Goal: Information Seeking & Learning: Learn about a topic

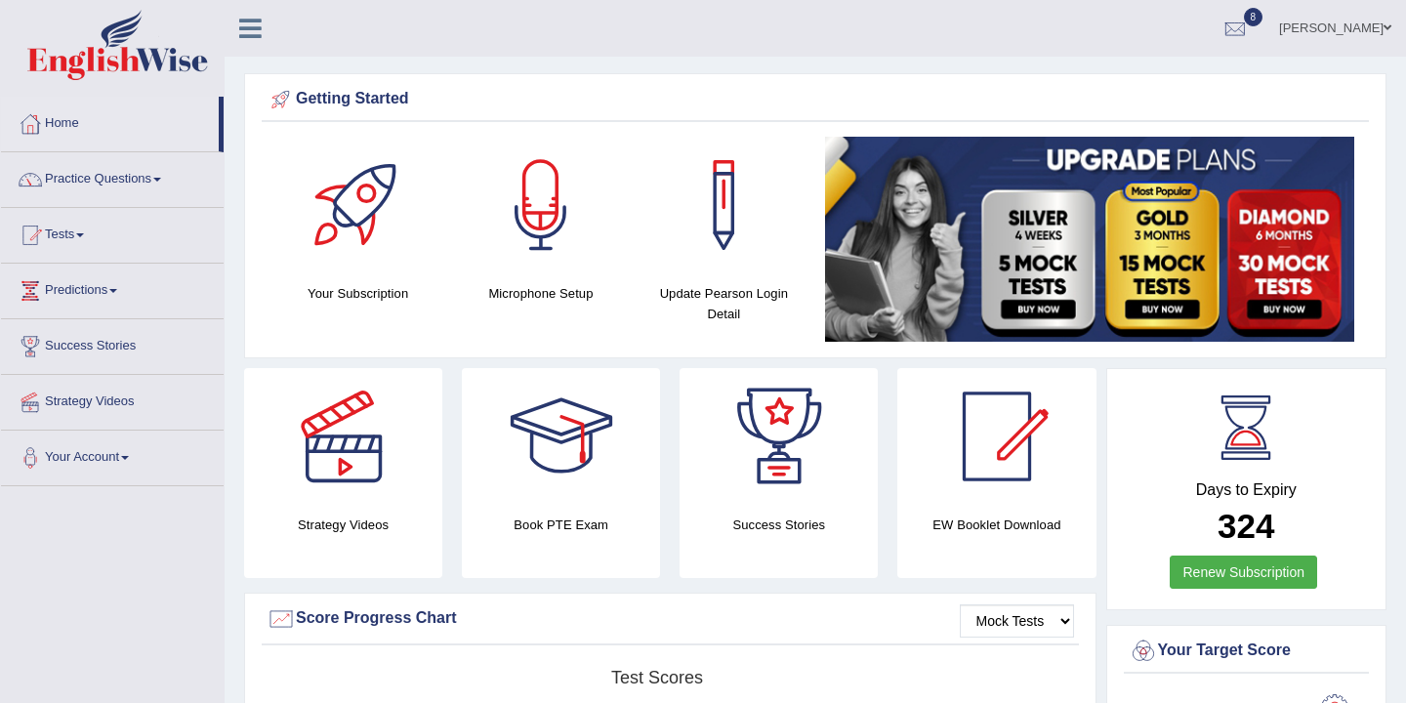
click at [988, 44] on ul "Bikram Gurung Toggle navigation Username: bikramgurung_parramatta Access Type: …" at bounding box center [992, 28] width 827 height 56
click at [170, 385] on link "Strategy Videos" at bounding box center [112, 399] width 223 height 49
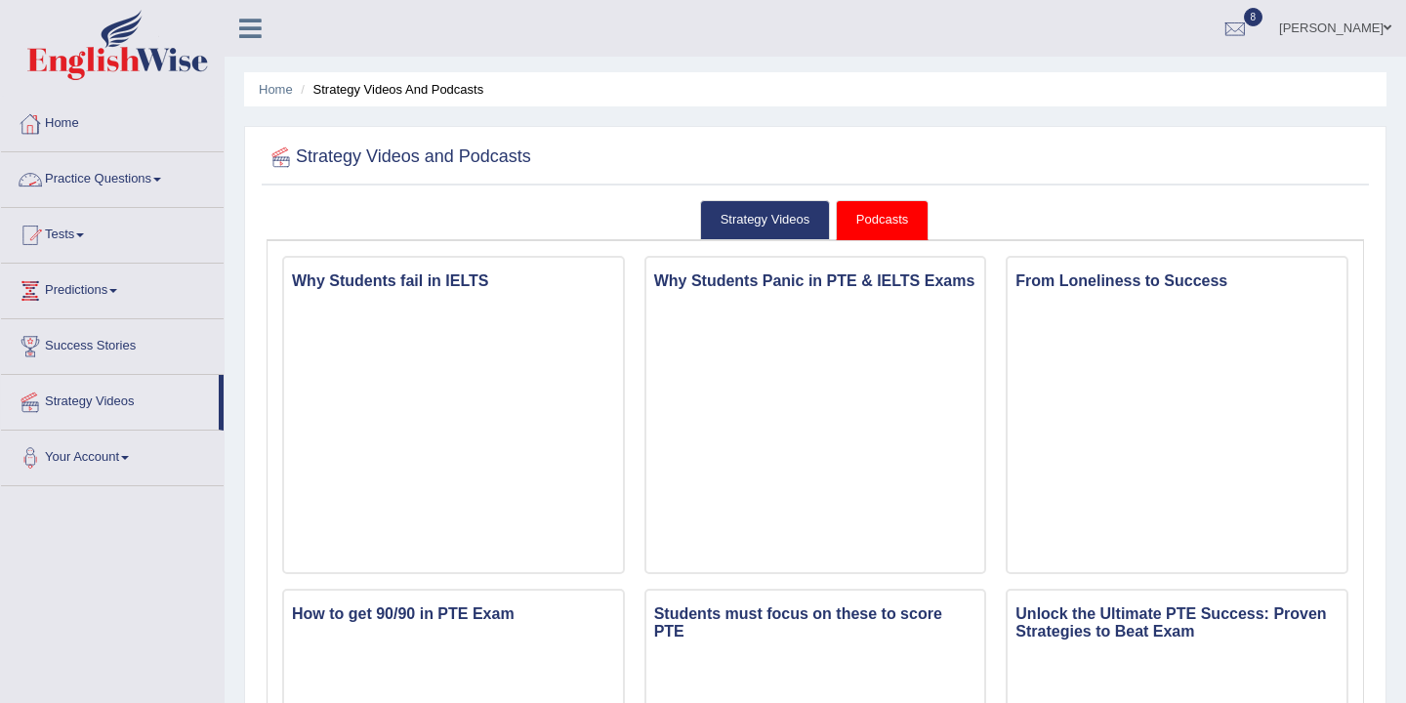
click at [78, 123] on link "Home" at bounding box center [112, 121] width 223 height 49
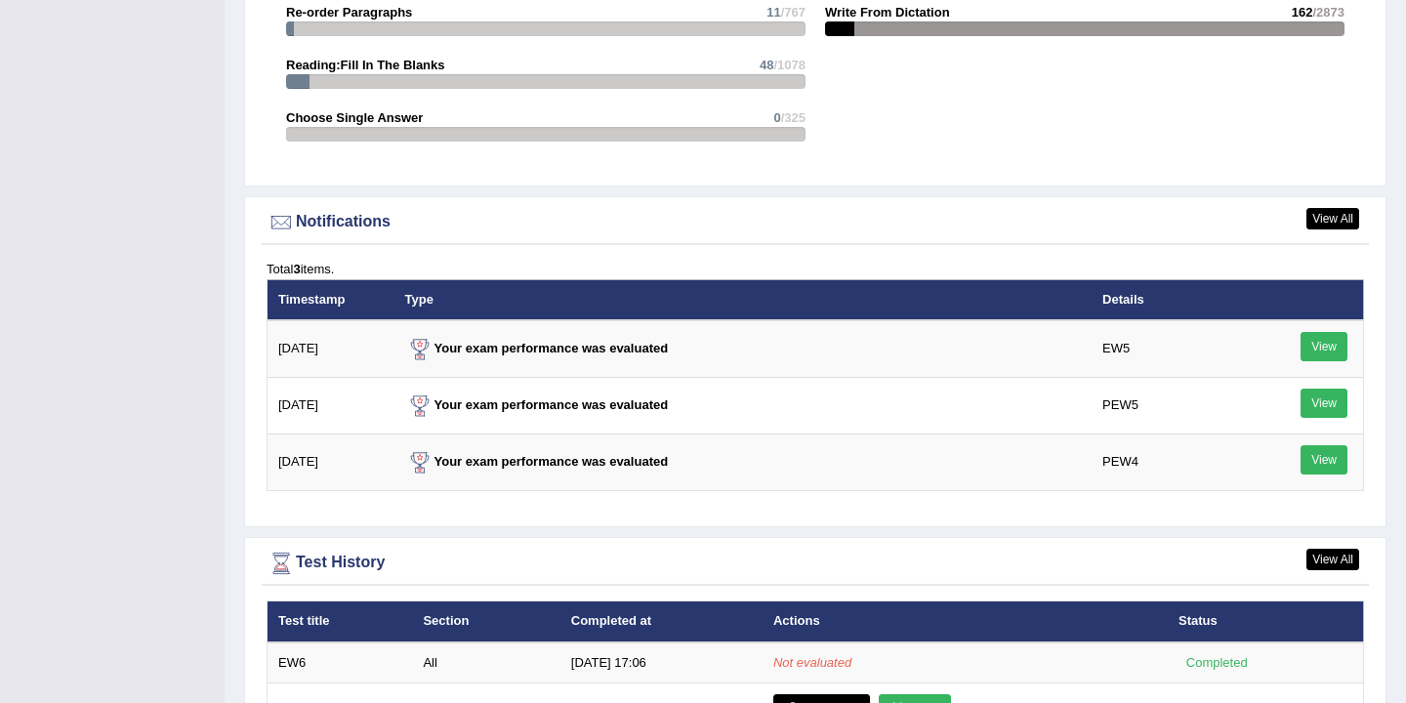
scroll to position [2401, 0]
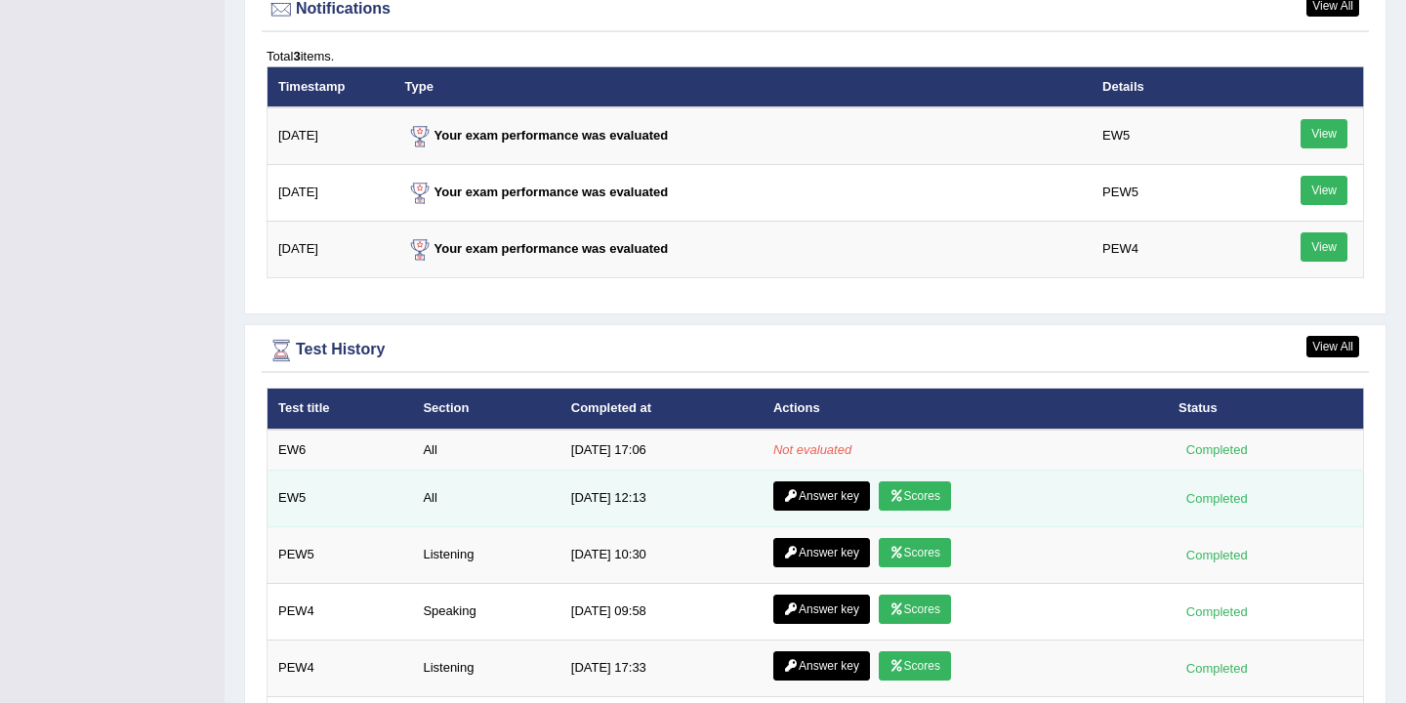
click at [927, 504] on link "Scores" at bounding box center [915, 495] width 72 height 29
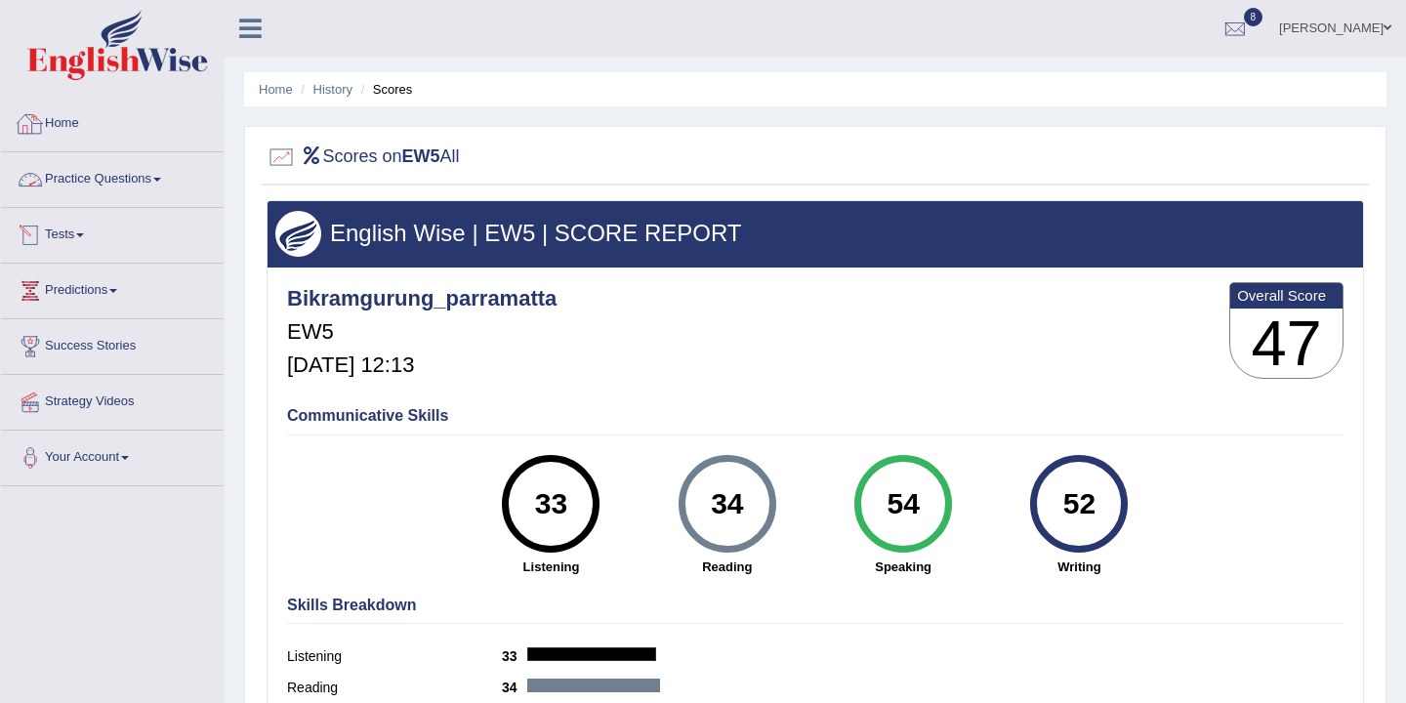
click at [73, 131] on link "Home" at bounding box center [112, 121] width 223 height 49
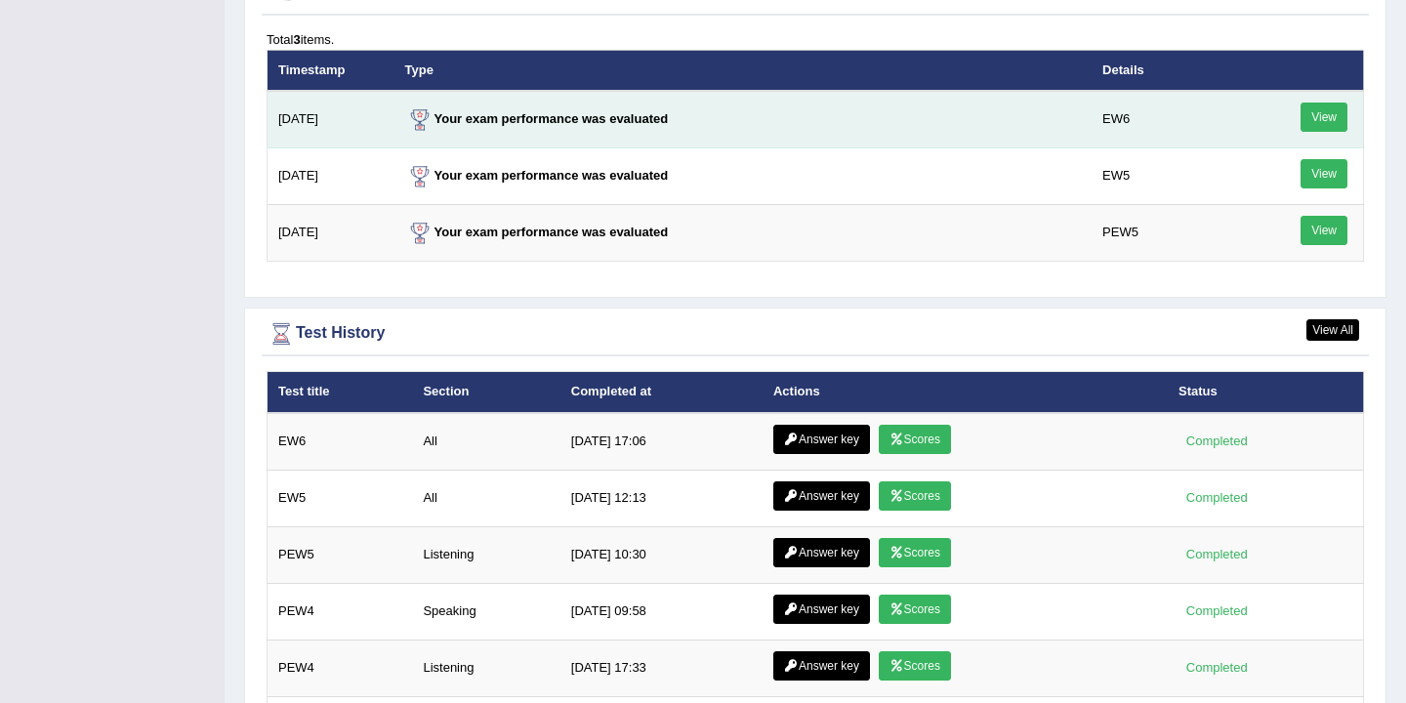
scroll to position [2444, 0]
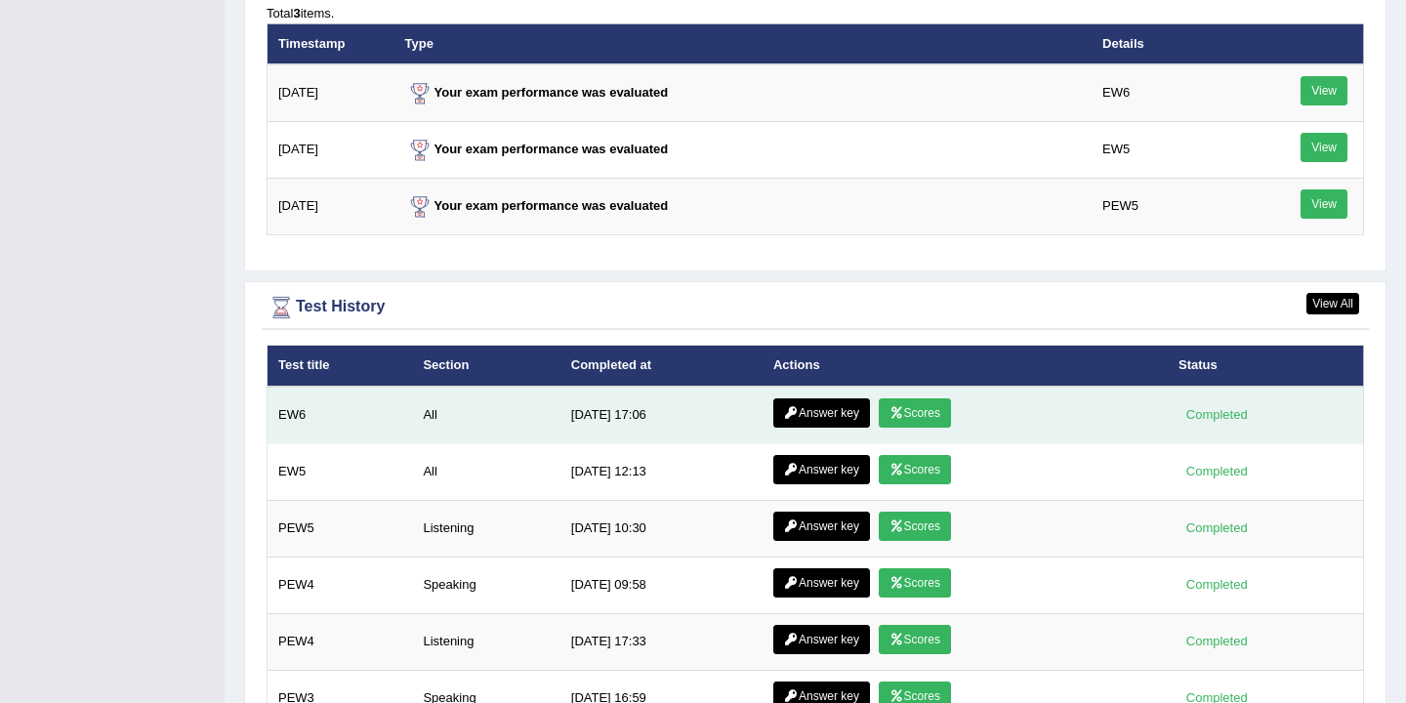
click at [913, 426] on link "Scores" at bounding box center [915, 412] width 72 height 29
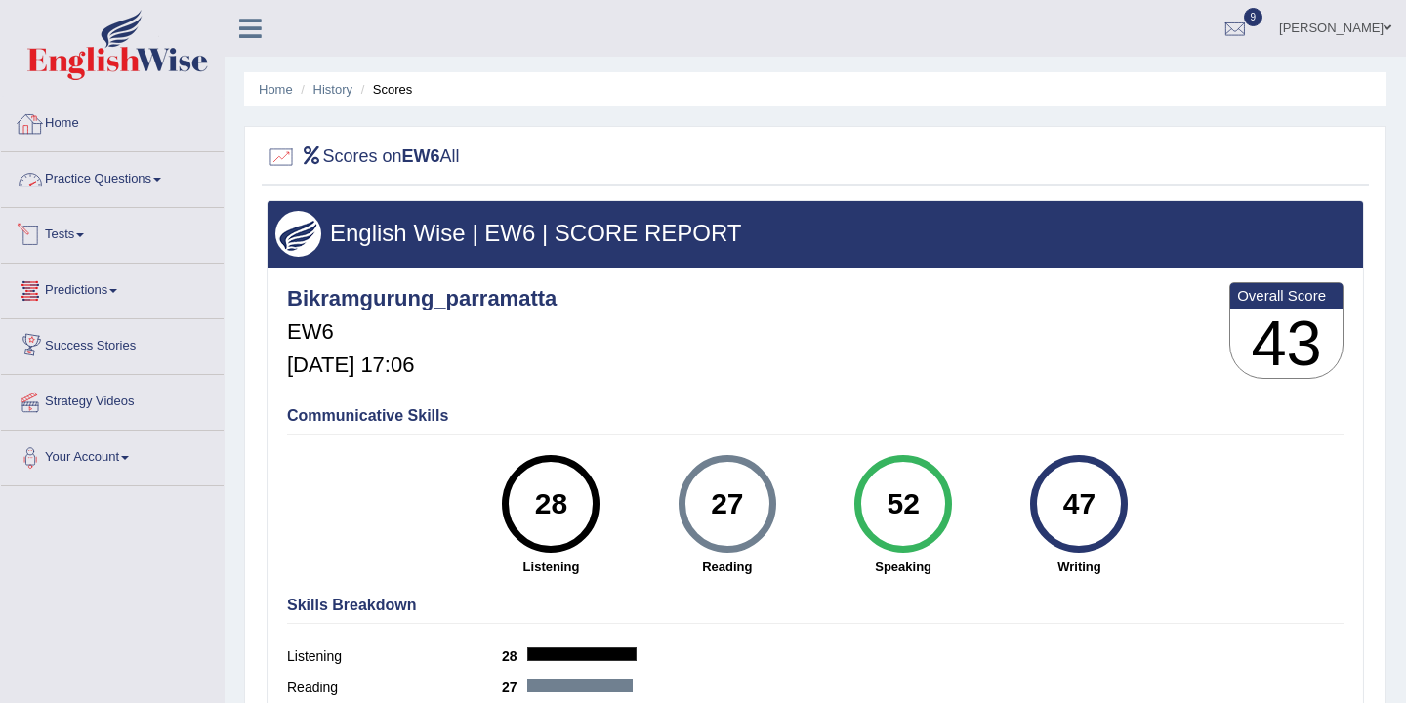
click at [67, 130] on link "Home" at bounding box center [112, 121] width 223 height 49
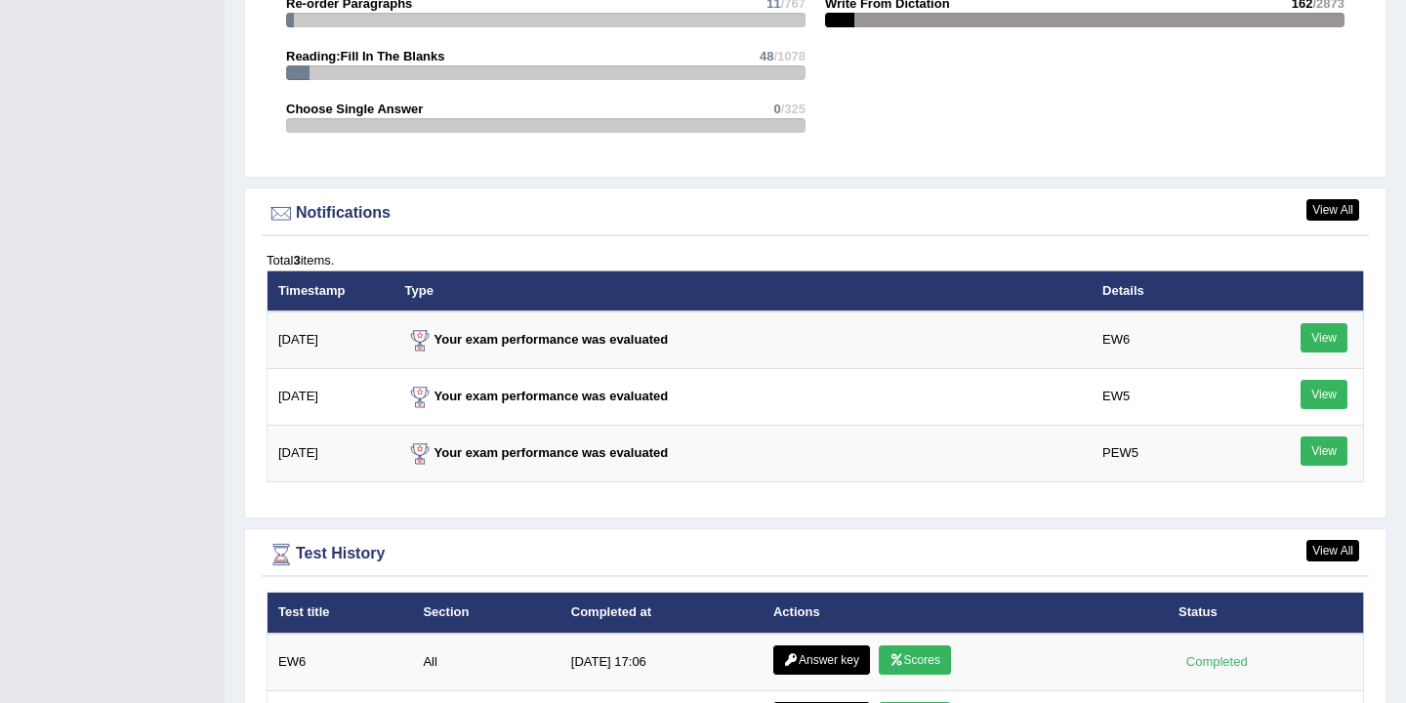
scroll to position [2524, 0]
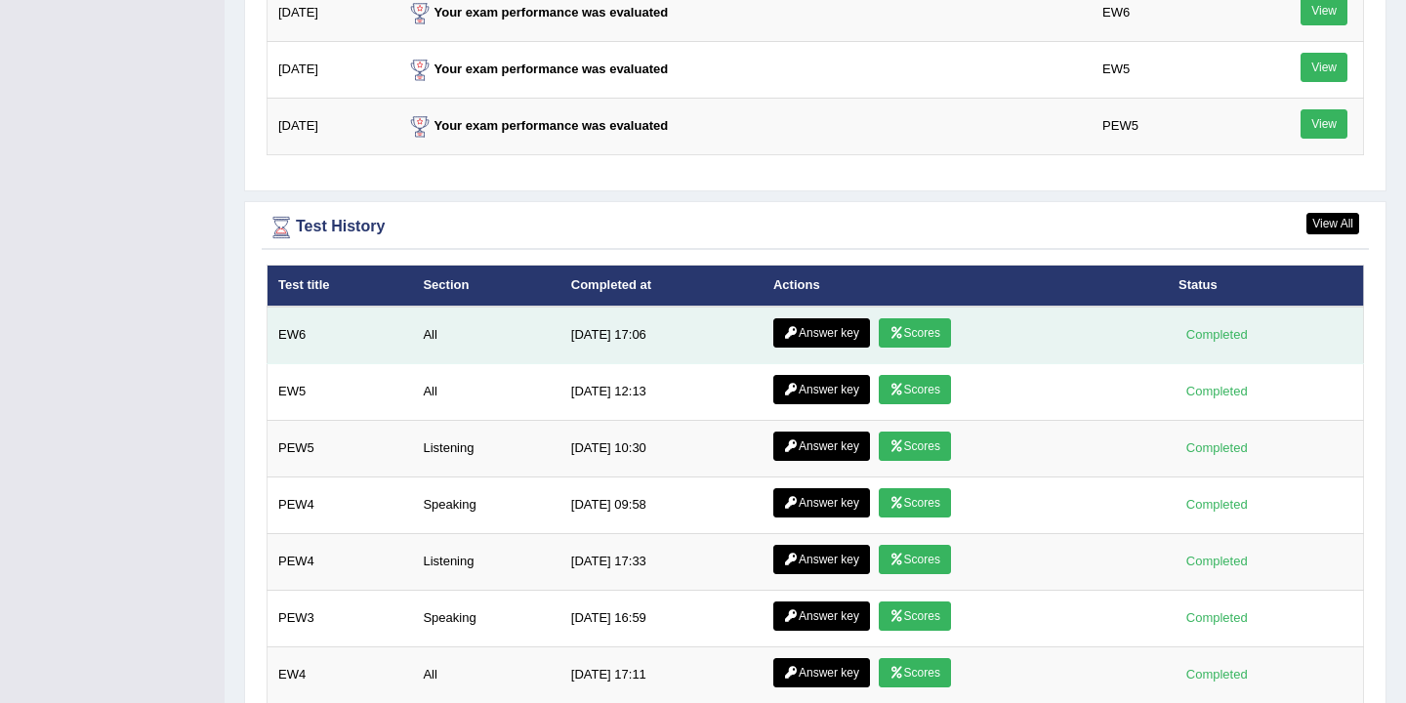
click at [815, 330] on link "Answer key" at bounding box center [821, 332] width 97 height 29
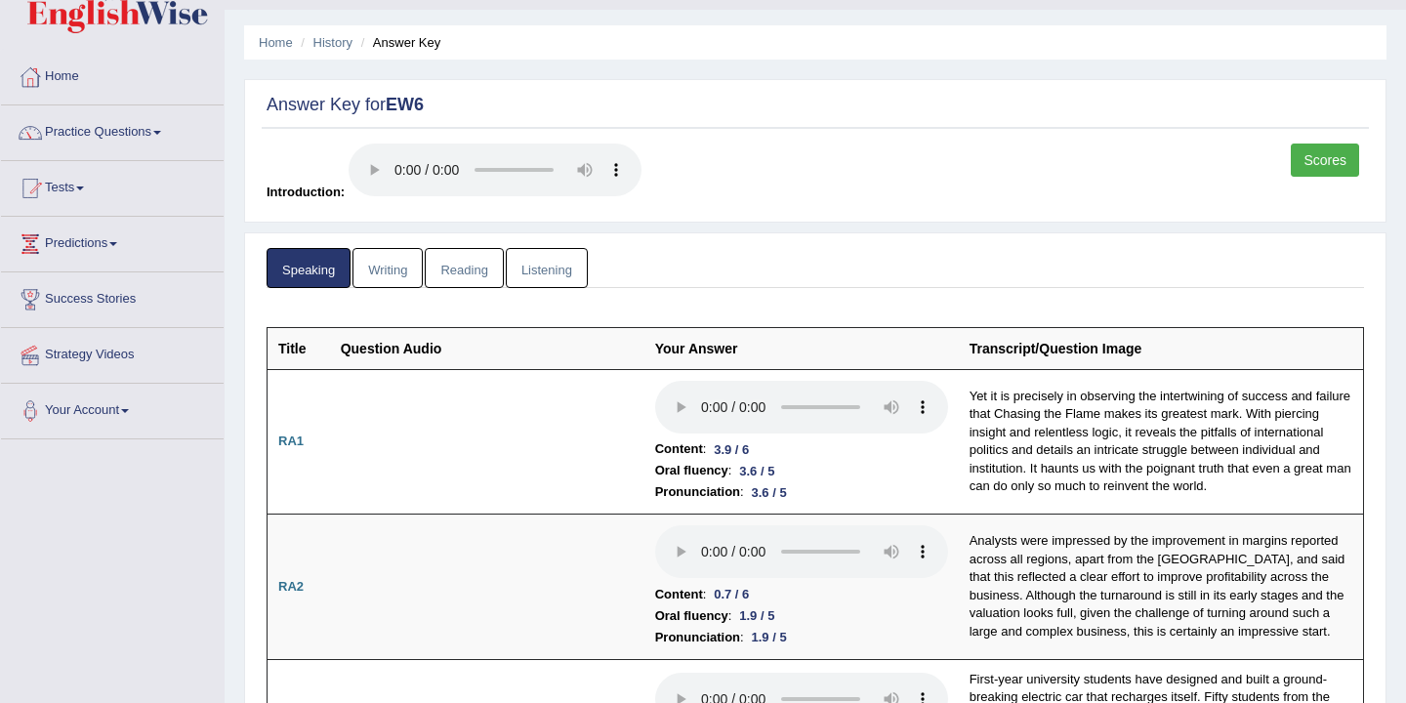
scroll to position [44, 0]
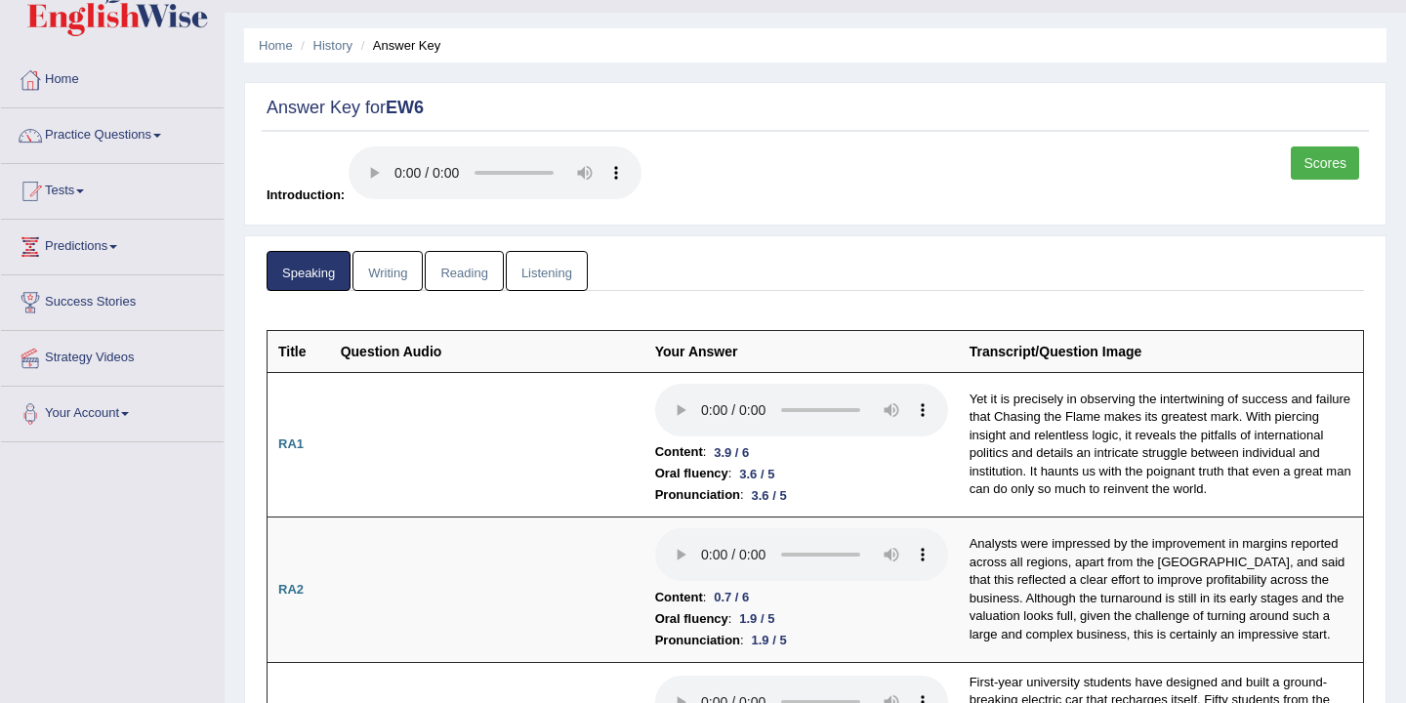
click at [388, 268] on link "Writing" at bounding box center [387, 271] width 70 height 40
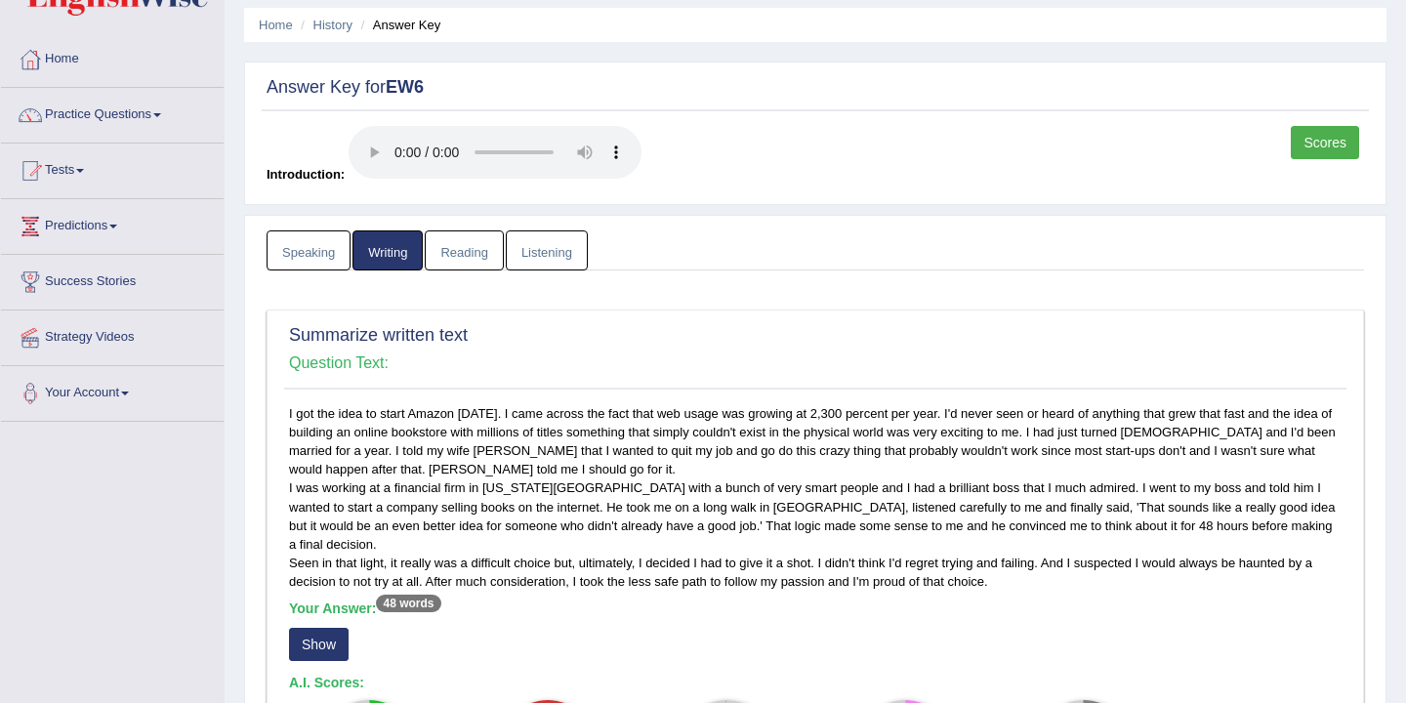
scroll to position [0, 0]
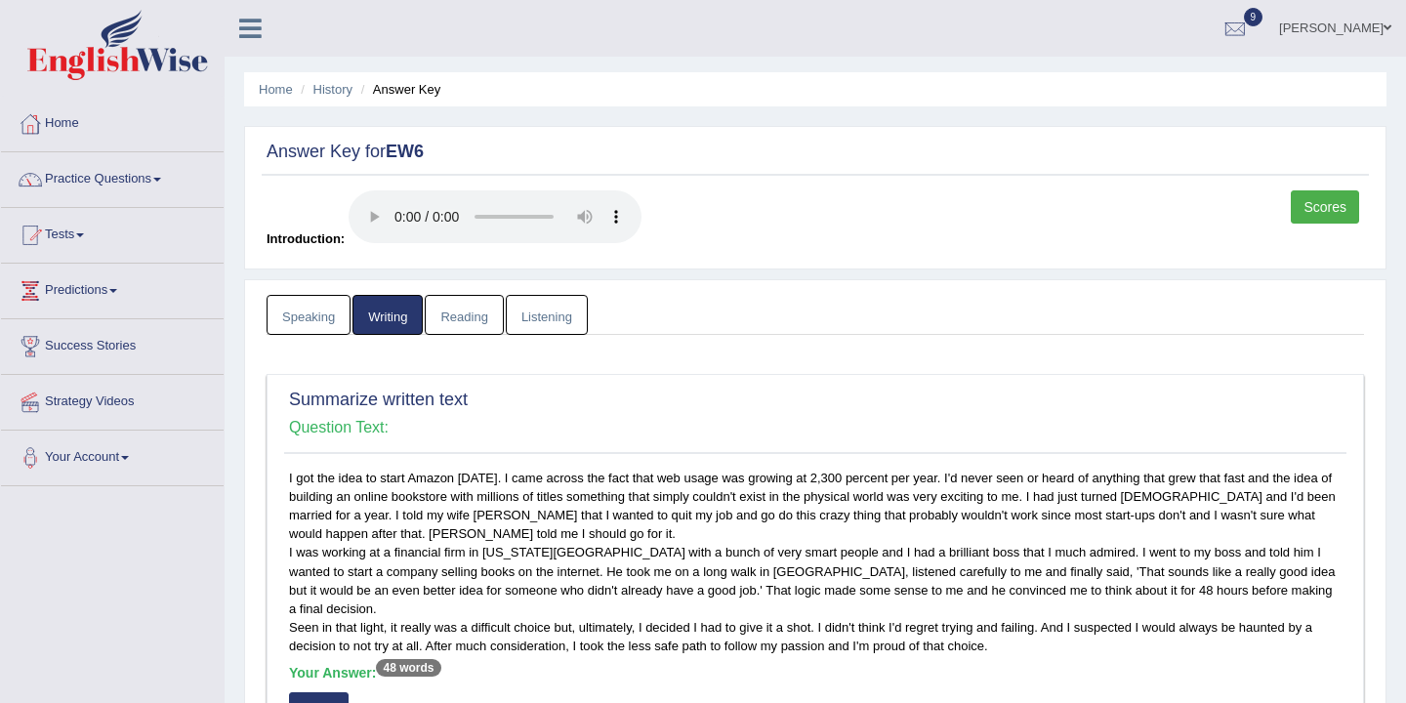
click at [469, 319] on link "Reading" at bounding box center [464, 315] width 78 height 40
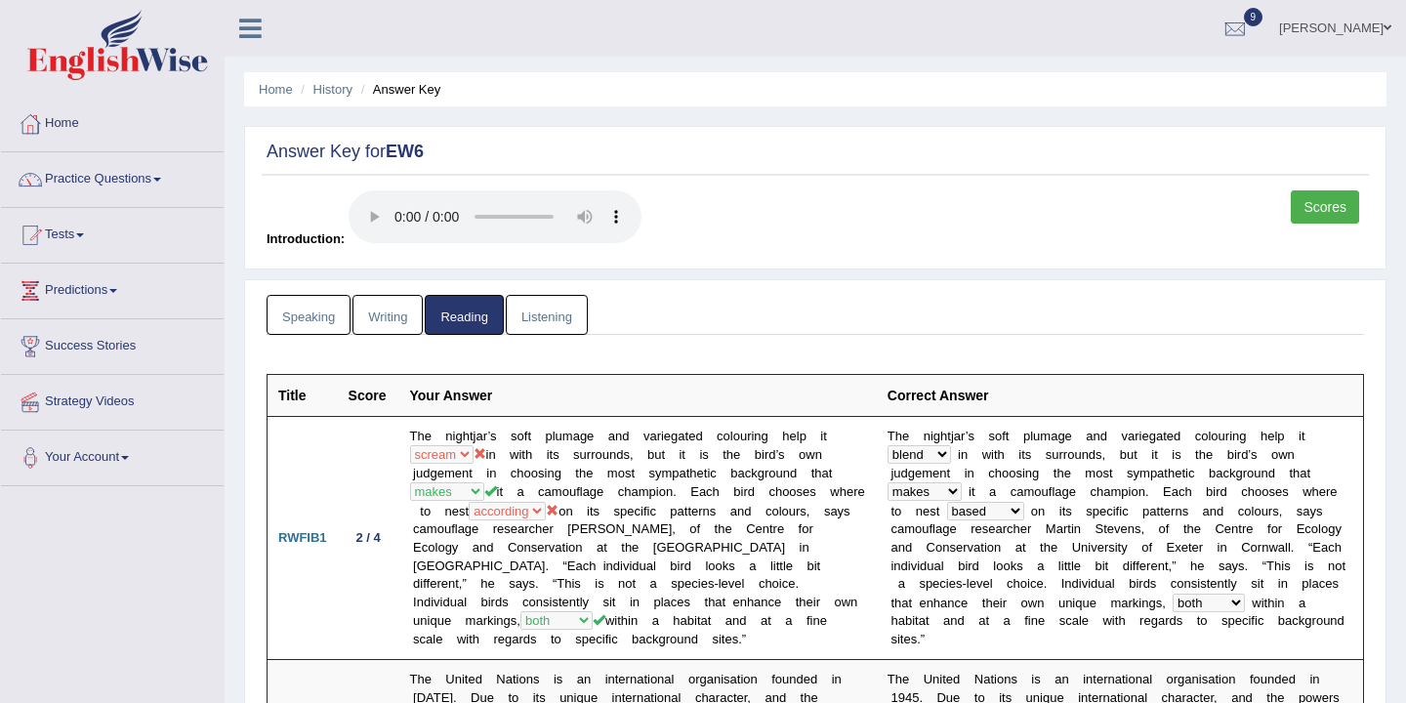
click at [549, 319] on link "Listening" at bounding box center [547, 315] width 82 height 40
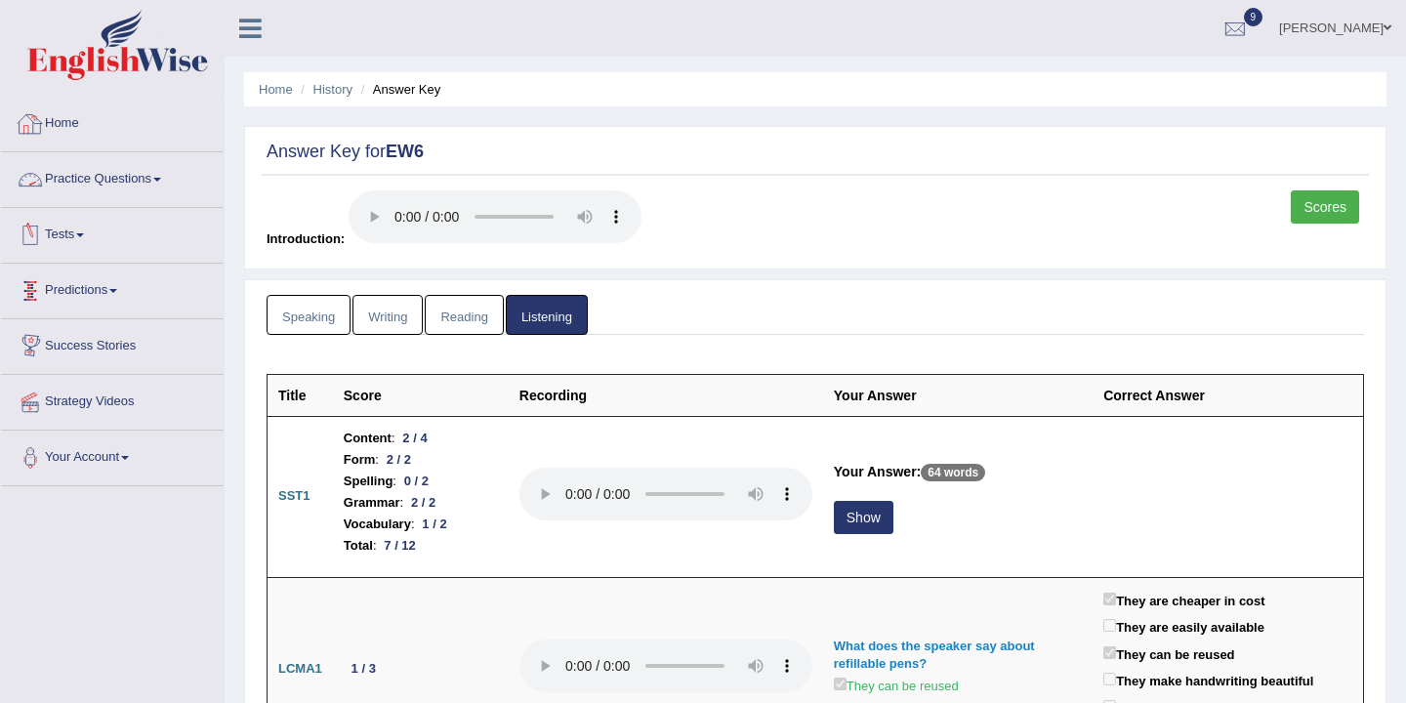
click at [73, 124] on link "Home" at bounding box center [112, 121] width 223 height 49
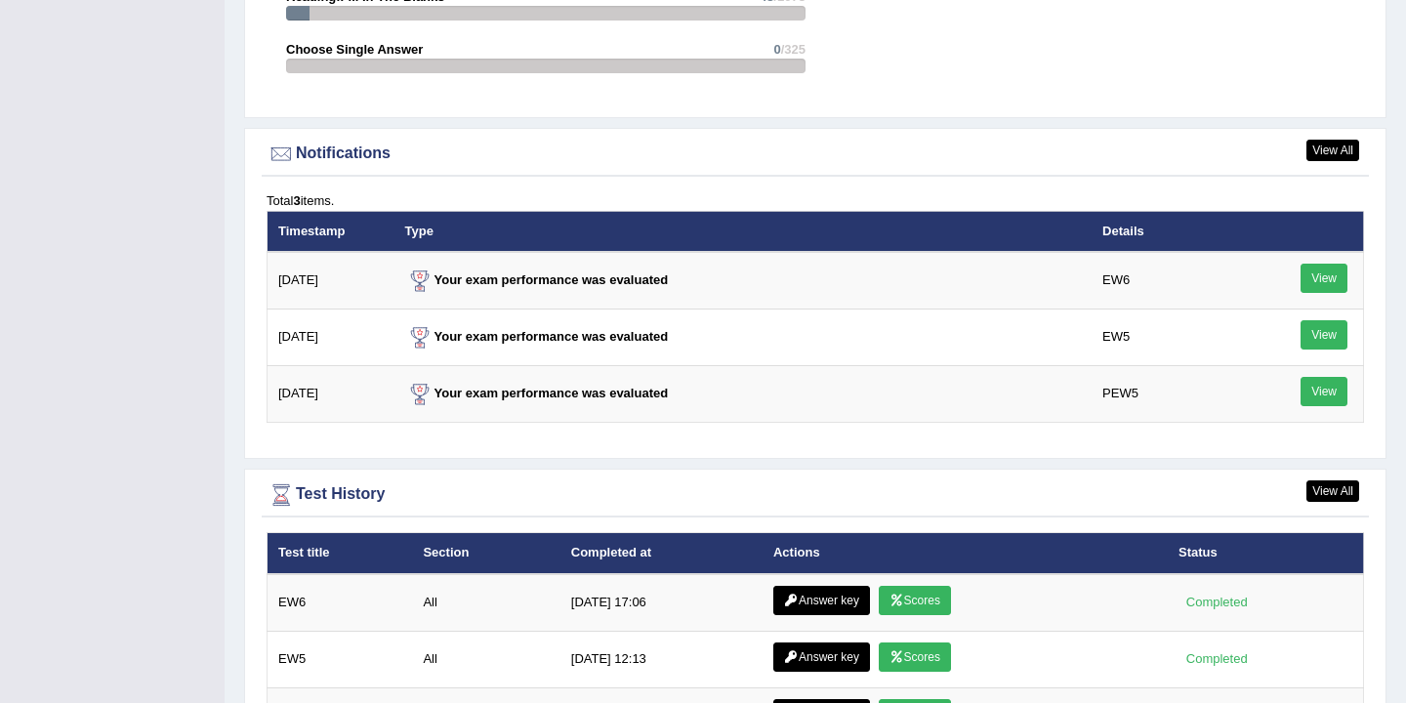
scroll to position [2313, 0]
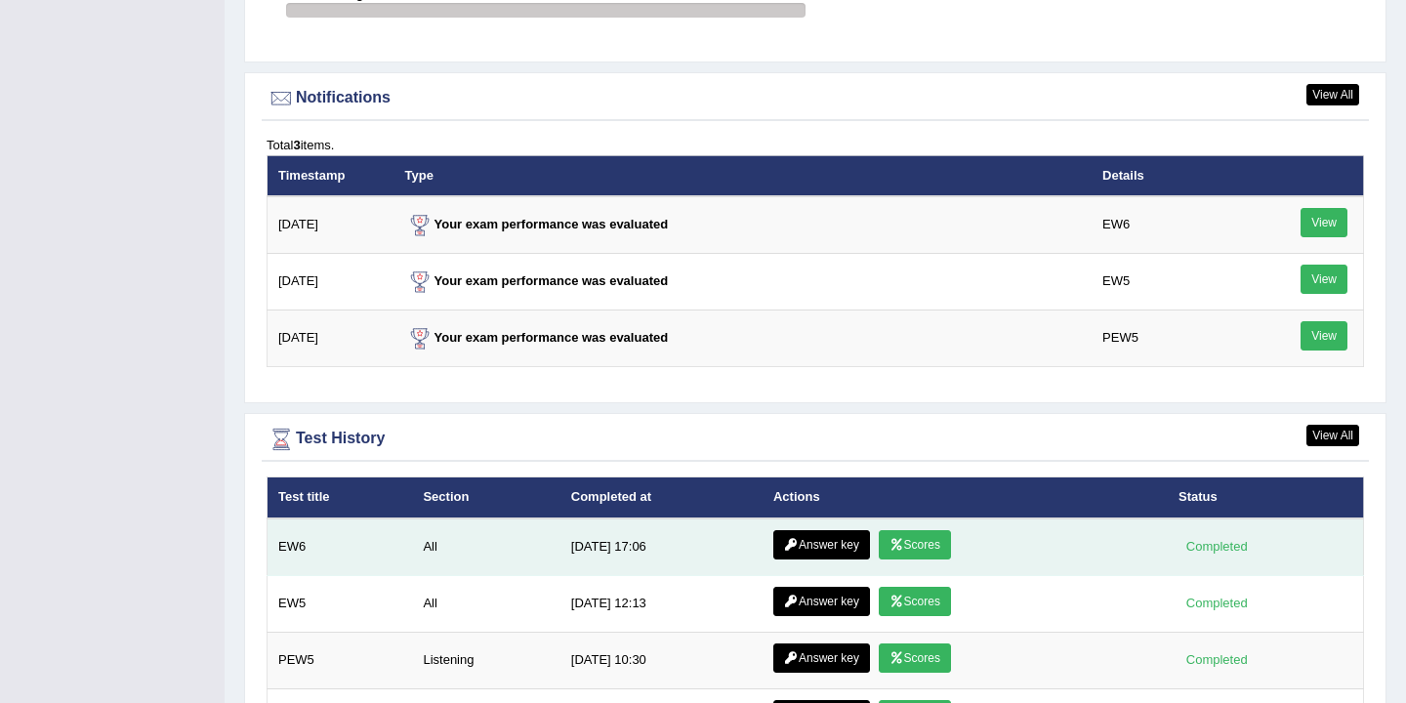
click at [911, 539] on link "Scores" at bounding box center [915, 544] width 72 height 29
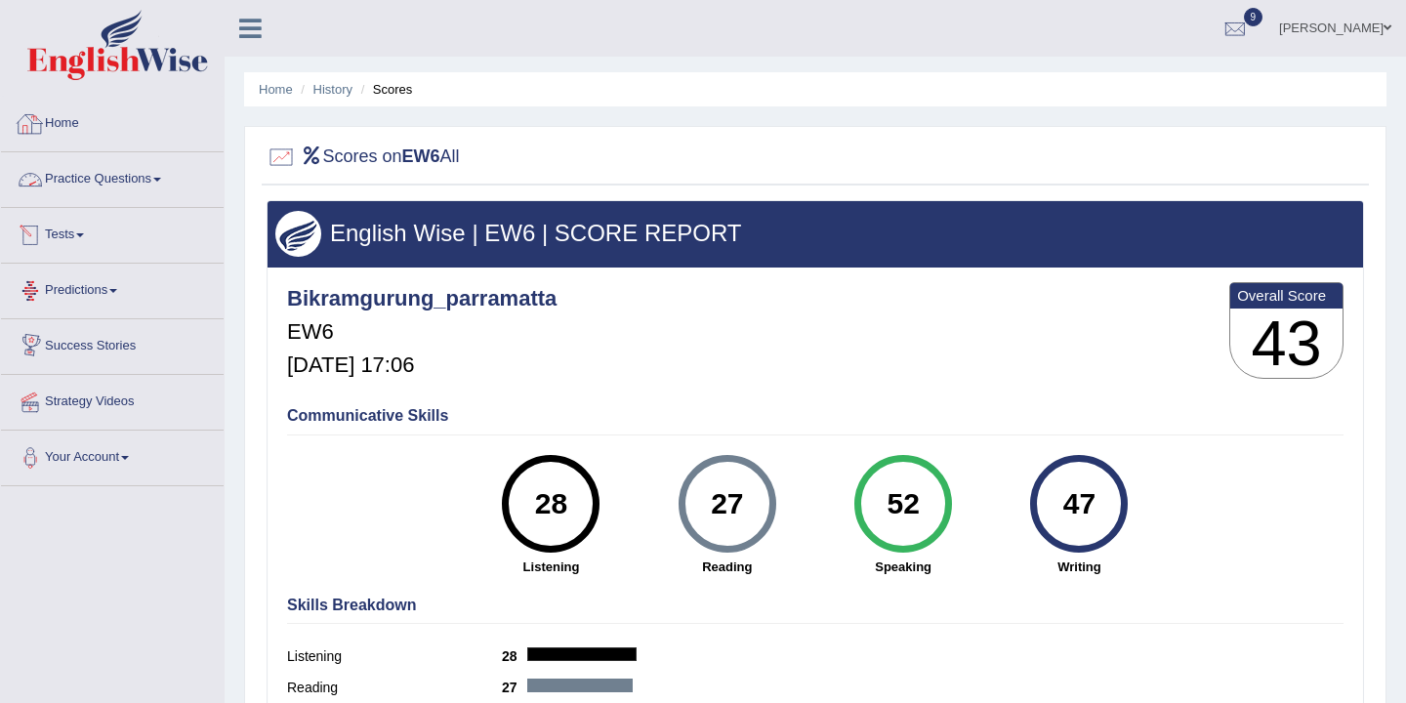
click at [64, 124] on link "Home" at bounding box center [112, 121] width 223 height 49
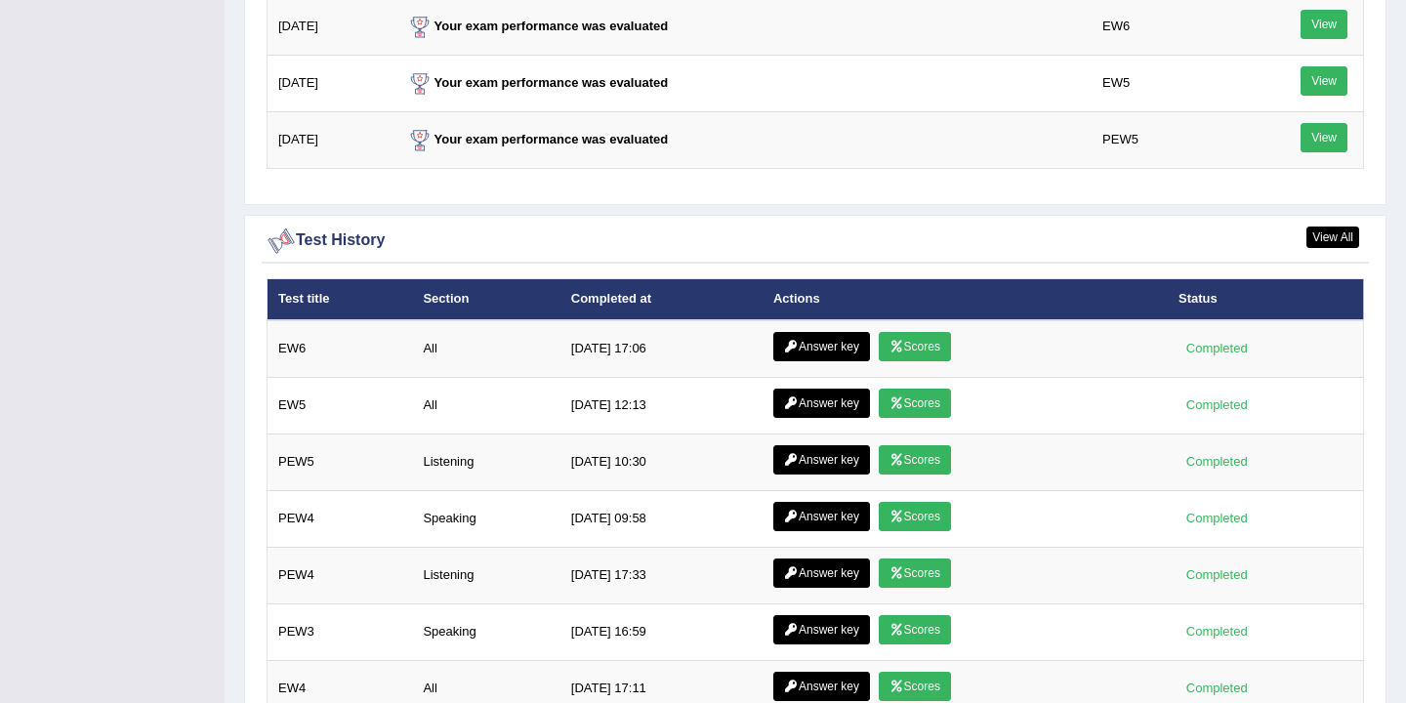
scroll to position [2563, 0]
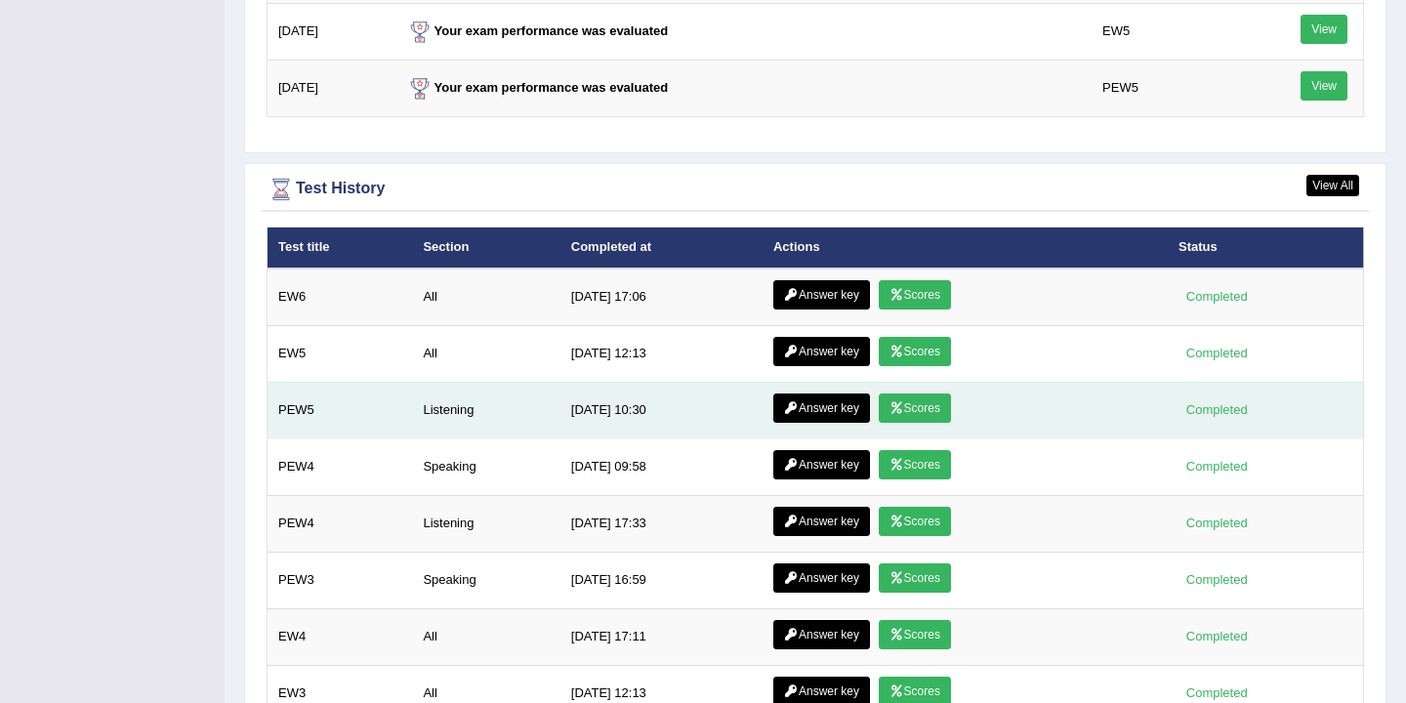
click at [909, 419] on link "Scores" at bounding box center [915, 407] width 72 height 29
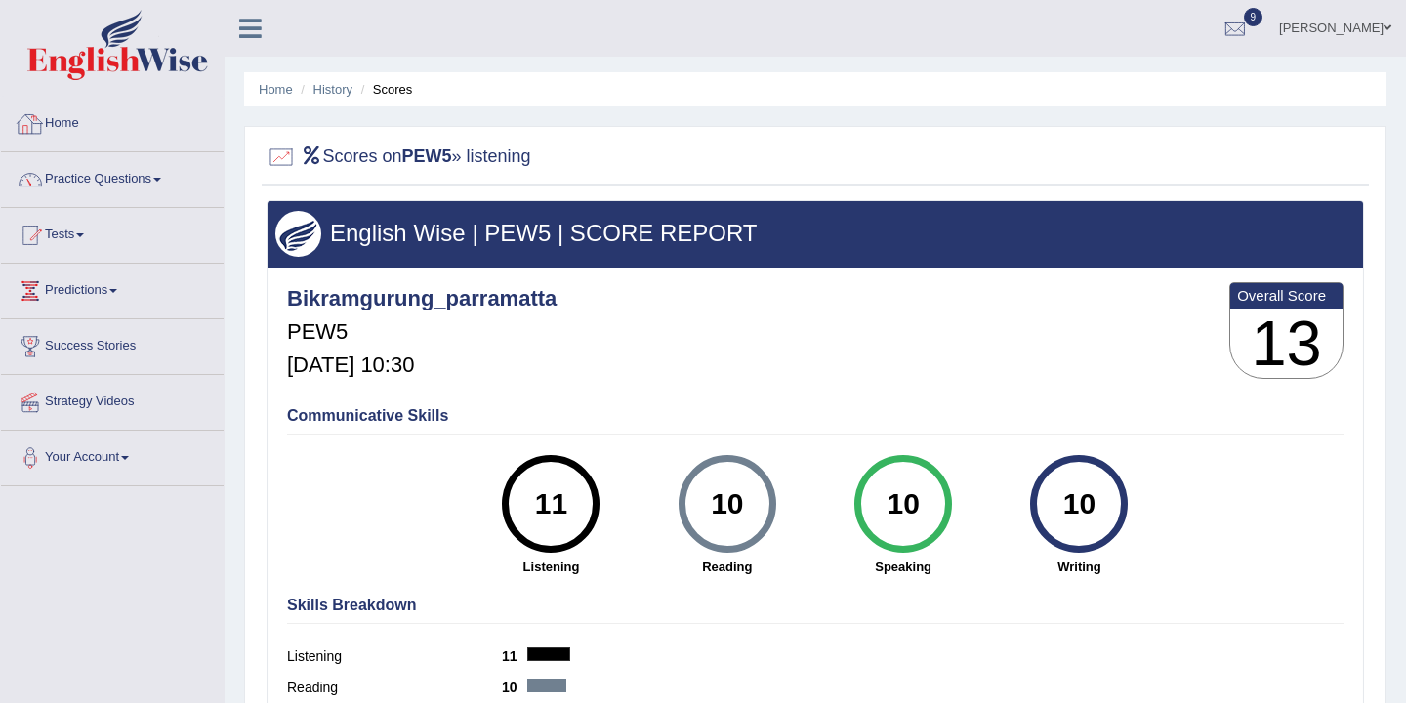
click at [71, 121] on link "Home" at bounding box center [112, 121] width 223 height 49
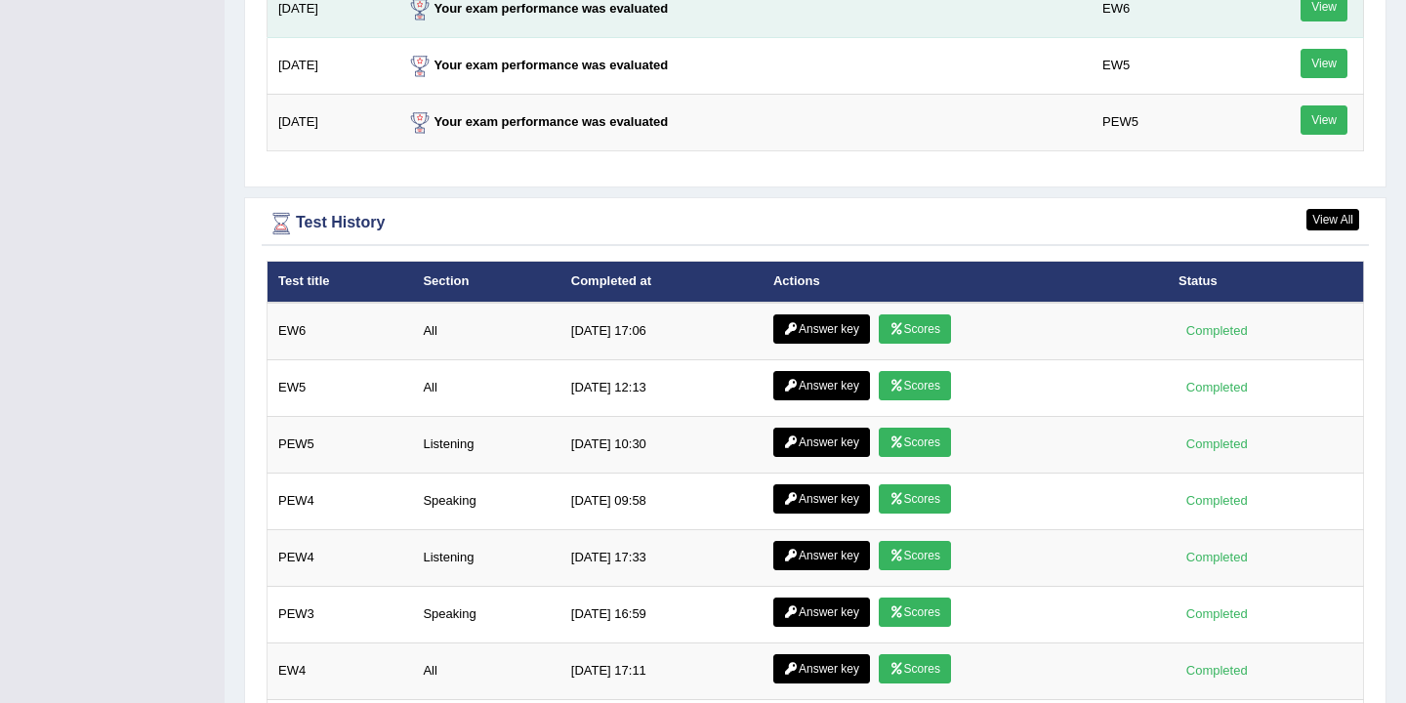
scroll to position [2679, 0]
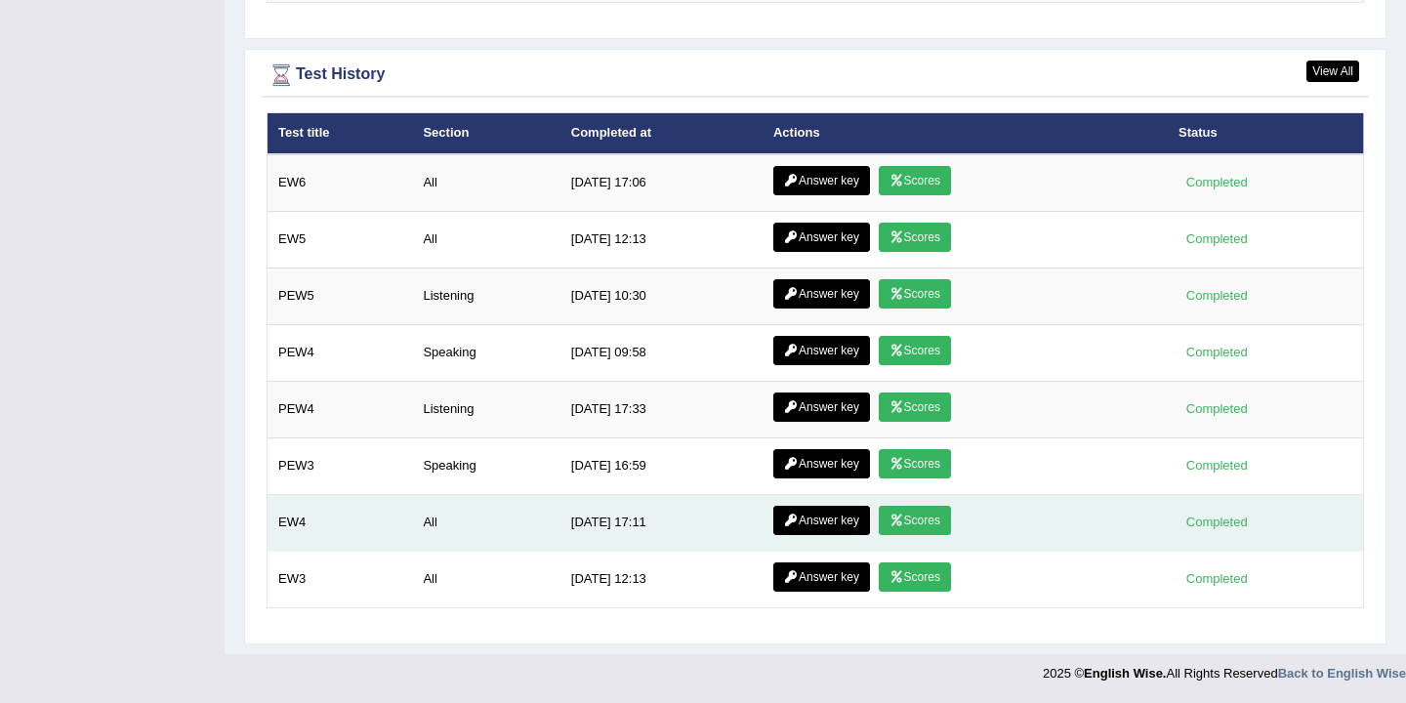
click at [905, 528] on link "Scores" at bounding box center [915, 520] width 72 height 29
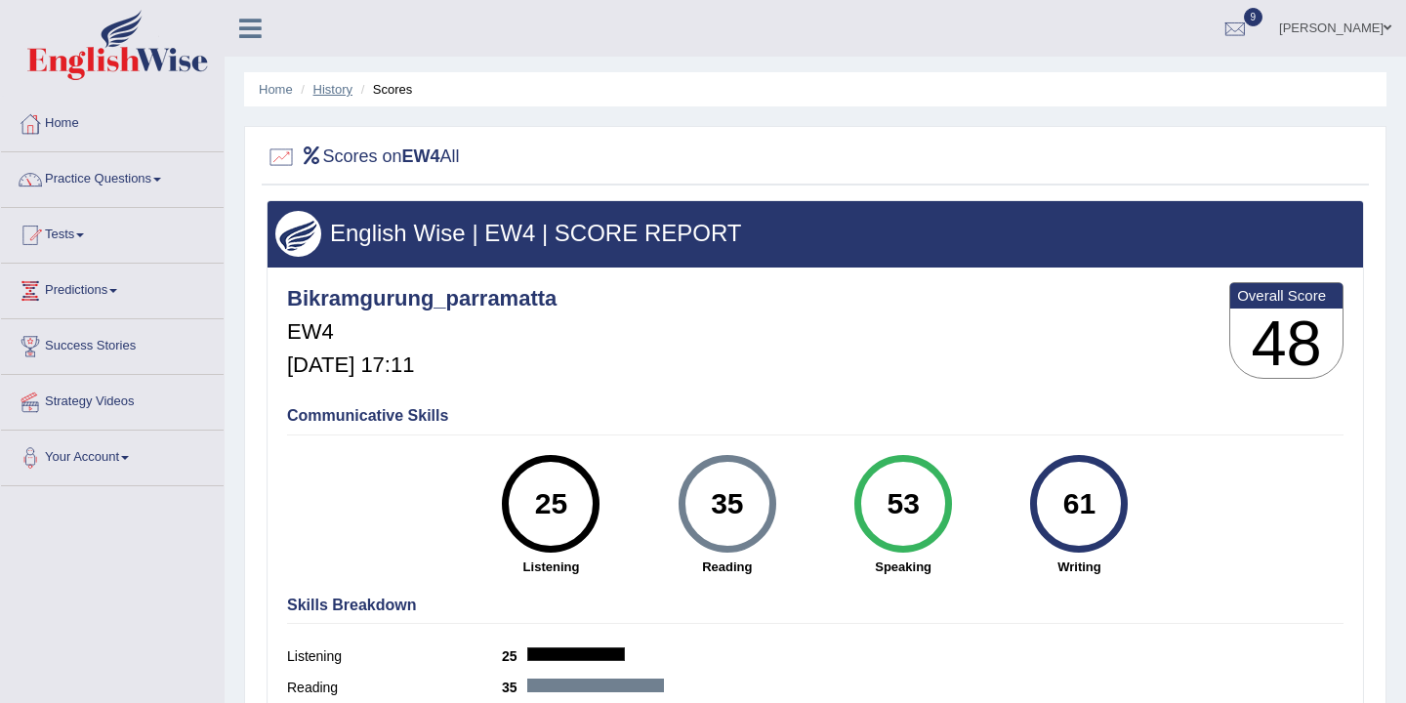
click at [325, 93] on link "History" at bounding box center [332, 89] width 39 height 15
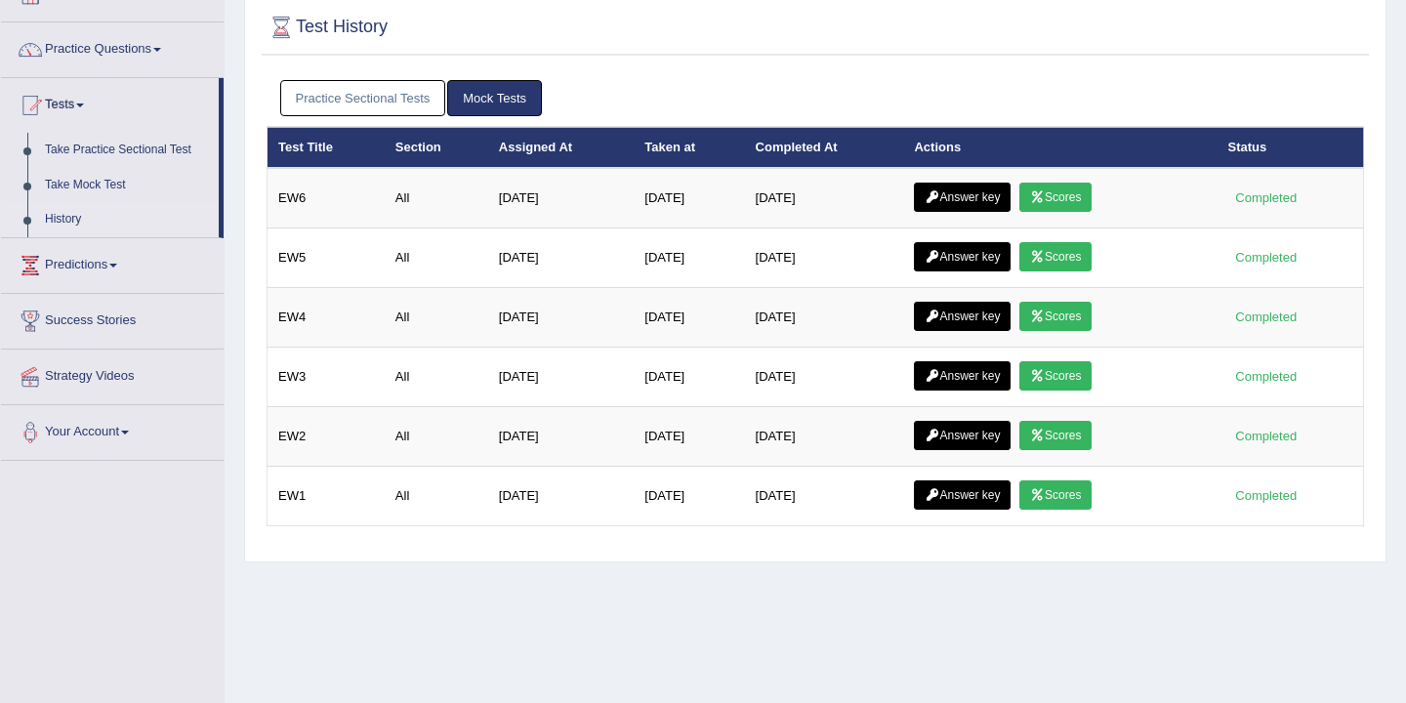
scroll to position [151, 0]
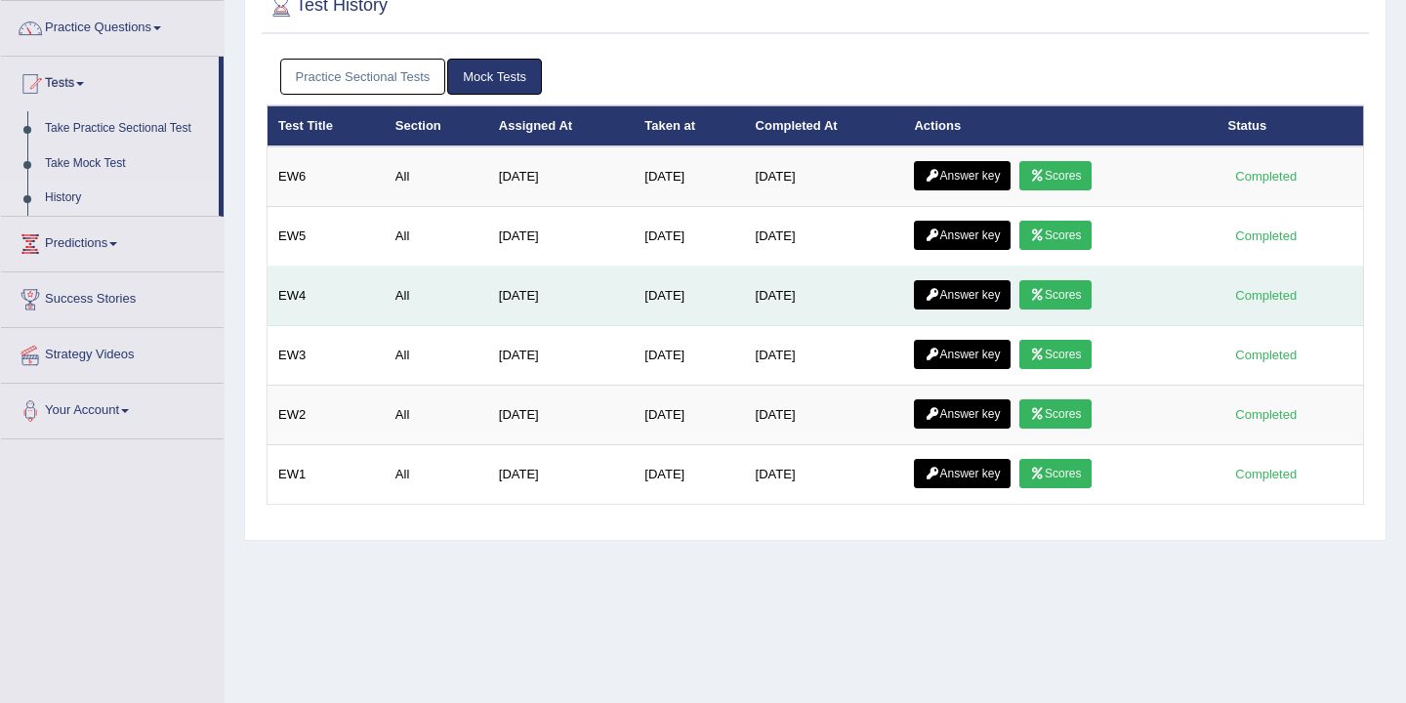
click at [960, 295] on link "Answer key" at bounding box center [962, 294] width 97 height 29
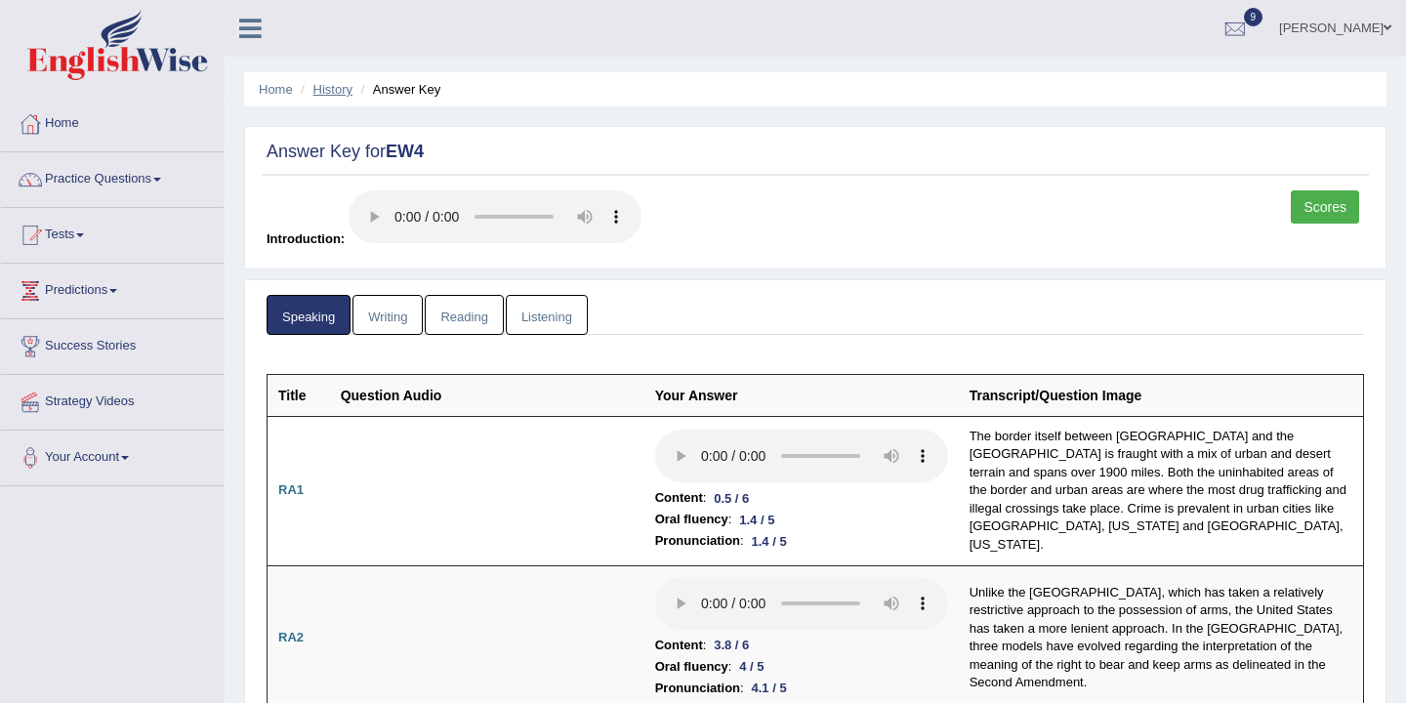
click at [334, 95] on link "History" at bounding box center [332, 89] width 39 height 15
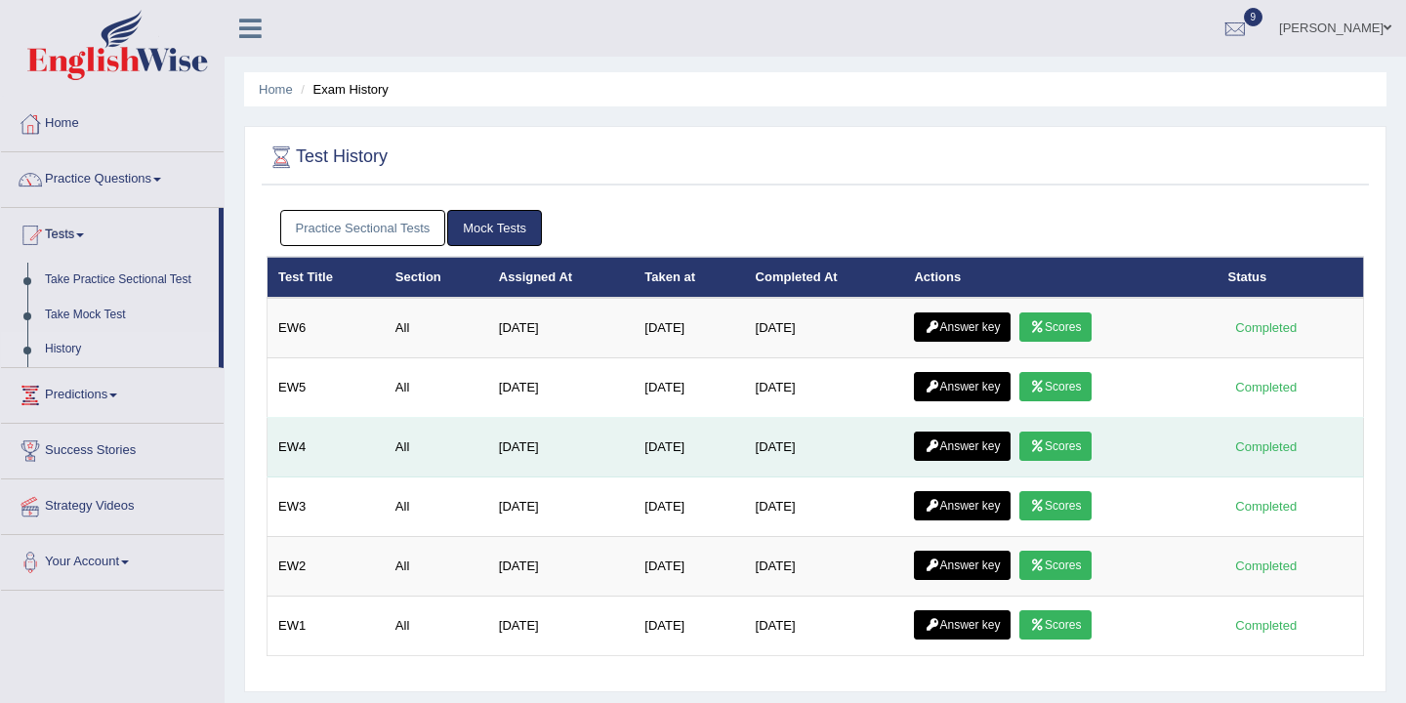
click at [1072, 450] on link "Scores" at bounding box center [1055, 445] width 72 height 29
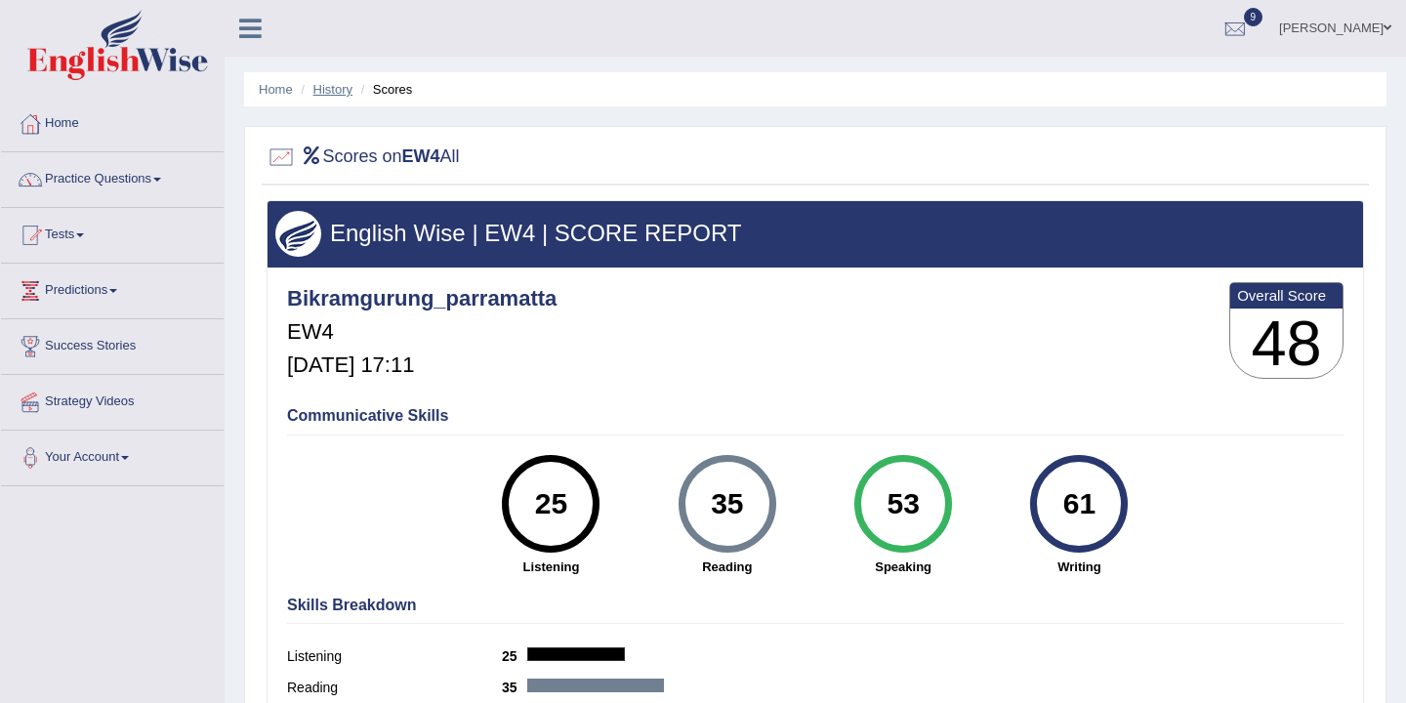
click at [331, 95] on link "History" at bounding box center [332, 89] width 39 height 15
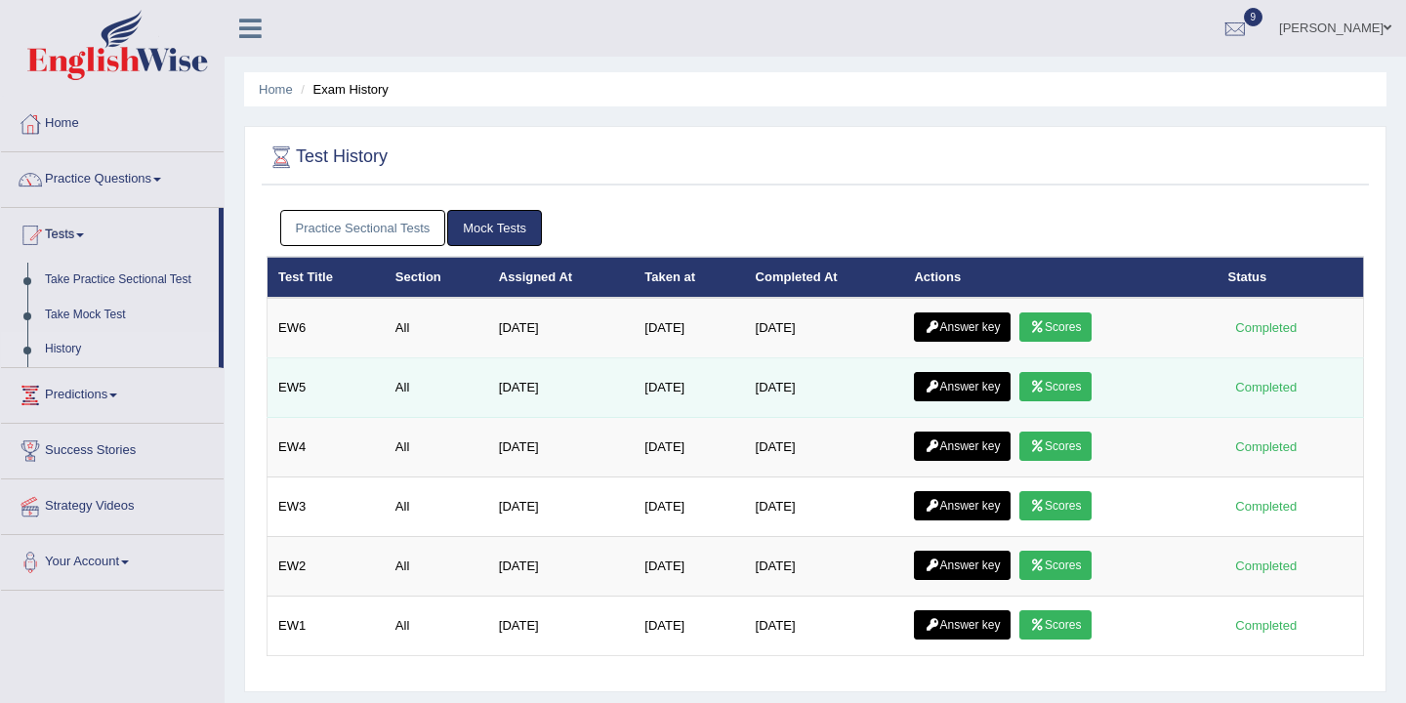
click at [1062, 391] on link "Scores" at bounding box center [1055, 386] width 72 height 29
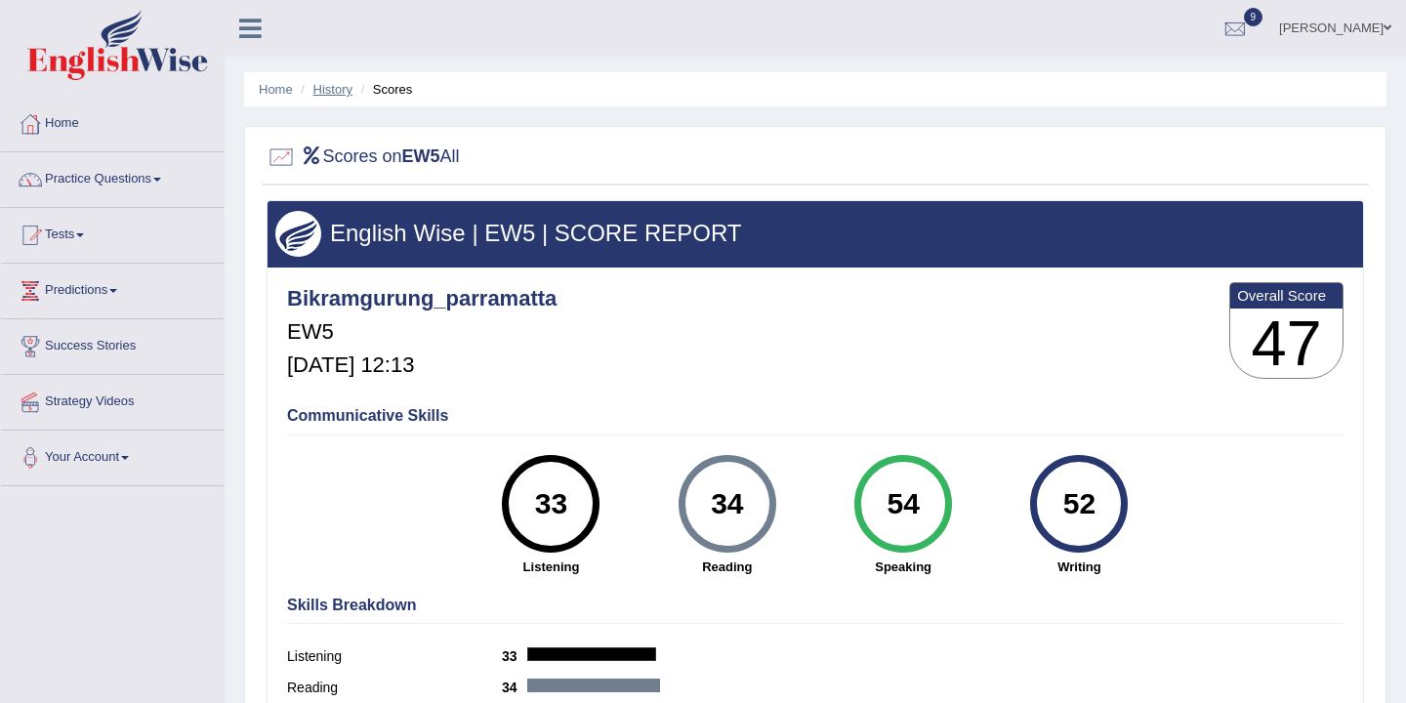
click at [325, 90] on link "History" at bounding box center [332, 89] width 39 height 15
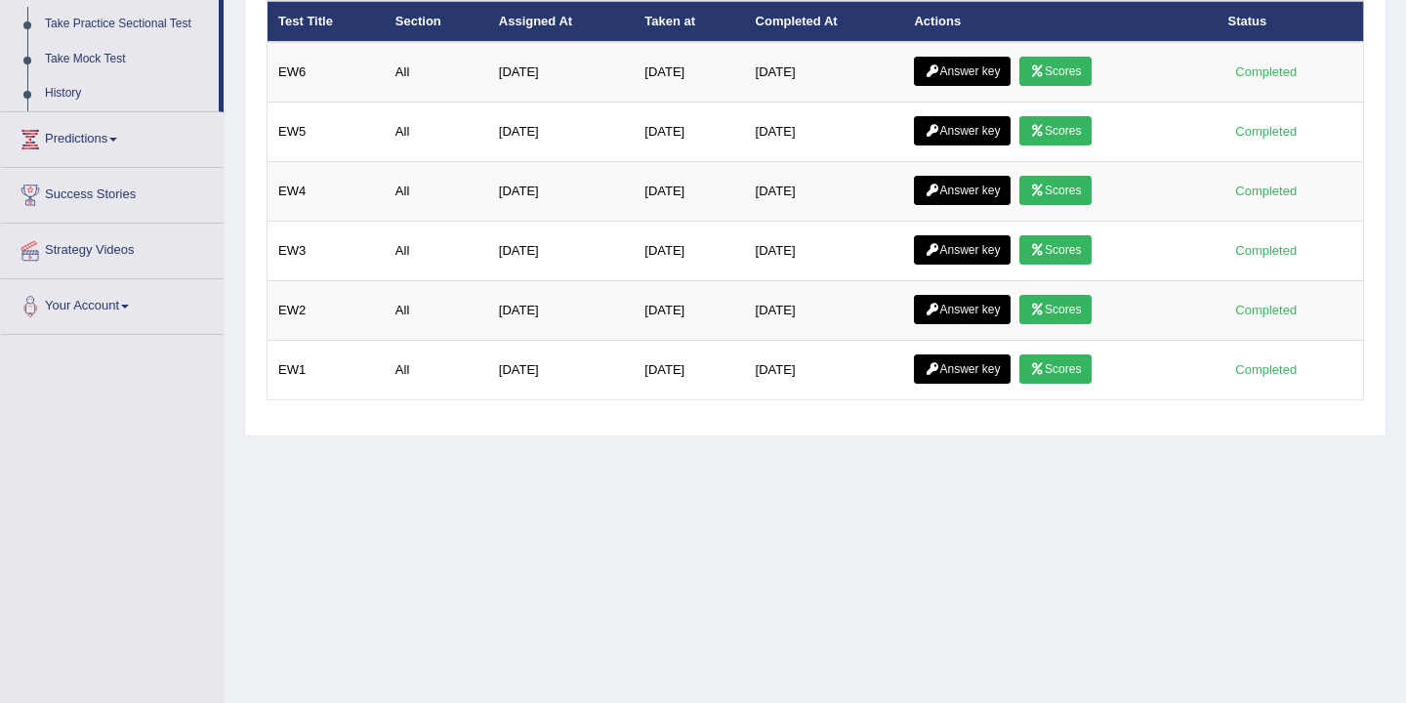
scroll to position [322, 0]
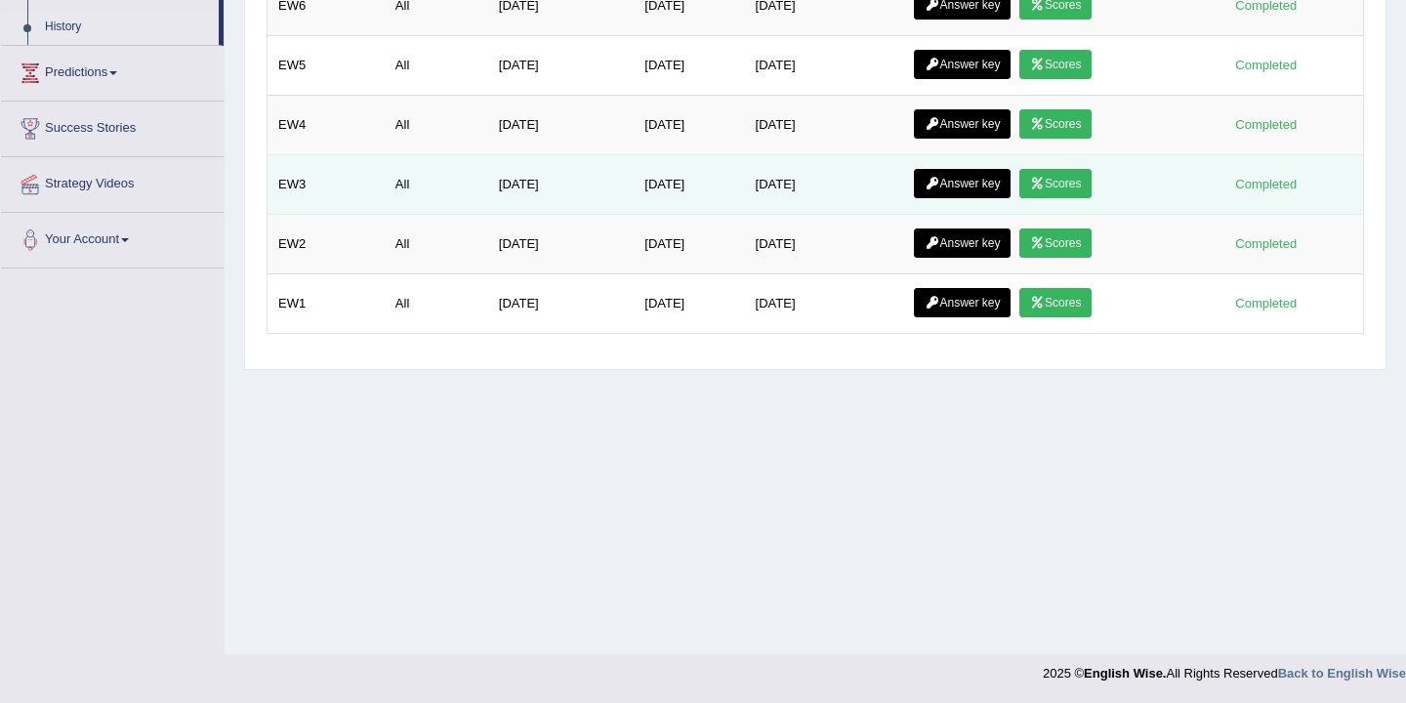
click at [1058, 181] on link "Scores" at bounding box center [1055, 183] width 72 height 29
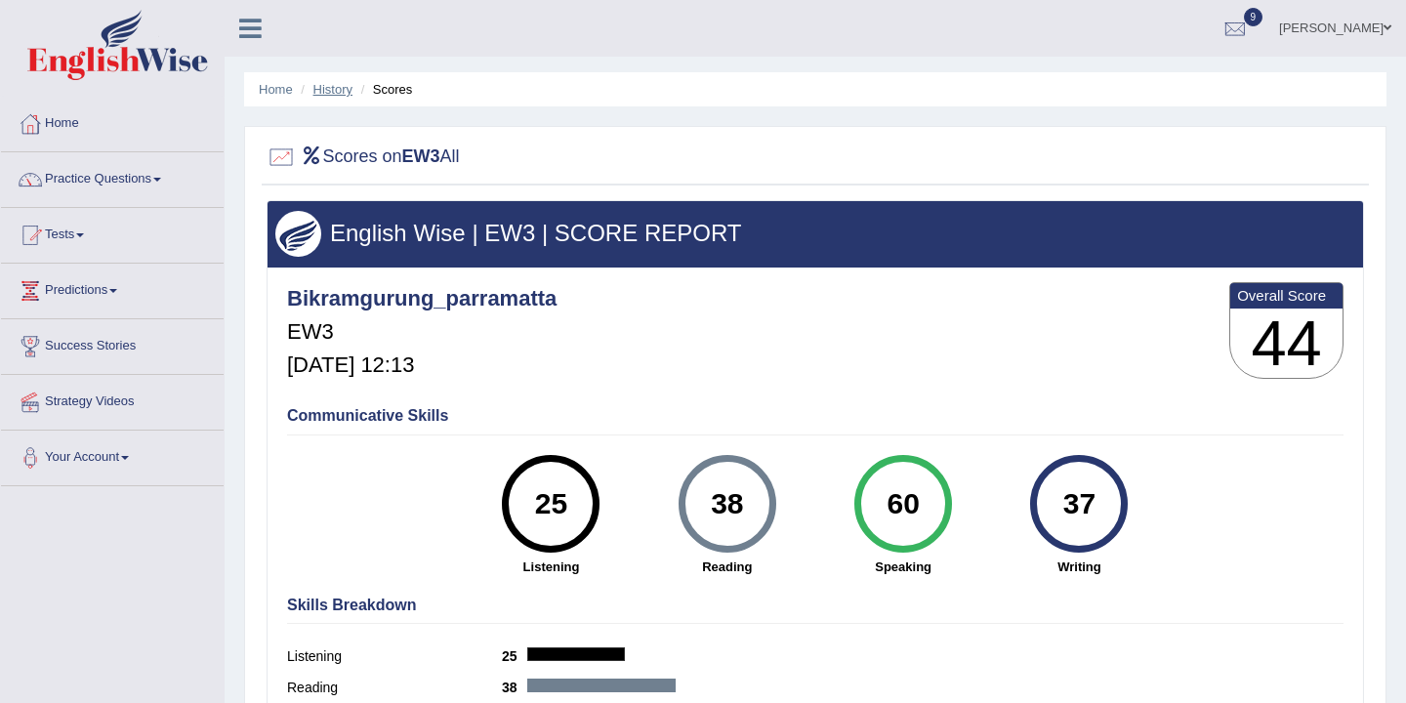
click at [336, 89] on link "History" at bounding box center [332, 89] width 39 height 15
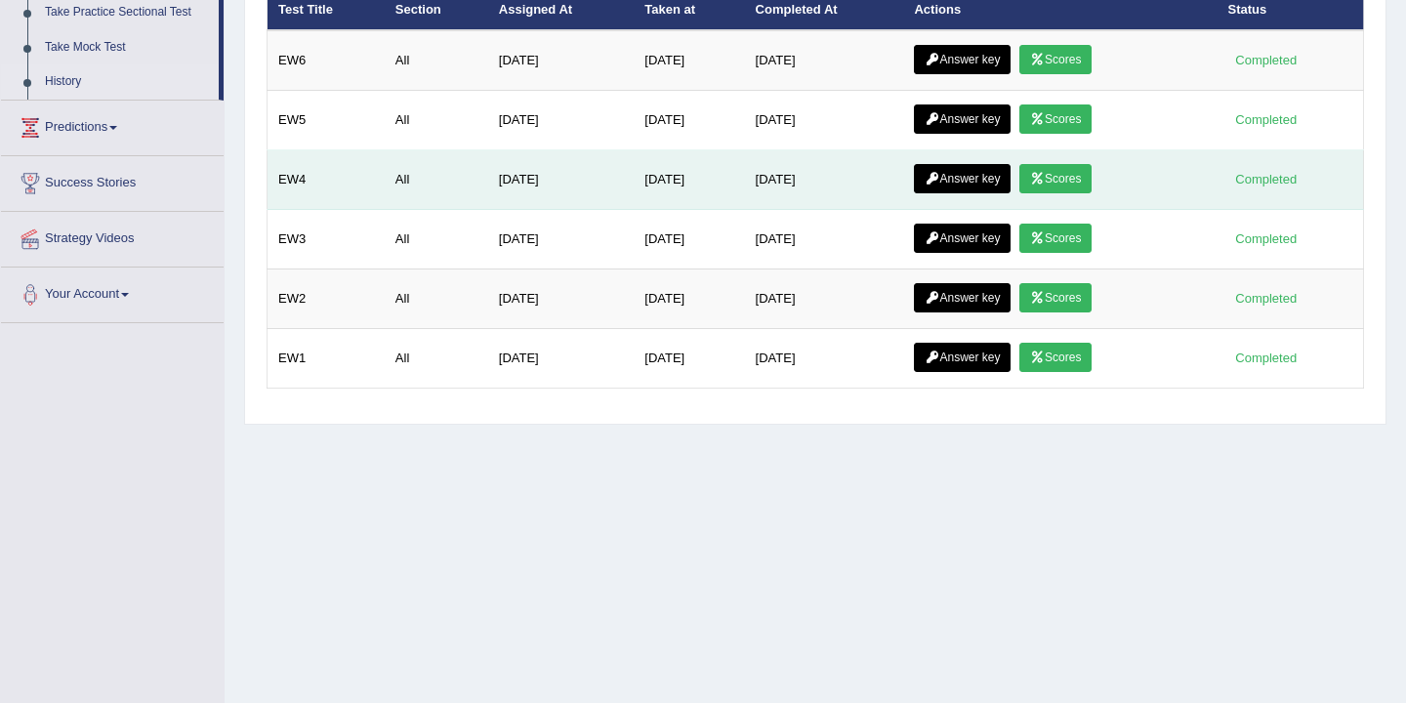
scroll to position [266, 0]
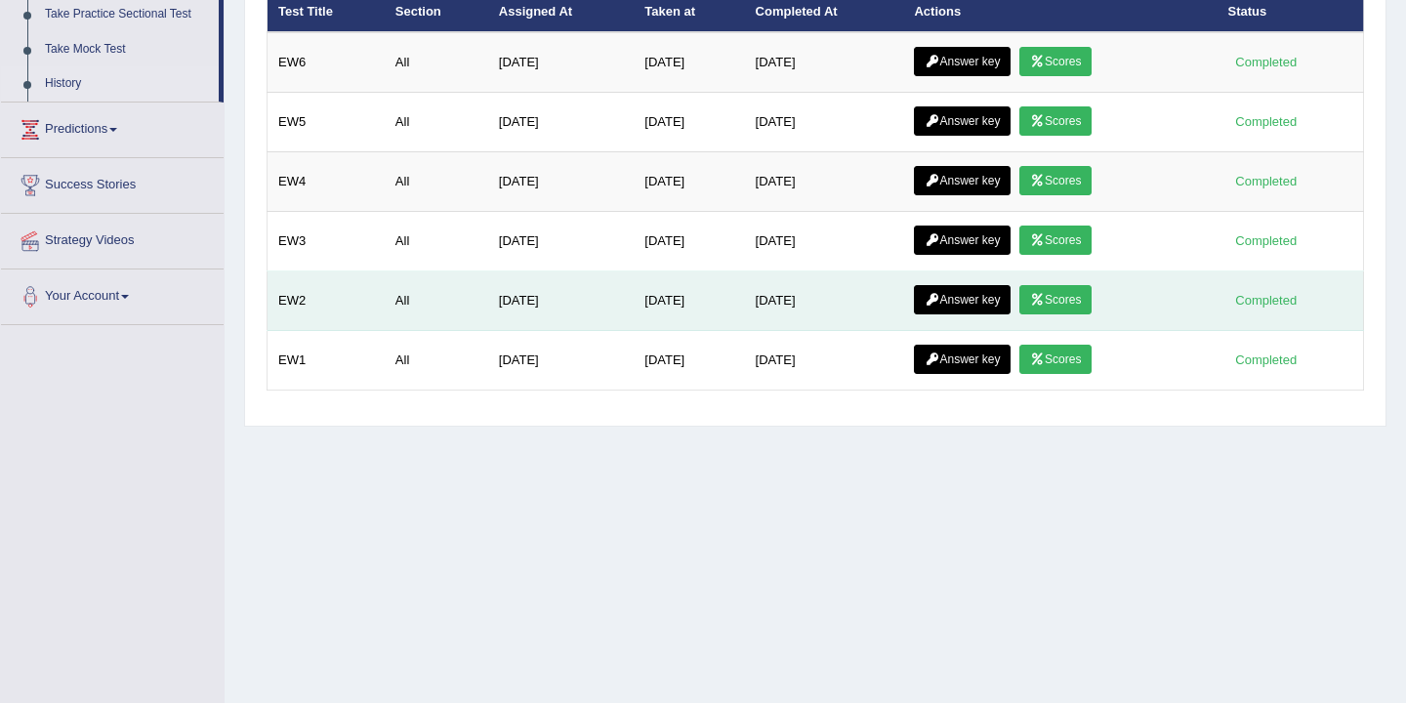
click at [1055, 306] on link "Scores" at bounding box center [1055, 299] width 72 height 29
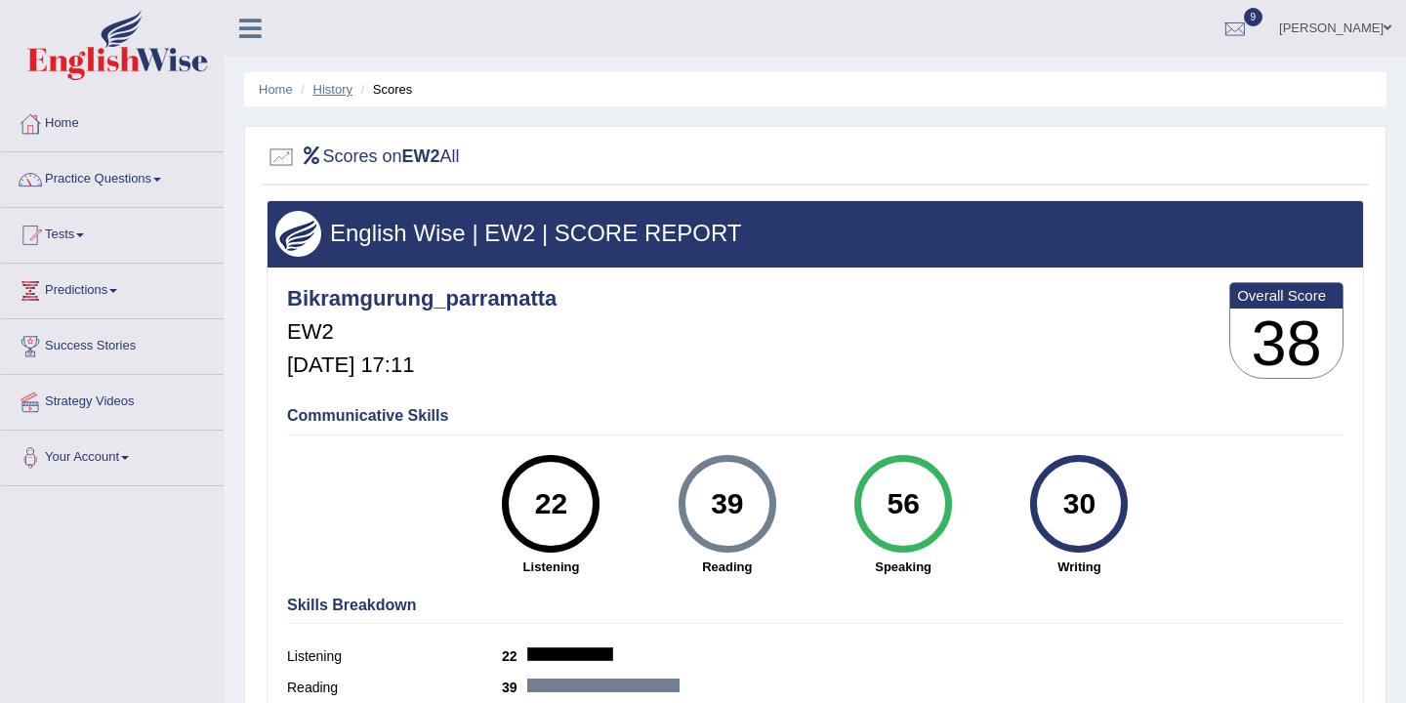
click at [340, 88] on link "History" at bounding box center [332, 89] width 39 height 15
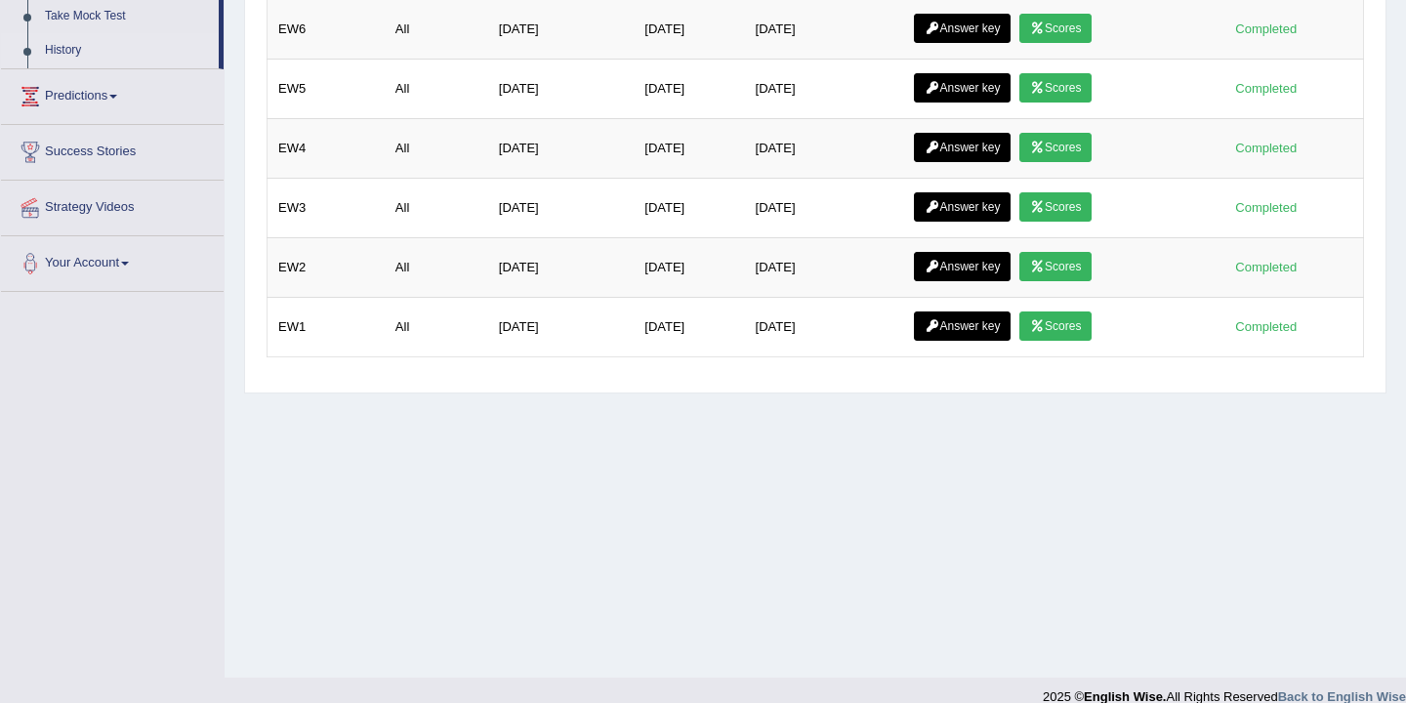
scroll to position [304, 0]
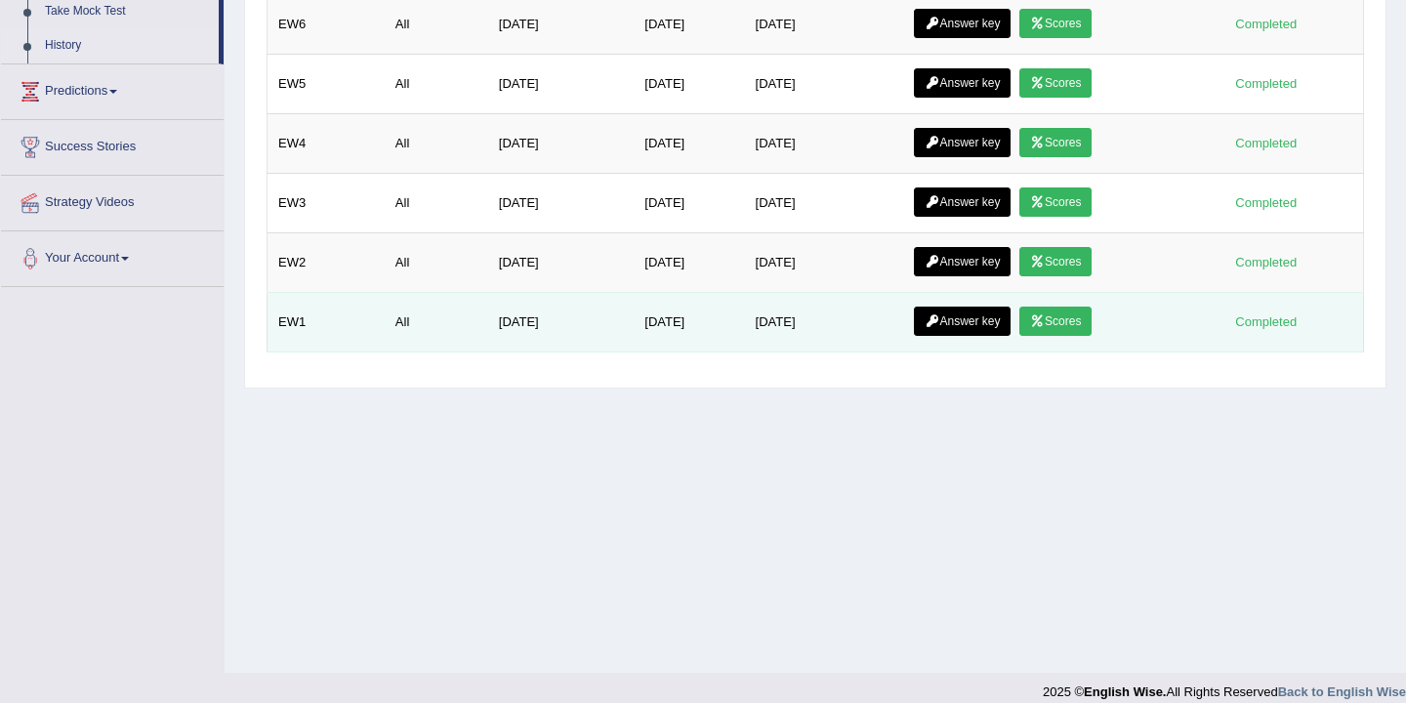
click at [1056, 319] on link "Scores" at bounding box center [1055, 321] width 72 height 29
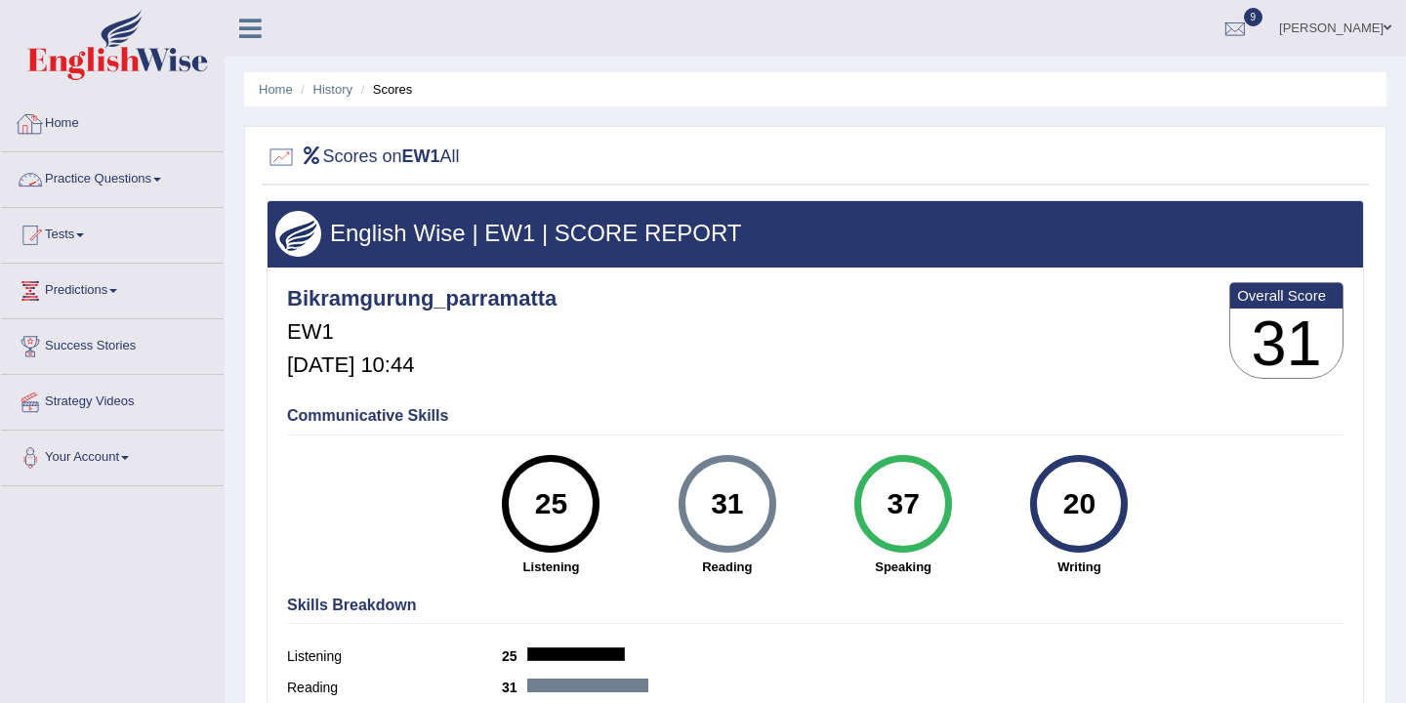
click at [69, 126] on link "Home" at bounding box center [112, 121] width 223 height 49
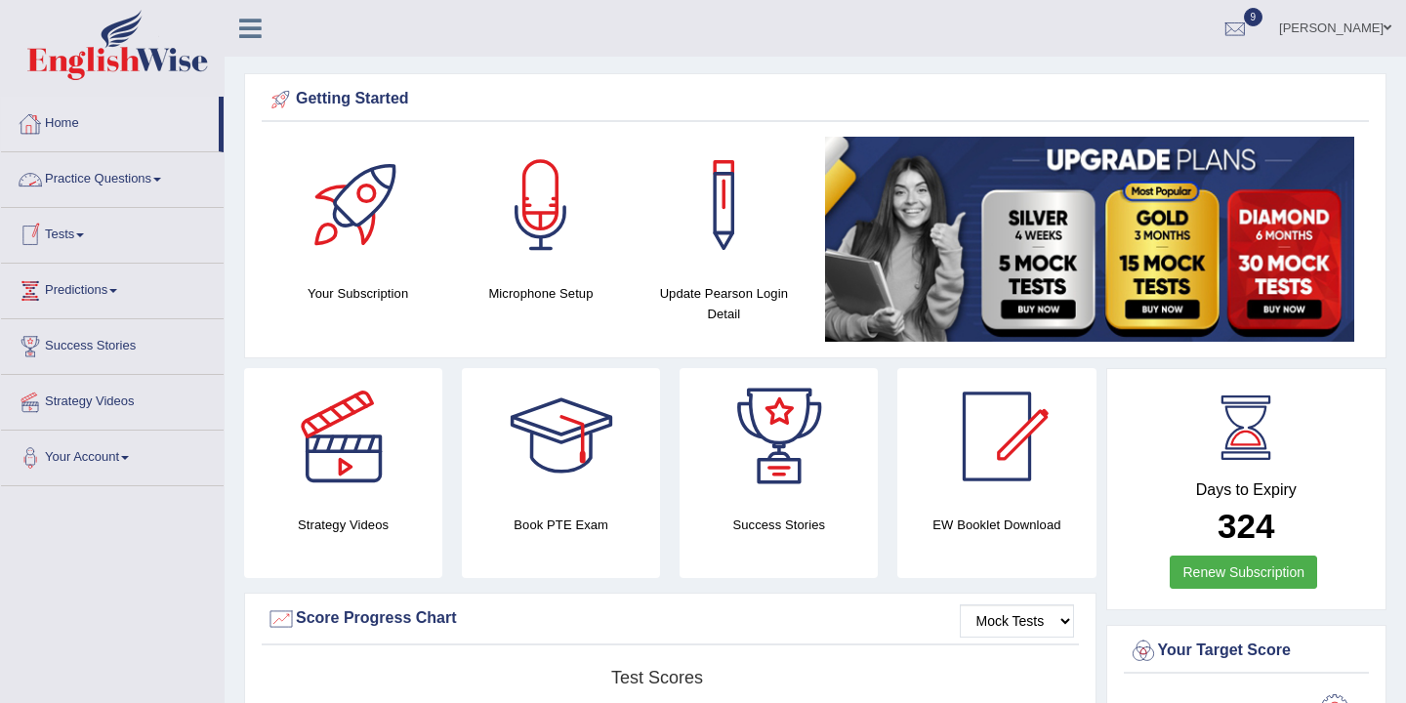
click at [74, 128] on link "Home" at bounding box center [110, 121] width 218 height 49
click at [150, 184] on link "Practice Questions" at bounding box center [112, 176] width 223 height 49
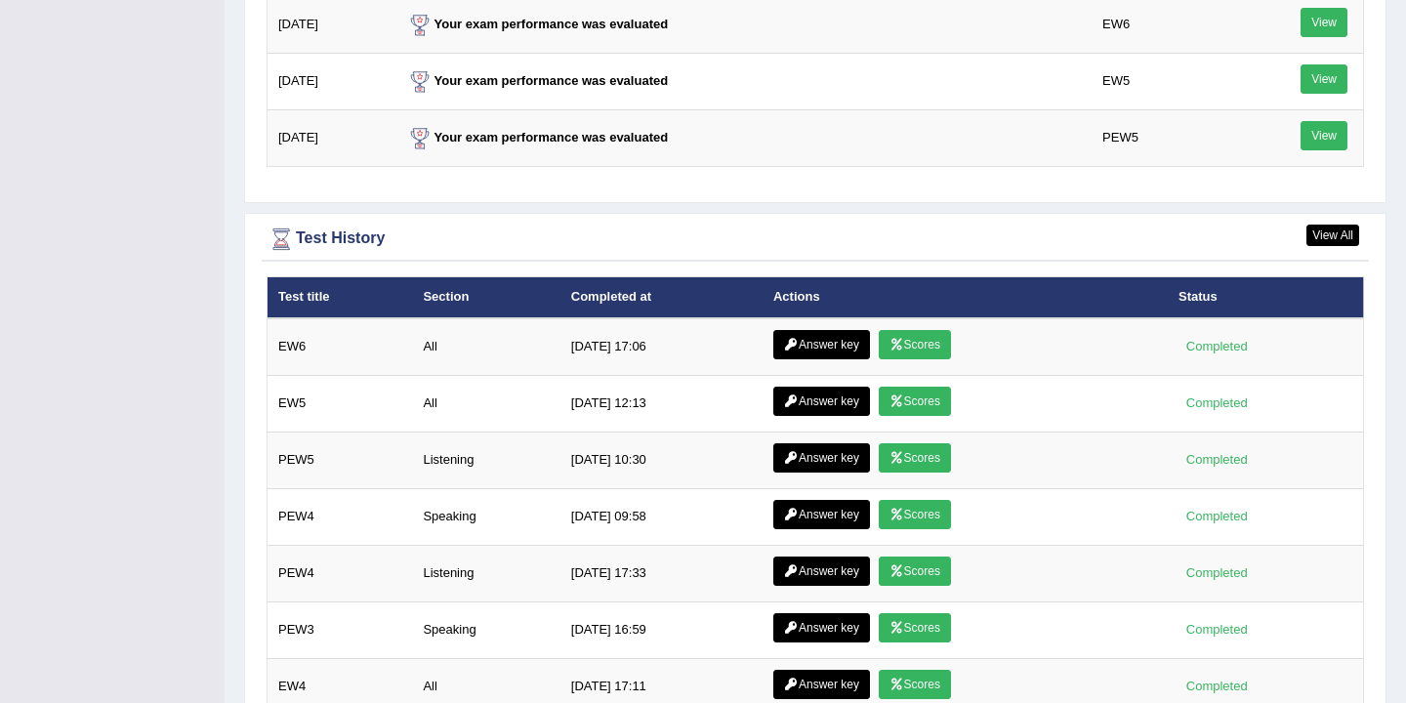
scroll to position [2522, 0]
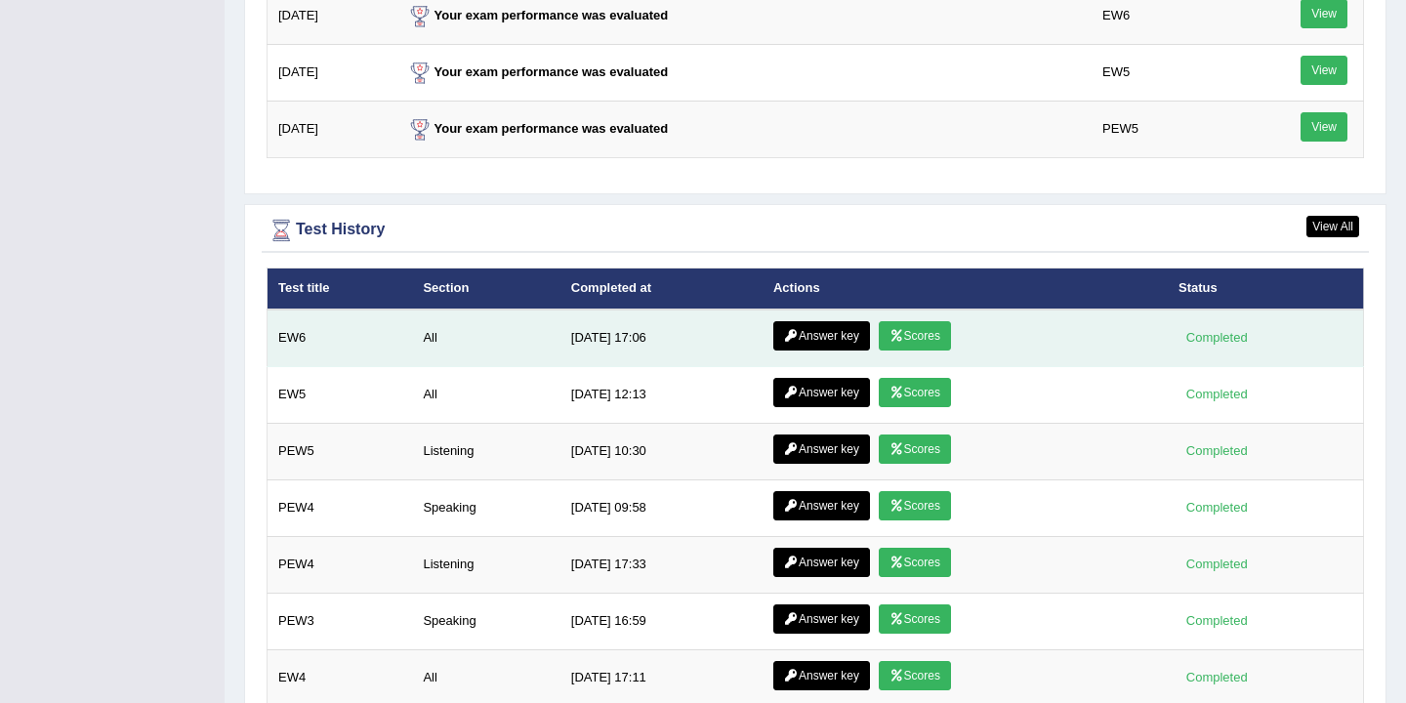
click at [819, 337] on link "Answer key" at bounding box center [821, 335] width 97 height 29
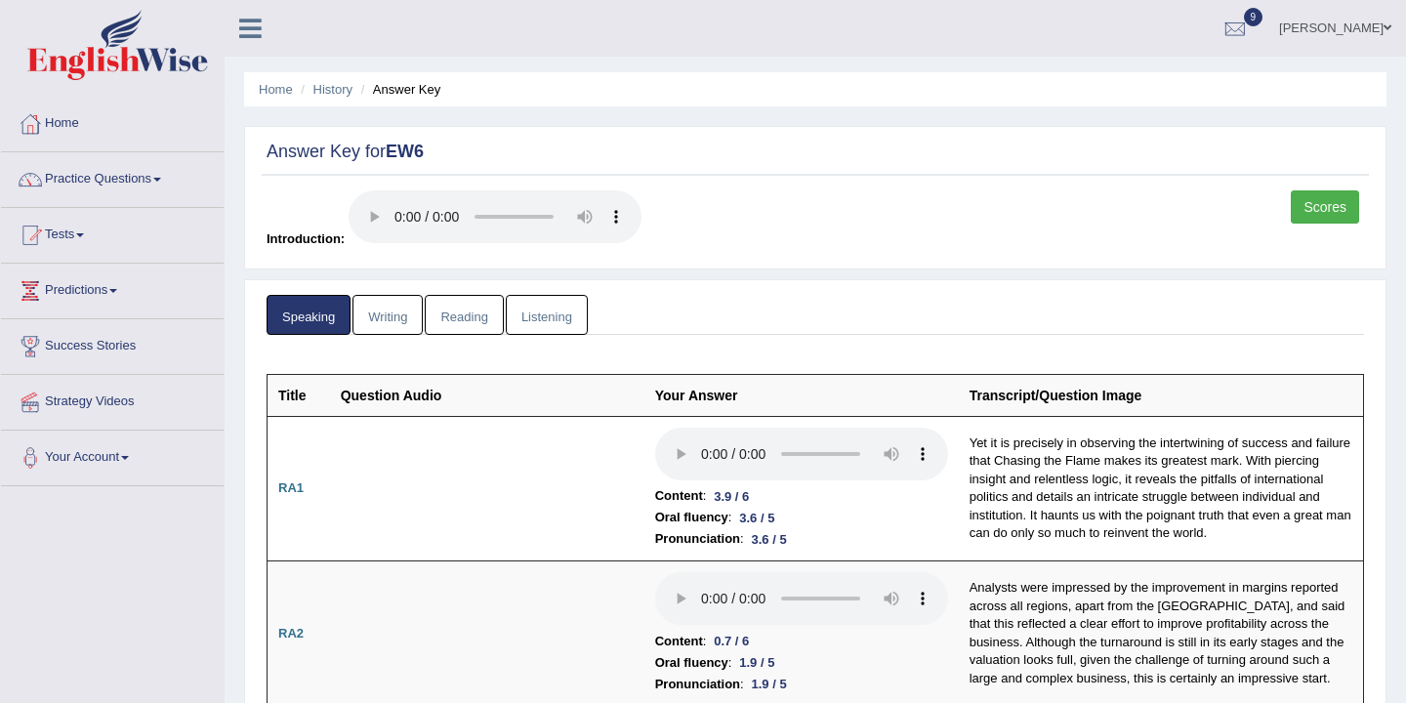
click at [464, 321] on link "Reading" at bounding box center [464, 315] width 78 height 40
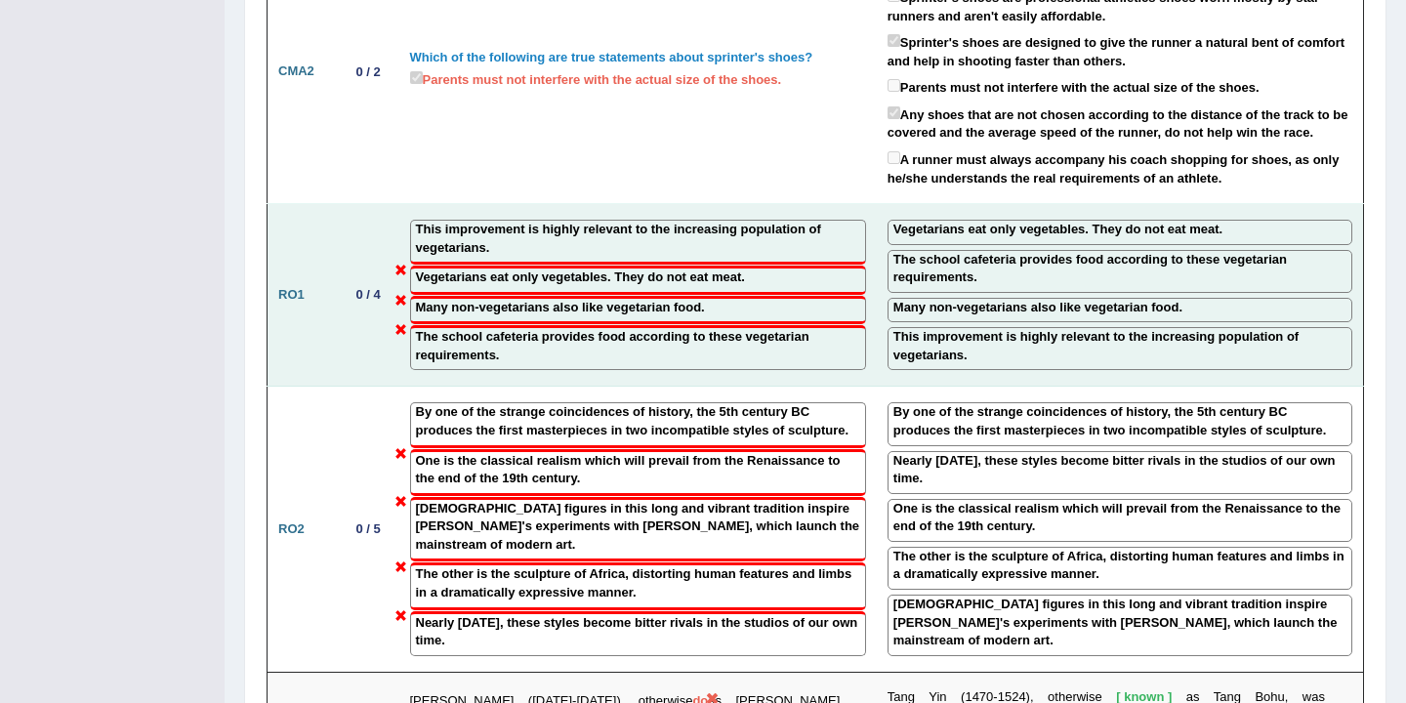
scroll to position [2717, 0]
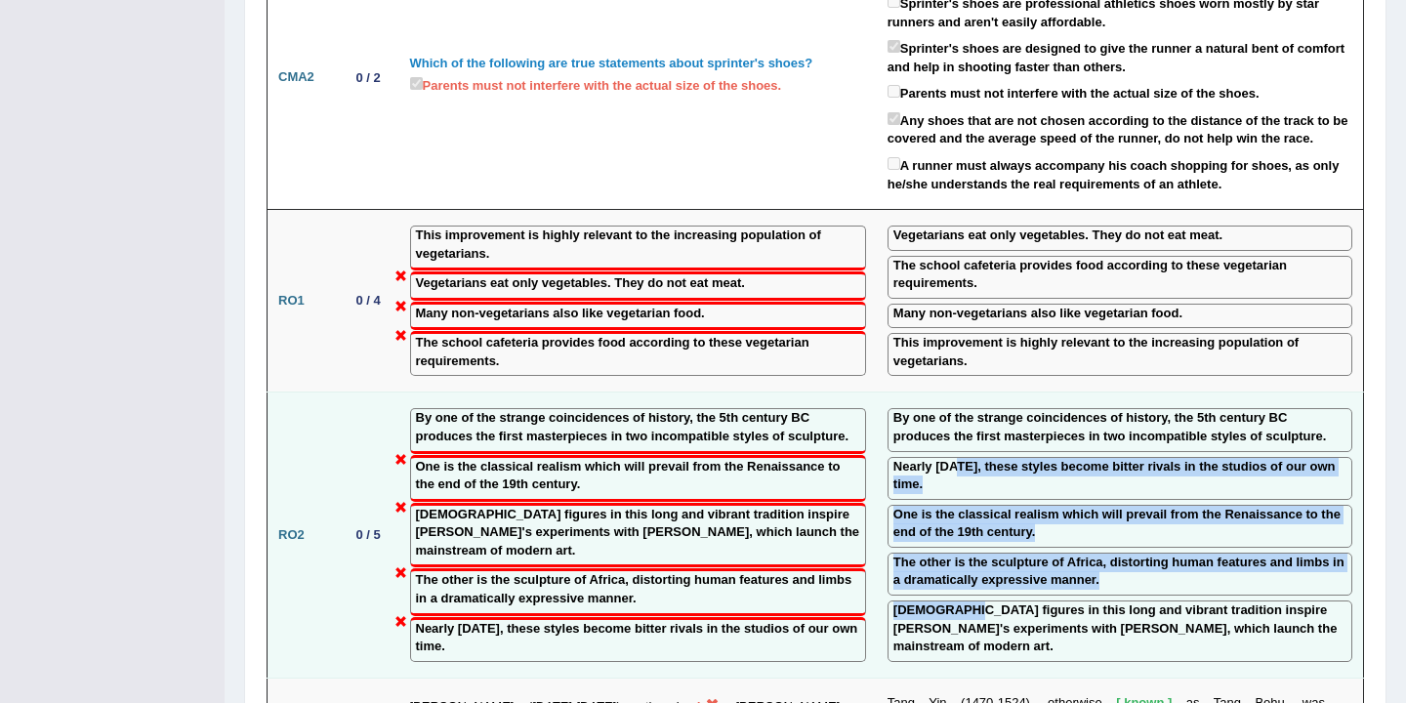
drag, startPoint x: 962, startPoint y: 413, endPoint x: 957, endPoint y: 557, distance: 144.6
click at [959, 557] on td "By one of the strange coincidences of history, the 5th century BC produces the …" at bounding box center [1120, 534] width 487 height 285
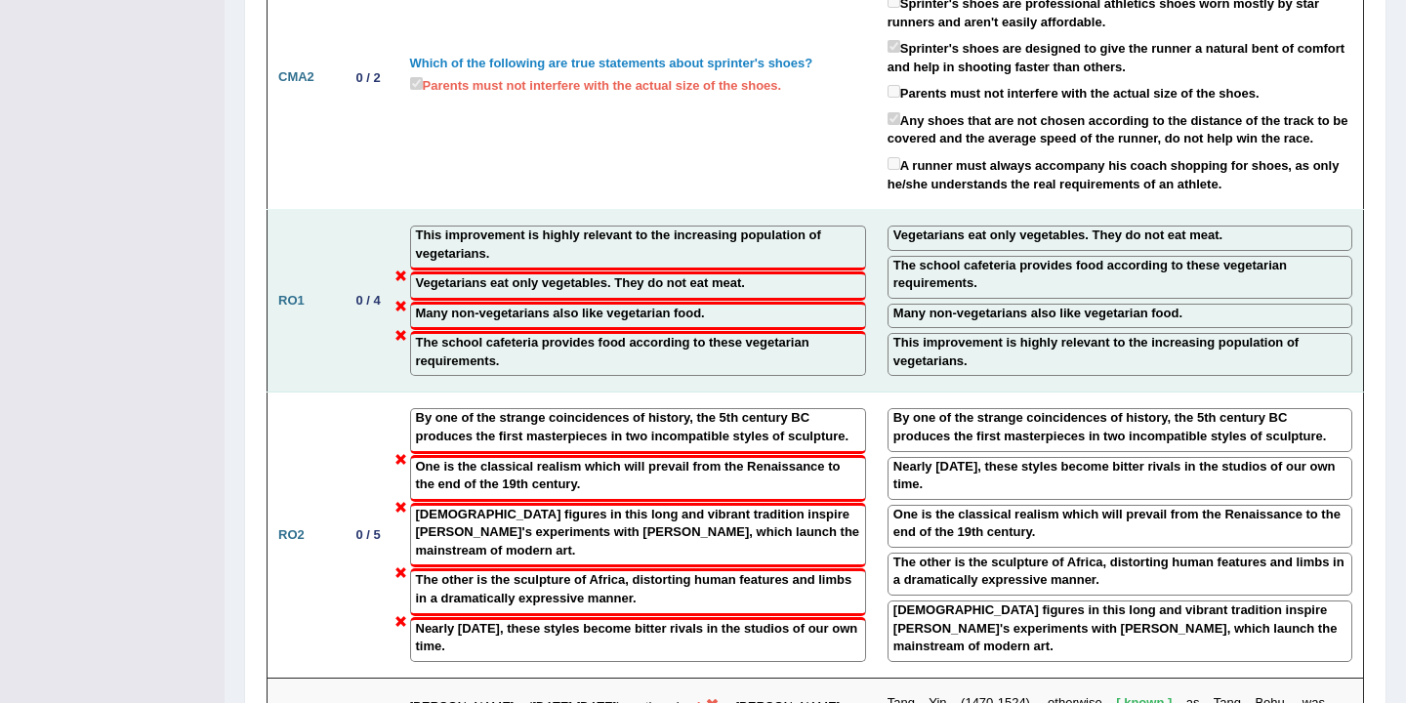
click at [889, 333] on div "This improvement is highly relevant to the increasing population of vegetarians." at bounding box center [1119, 354] width 465 height 43
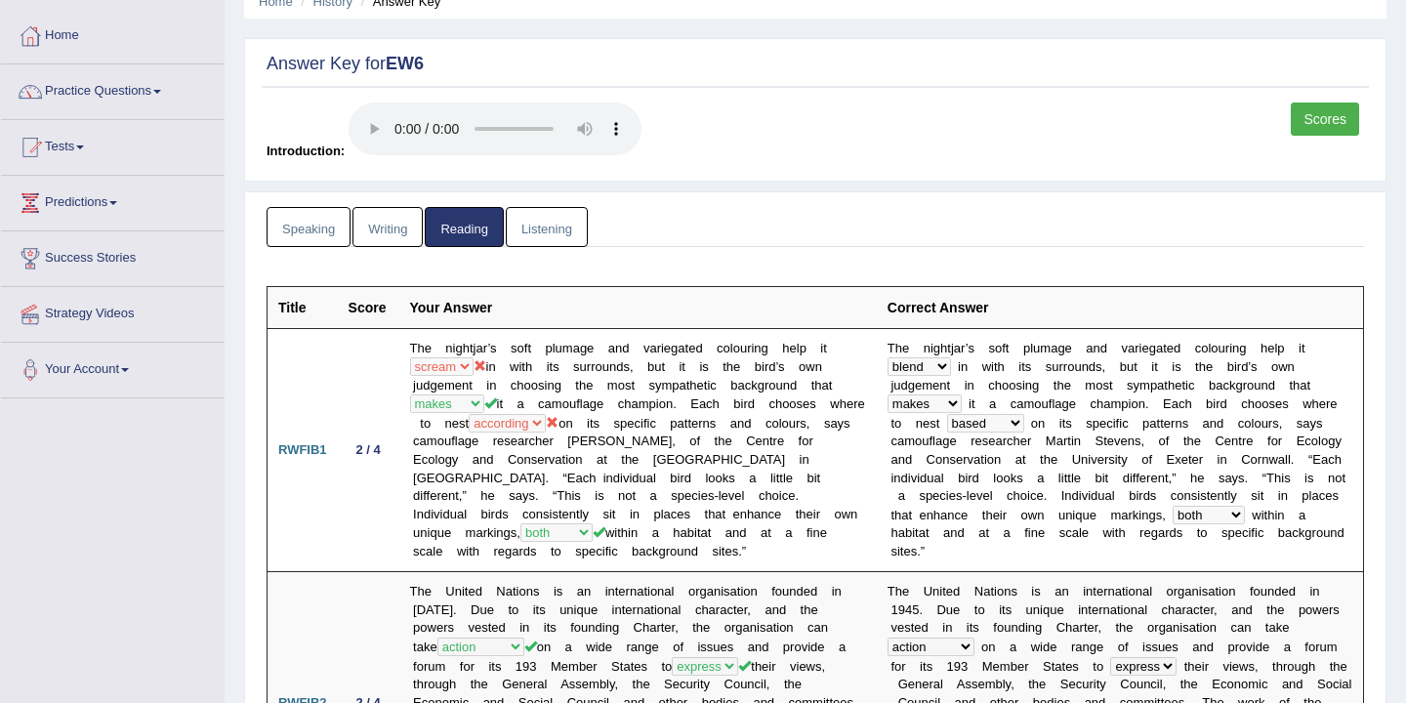
scroll to position [0, 0]
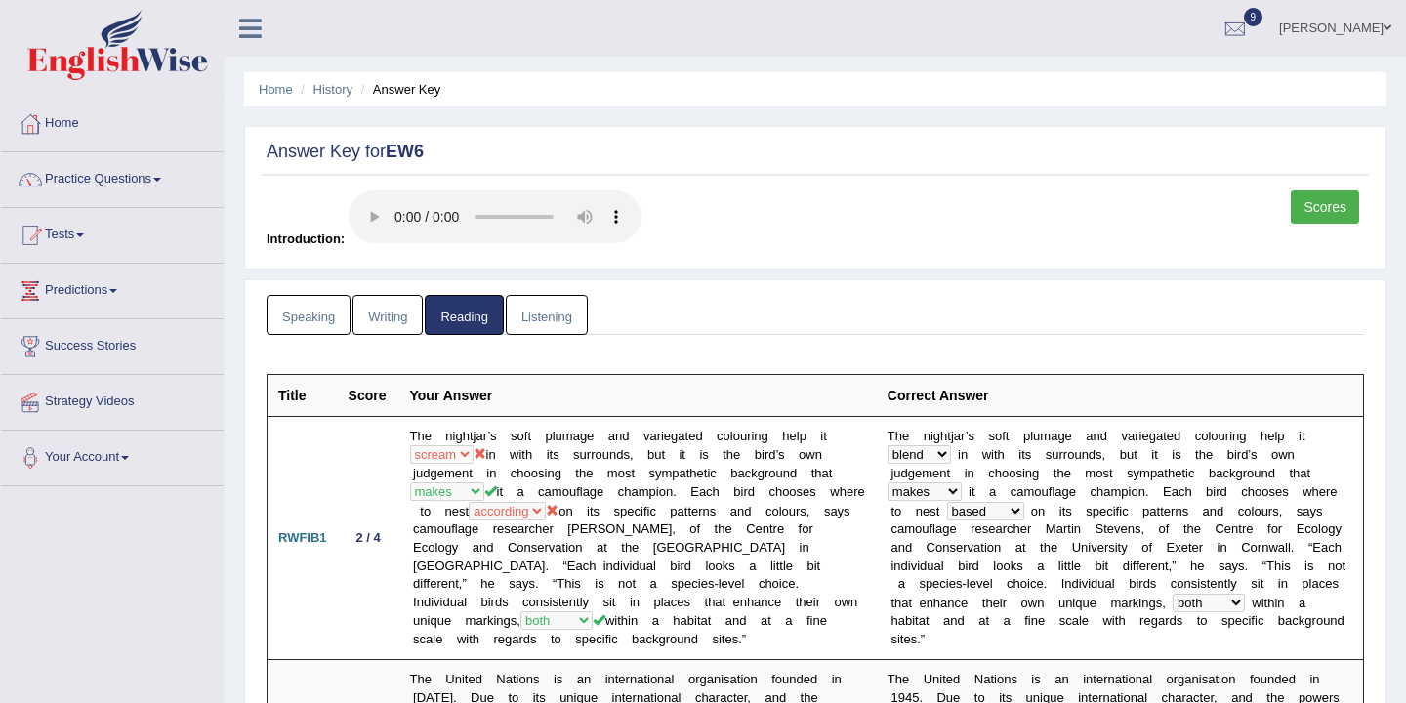
click at [541, 321] on link "Listening" at bounding box center [547, 315] width 82 height 40
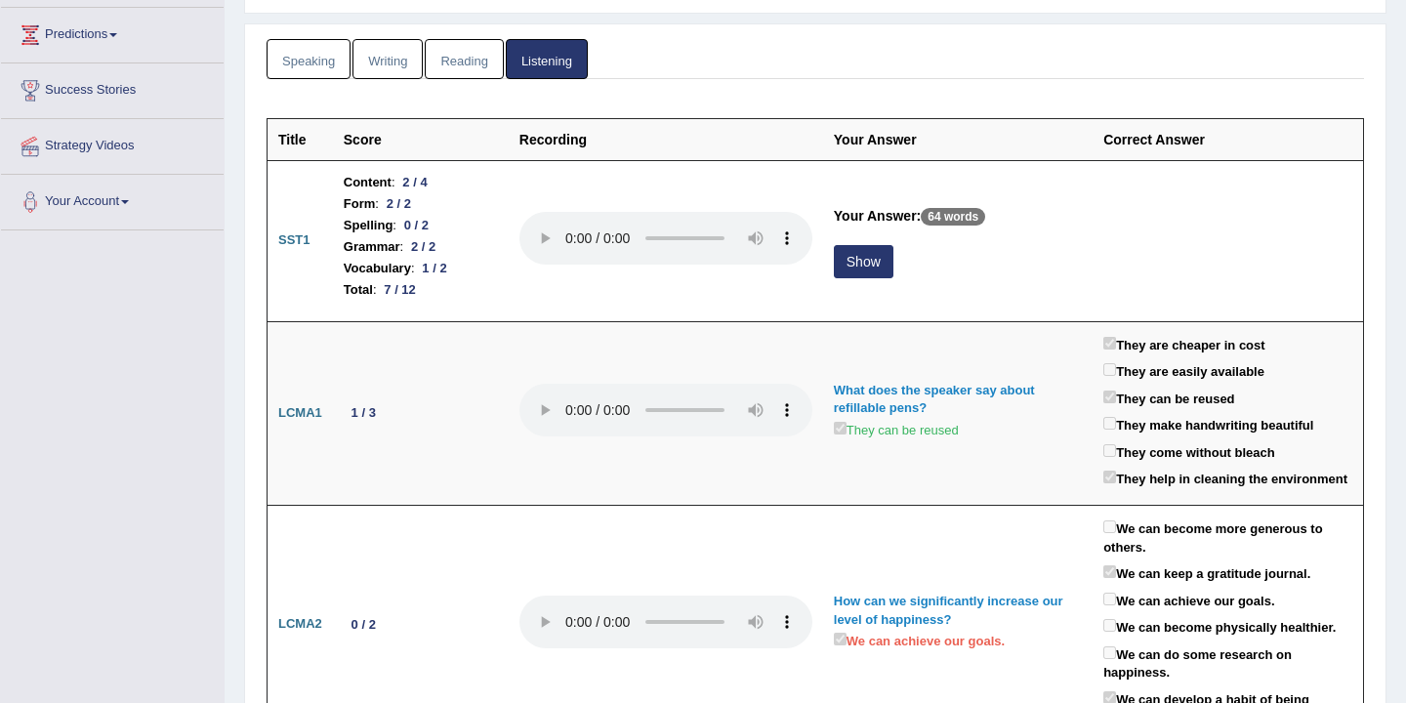
scroll to position [258, 0]
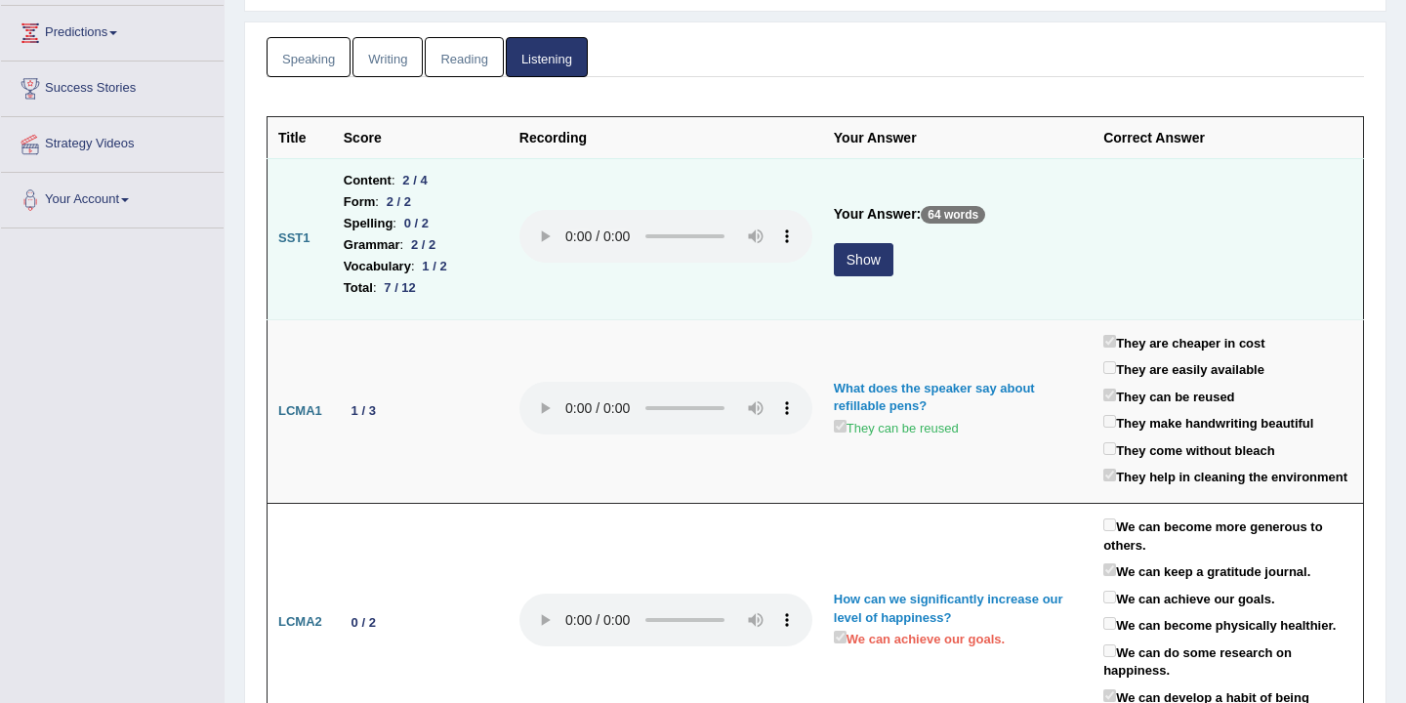
click at [873, 263] on button "Show" at bounding box center [864, 259] width 60 height 33
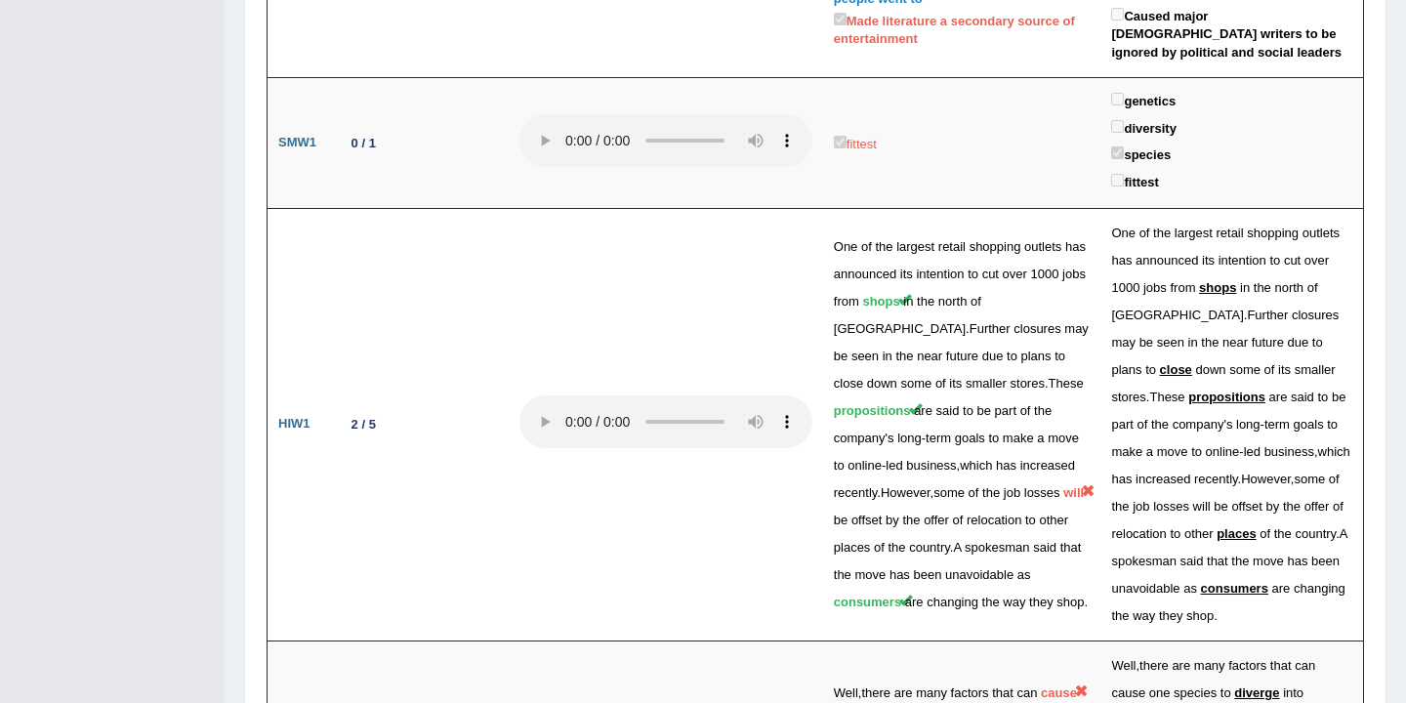
scroll to position [4131, 0]
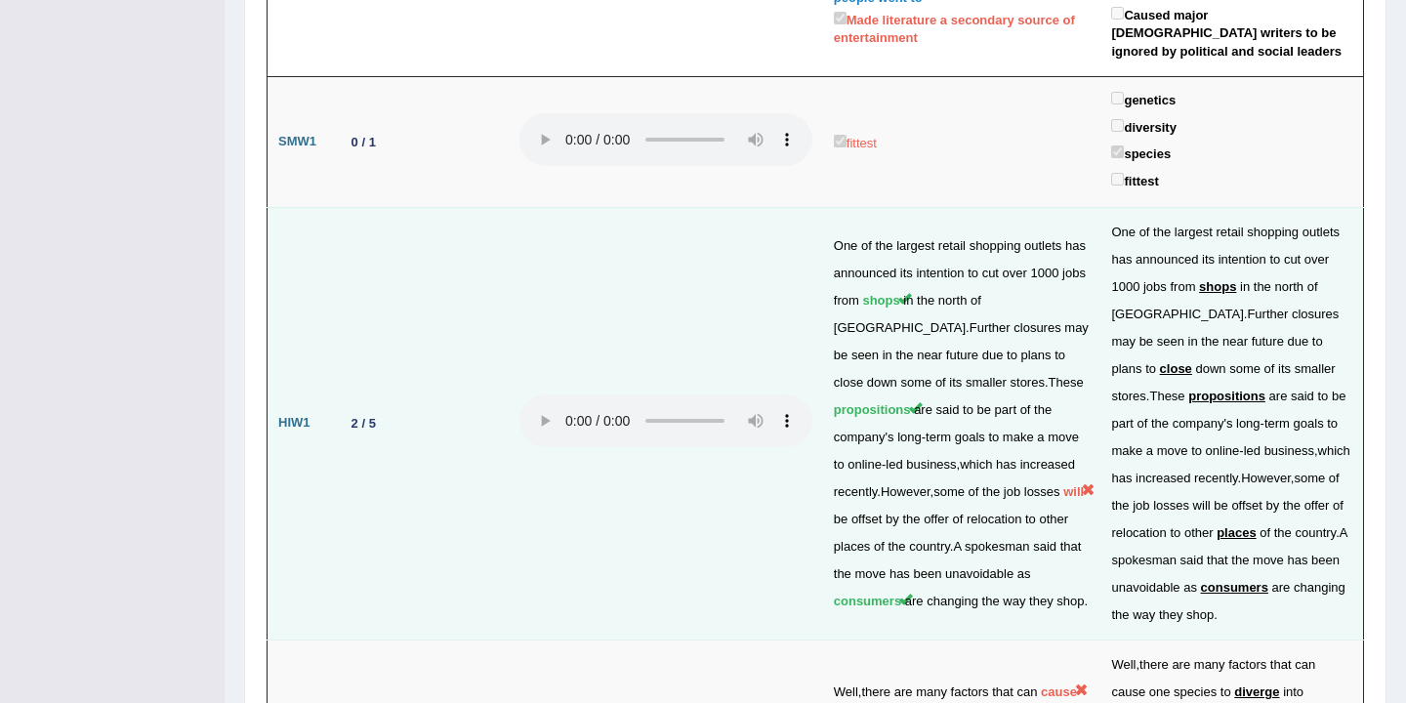
click at [916, 398] on td "One of the largest retail shopping outlets has announced its intention to cut o…" at bounding box center [962, 423] width 278 height 432
click at [1063, 484] on span "will" at bounding box center [1073, 491] width 21 height 15
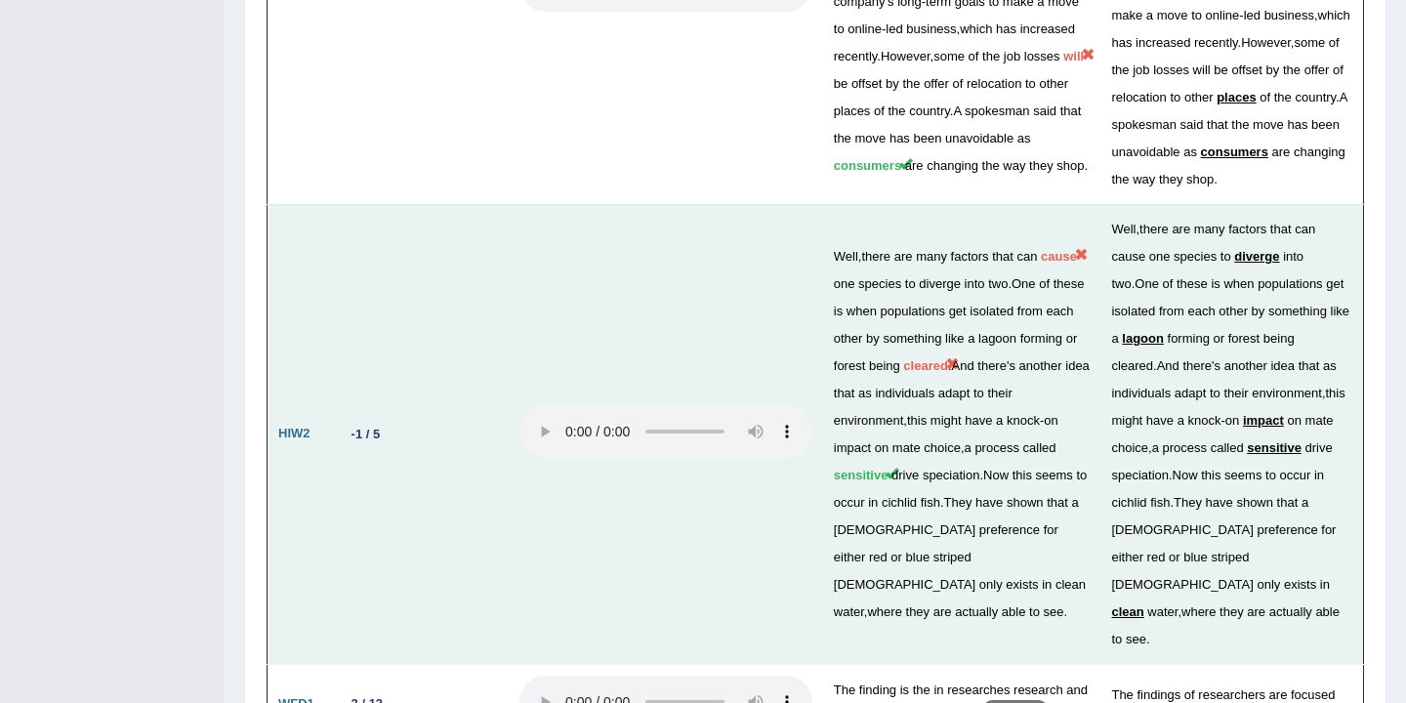
scroll to position [4698, 0]
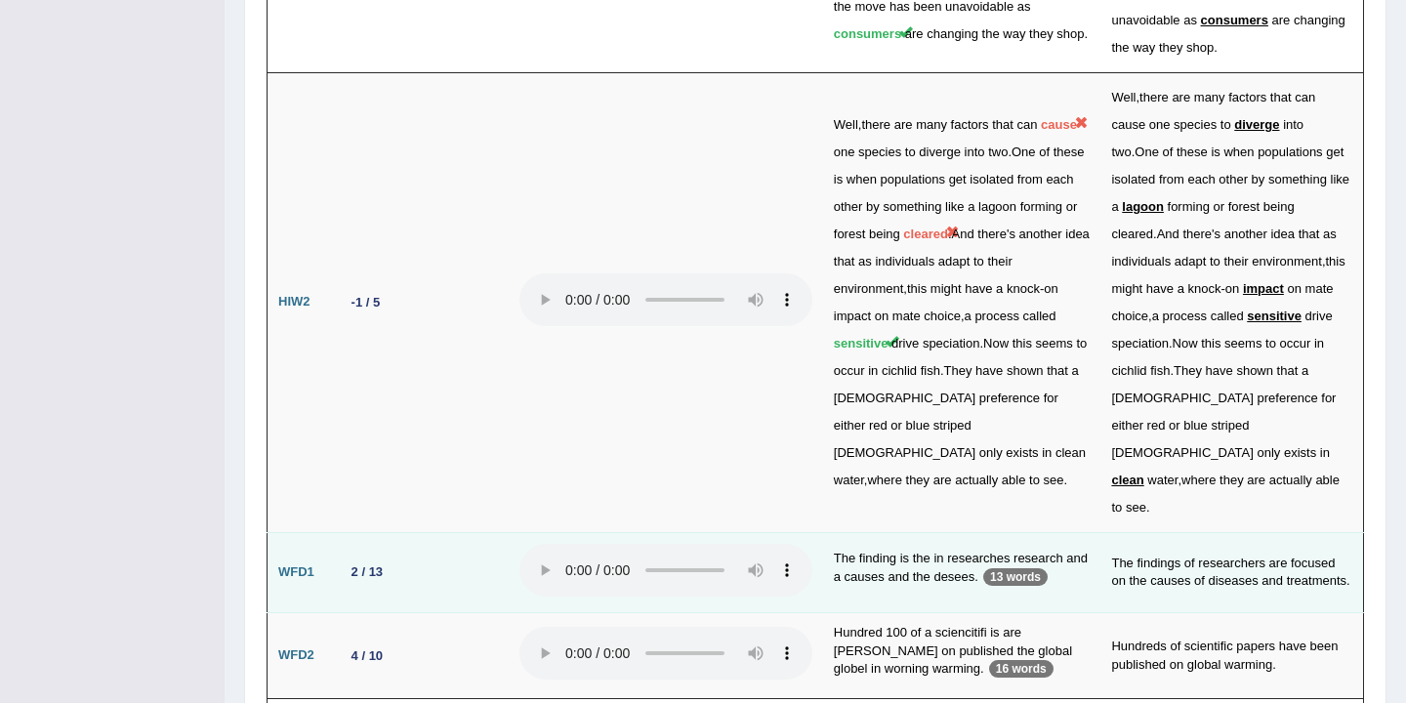
click at [1011, 532] on td "The finding is the in researches research and a causes and the desees. 13 words" at bounding box center [962, 572] width 278 height 81
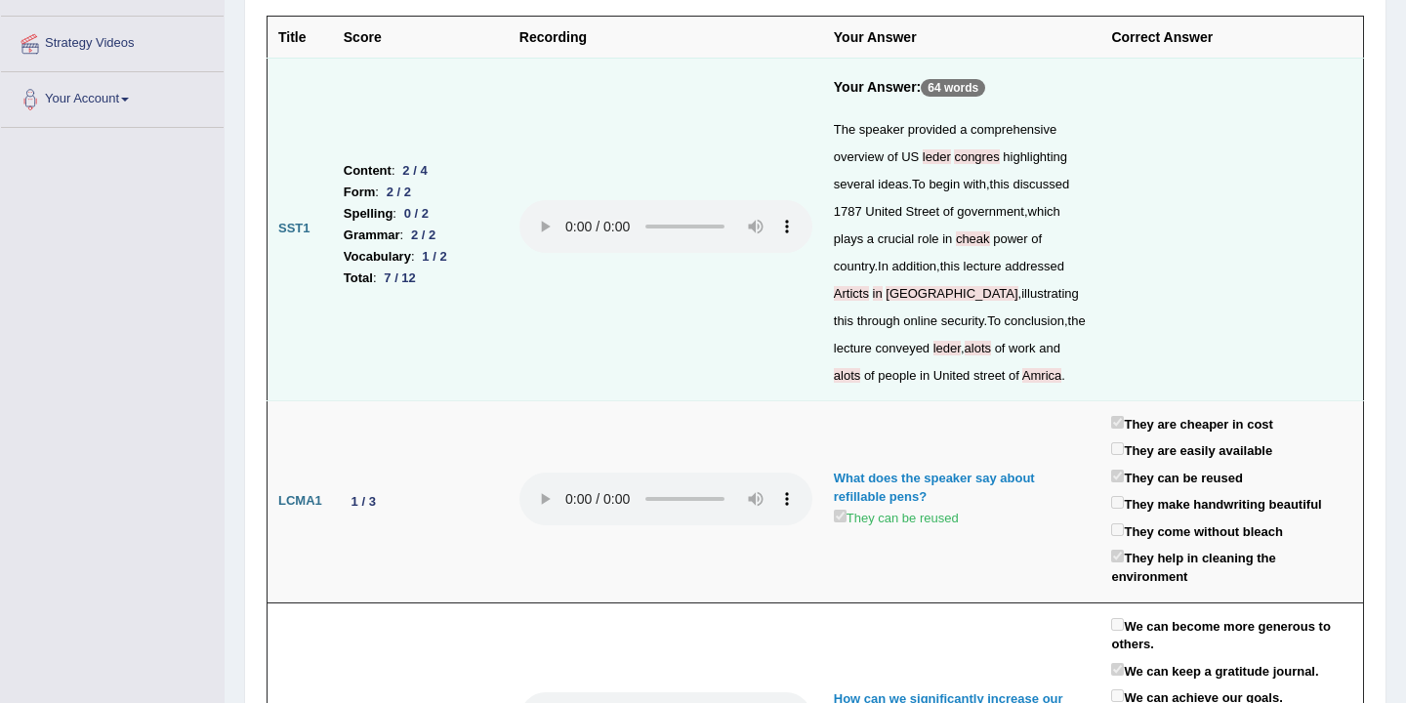
scroll to position [0, 0]
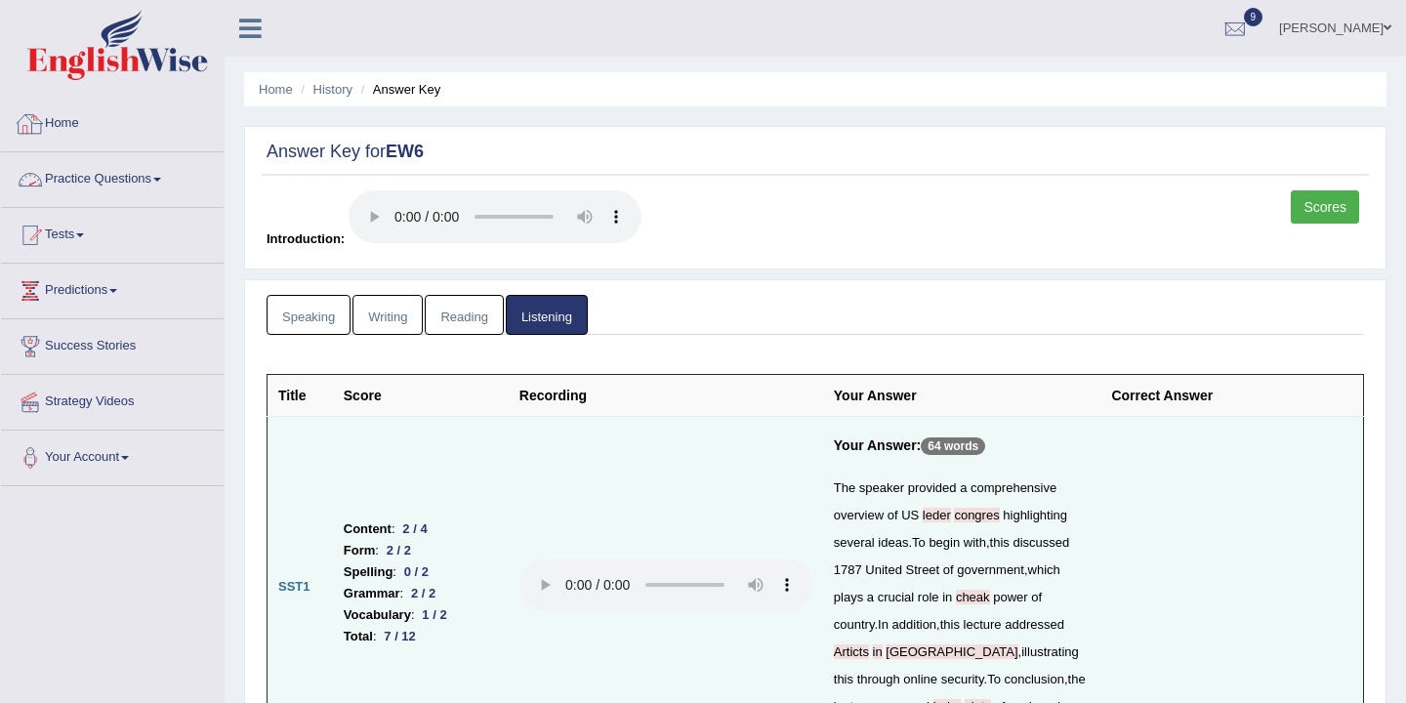
click at [55, 123] on link "Home" at bounding box center [112, 121] width 223 height 49
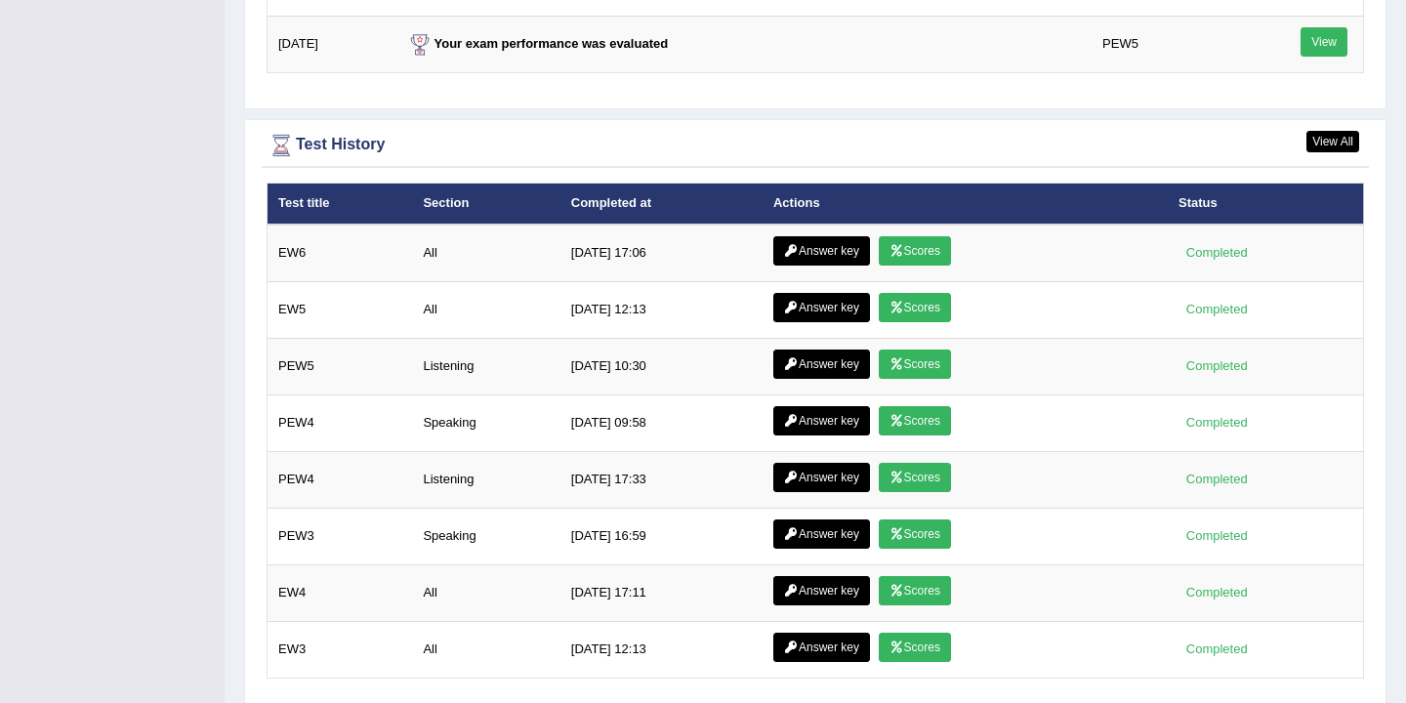
scroll to position [2588, 0]
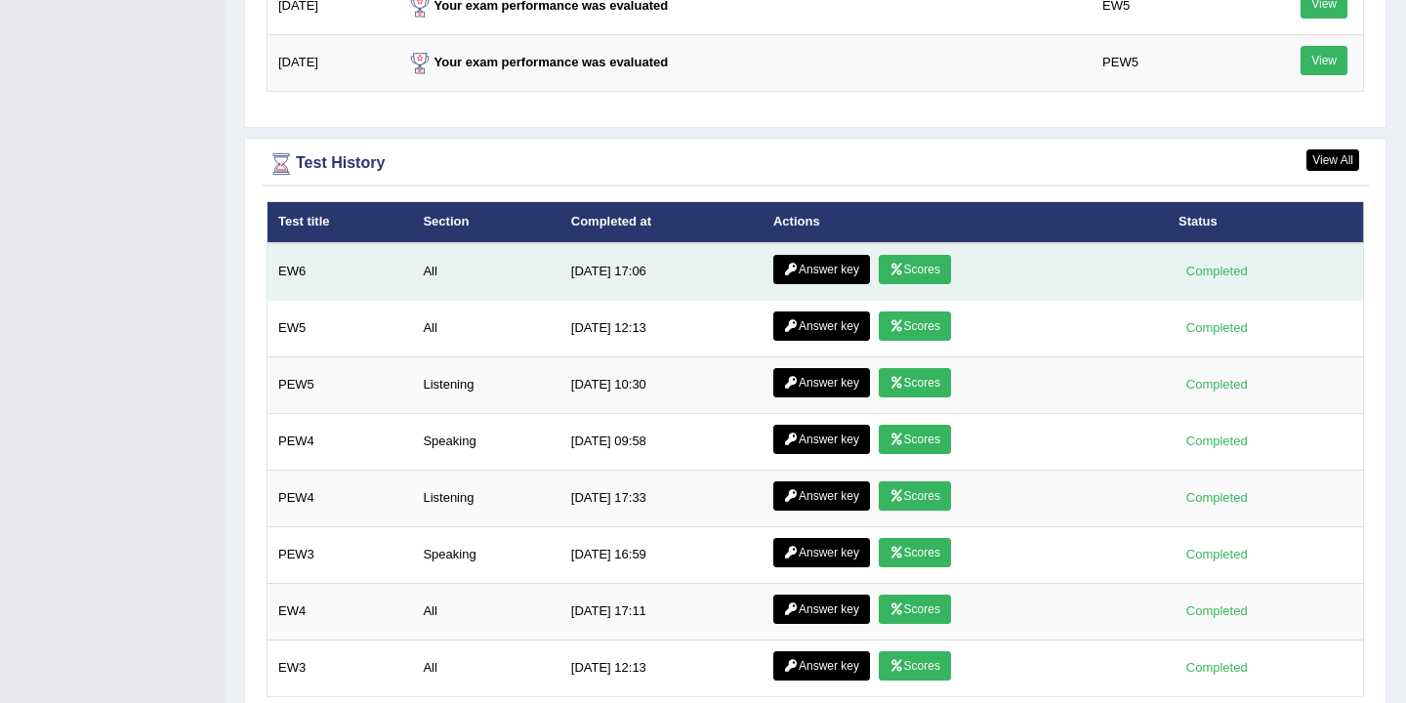
click at [913, 266] on link "Scores" at bounding box center [915, 269] width 72 height 29
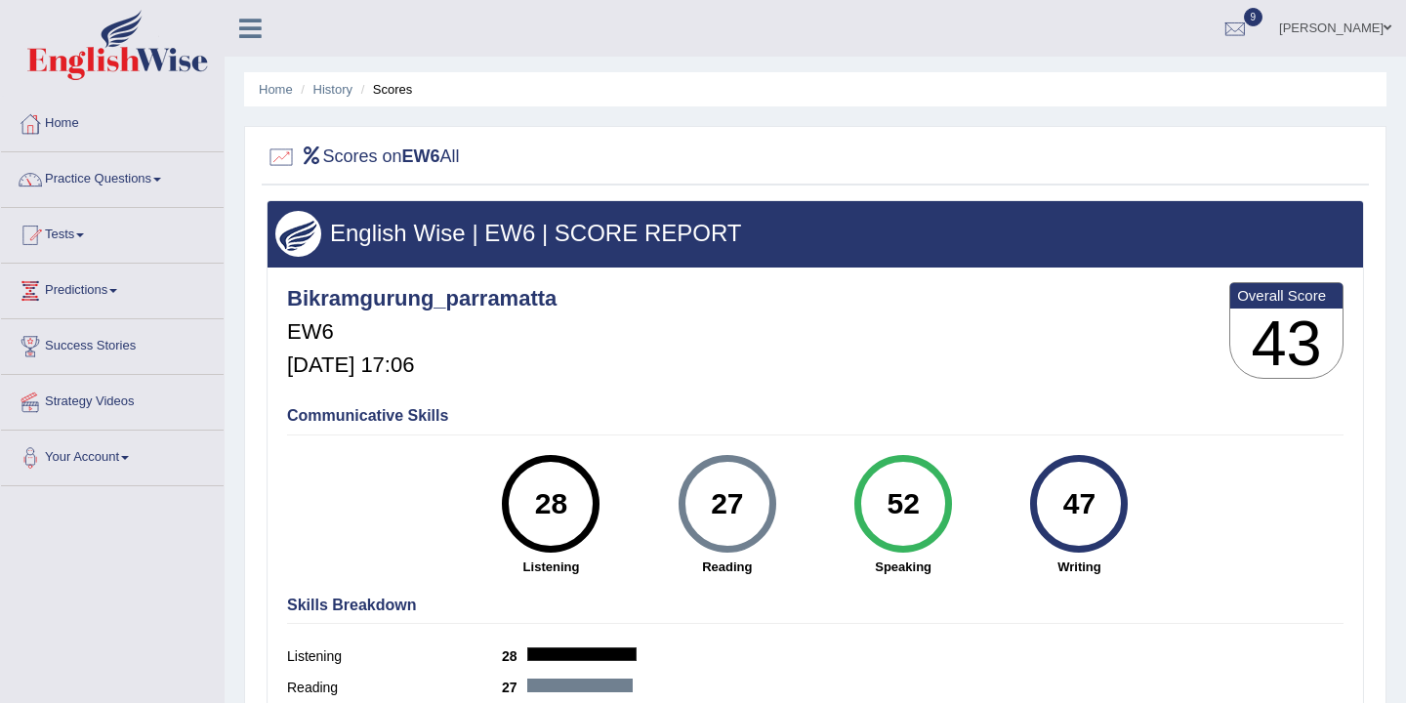
click at [343, 98] on li "History" at bounding box center [324, 89] width 57 height 19
click at [345, 93] on link "History" at bounding box center [332, 89] width 39 height 15
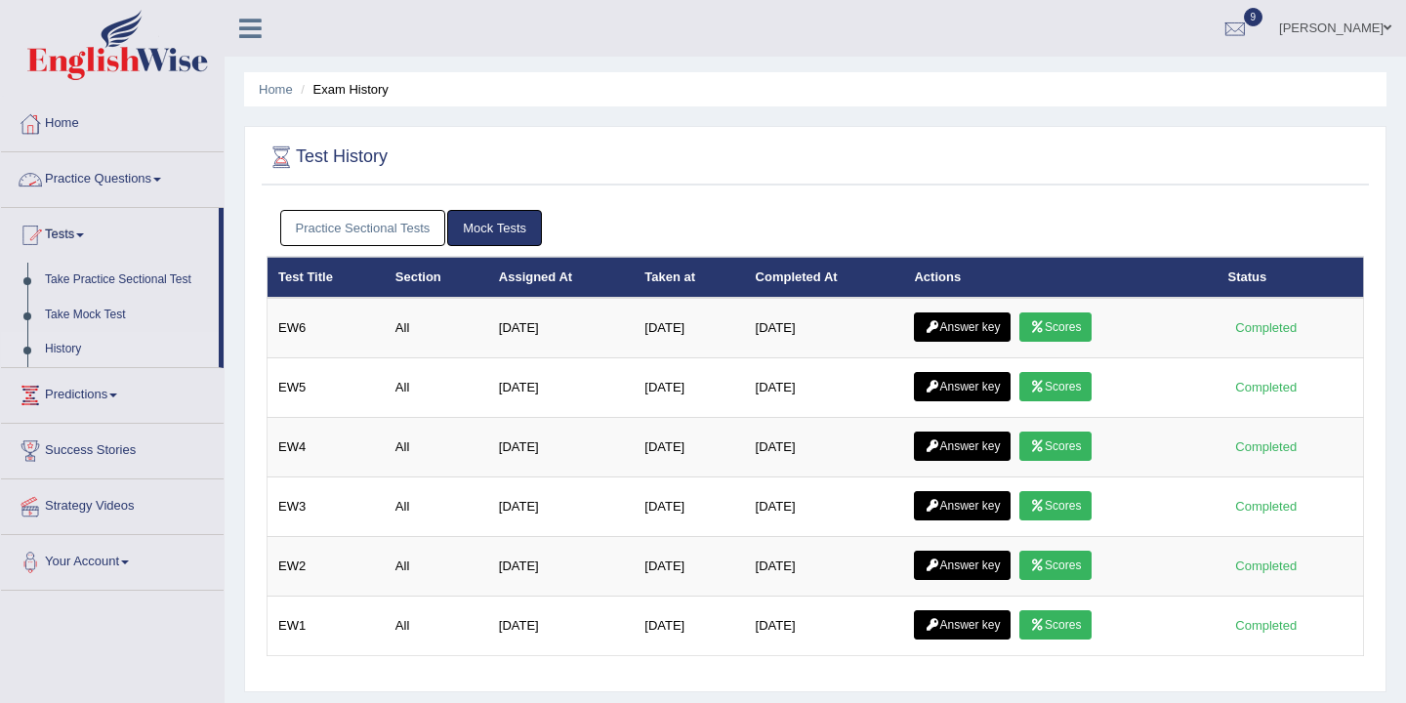
click at [152, 184] on link "Practice Questions" at bounding box center [112, 176] width 223 height 49
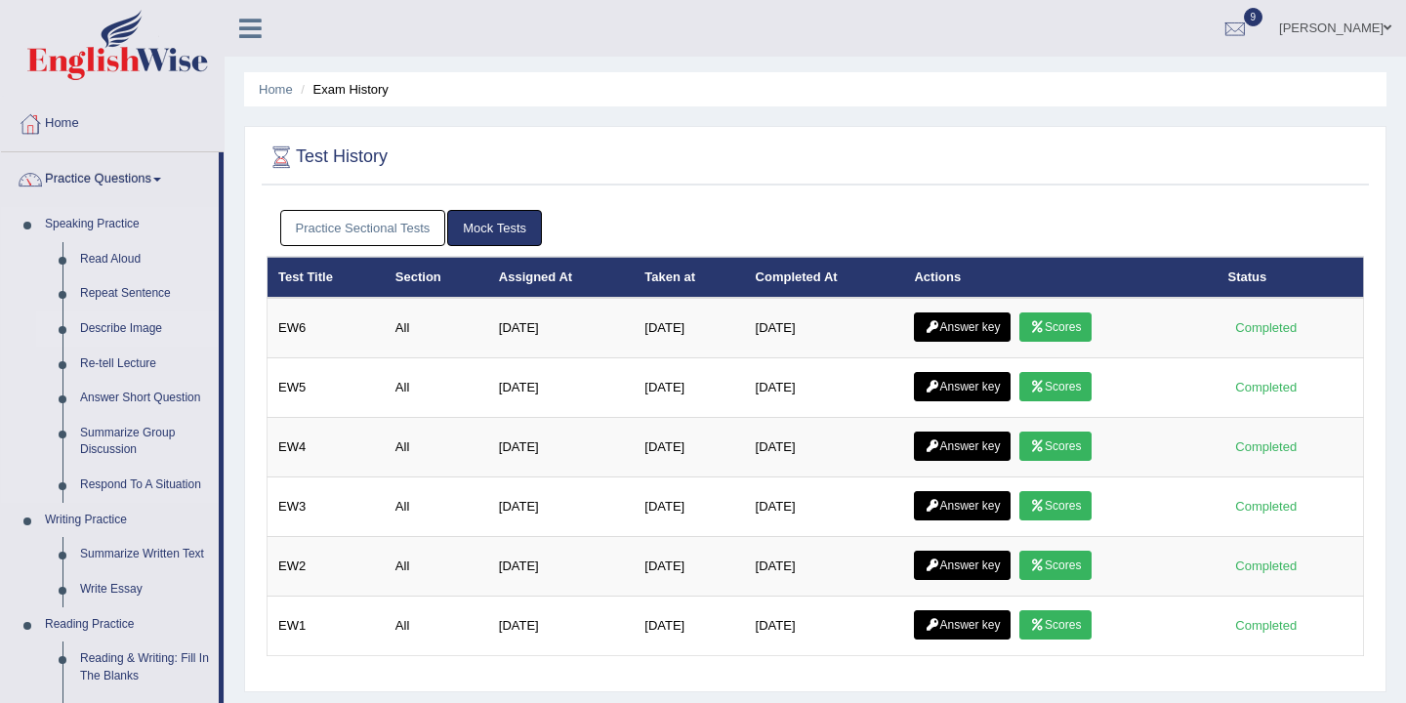
click at [125, 334] on link "Describe Image" at bounding box center [144, 328] width 147 height 35
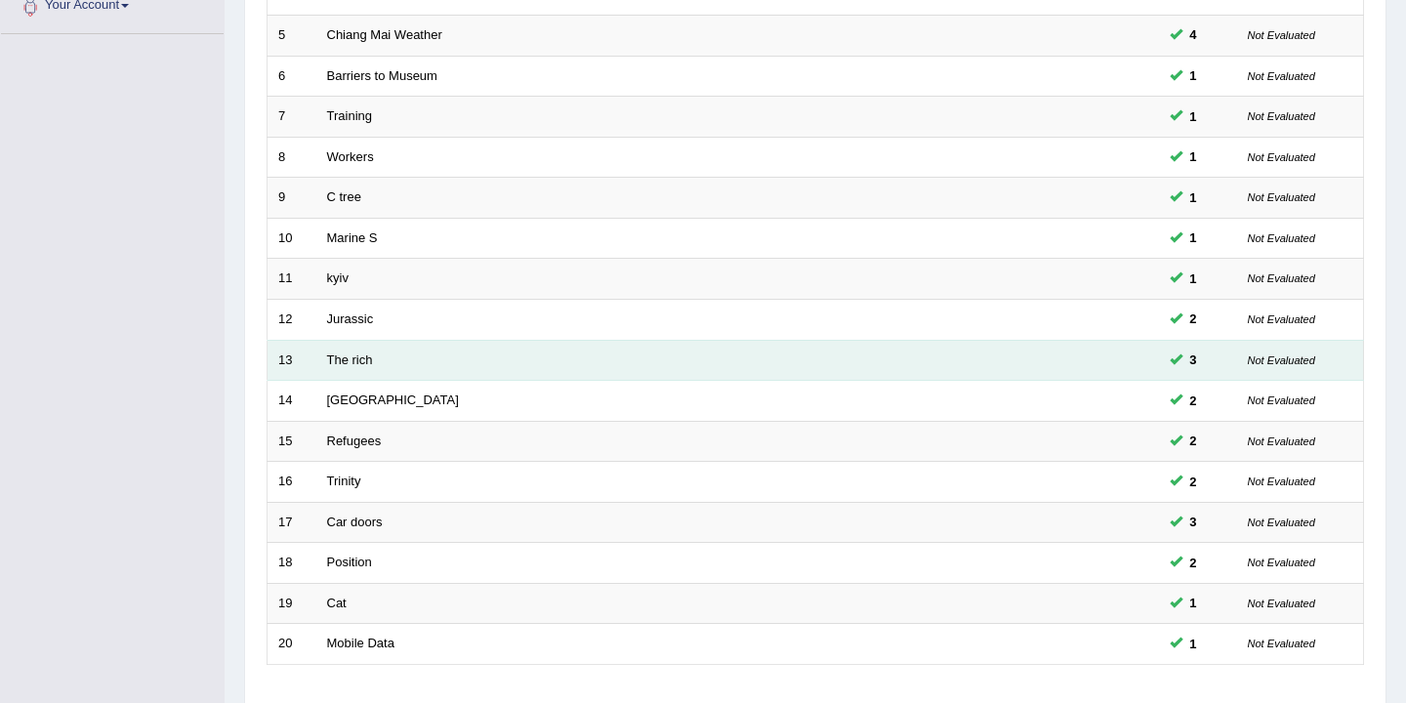
scroll to position [590, 0]
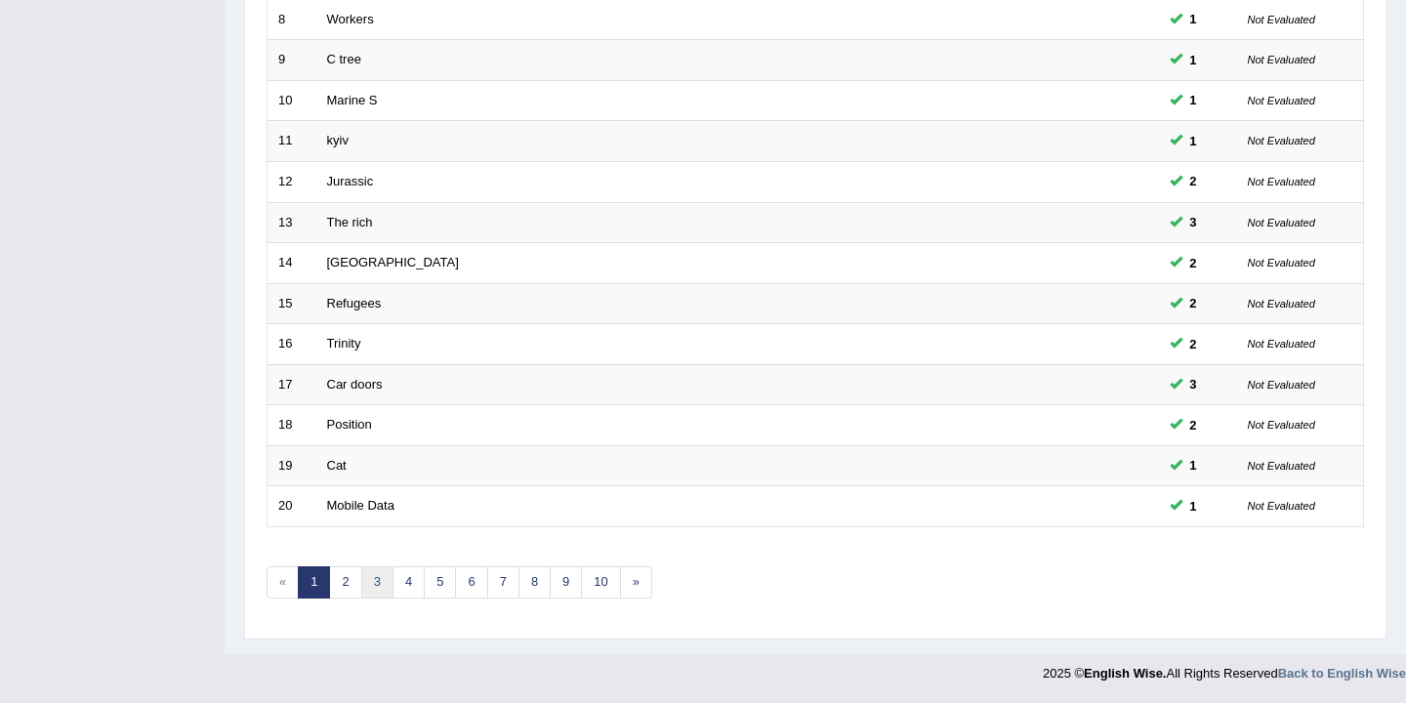
click at [384, 589] on link "3" at bounding box center [377, 582] width 32 height 32
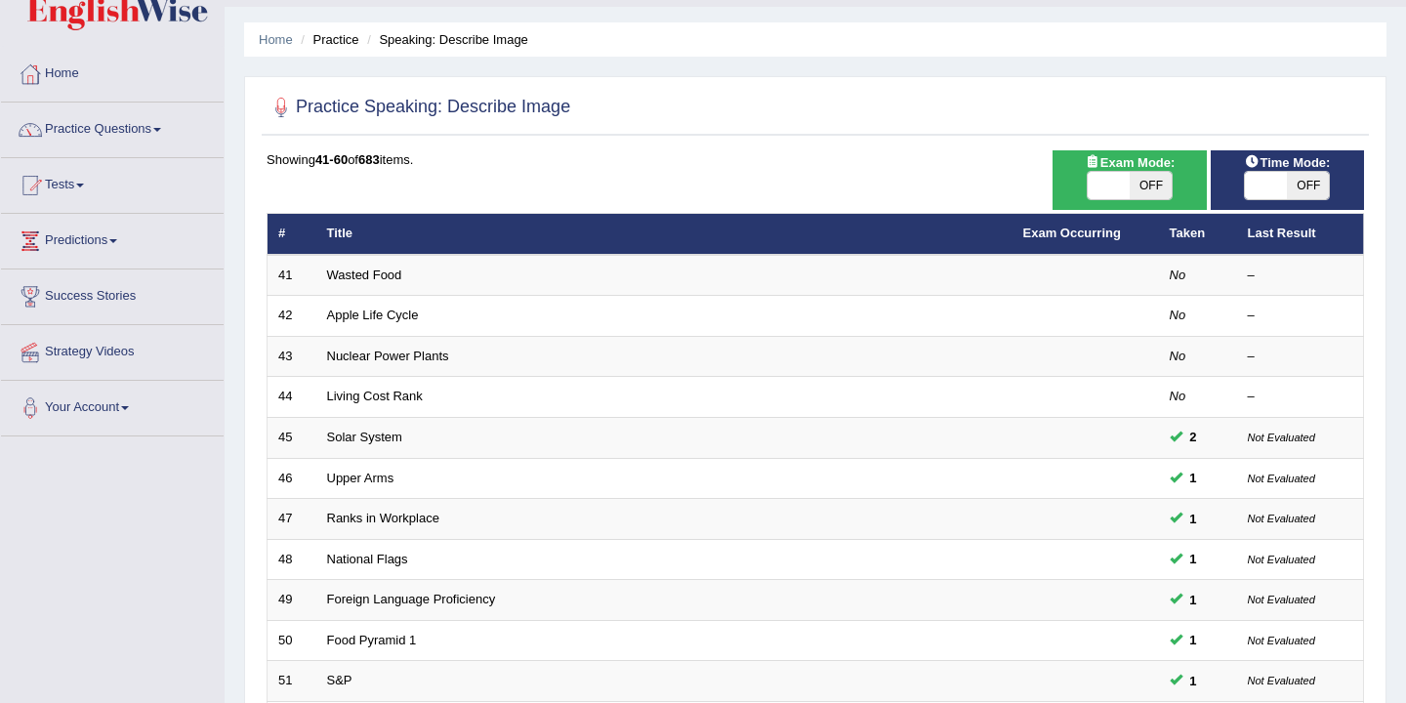
scroll to position [6, 0]
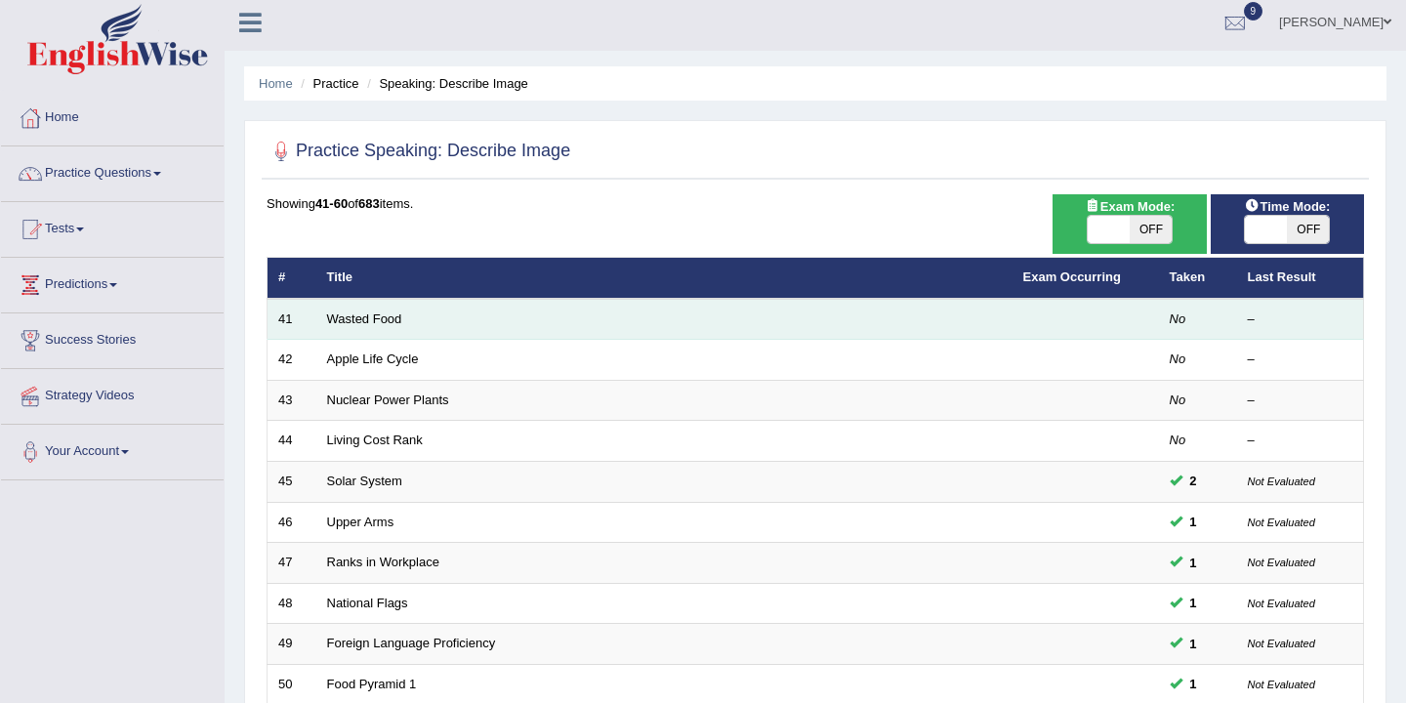
click at [377, 308] on td "Wasted Food" at bounding box center [664, 319] width 696 height 41
click at [376, 318] on link "Wasted Food" at bounding box center [364, 318] width 75 height 15
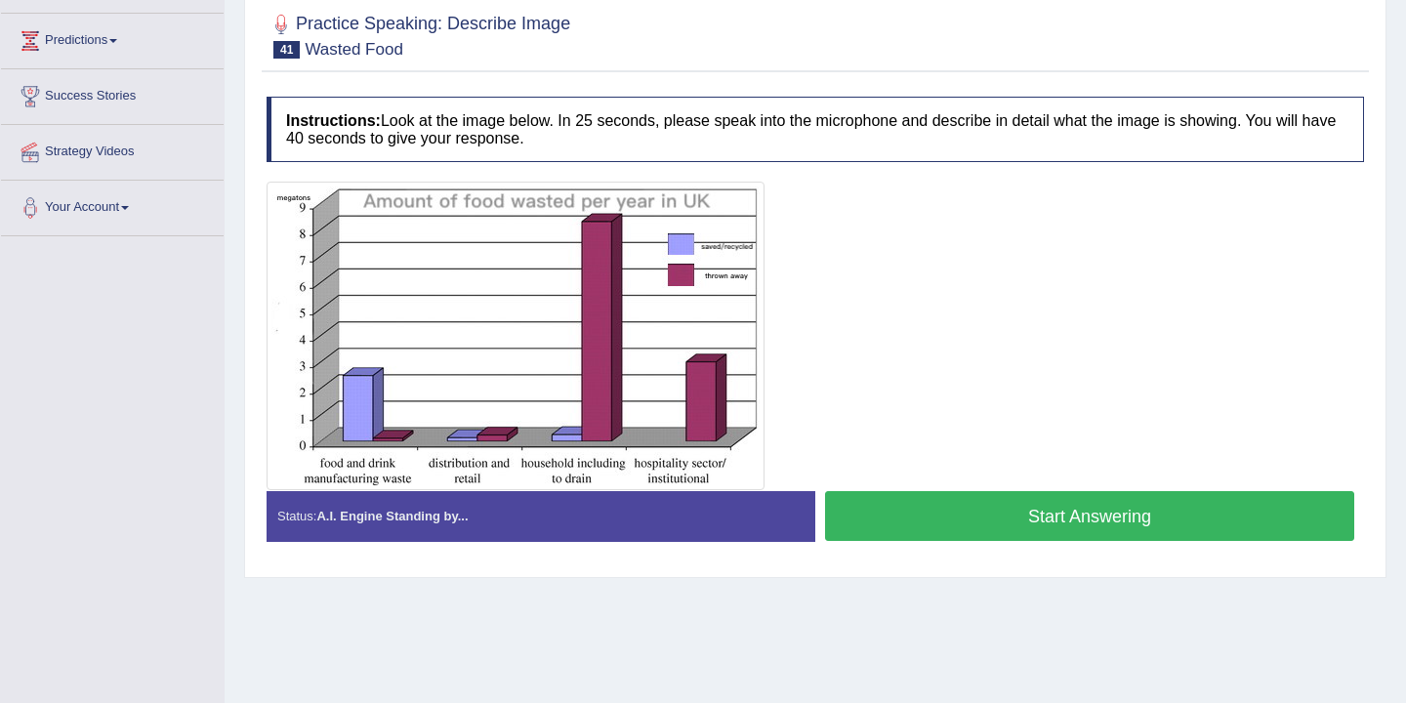
scroll to position [240, 0]
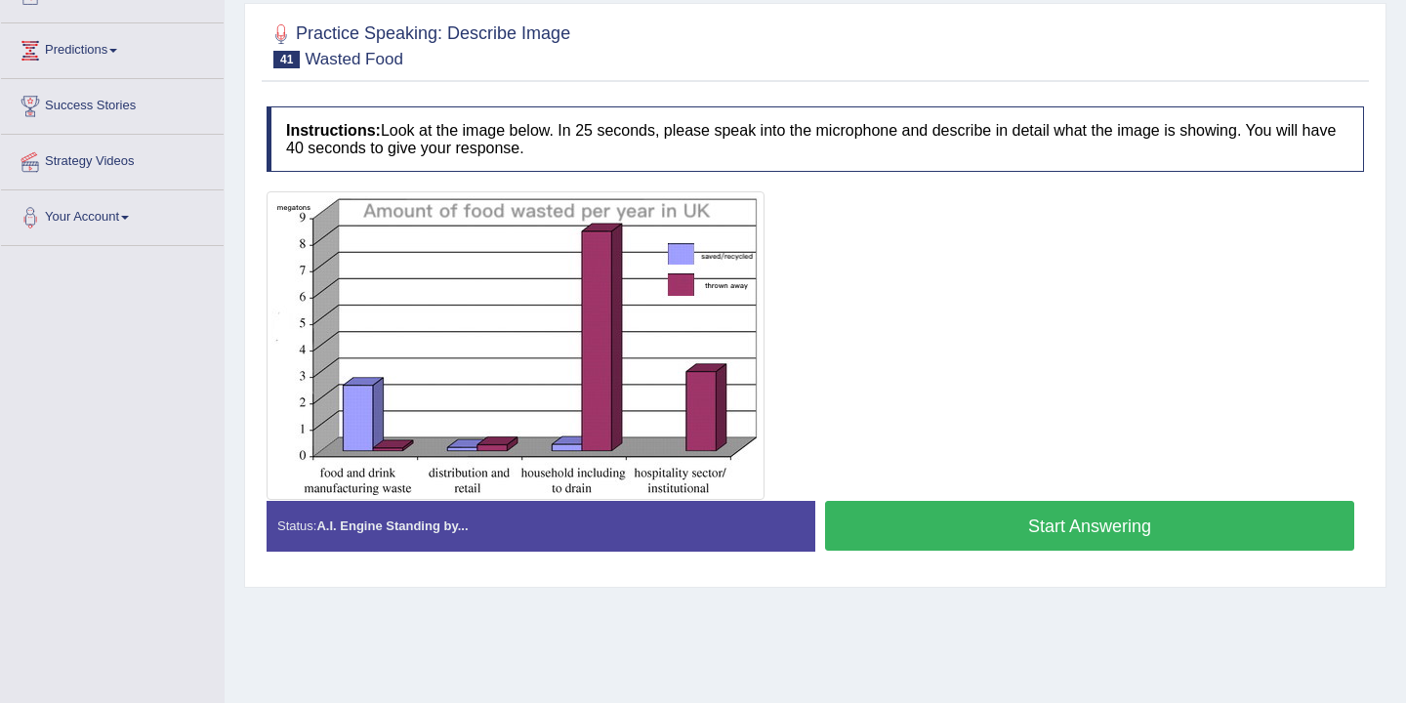
click at [1038, 522] on button "Start Answering" at bounding box center [1089, 526] width 529 height 50
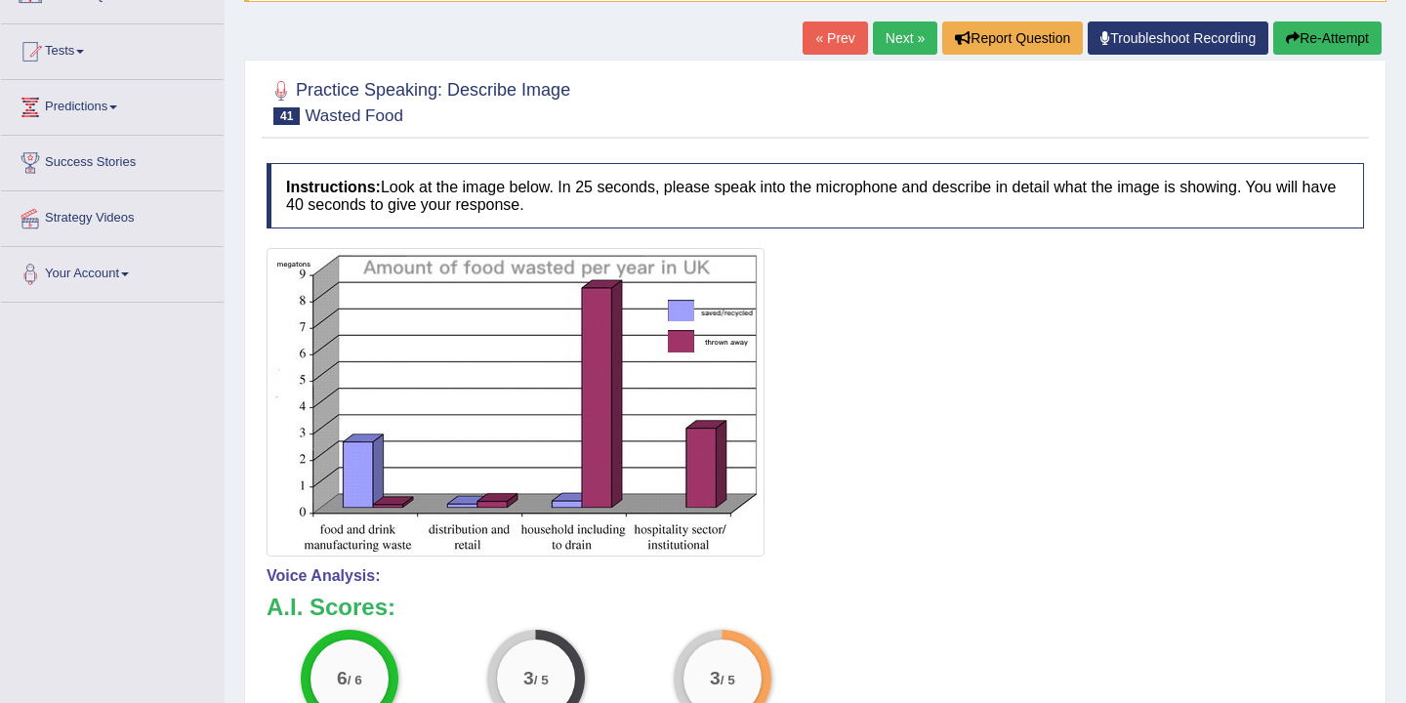
scroll to position [0, 0]
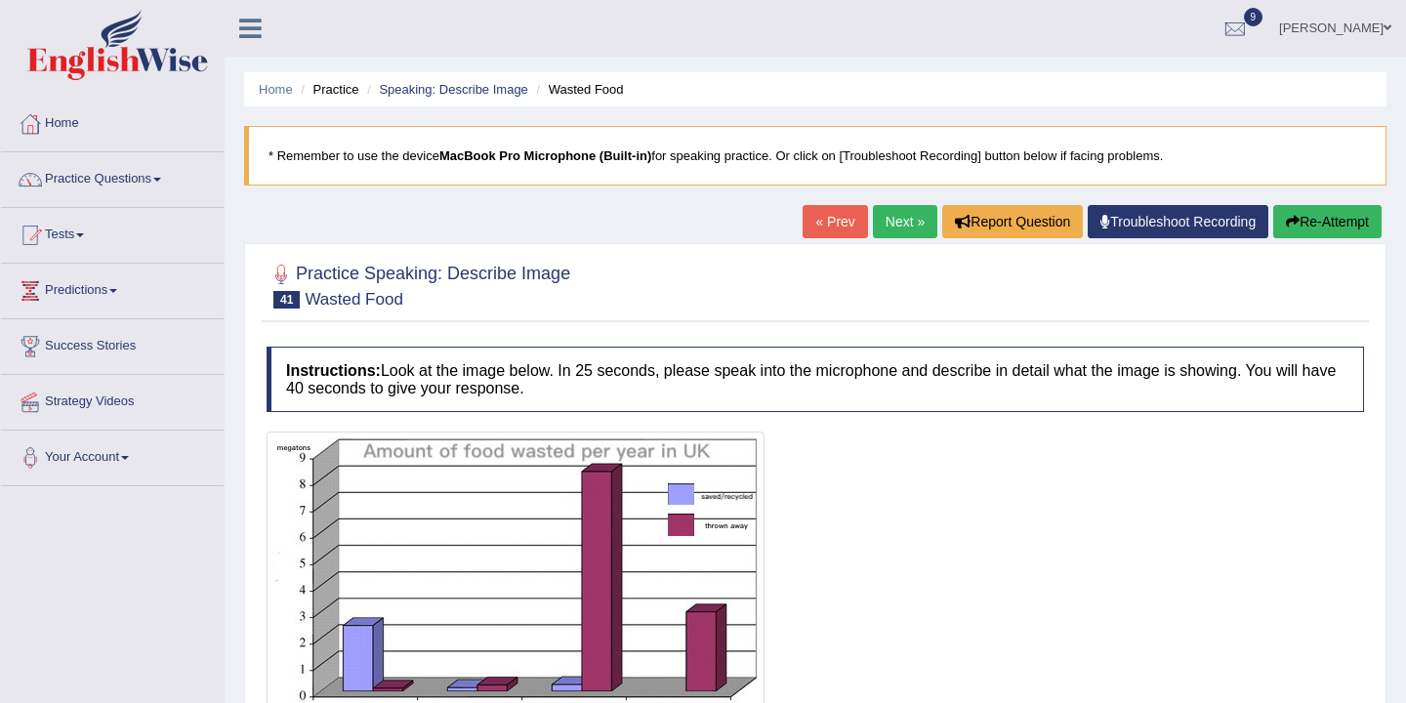
click at [895, 224] on link "Next »" at bounding box center [905, 221] width 64 height 33
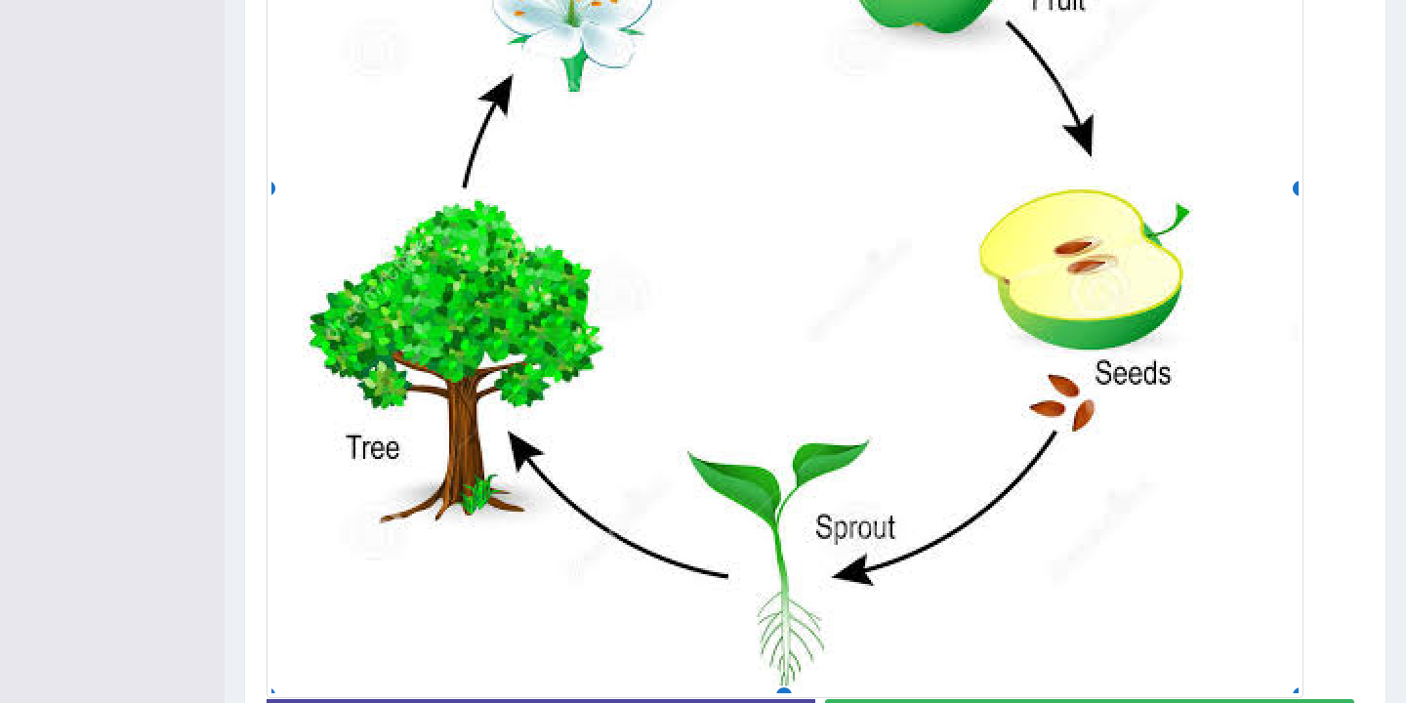
scroll to position [893, 0]
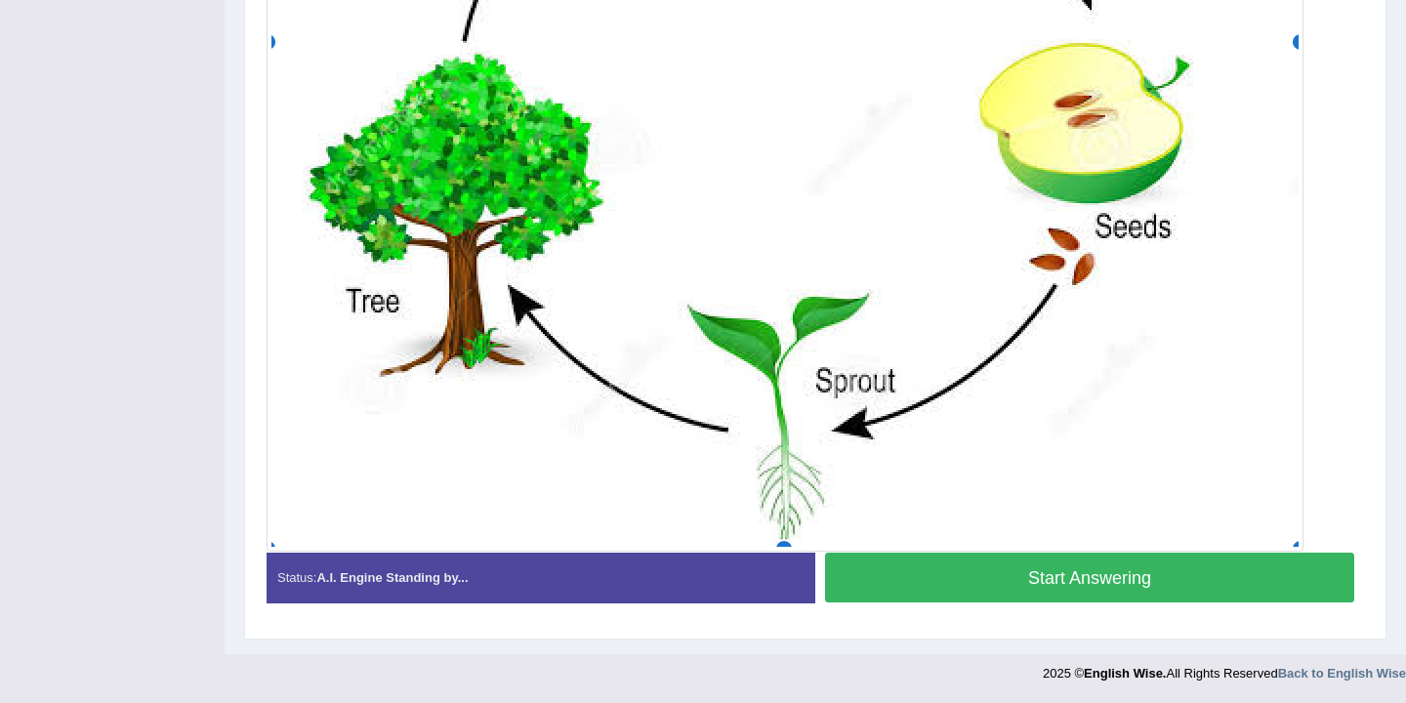
click at [1099, 564] on button "Start Answering" at bounding box center [1089, 578] width 529 height 50
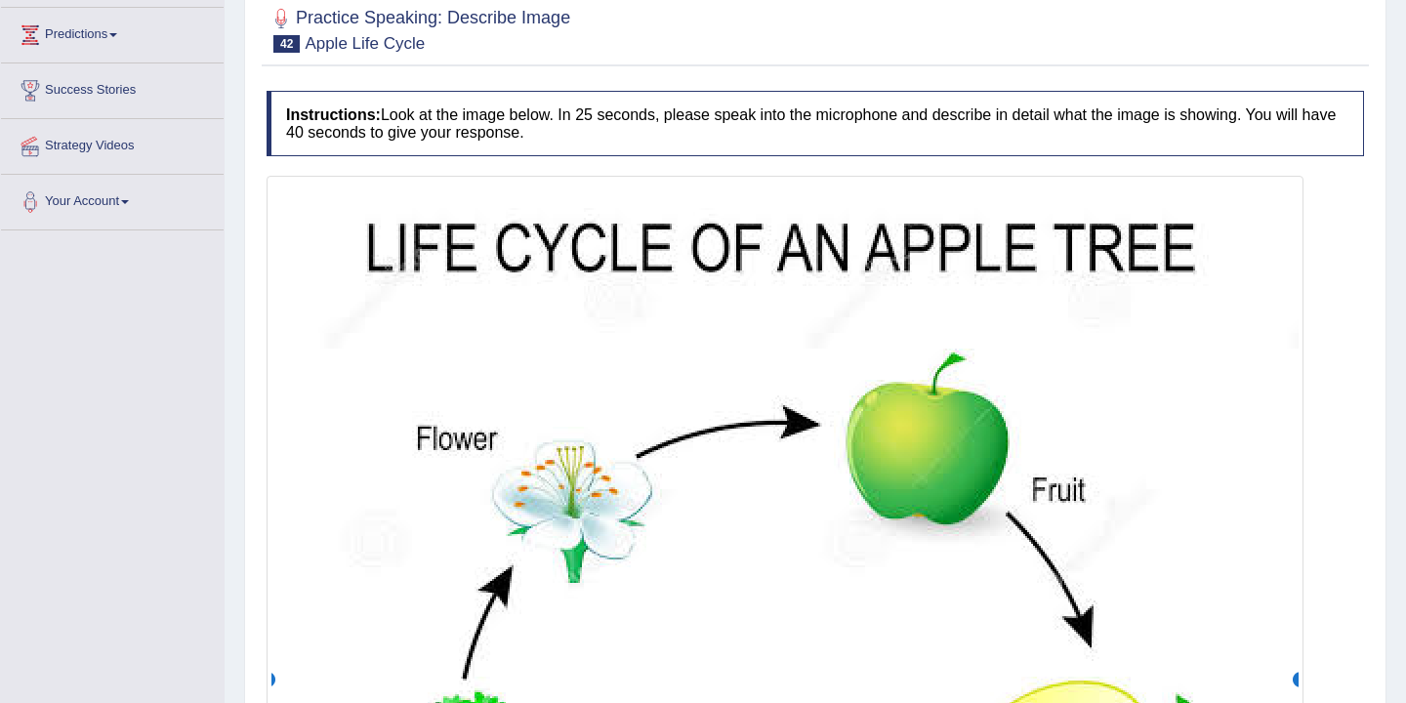
scroll to position [0, 0]
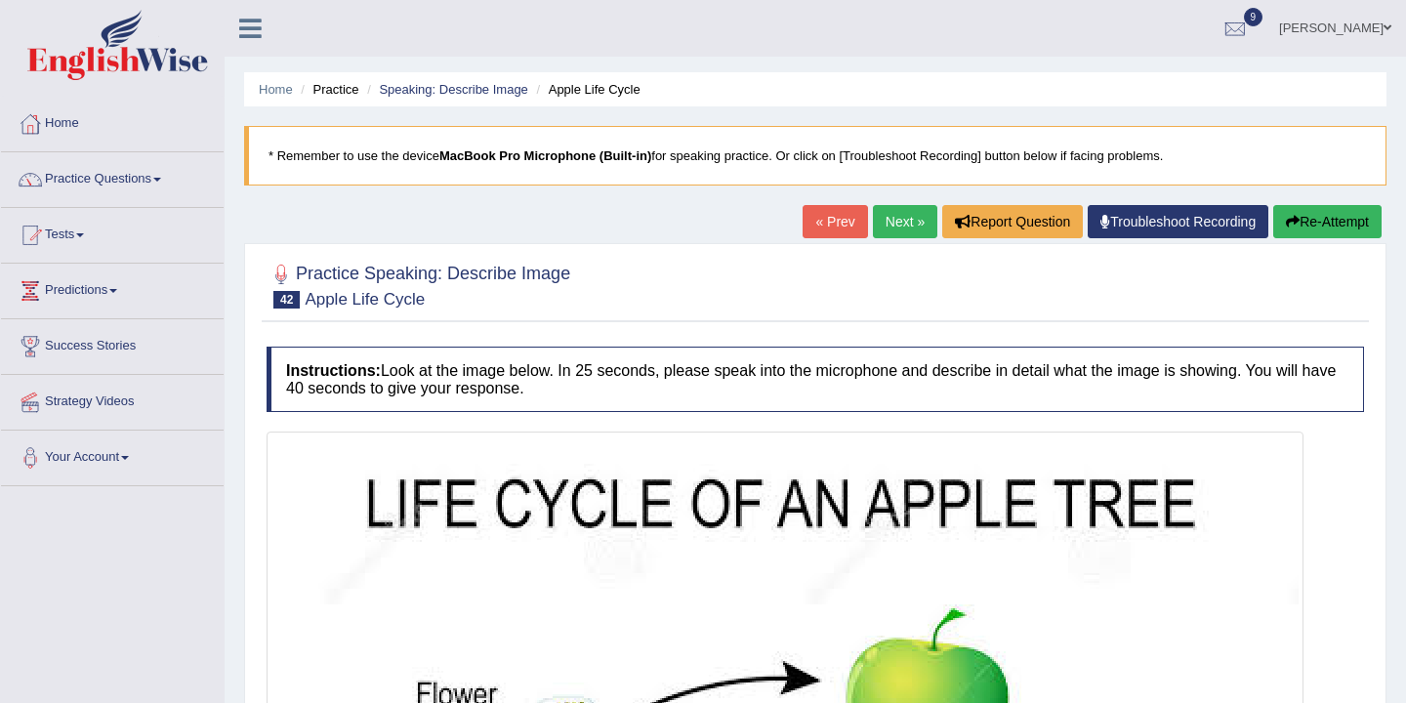
click at [1306, 224] on button "Re-Attempt" at bounding box center [1327, 221] width 108 height 33
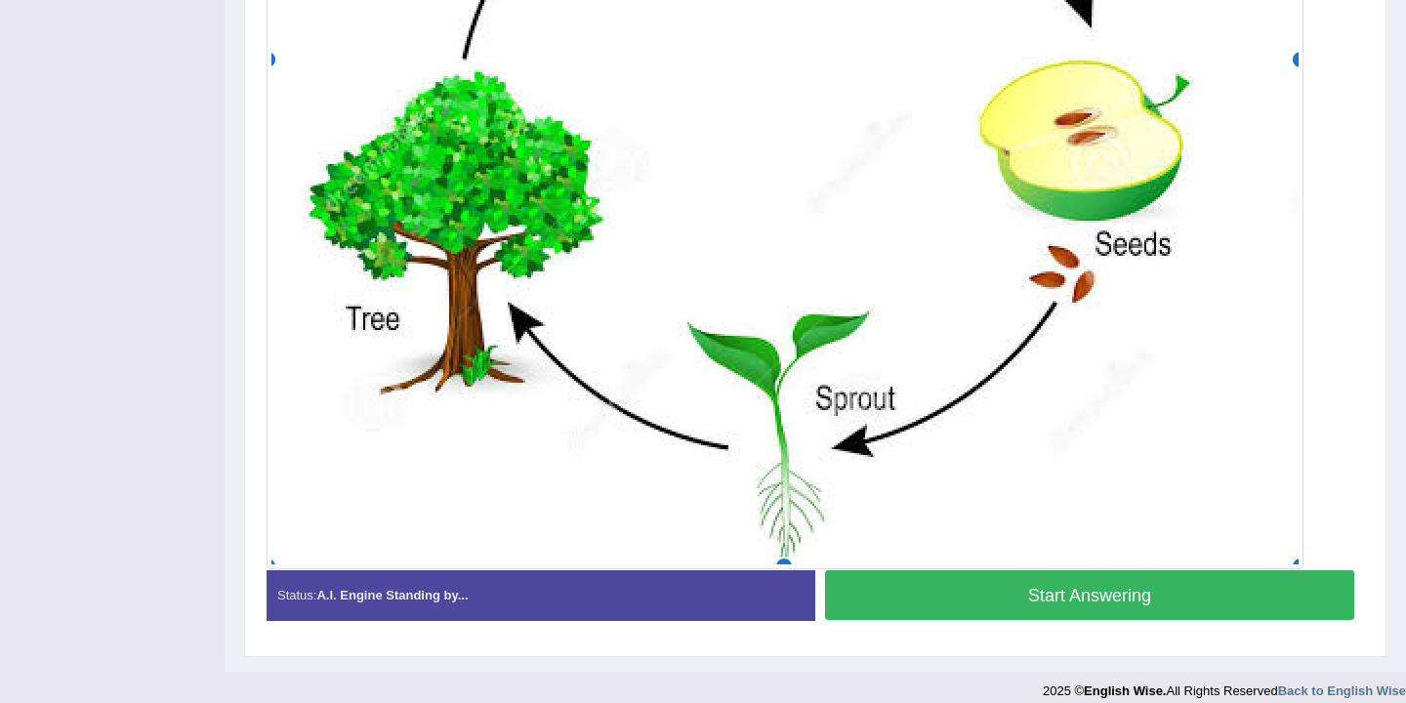
scroll to position [918, 0]
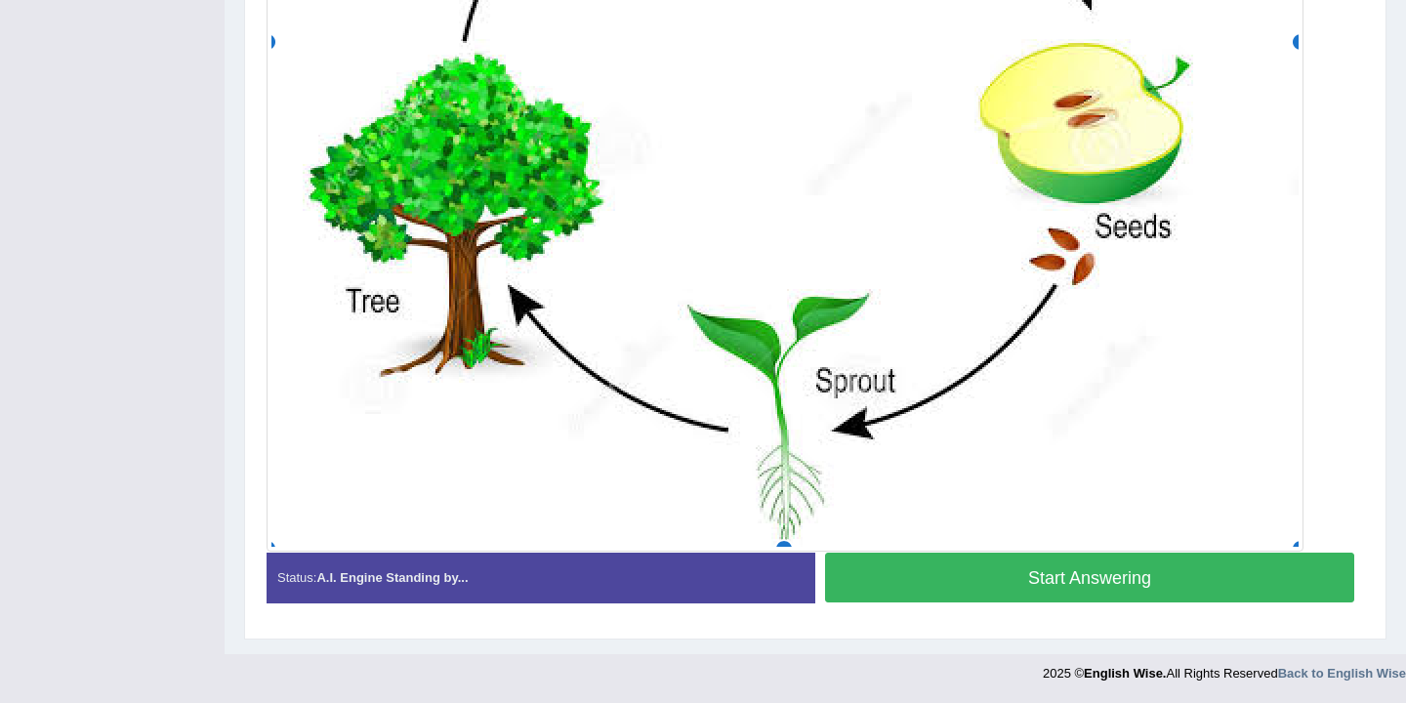
click at [1084, 578] on button "Start Answering" at bounding box center [1089, 578] width 529 height 50
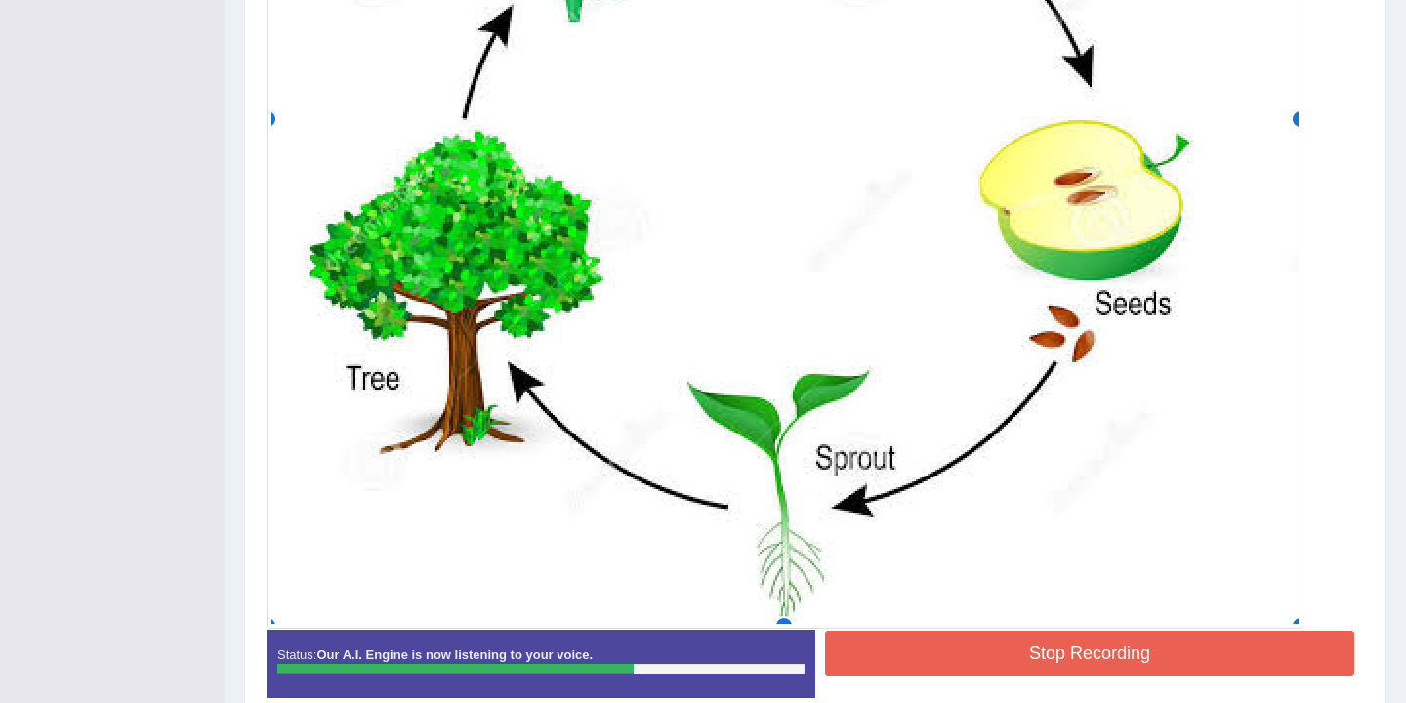
scroll to position [922, 0]
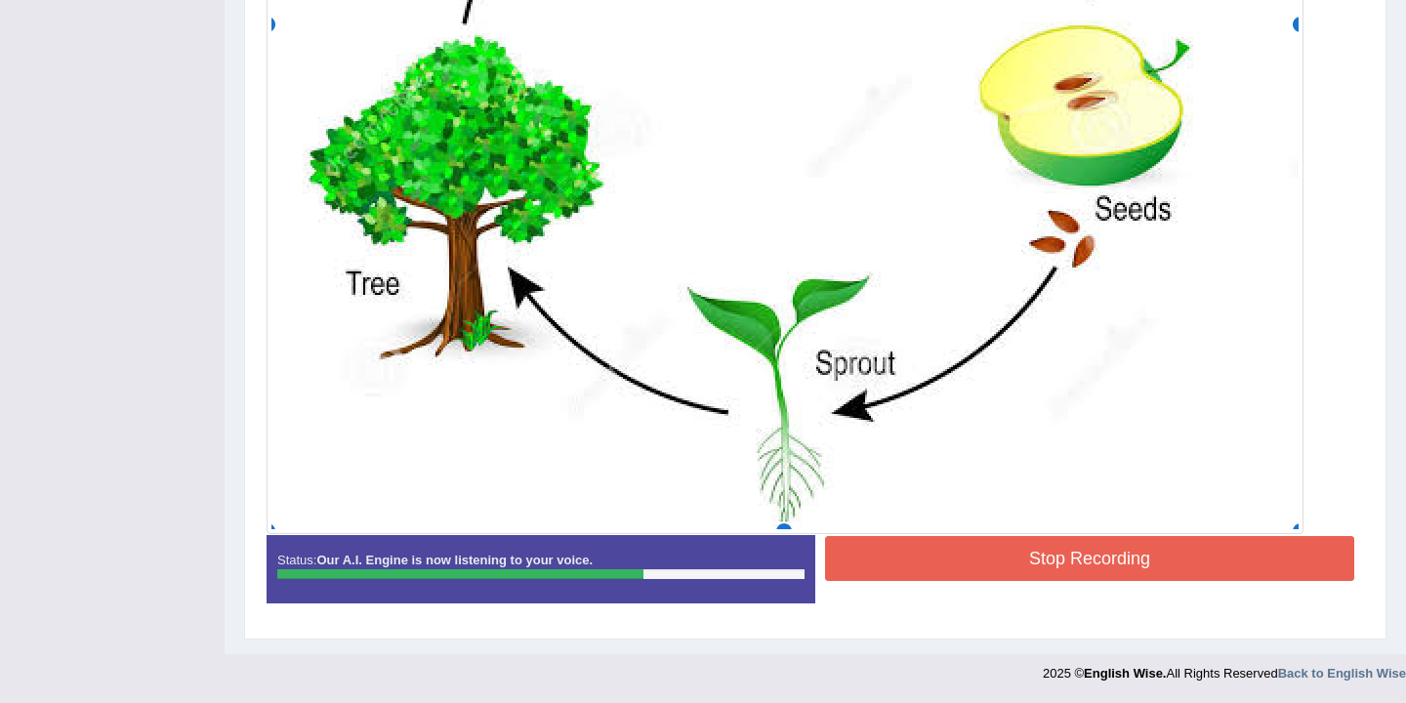
click at [1068, 557] on button "Stop Recording" at bounding box center [1089, 558] width 529 height 45
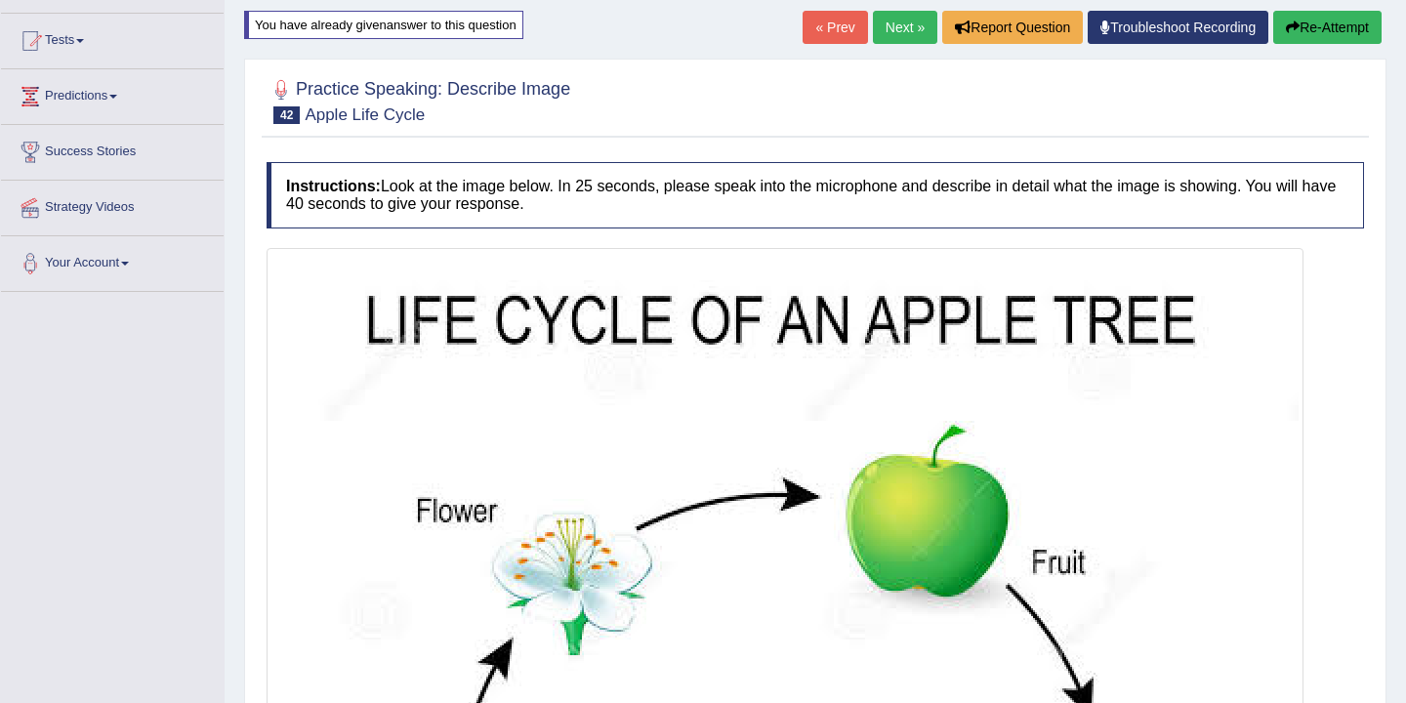
scroll to position [0, 0]
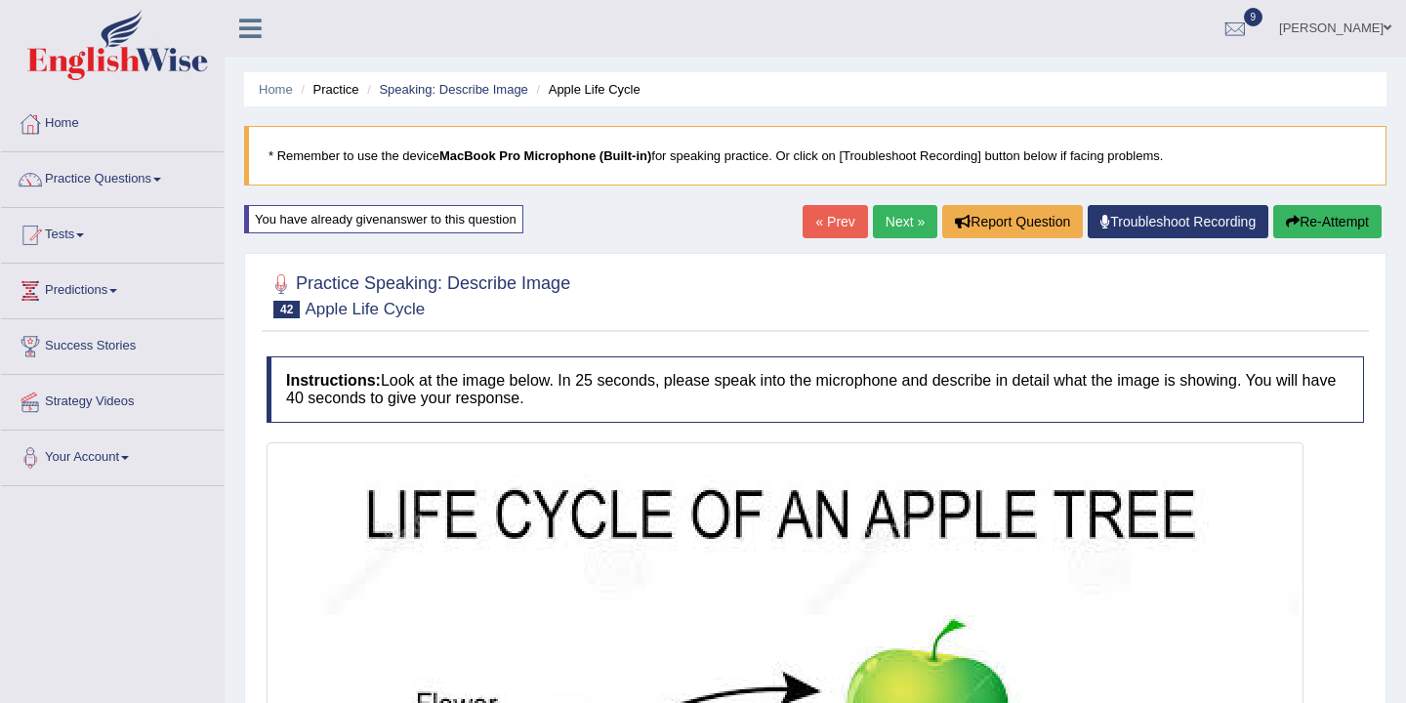
click at [890, 221] on link "Next »" at bounding box center [905, 221] width 64 height 33
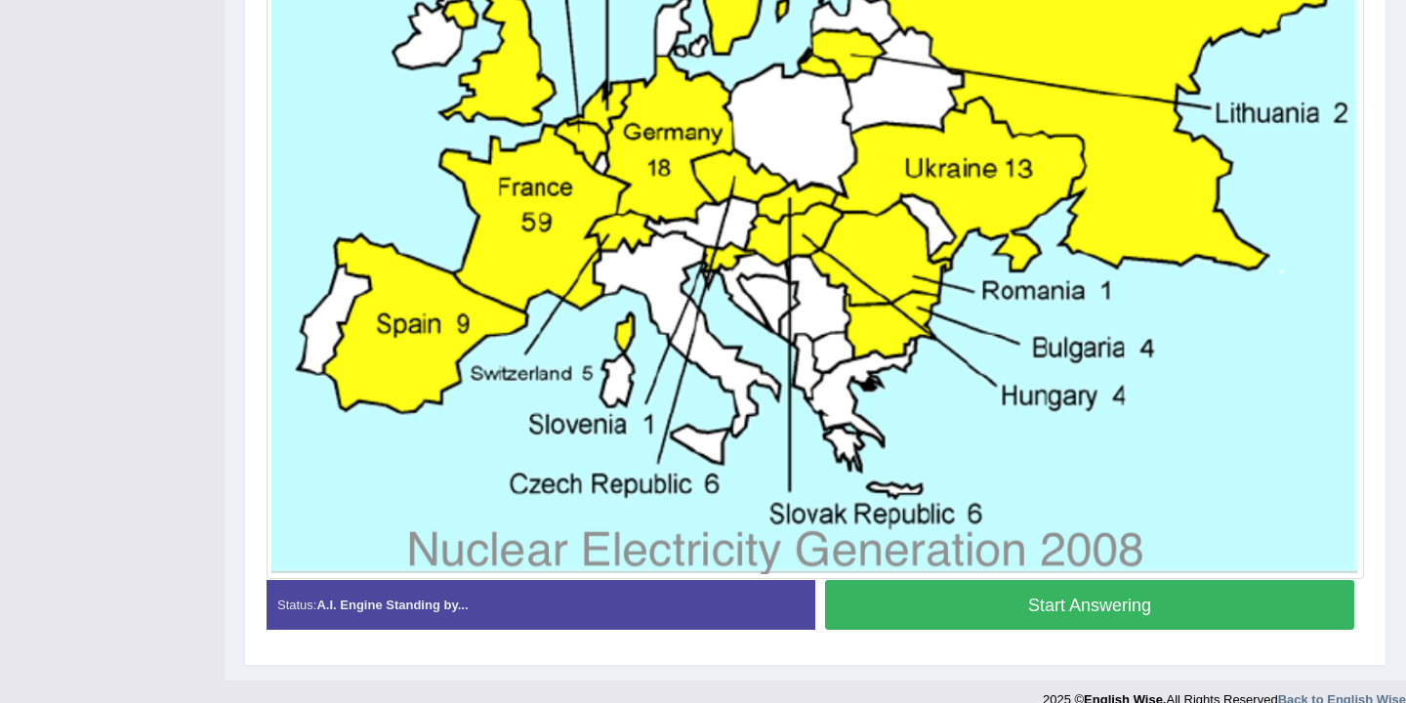
scroll to position [882, 0]
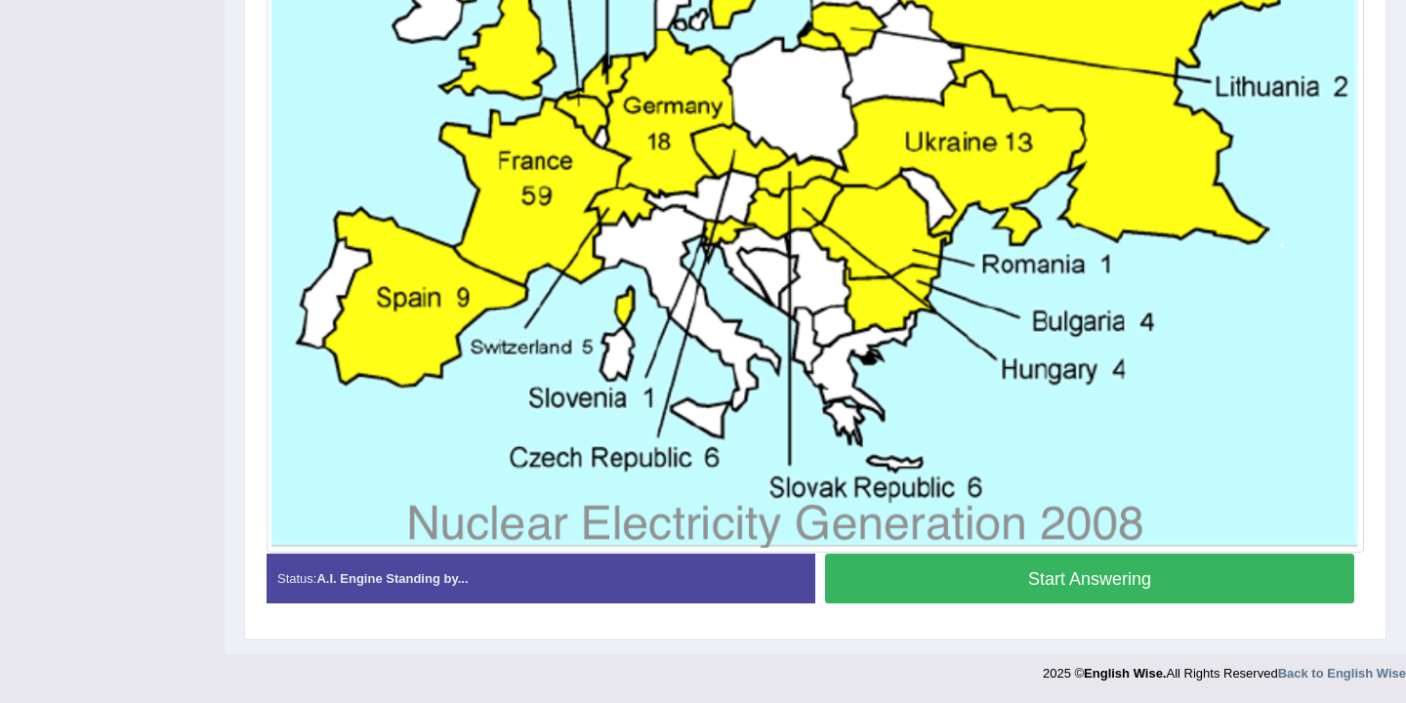
click at [990, 582] on button "Start Answering" at bounding box center [1089, 579] width 529 height 50
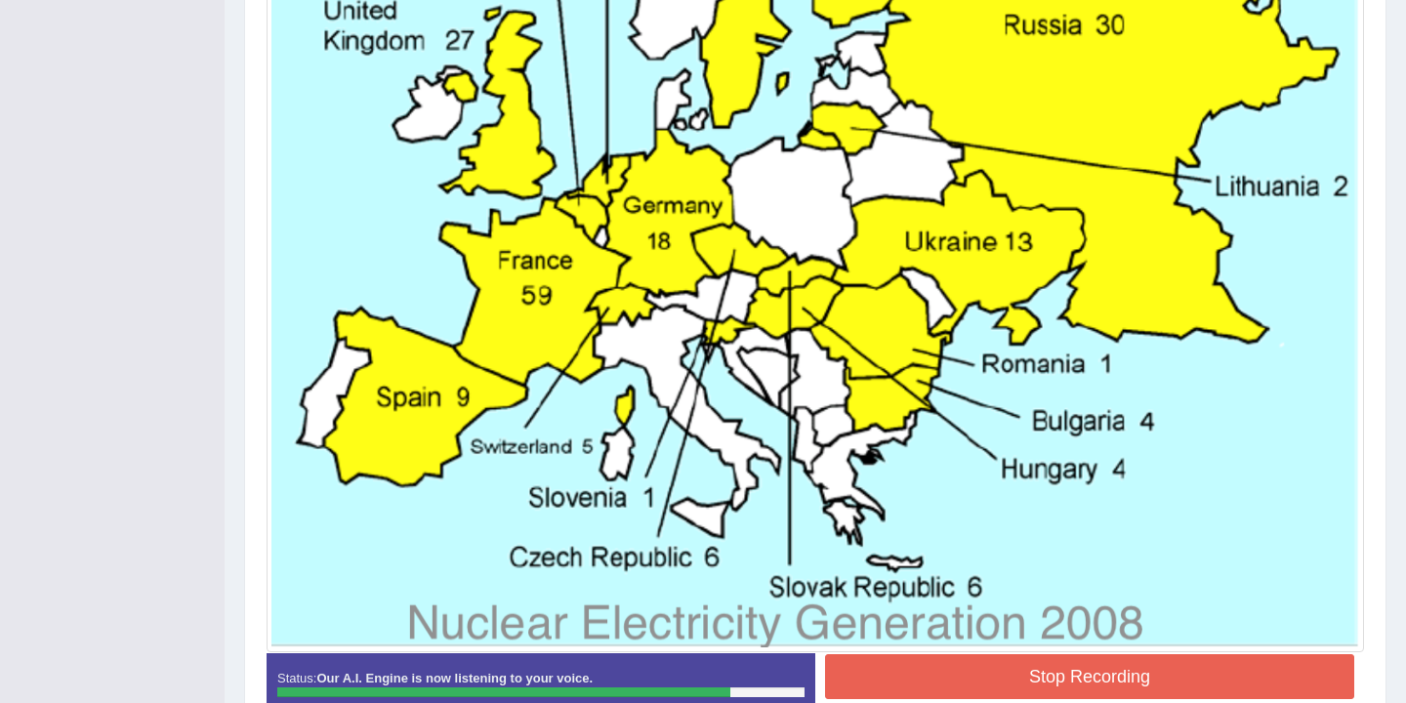
scroll to position [900, 0]
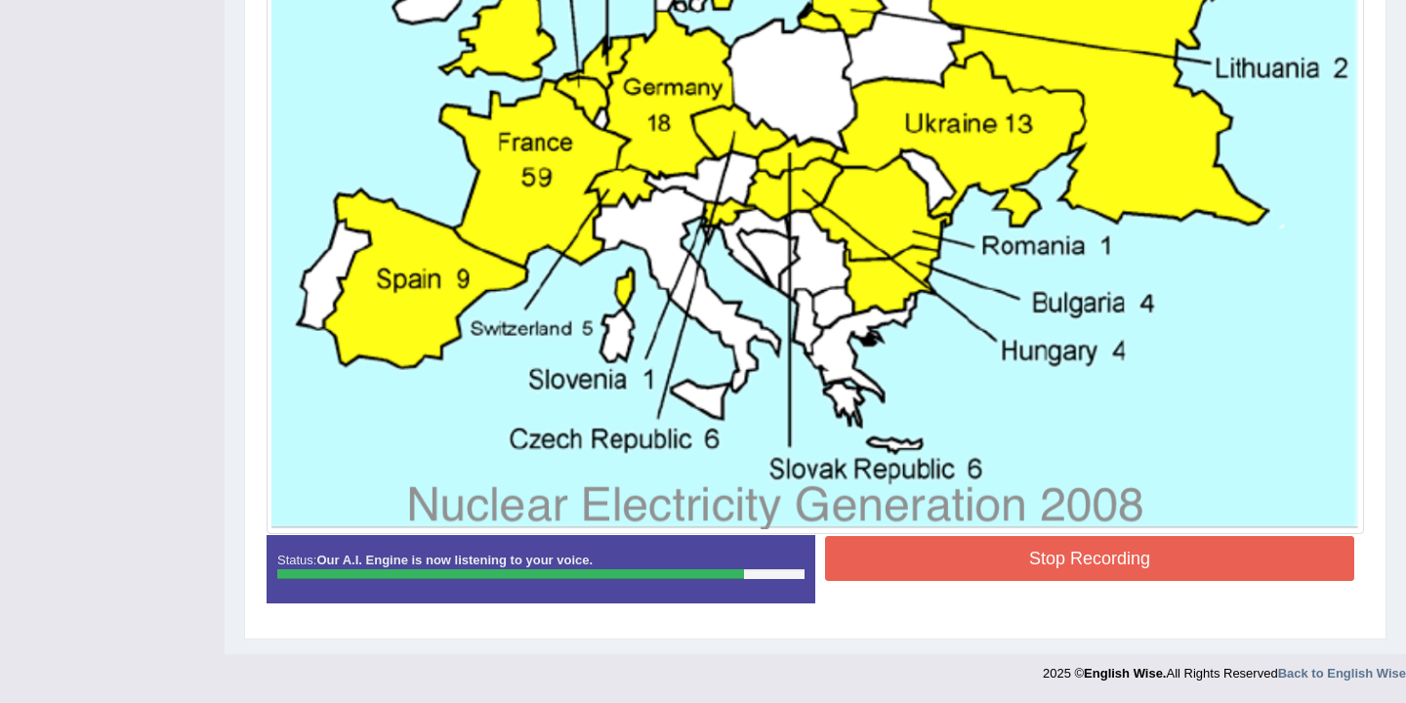
click at [991, 564] on button "Stop Recording" at bounding box center [1089, 558] width 529 height 45
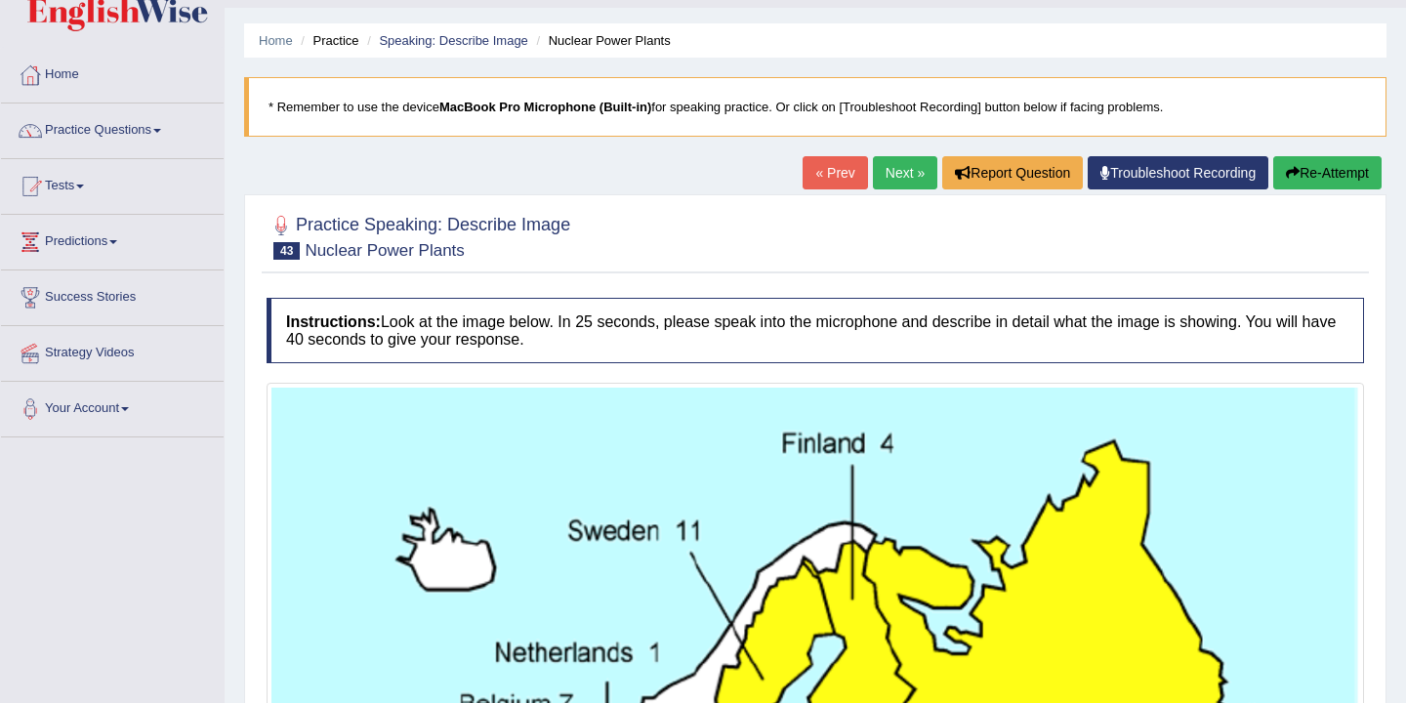
scroll to position [0, 0]
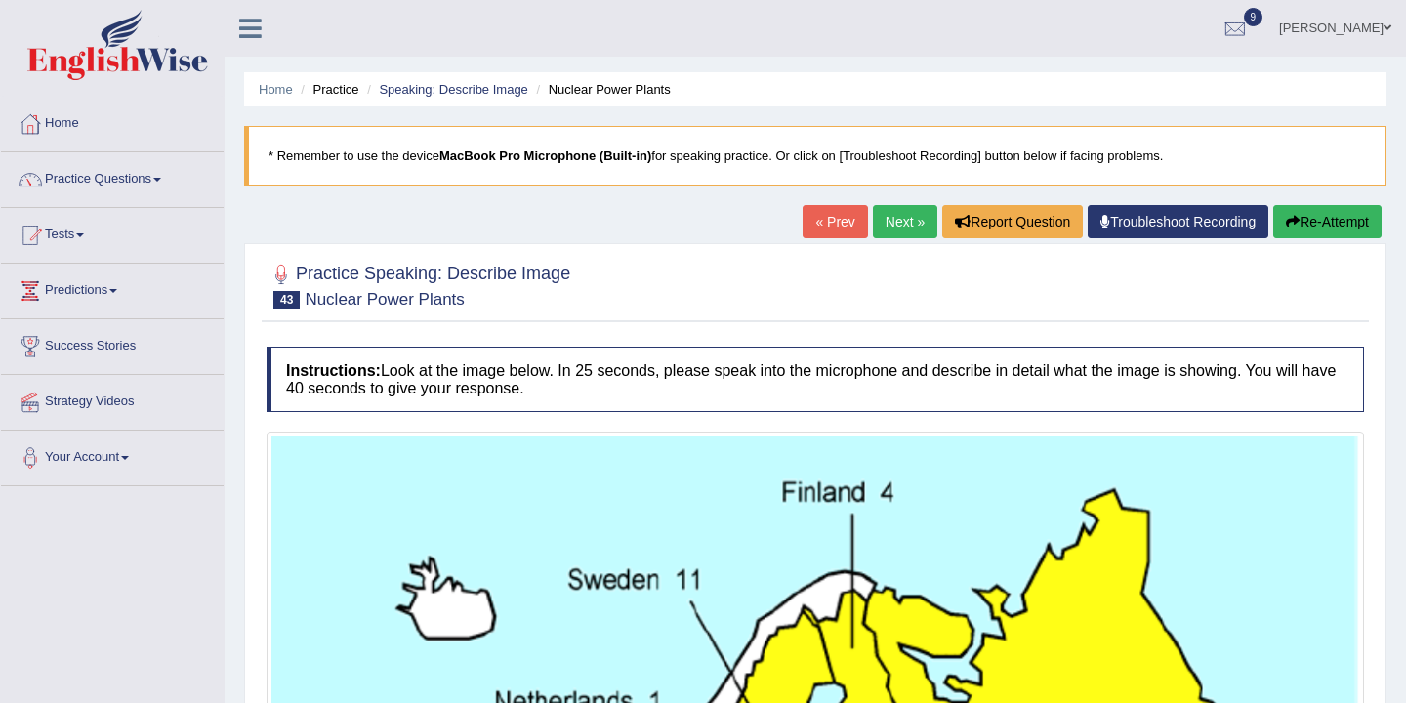
click at [885, 222] on link "Next »" at bounding box center [905, 221] width 64 height 33
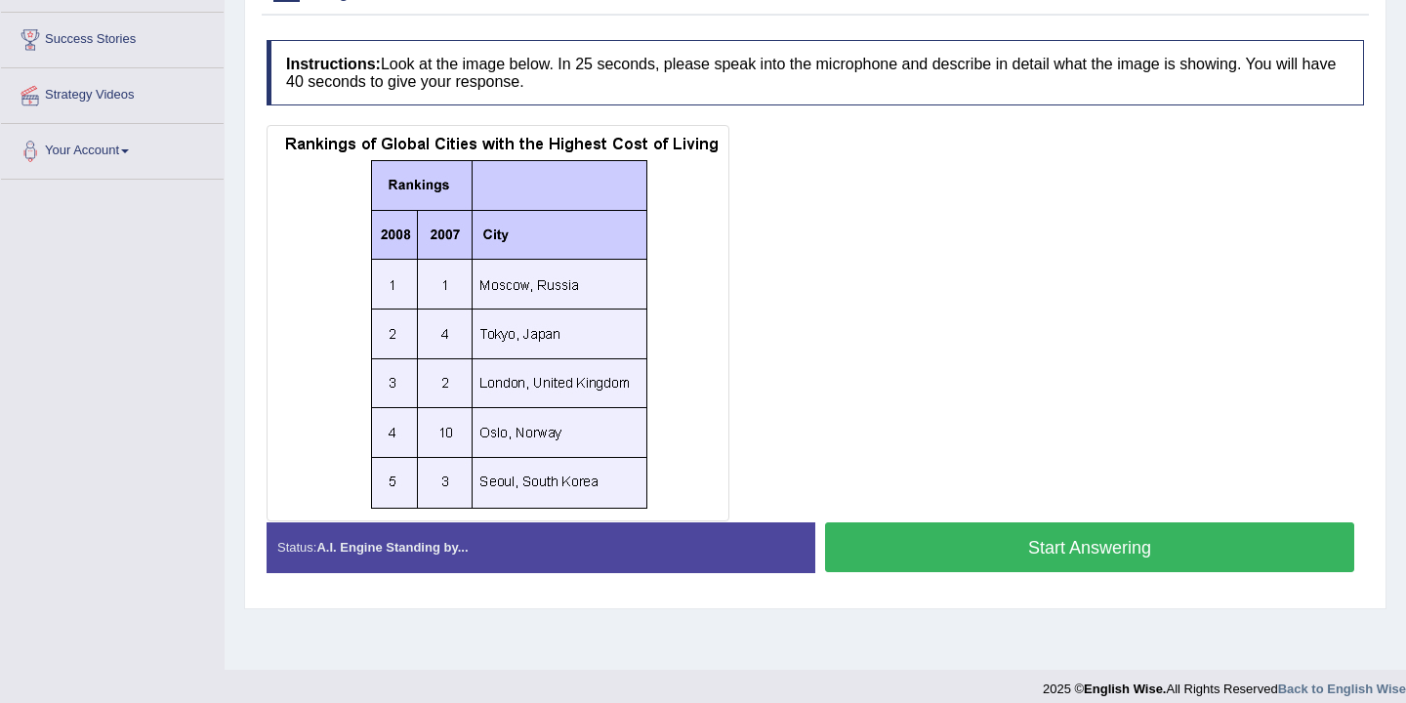
scroll to position [274, 0]
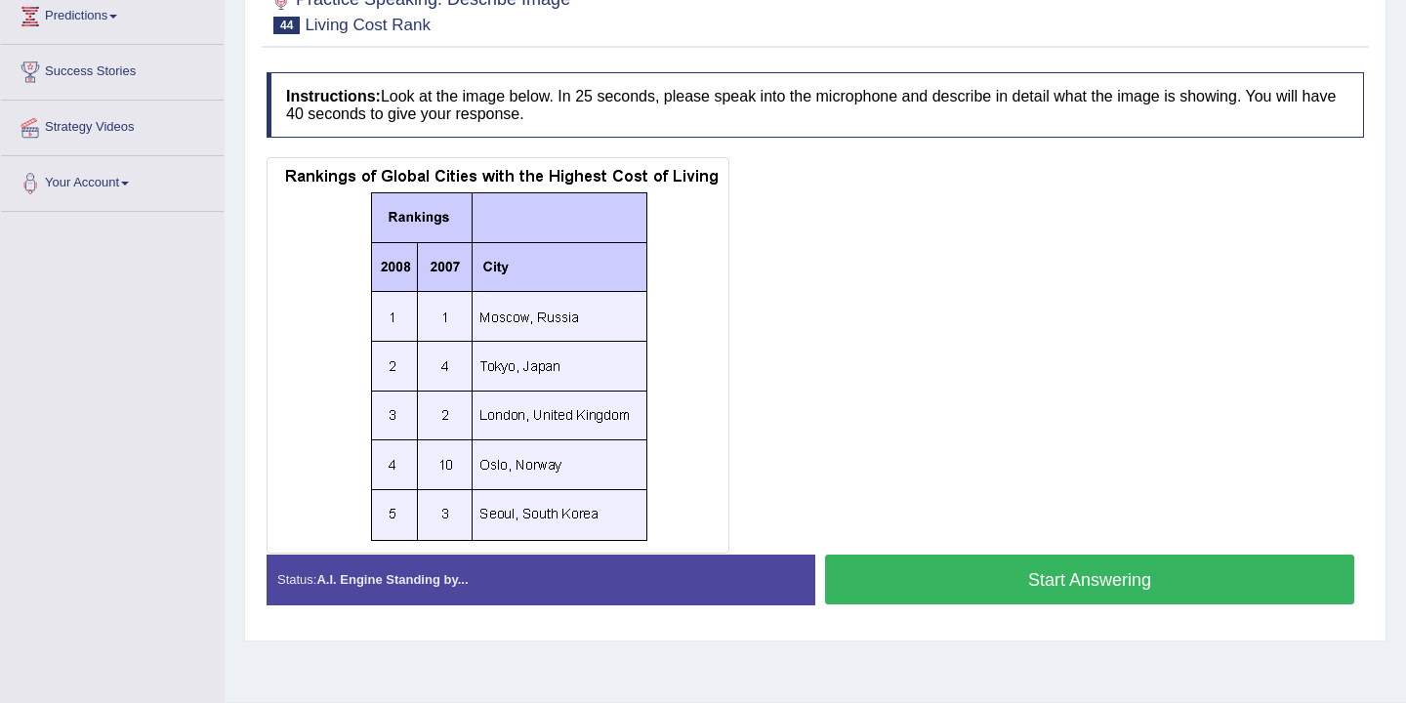
click at [962, 573] on button "Start Answering" at bounding box center [1089, 579] width 529 height 50
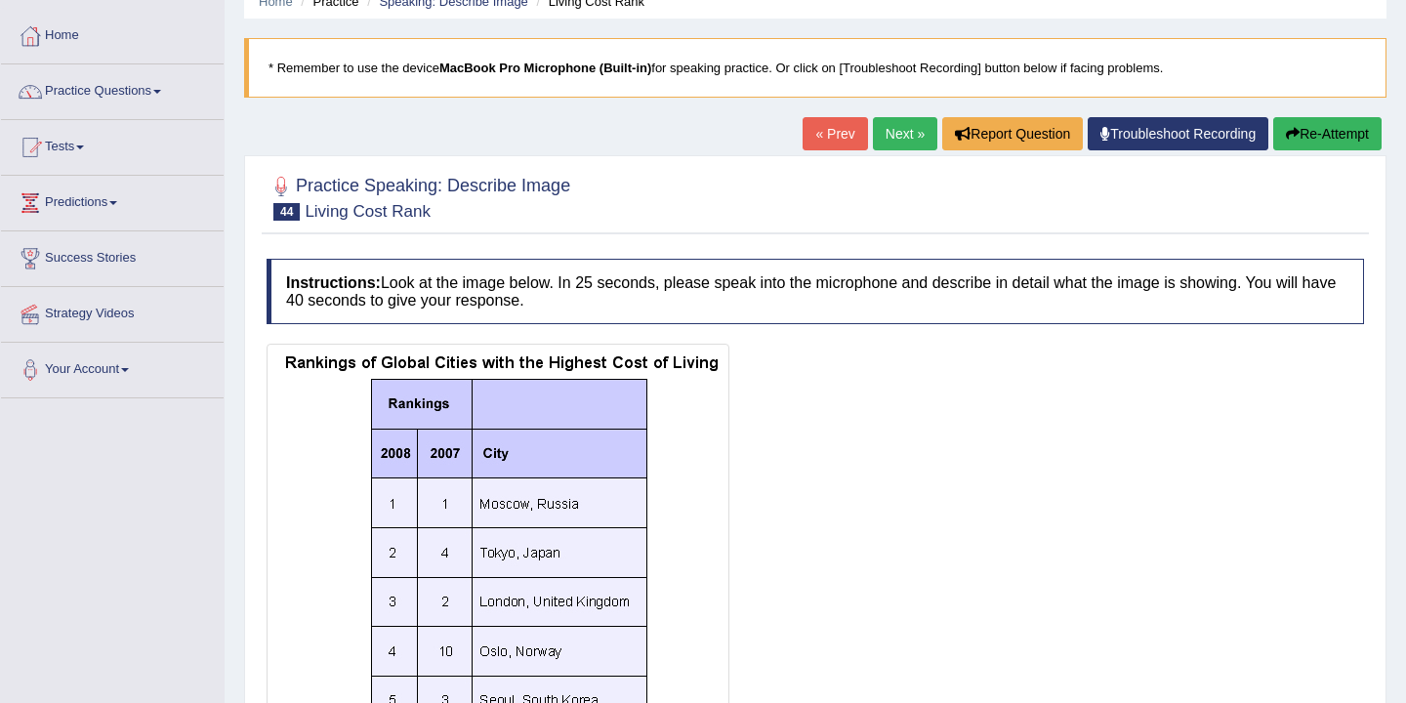
scroll to position [0, 0]
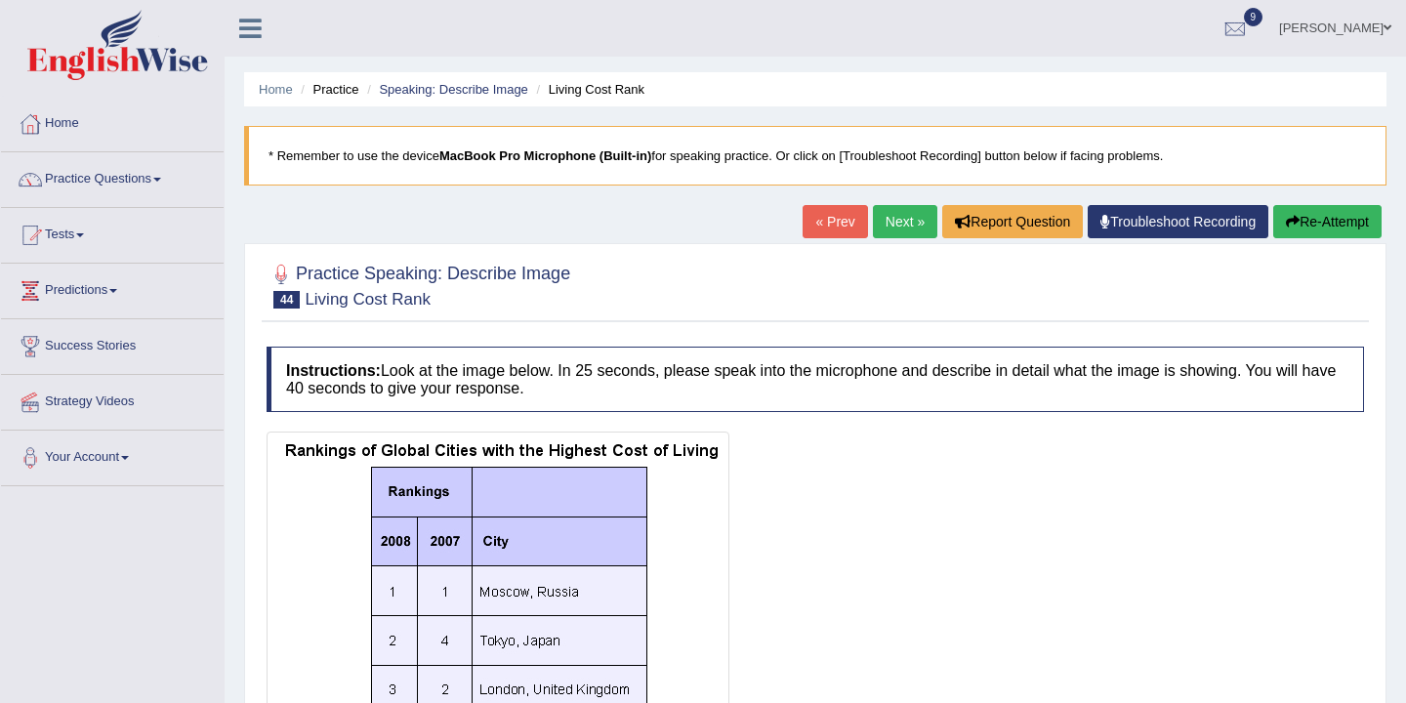
click at [899, 221] on link "Next »" at bounding box center [905, 221] width 64 height 33
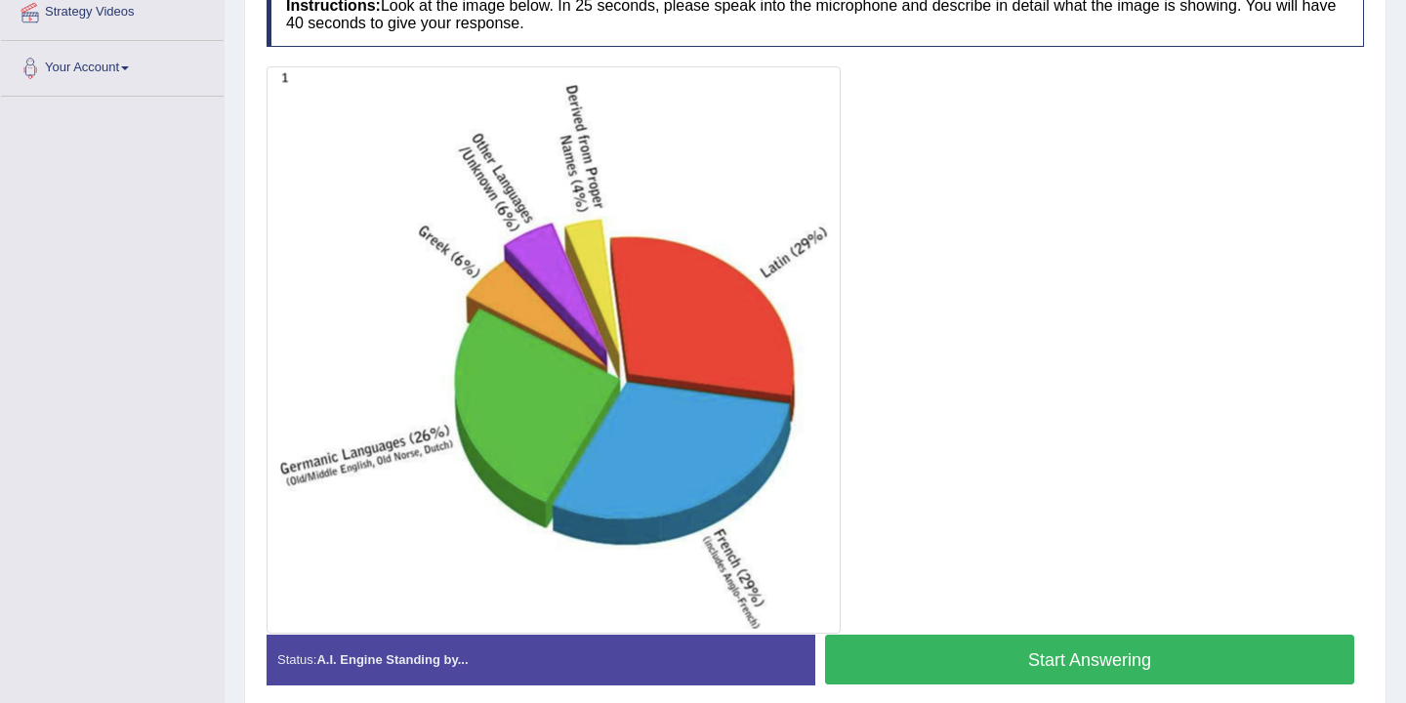
scroll to position [416, 0]
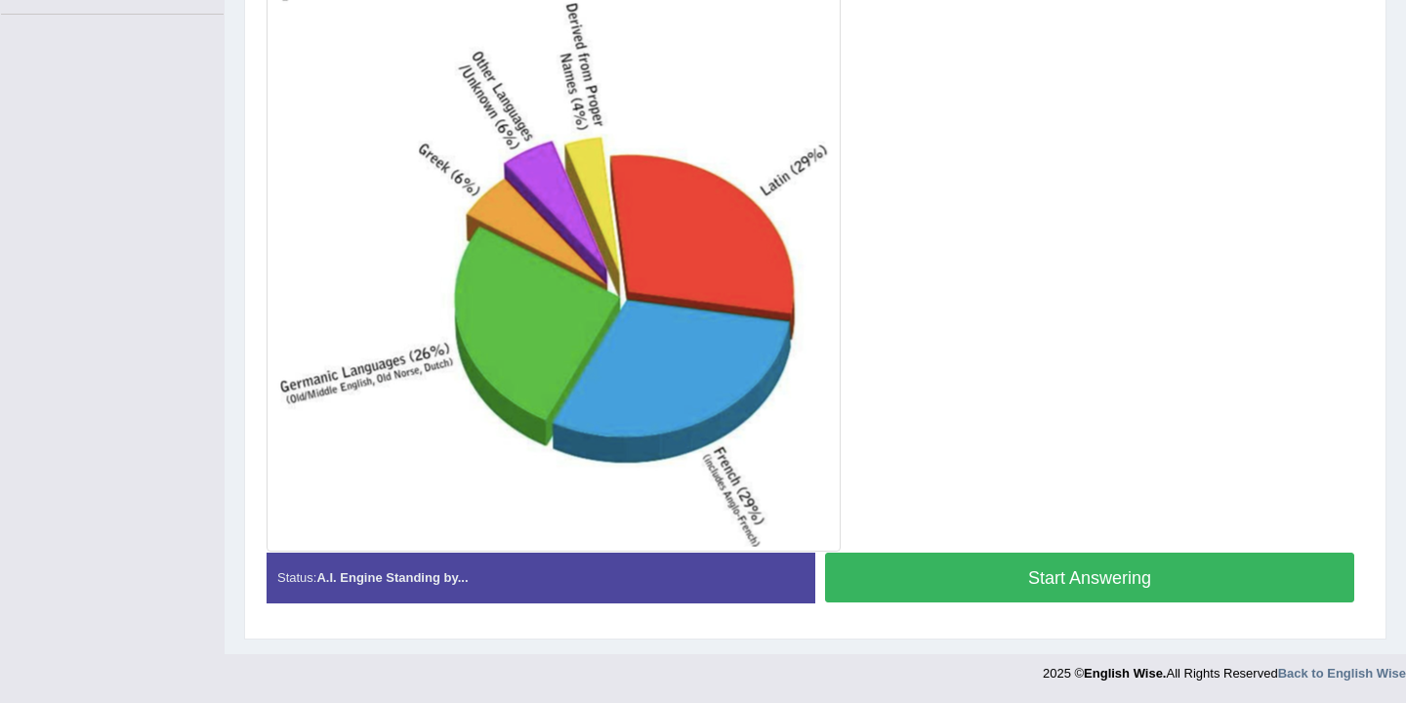
click at [996, 576] on button "Start Answering" at bounding box center [1089, 578] width 529 height 50
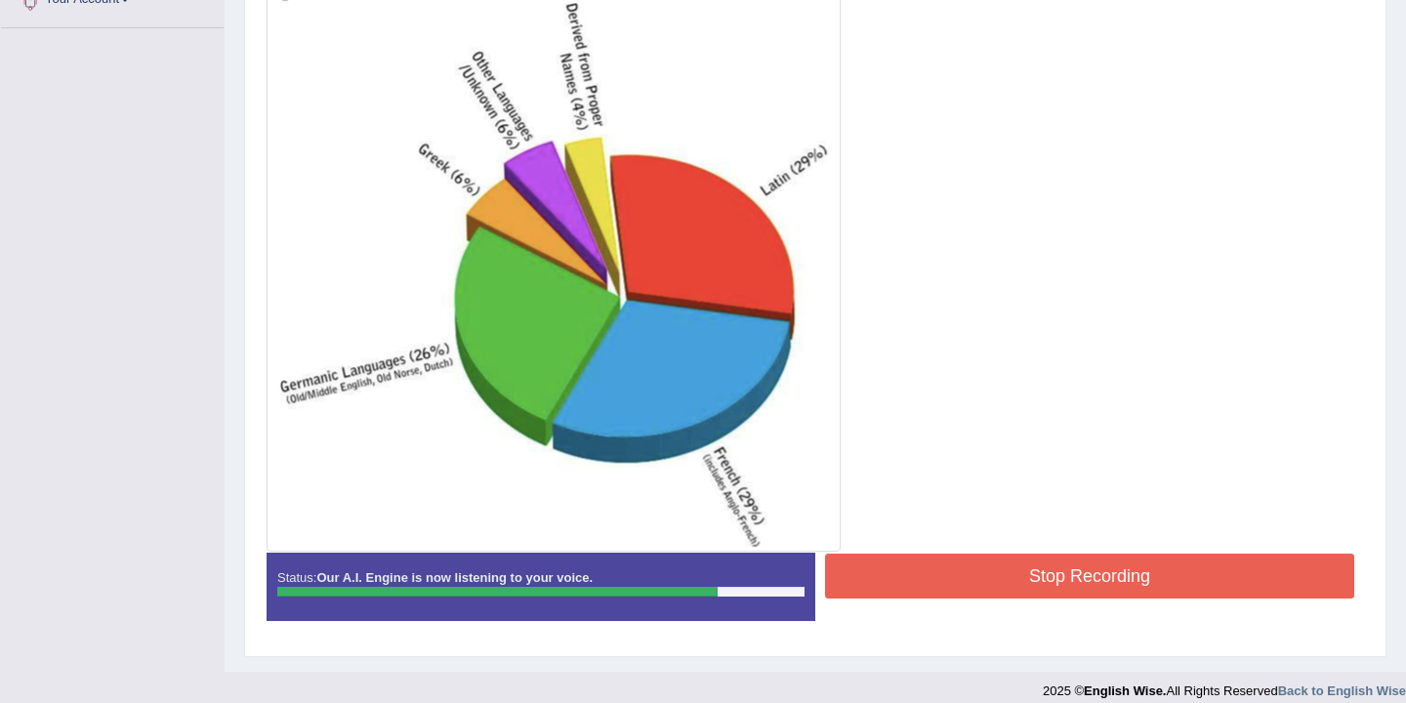
scroll to position [475, 0]
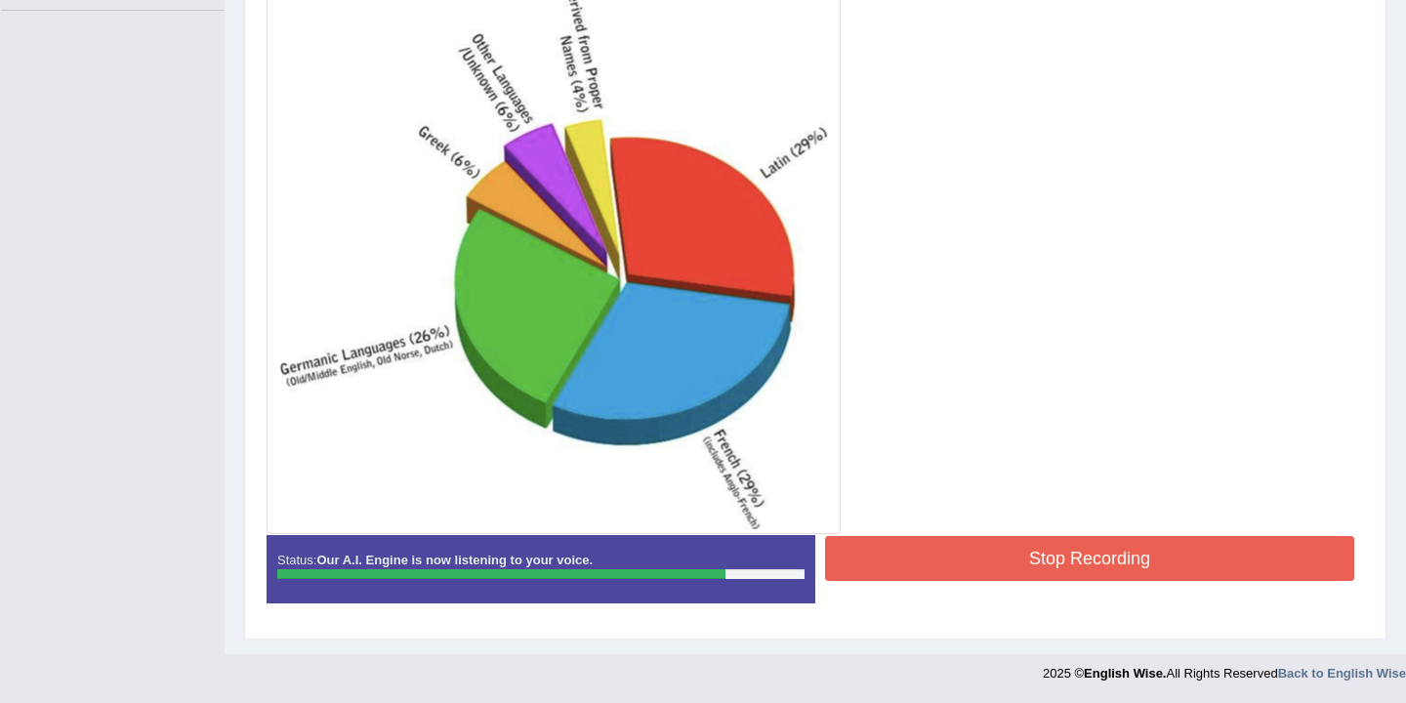
click at [998, 562] on button "Stop Recording" at bounding box center [1089, 558] width 529 height 45
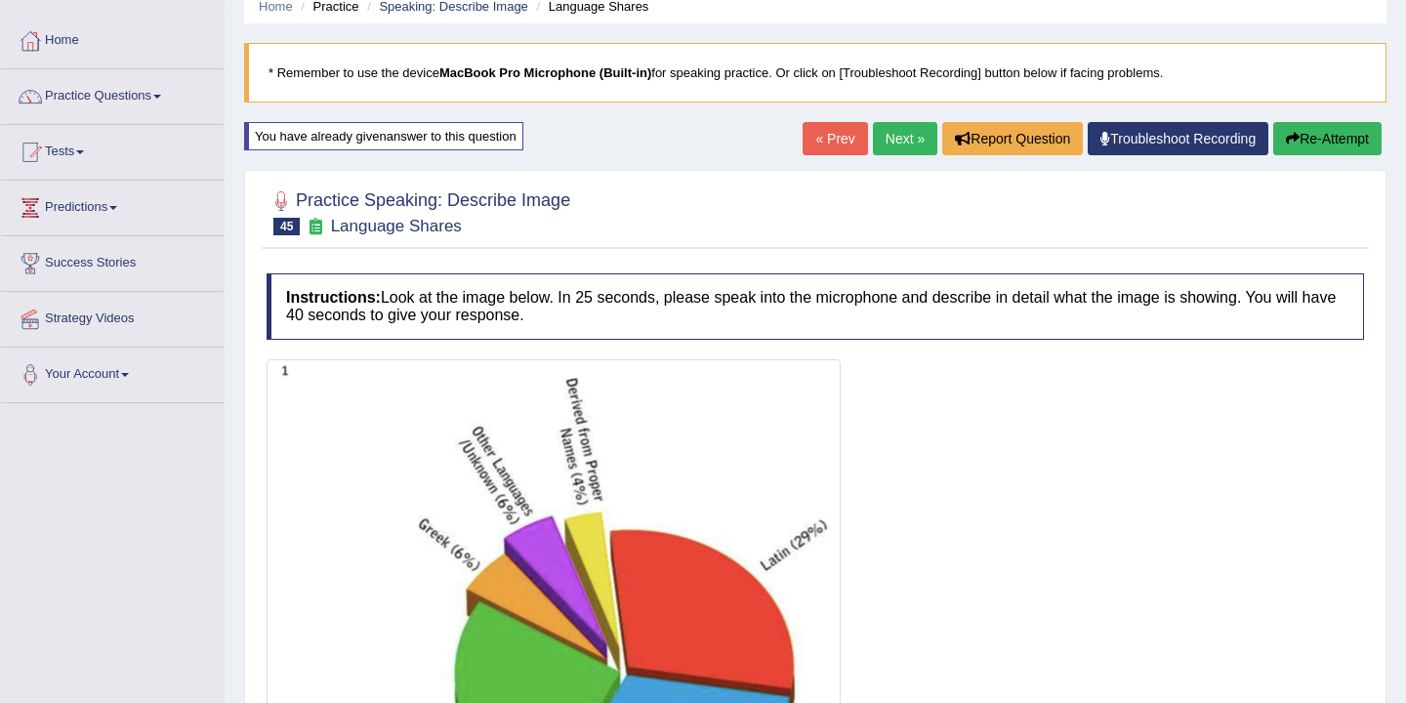
scroll to position [0, 0]
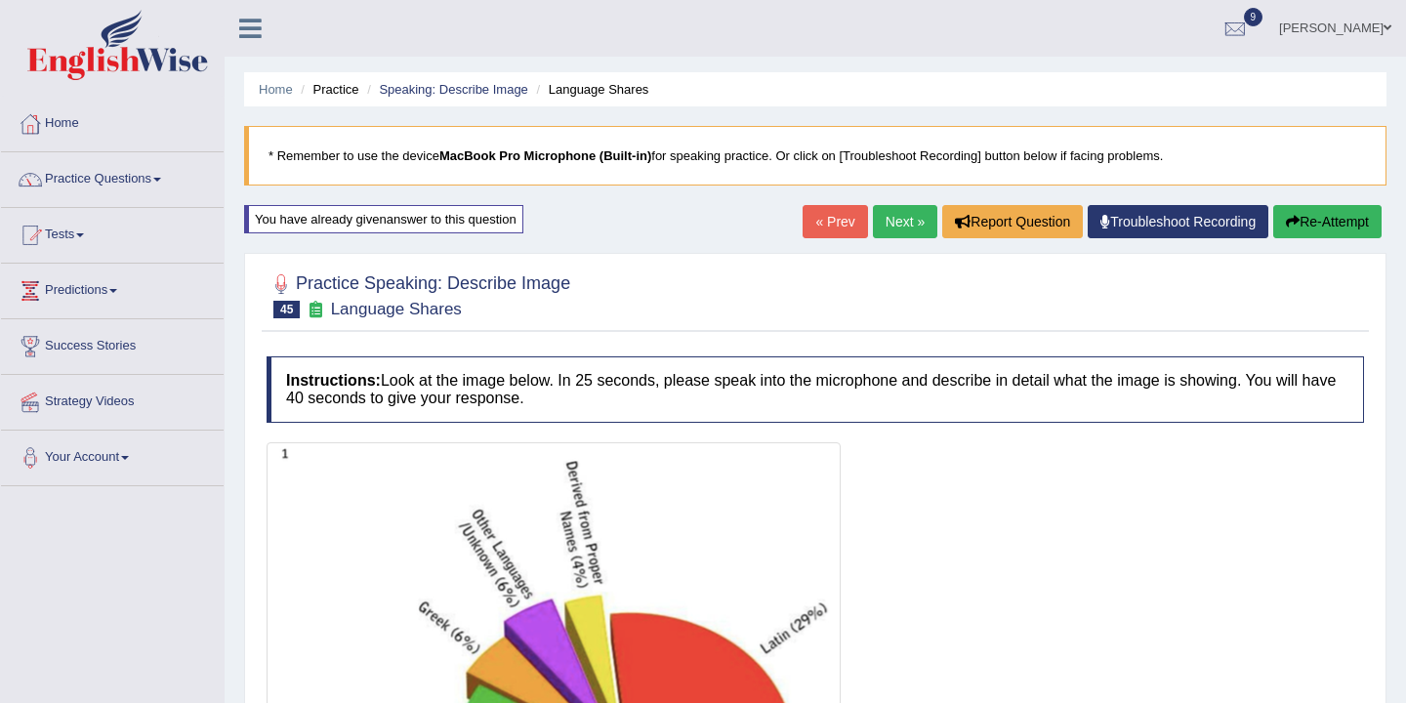
click at [1319, 231] on button "Re-Attempt" at bounding box center [1327, 221] width 108 height 33
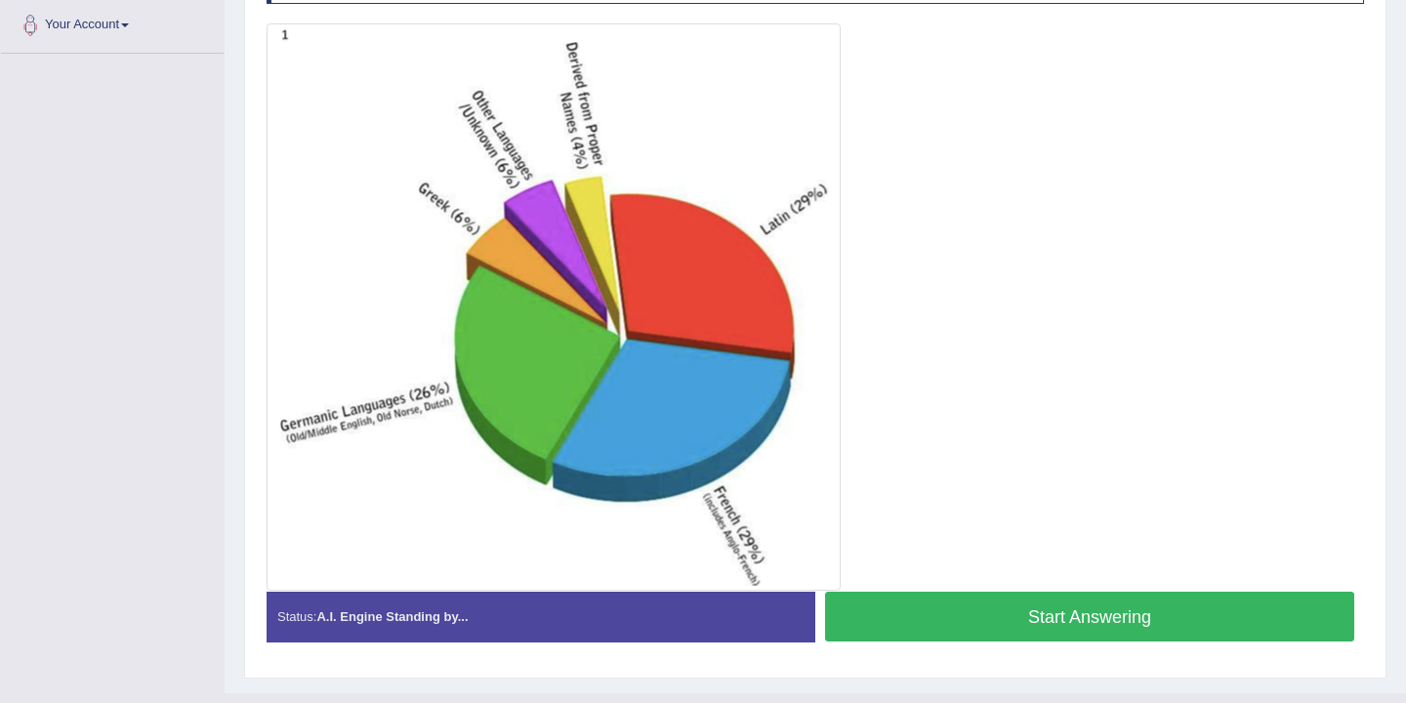
scroll to position [472, 0]
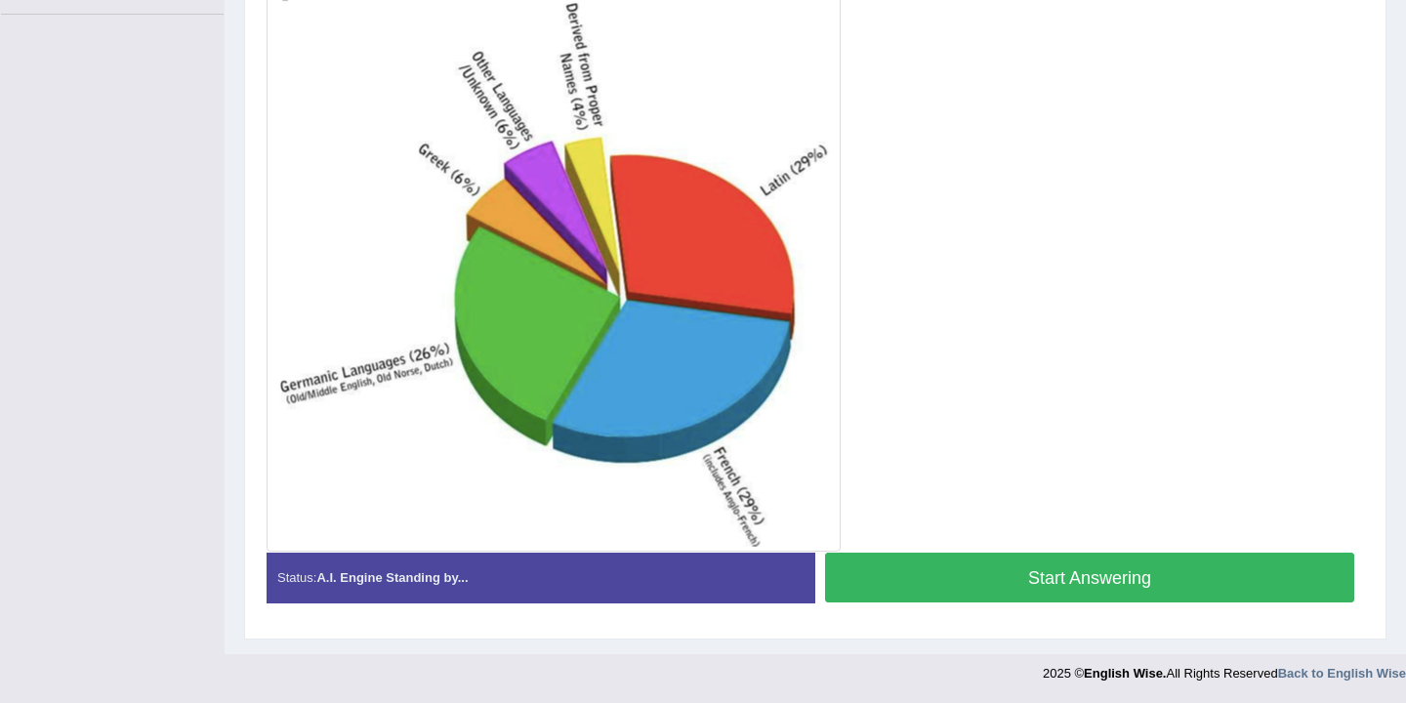
click at [991, 581] on button "Start Answering" at bounding box center [1089, 578] width 529 height 50
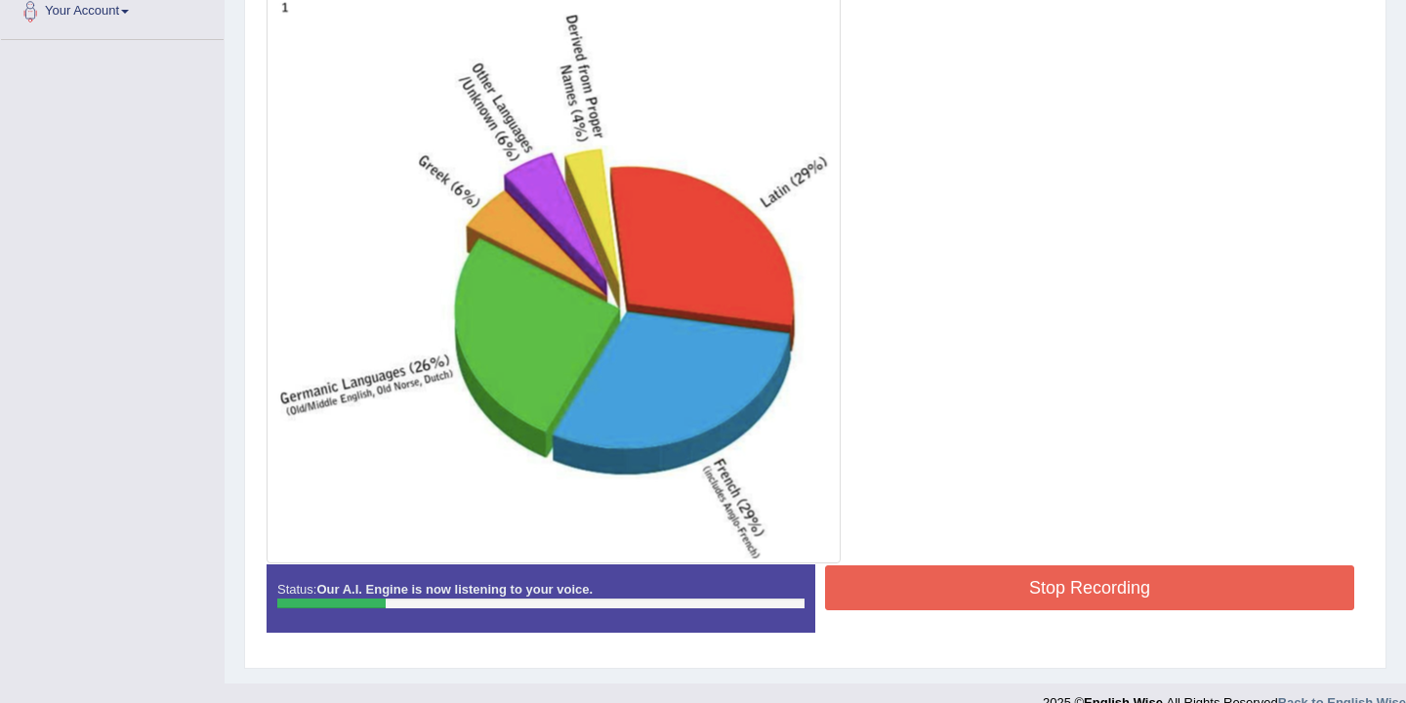
scroll to position [439, 0]
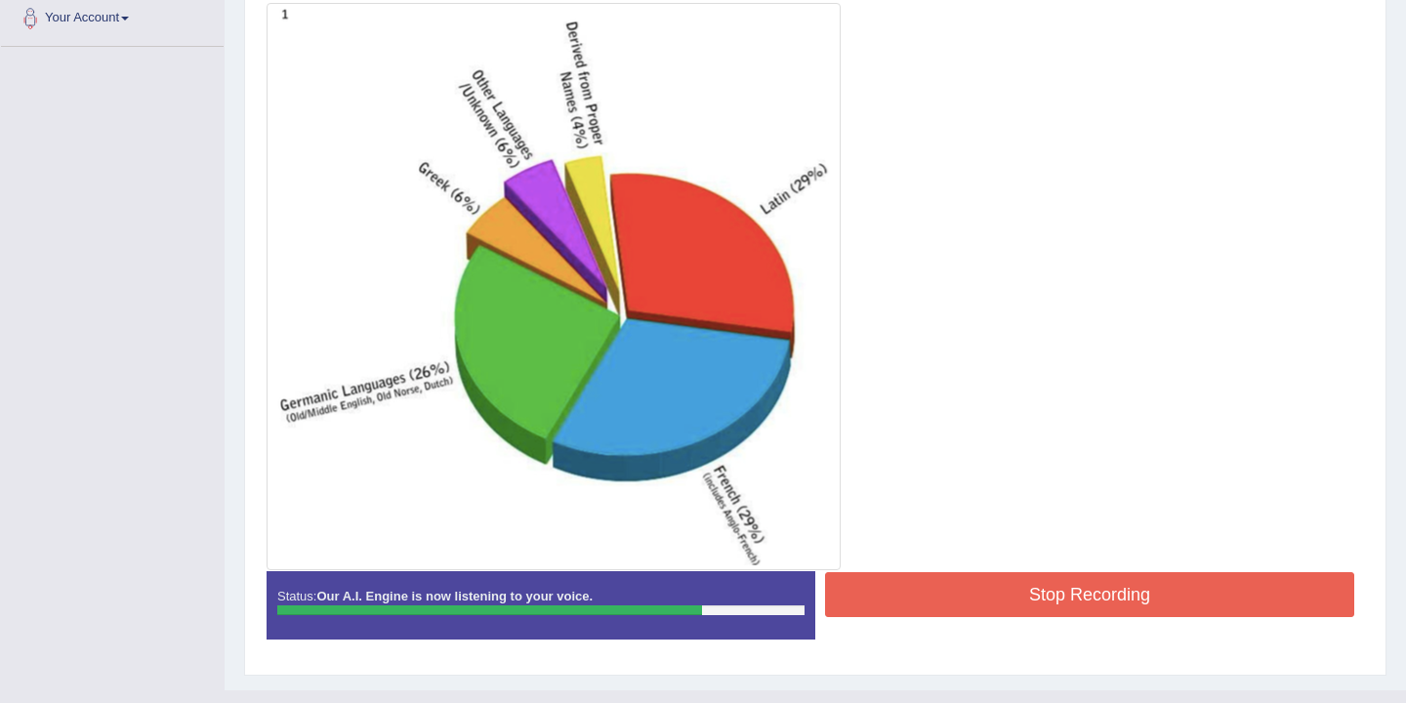
click at [991, 581] on button "Stop Recording" at bounding box center [1089, 594] width 529 height 45
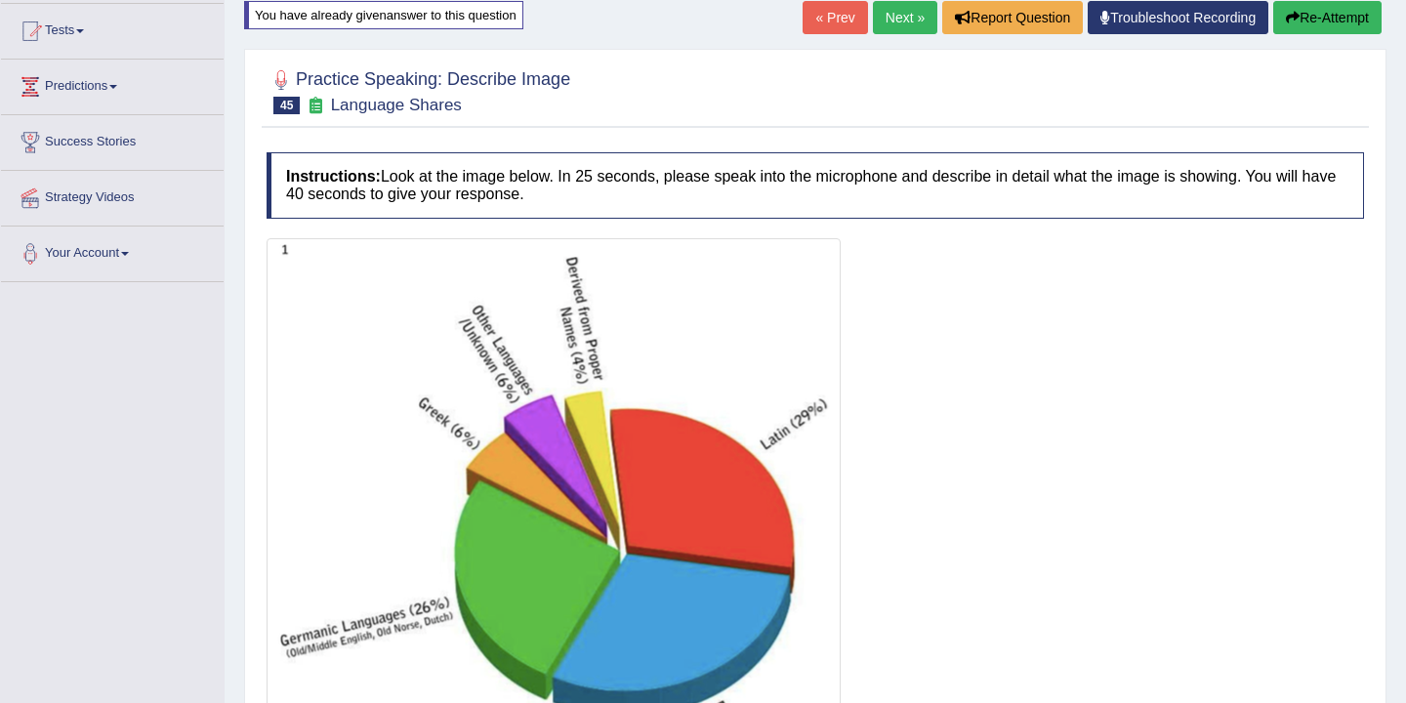
scroll to position [0, 0]
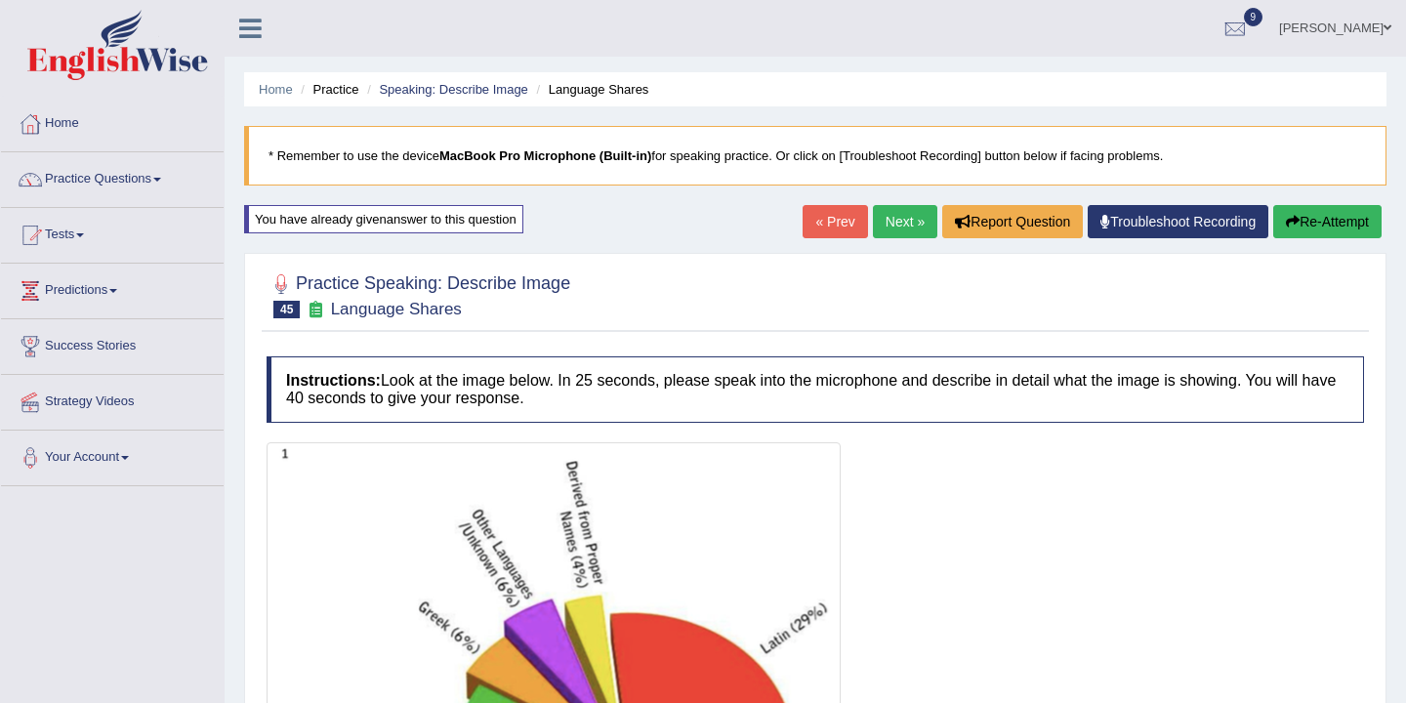
click at [1304, 225] on button "Re-Attempt" at bounding box center [1327, 221] width 108 height 33
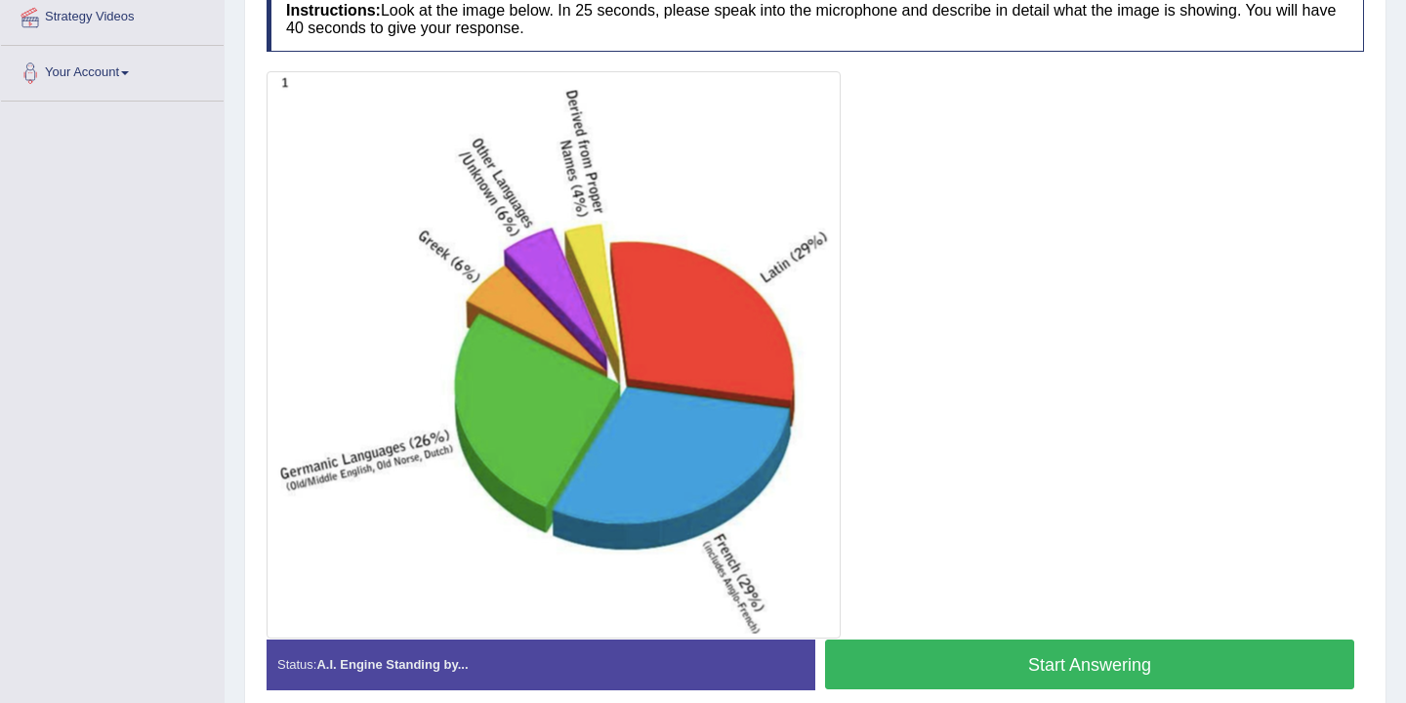
scroll to position [472, 0]
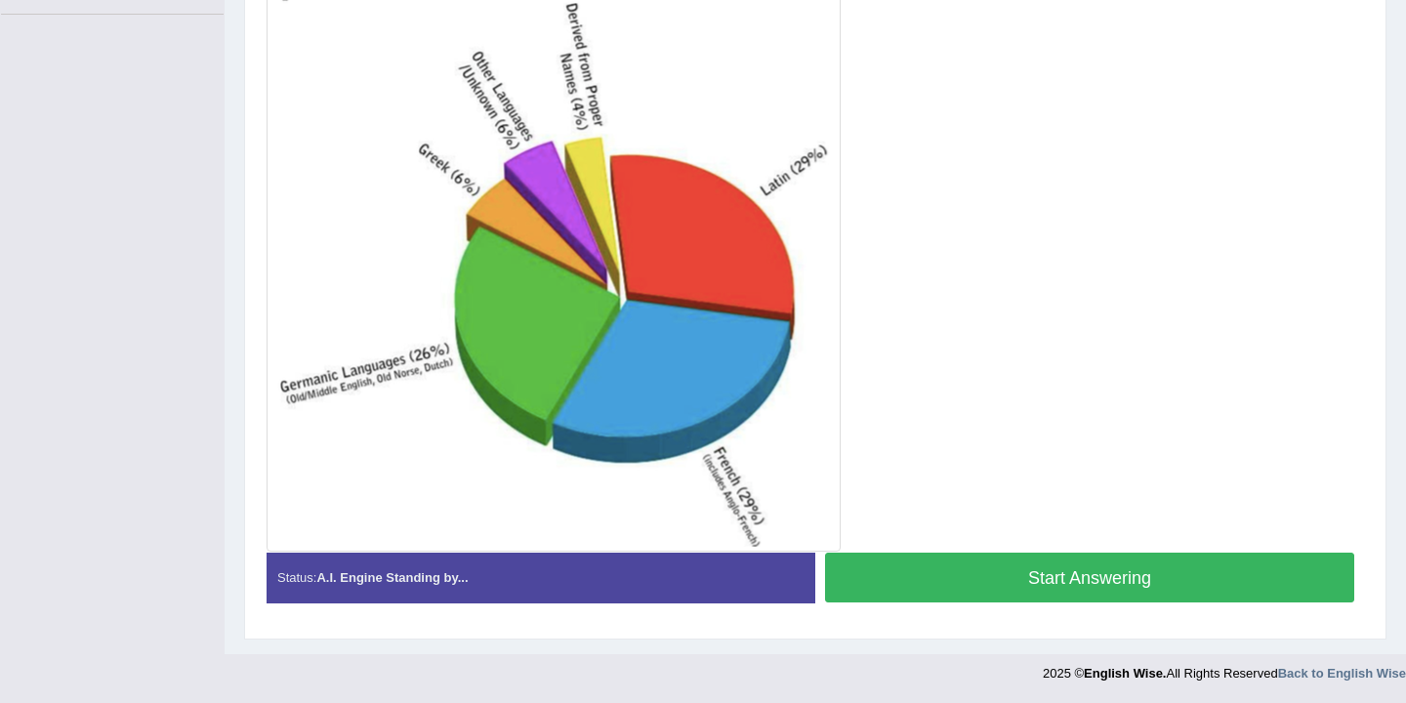
click at [1032, 576] on button "Start Answering" at bounding box center [1089, 578] width 529 height 50
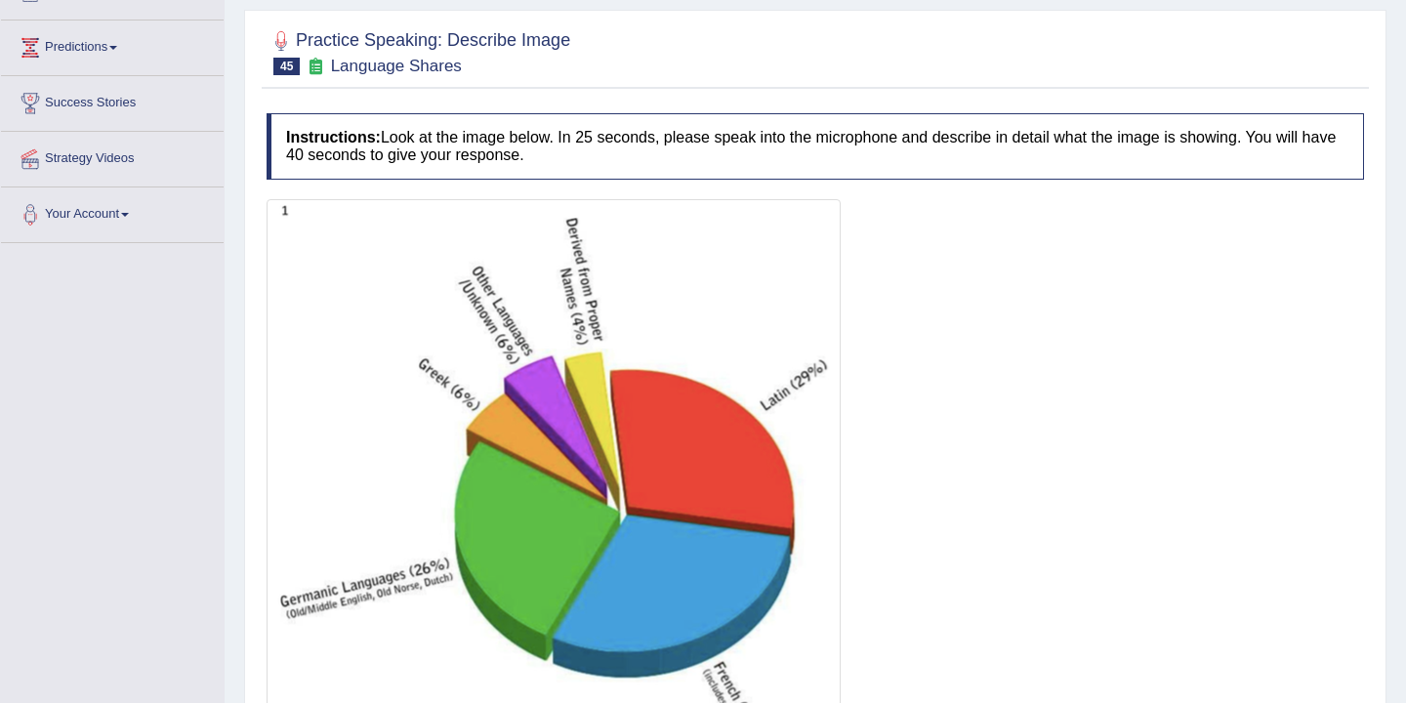
scroll to position [0, 0]
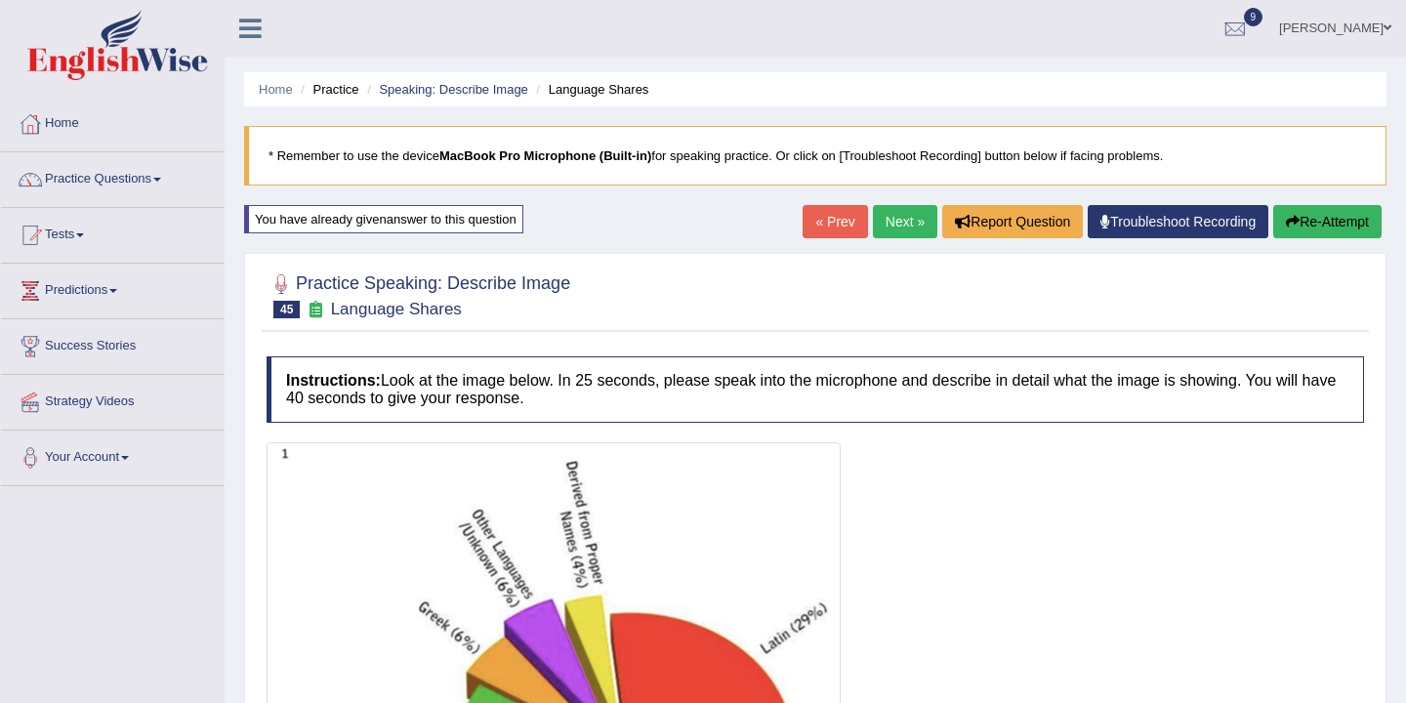
click at [1292, 217] on icon "button" at bounding box center [1293, 222] width 14 height 14
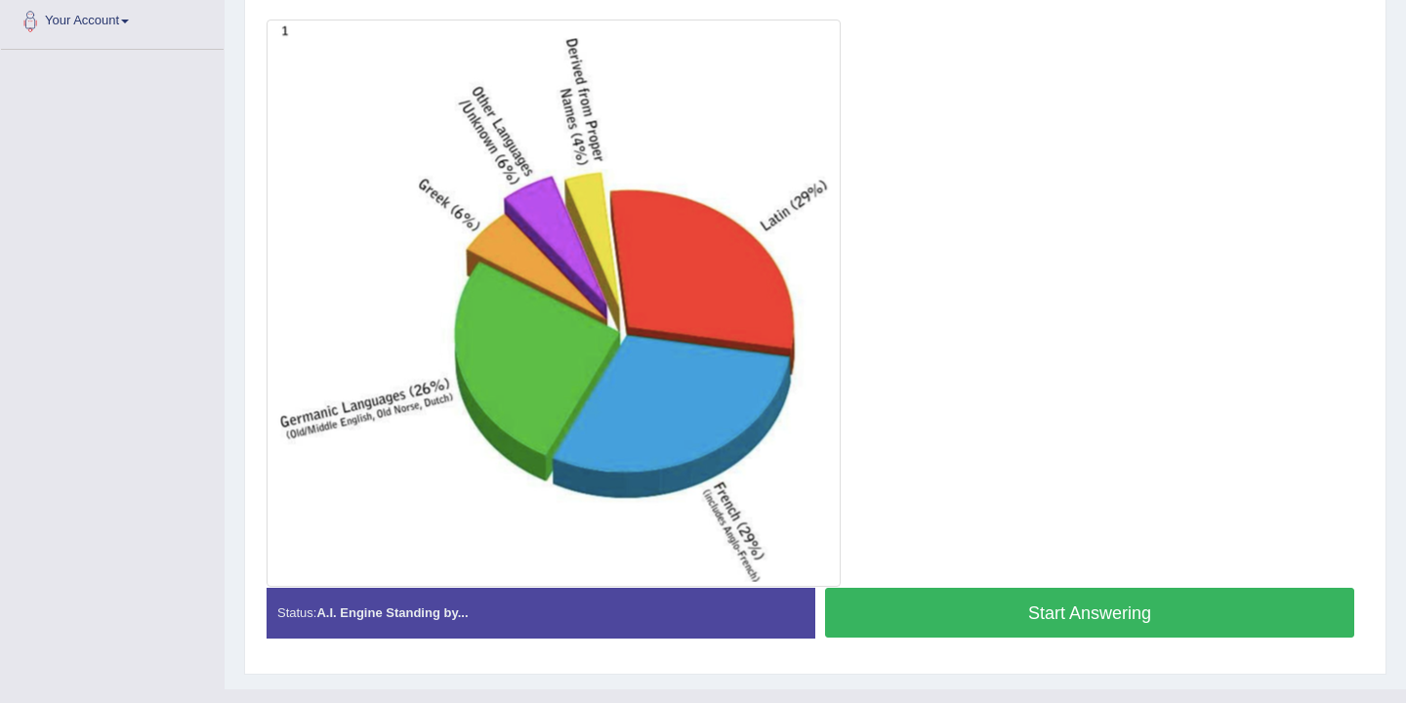
scroll to position [454, 0]
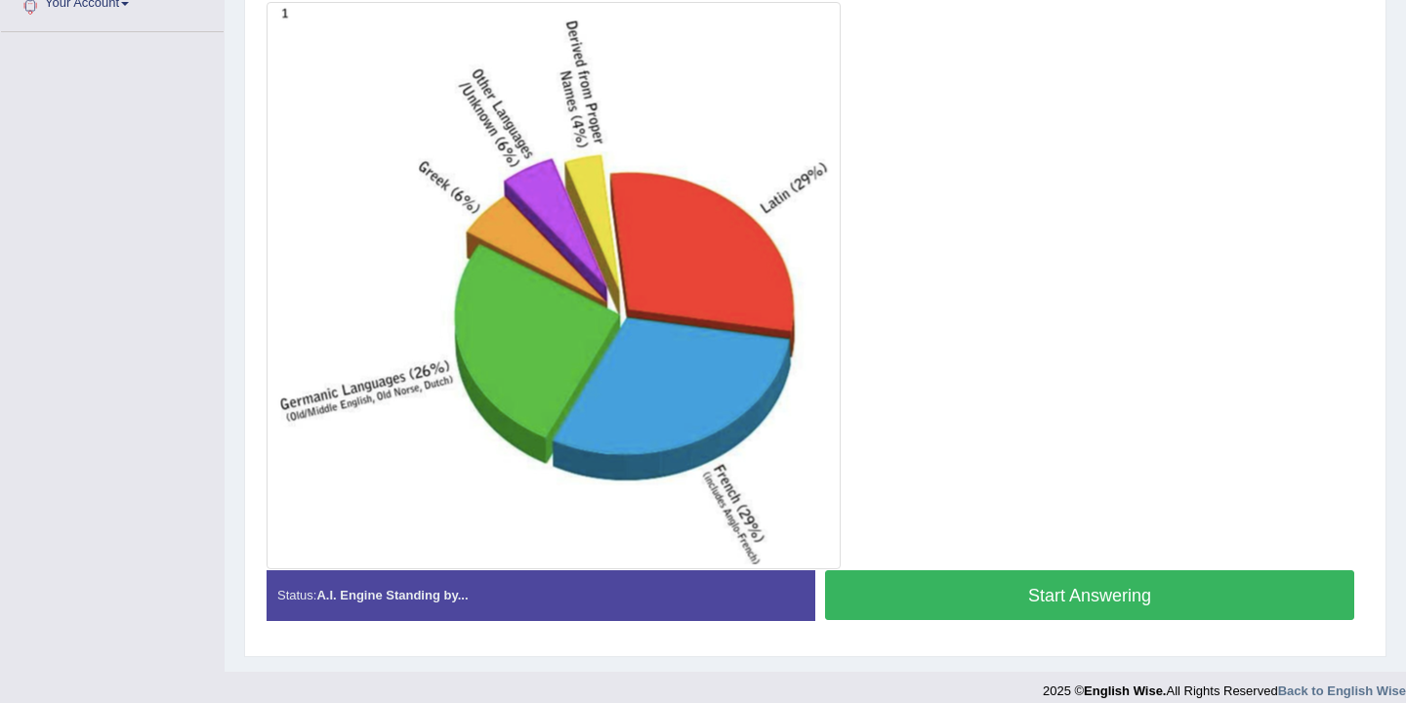
click at [1096, 602] on button "Start Answering" at bounding box center [1089, 595] width 529 height 50
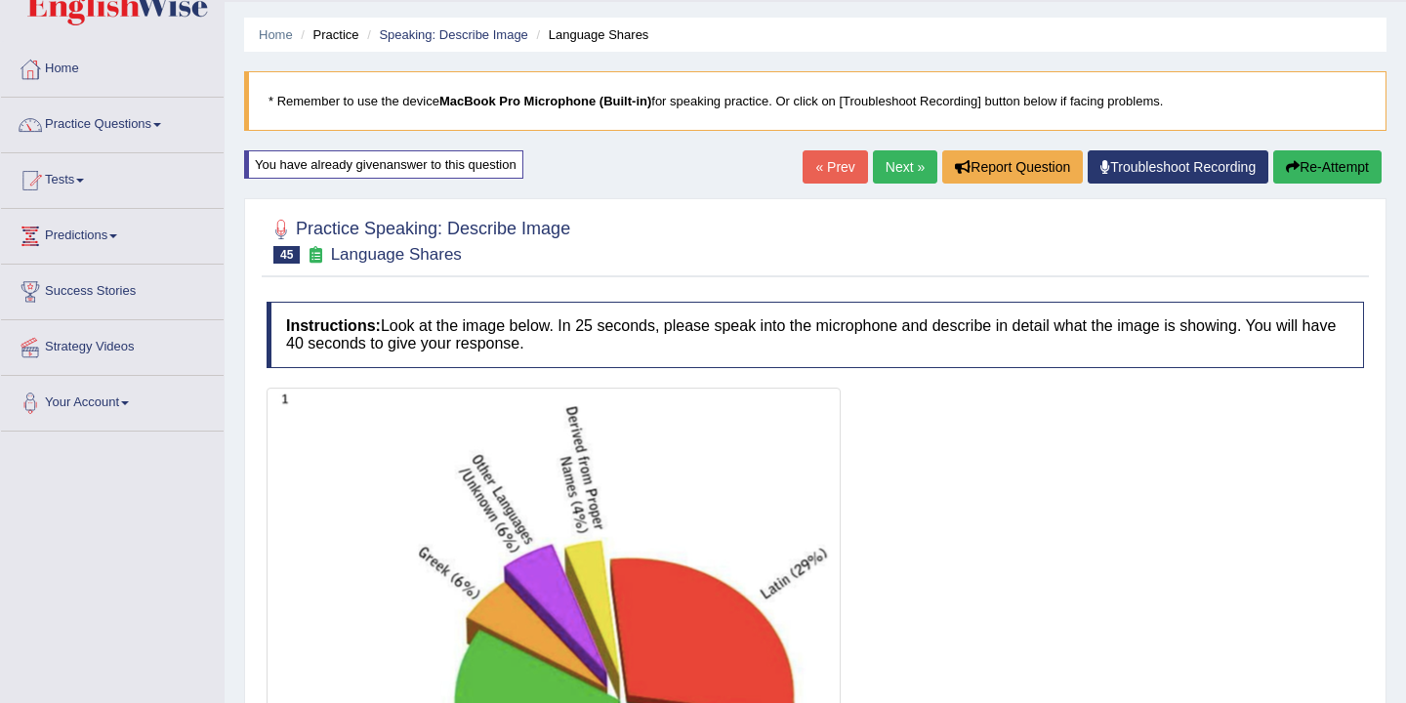
scroll to position [0, 0]
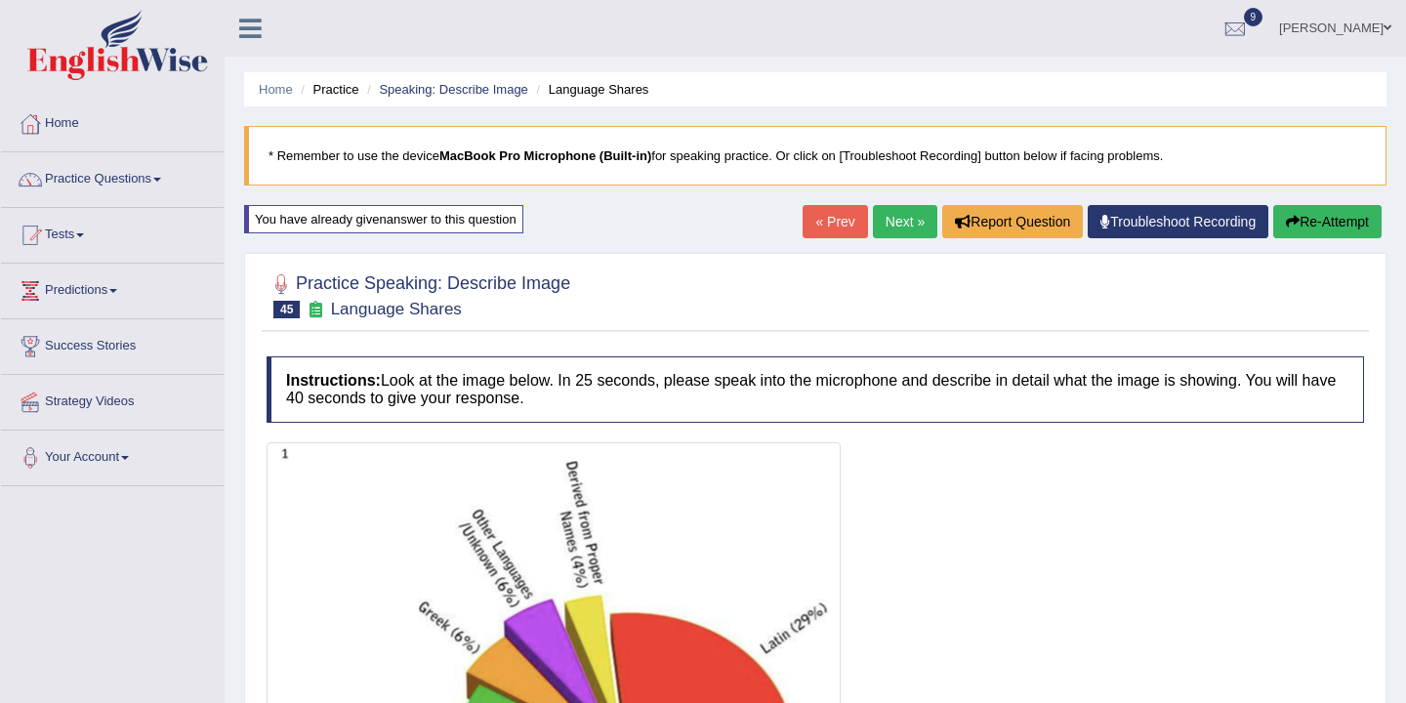
click at [1301, 224] on button "Re-Attempt" at bounding box center [1327, 221] width 108 height 33
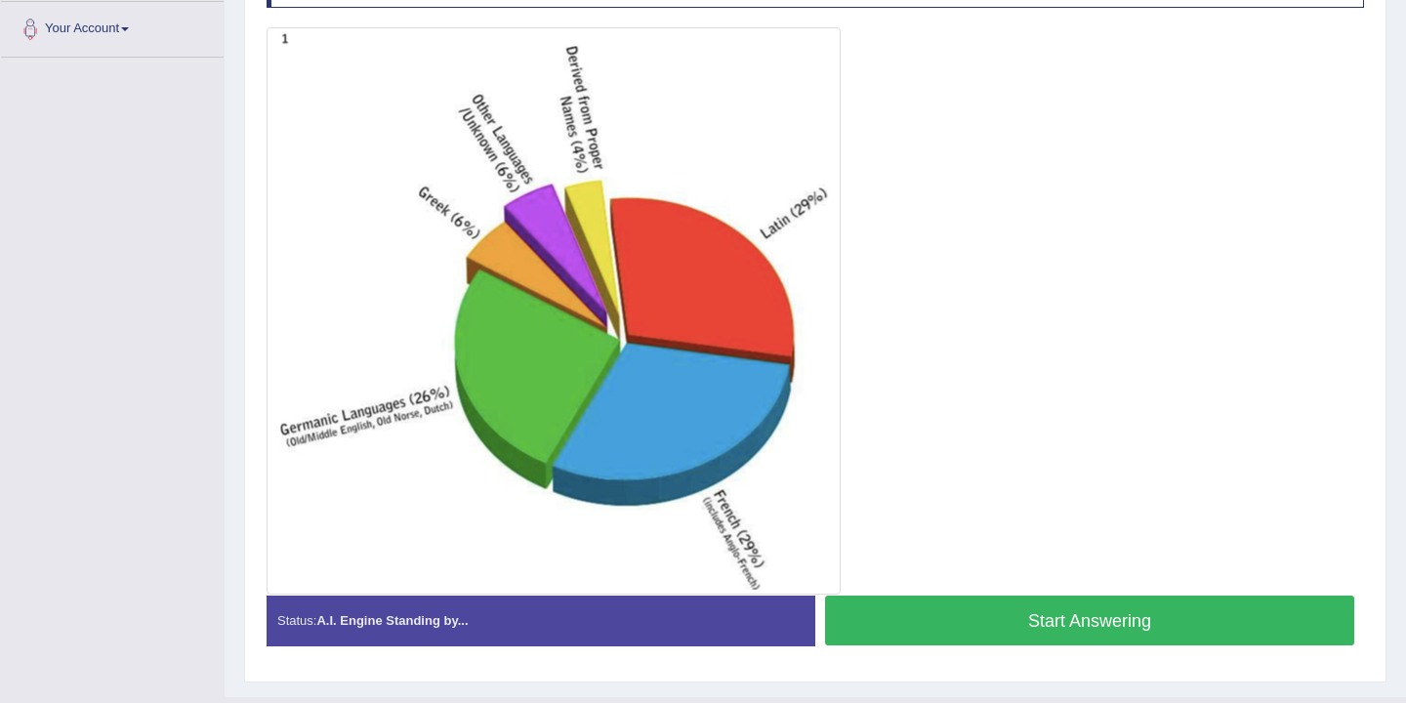
scroll to position [472, 0]
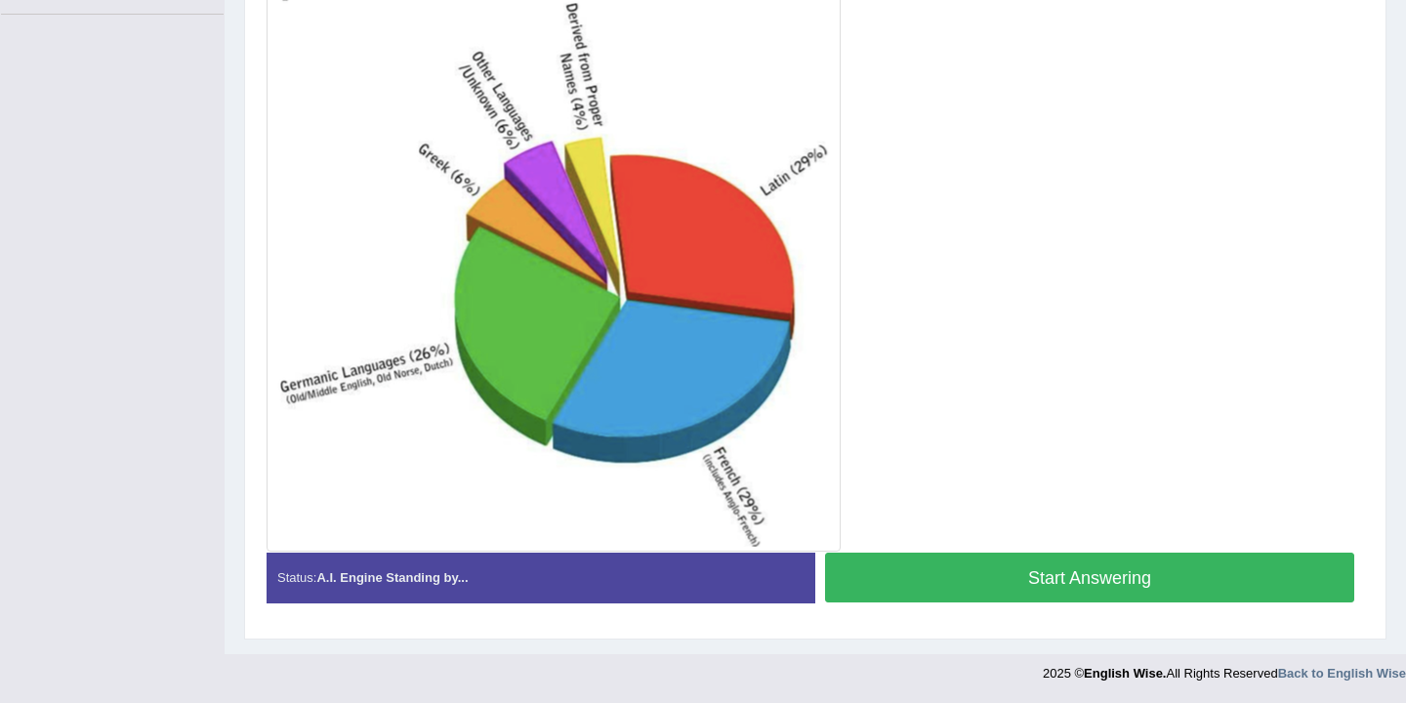
click at [1068, 572] on button "Start Answering" at bounding box center [1089, 578] width 529 height 50
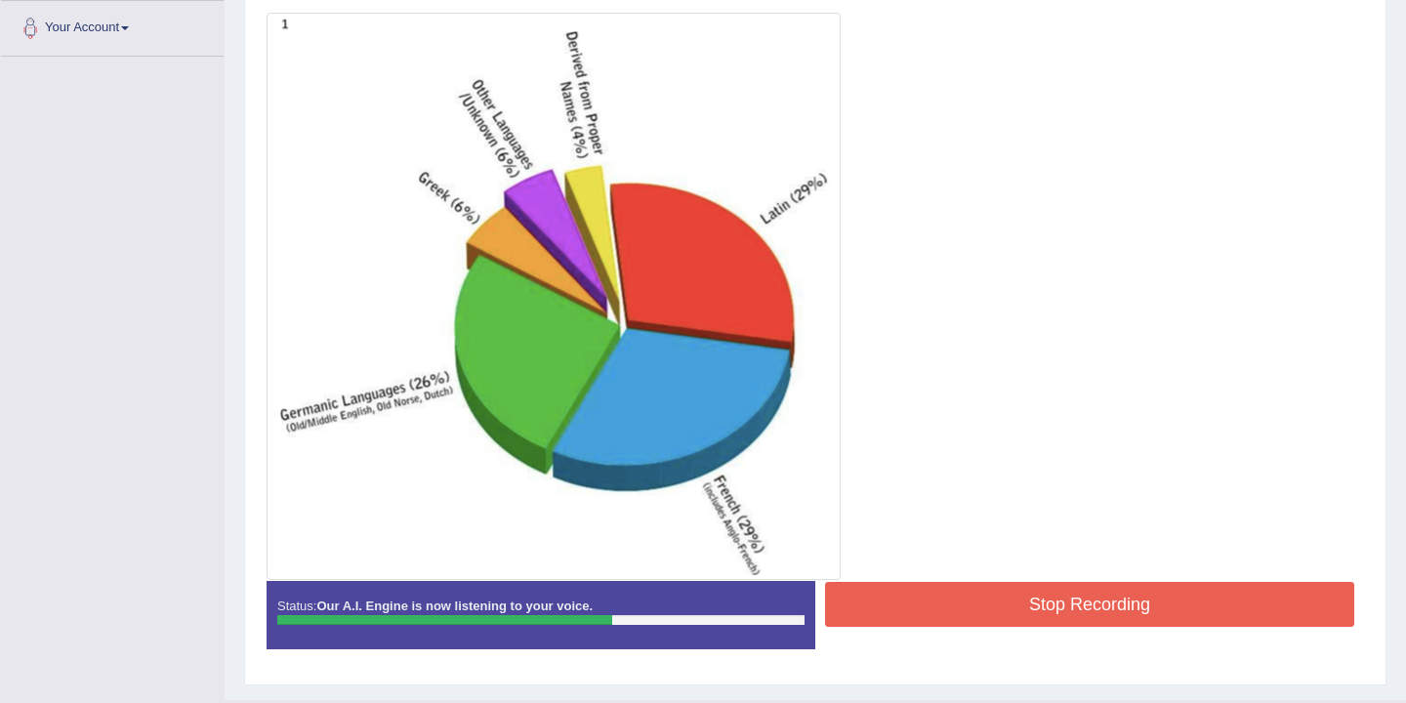
scroll to position [434, 0]
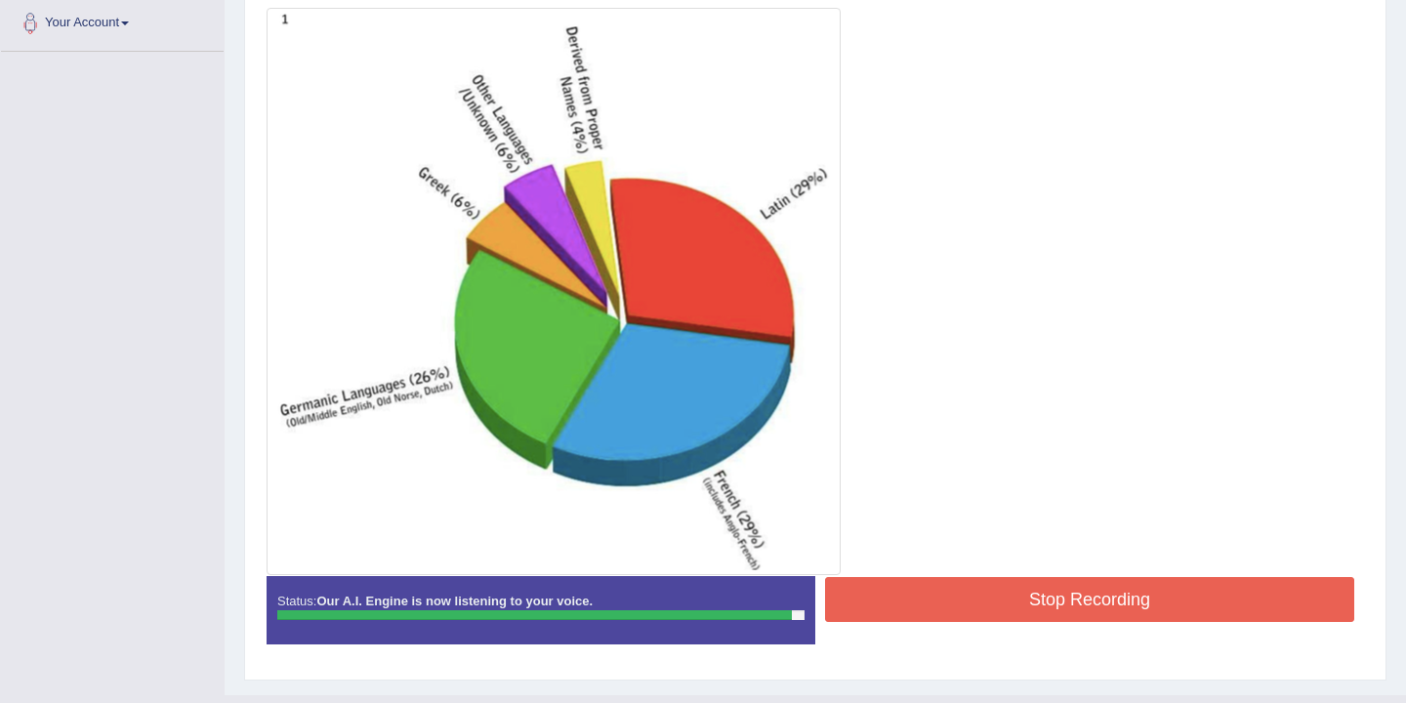
click at [1050, 605] on button "Stop Recording" at bounding box center [1089, 599] width 529 height 45
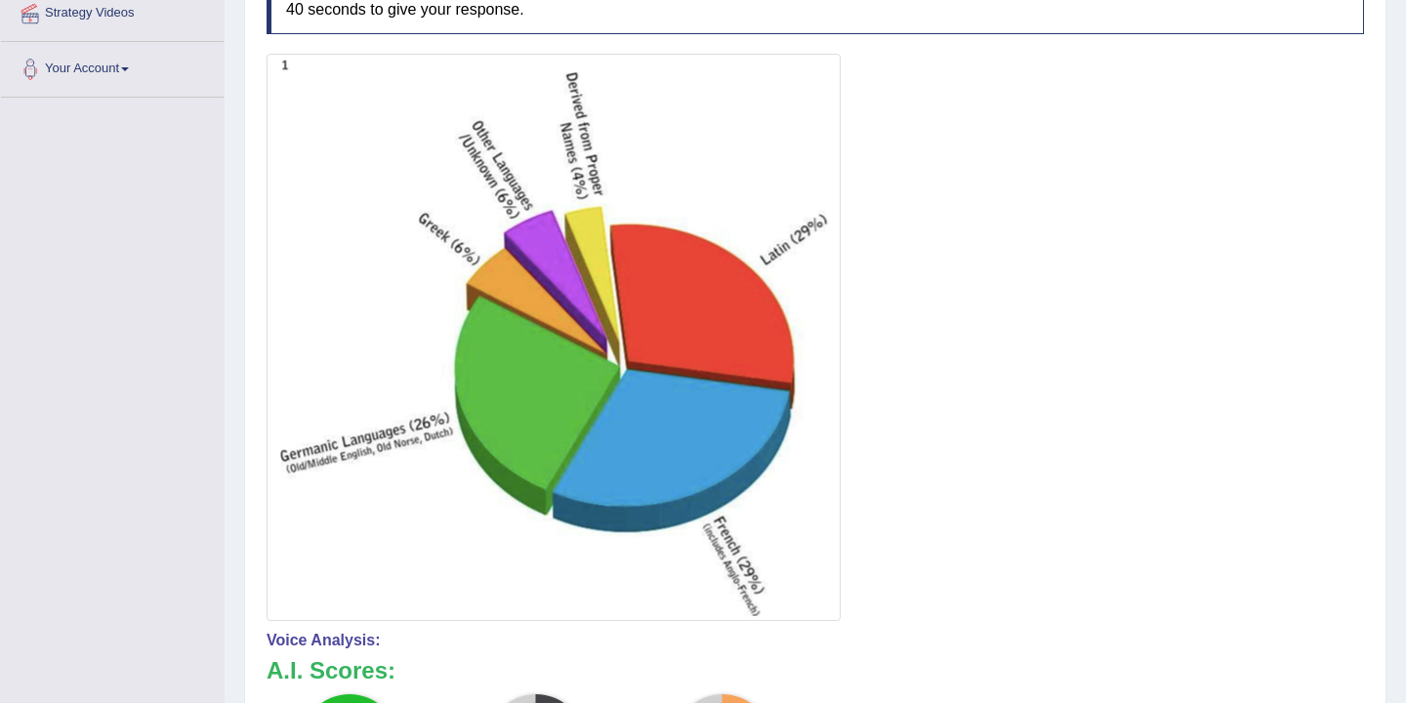
scroll to position [0, 0]
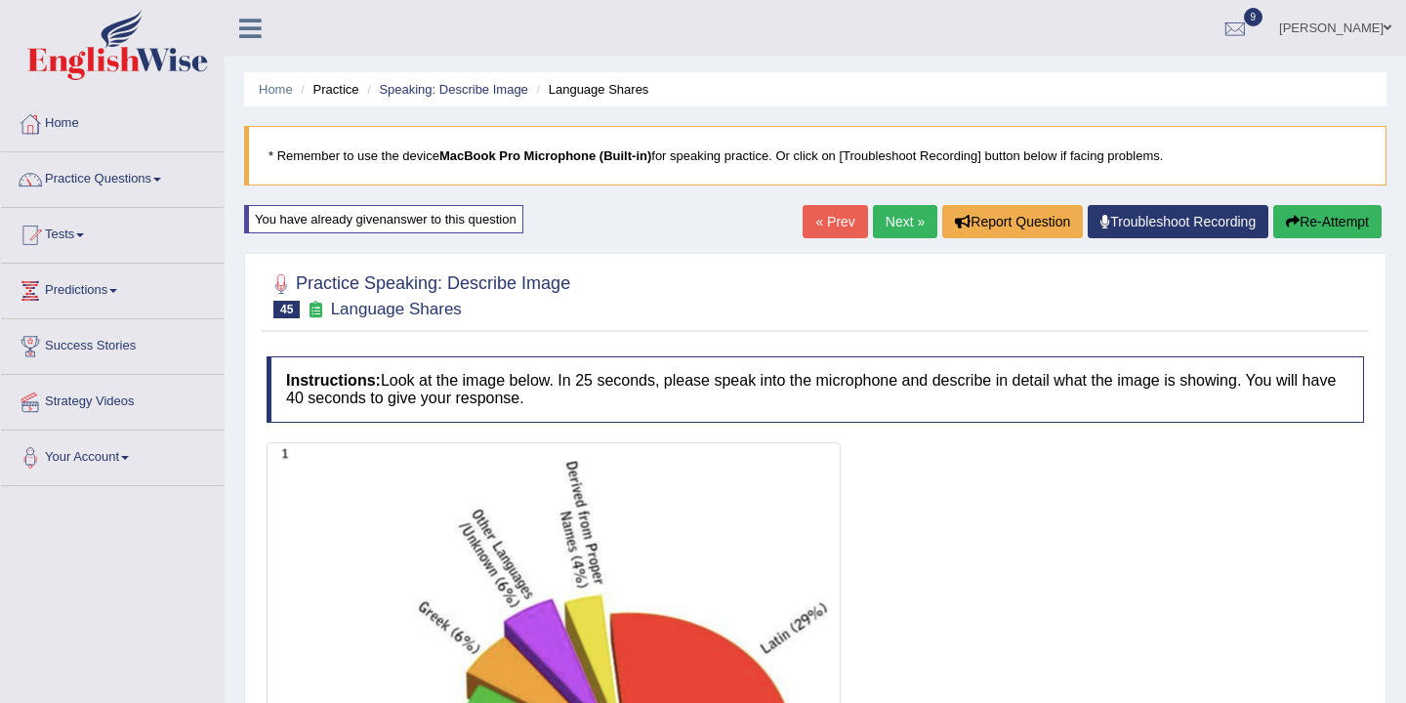
click at [893, 221] on link "Next »" at bounding box center [905, 221] width 64 height 33
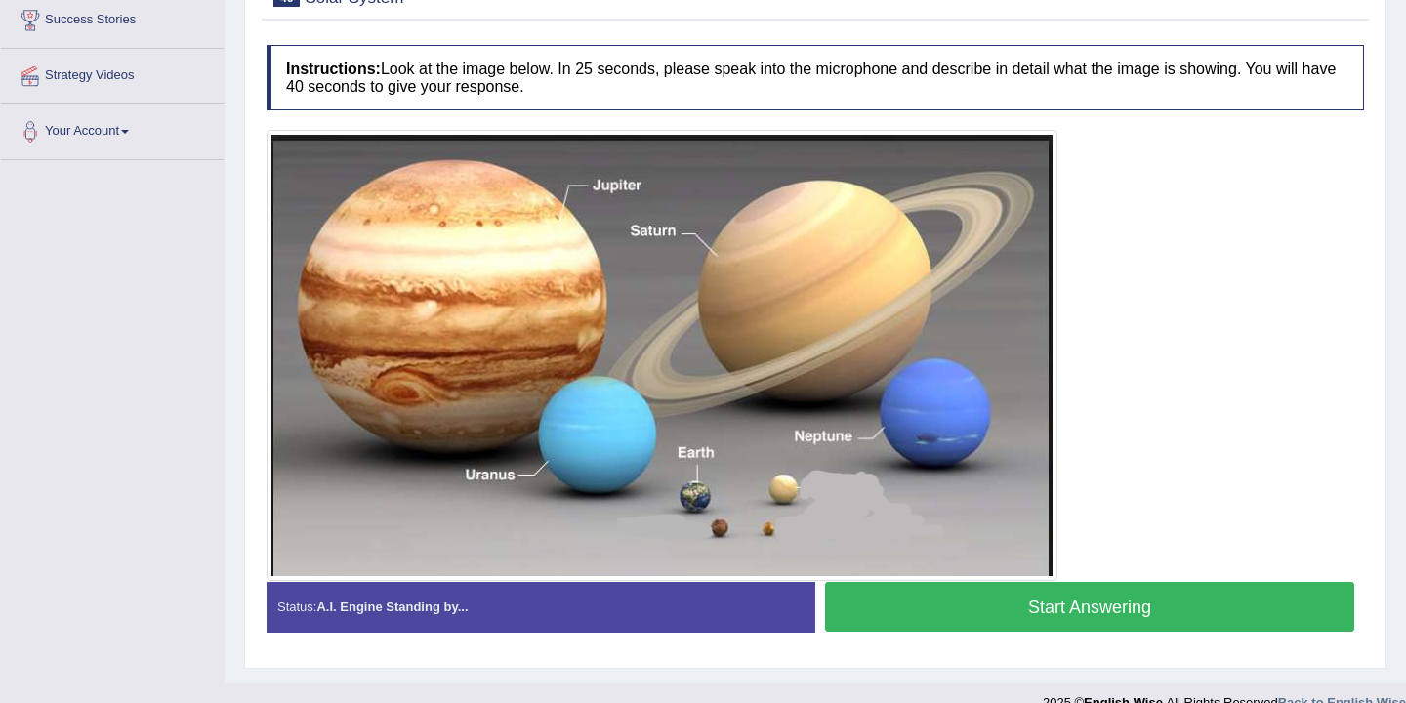
scroll to position [331, 0]
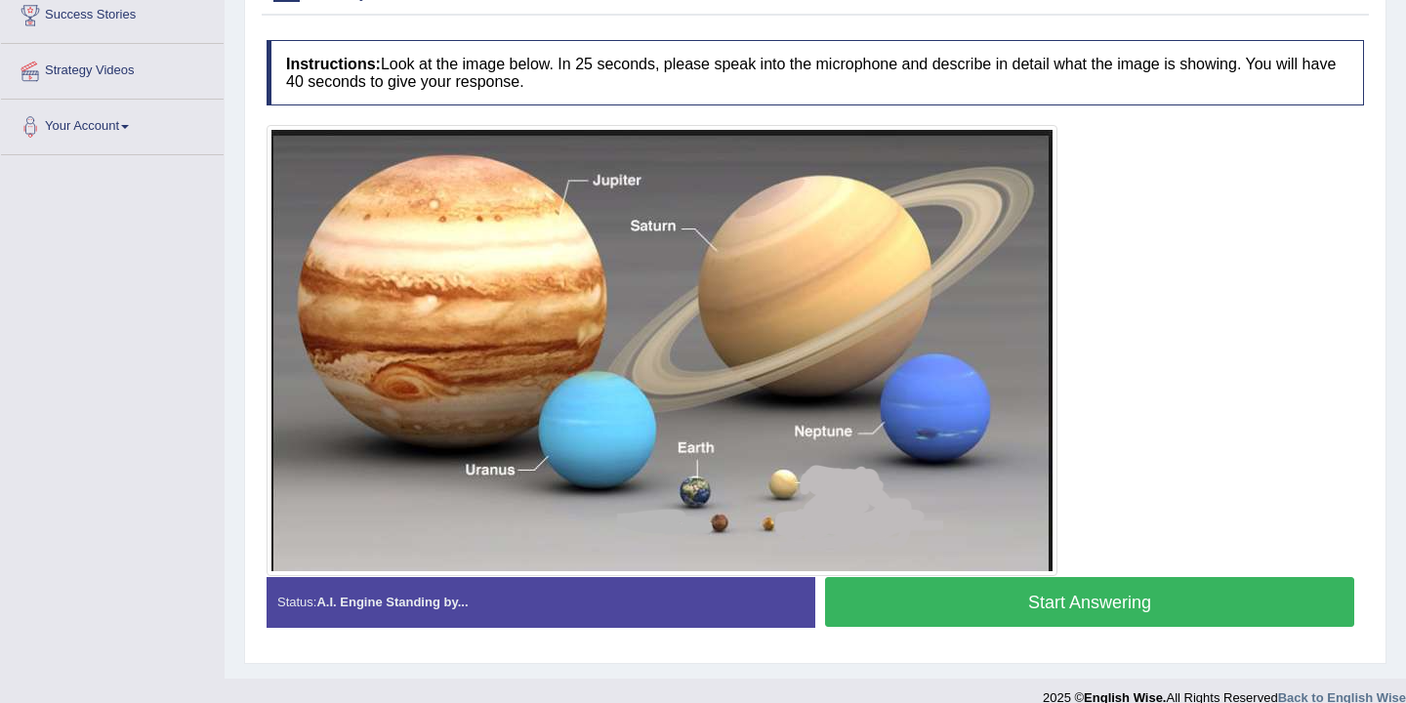
click at [1027, 607] on button "Start Answering" at bounding box center [1089, 602] width 529 height 50
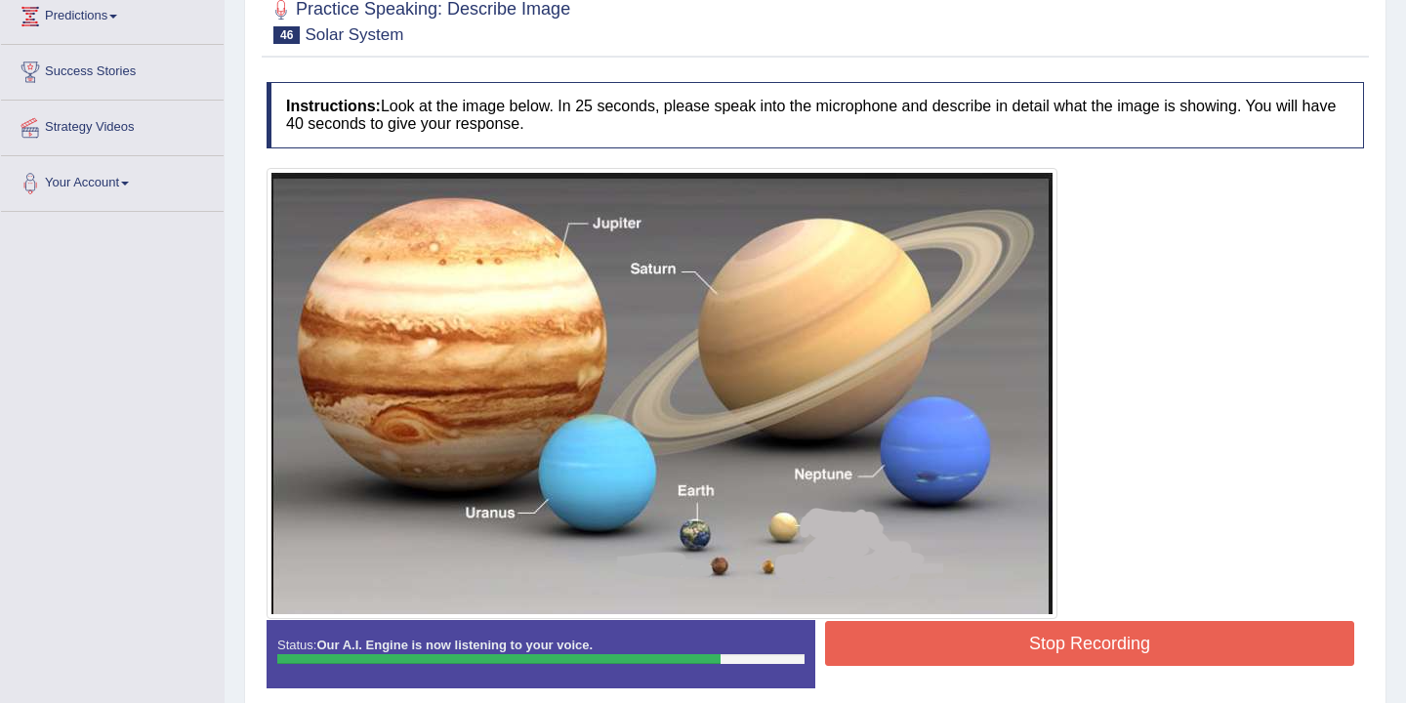
scroll to position [271, 0]
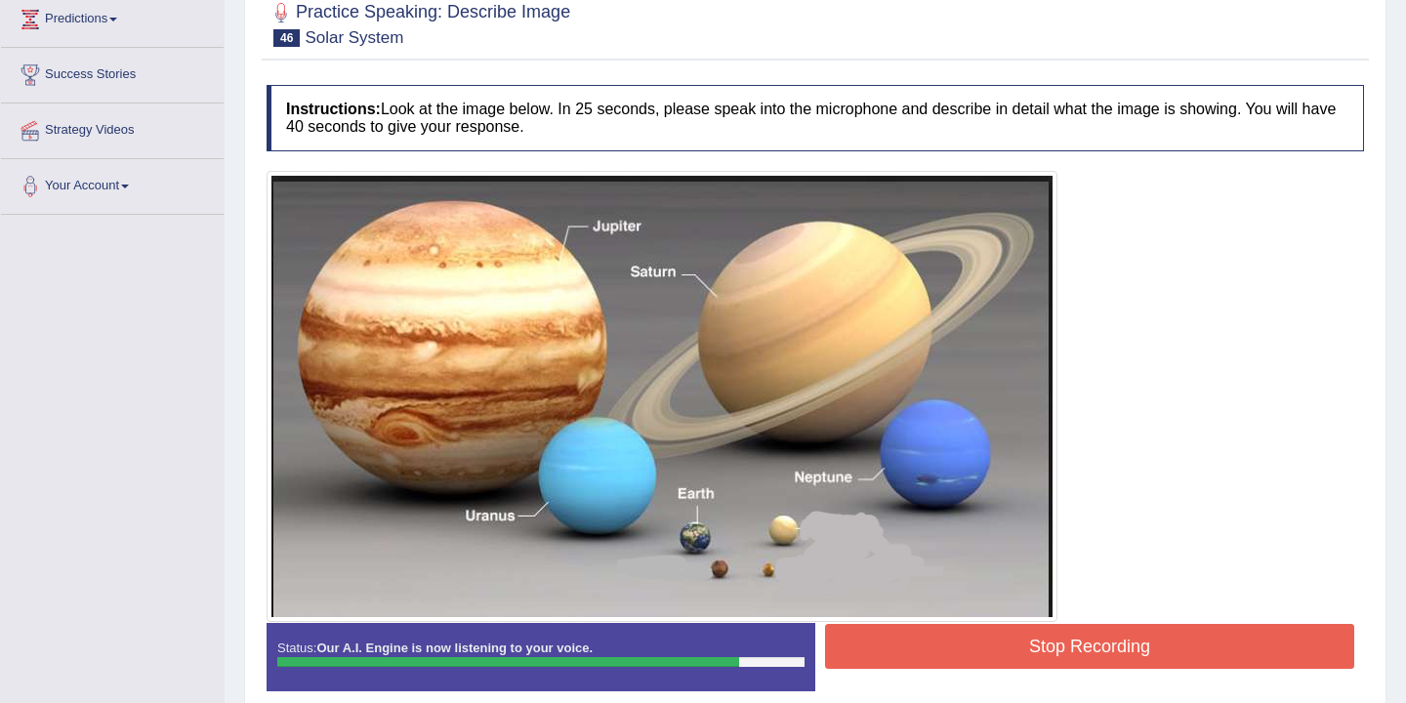
click at [1015, 644] on button "Stop Recording" at bounding box center [1089, 646] width 529 height 45
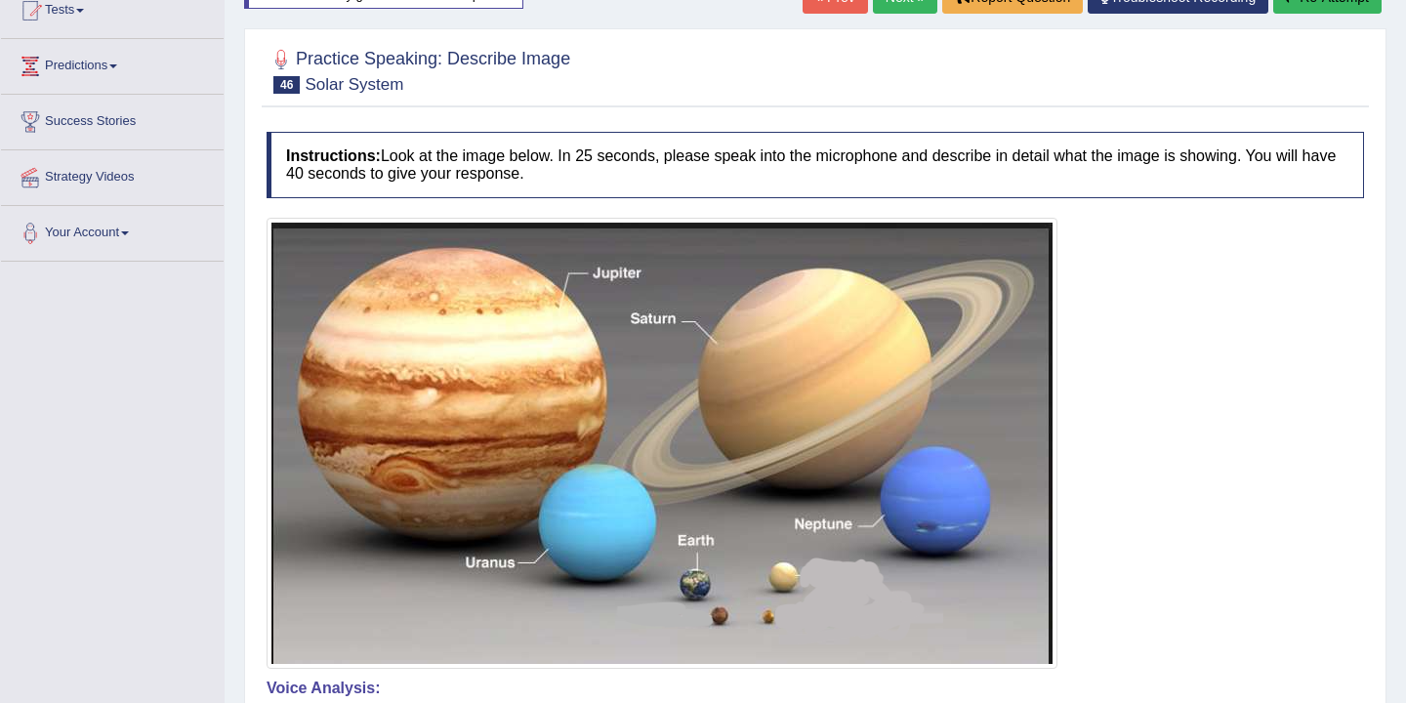
scroll to position [0, 0]
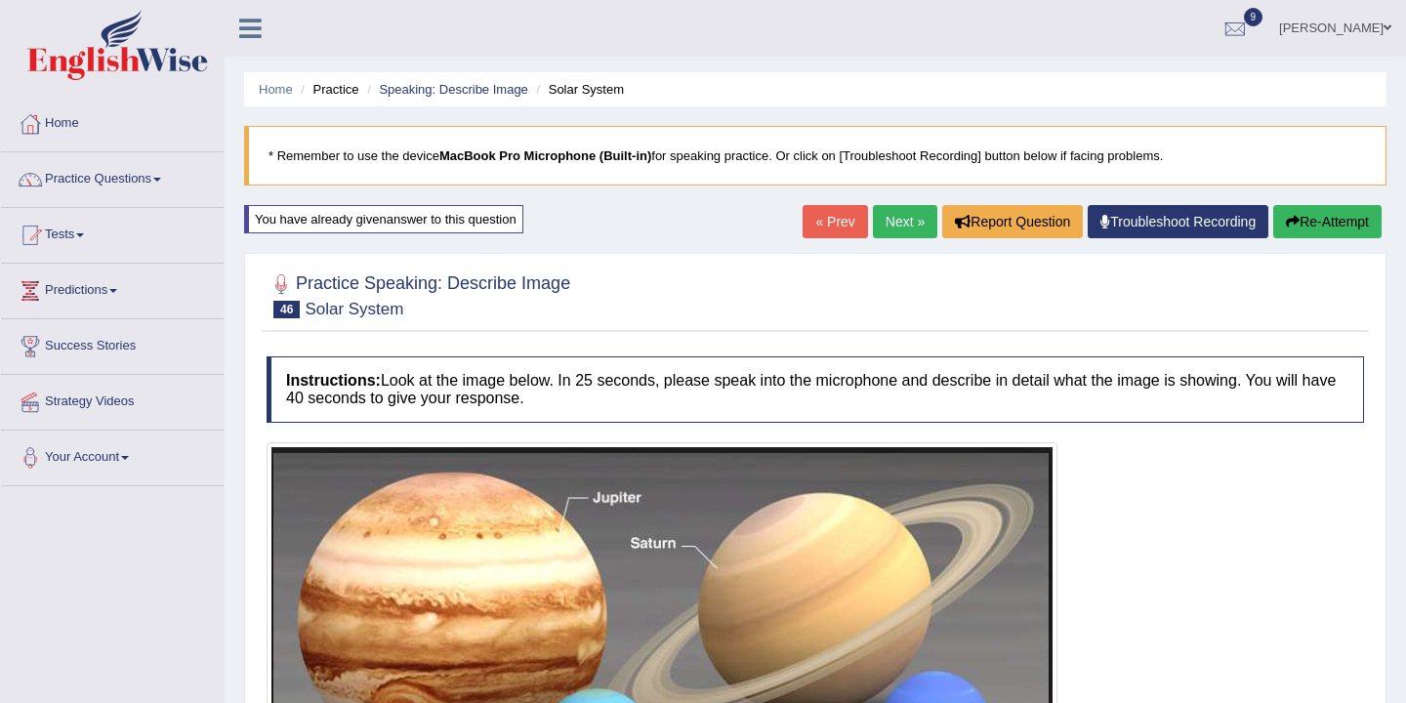
click at [908, 219] on link "Next »" at bounding box center [905, 221] width 64 height 33
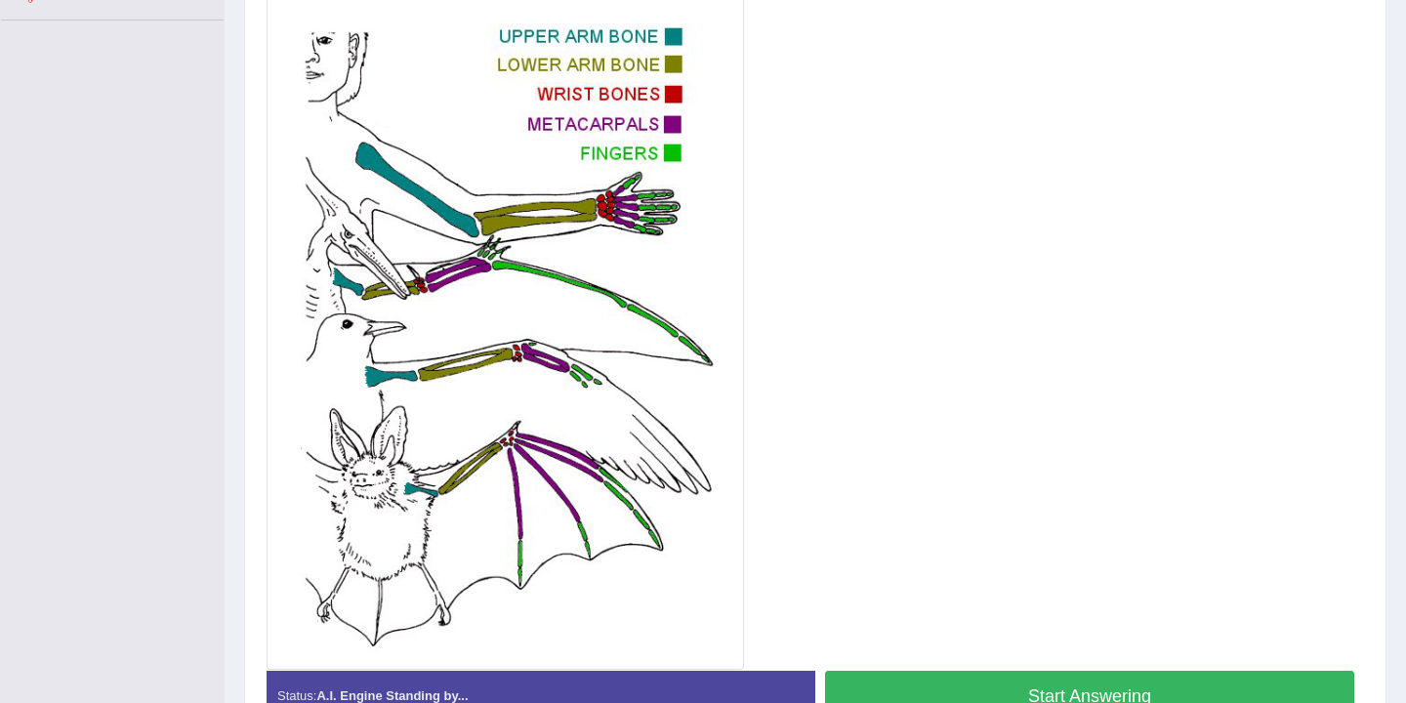
scroll to position [469, 0]
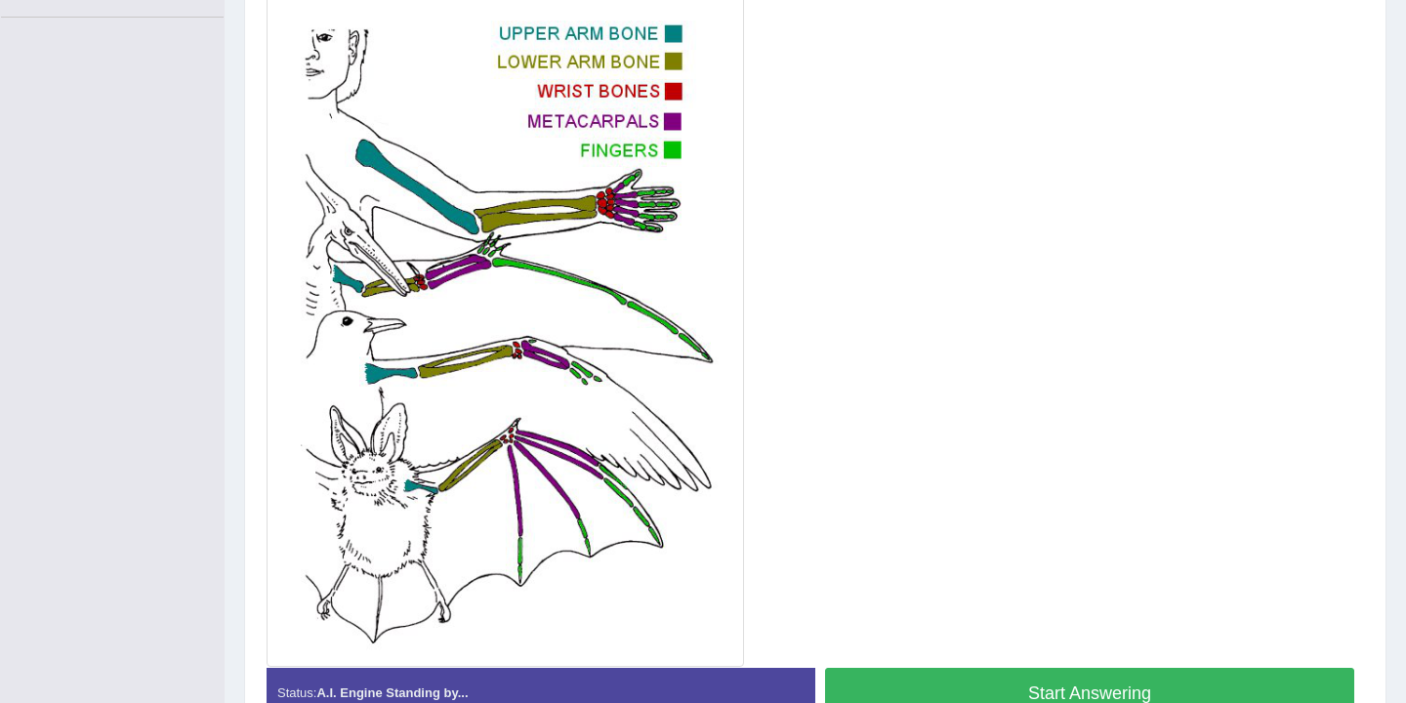
click at [944, 676] on button "Start Answering" at bounding box center [1089, 693] width 529 height 50
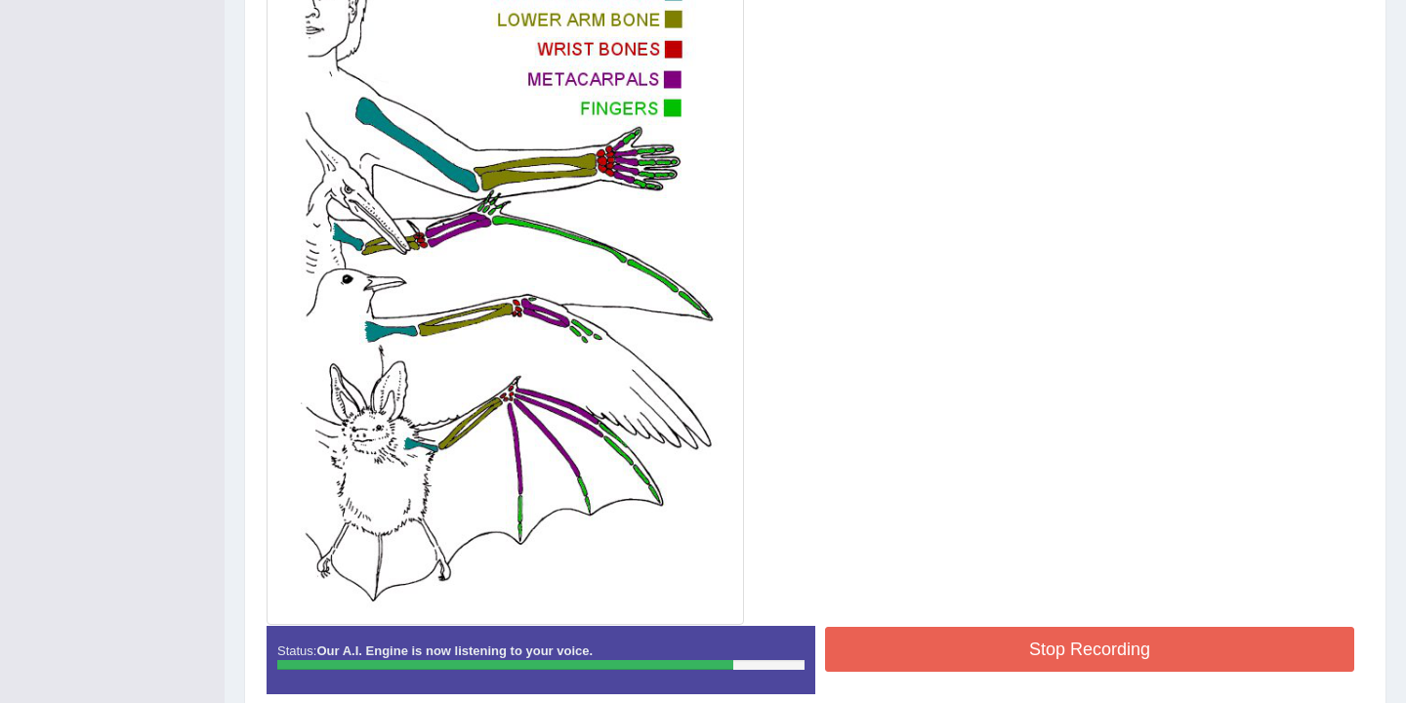
scroll to position [588, 0]
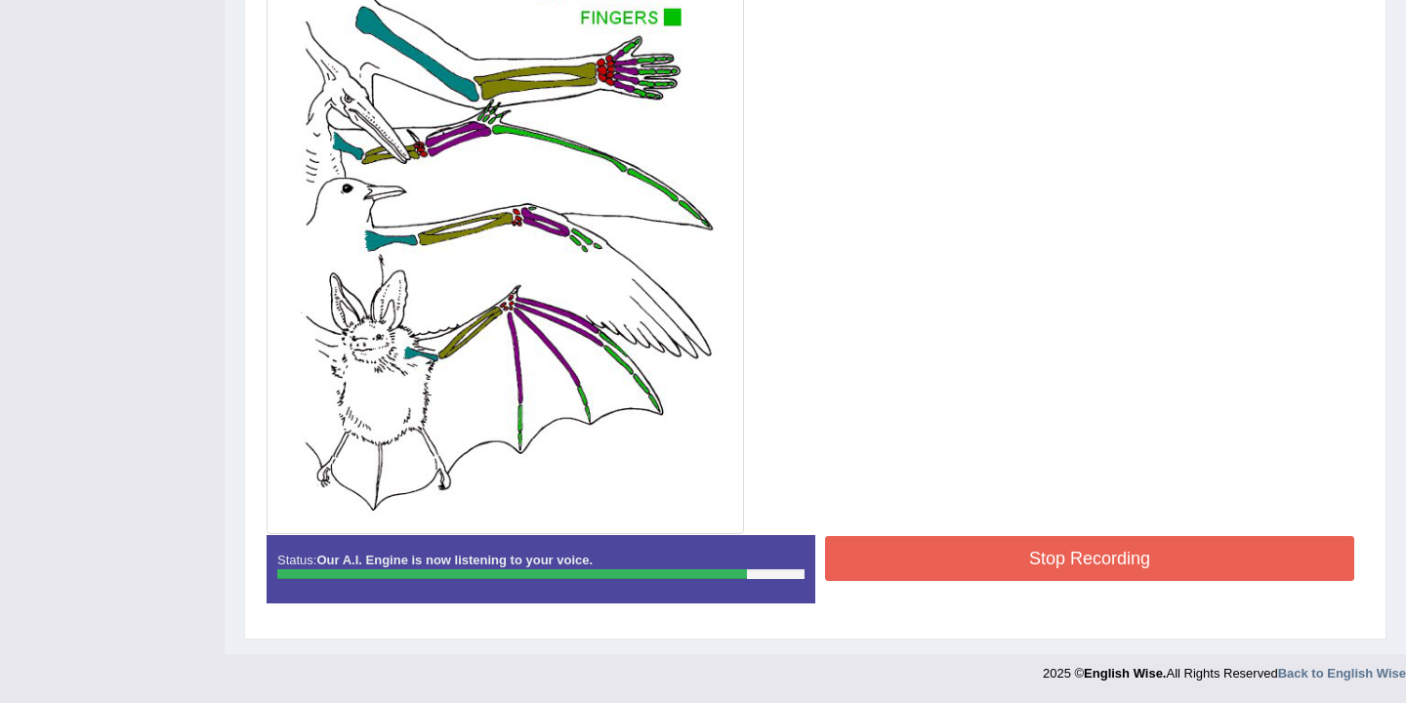
click at [1003, 569] on button "Stop Recording" at bounding box center [1089, 558] width 529 height 45
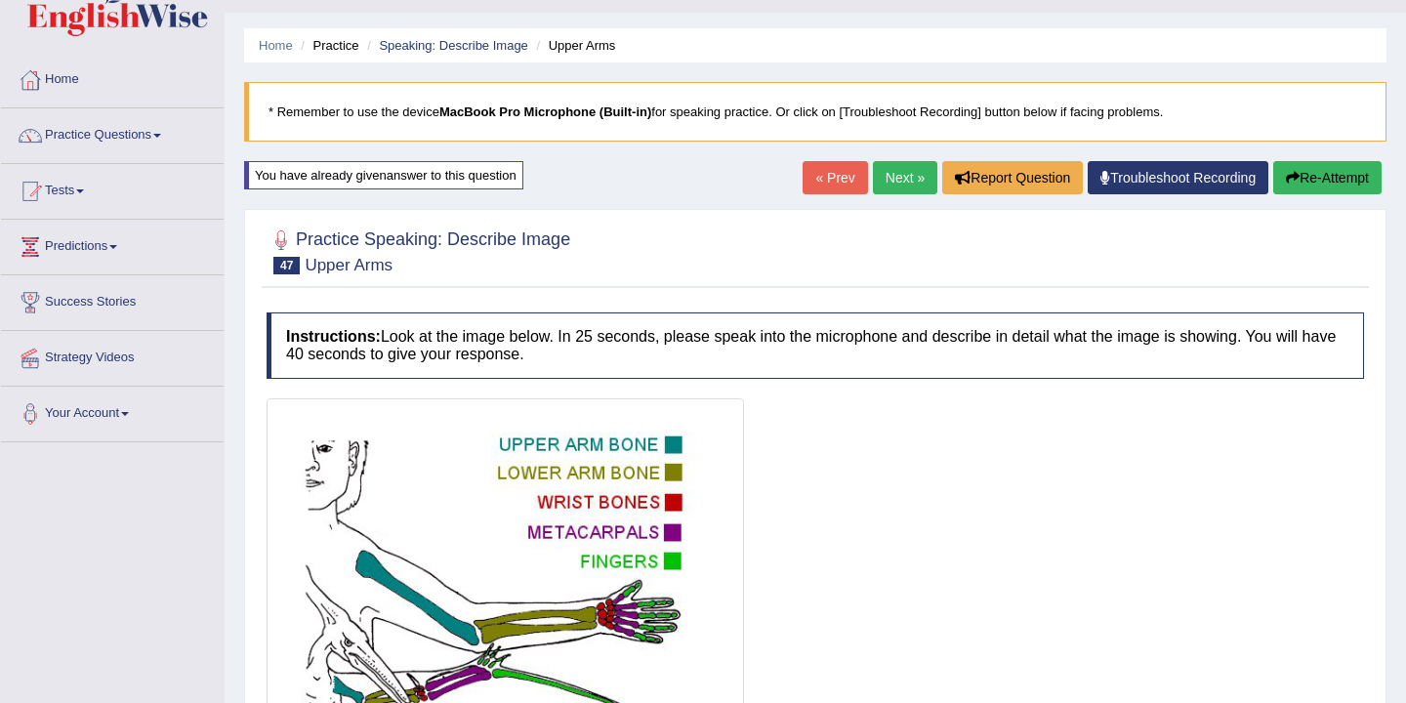
scroll to position [0, 0]
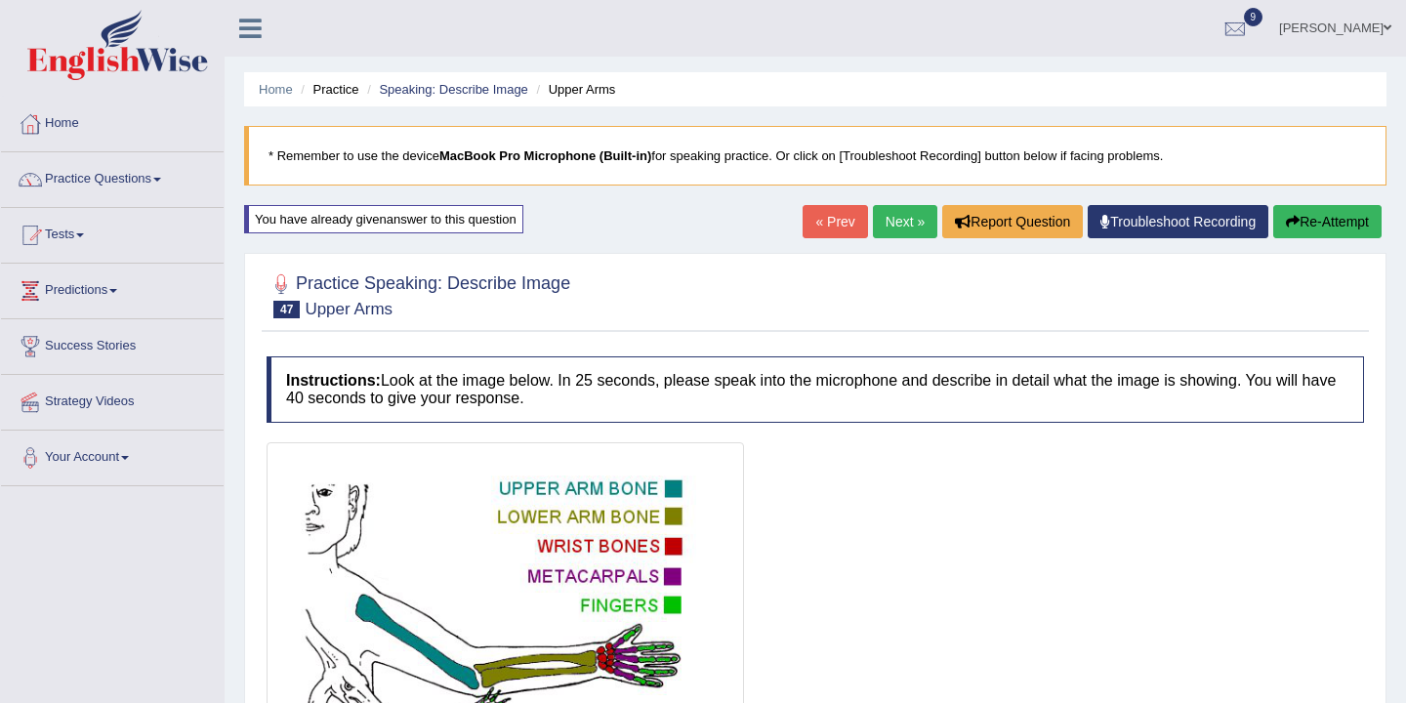
click at [1313, 221] on button "Re-Attempt" at bounding box center [1327, 221] width 108 height 33
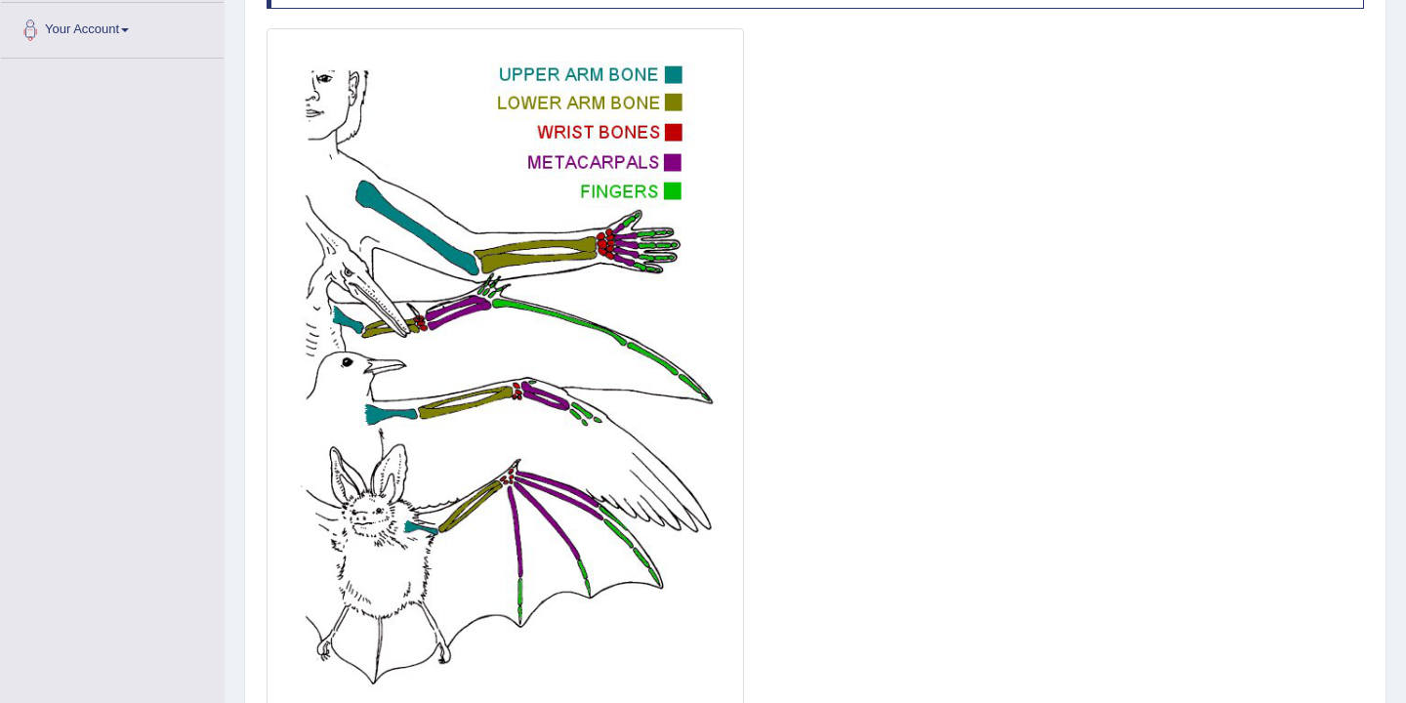
scroll to position [584, 0]
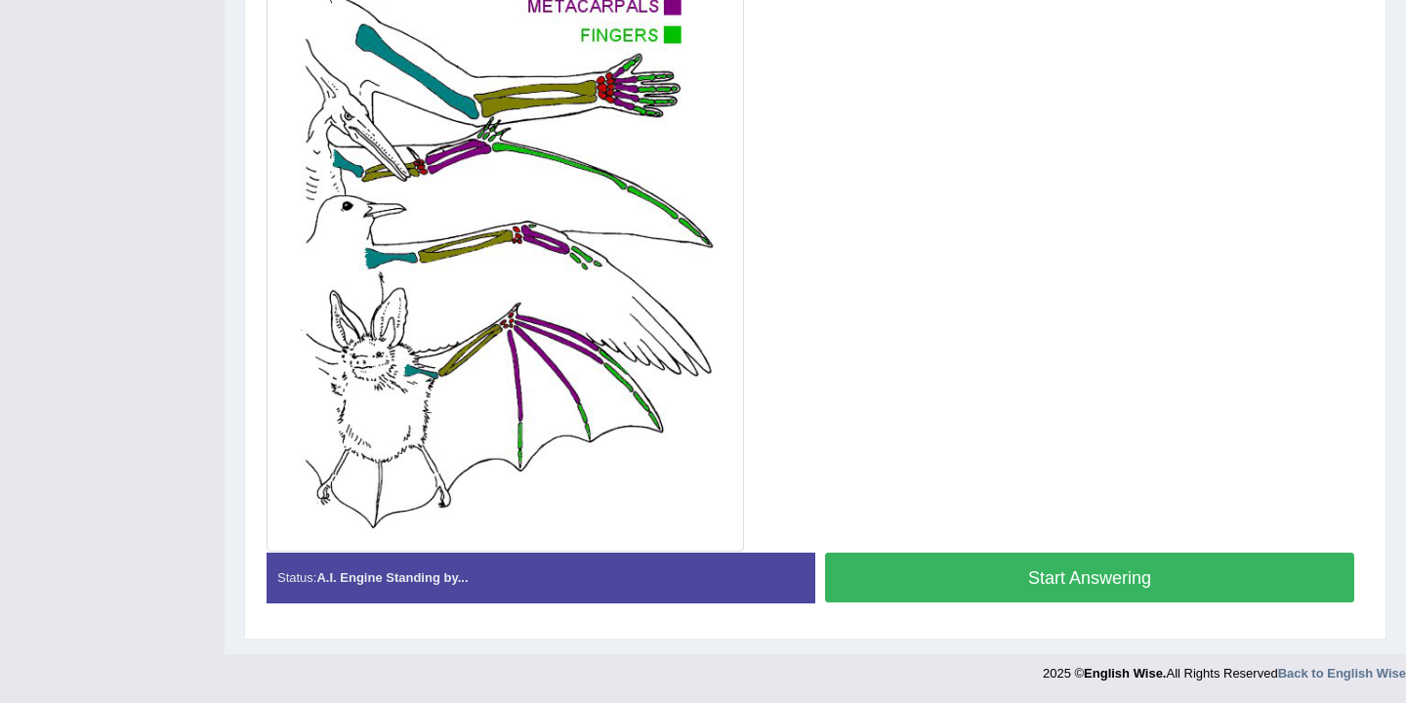
click at [1014, 574] on button "Start Answering" at bounding box center [1089, 578] width 529 height 50
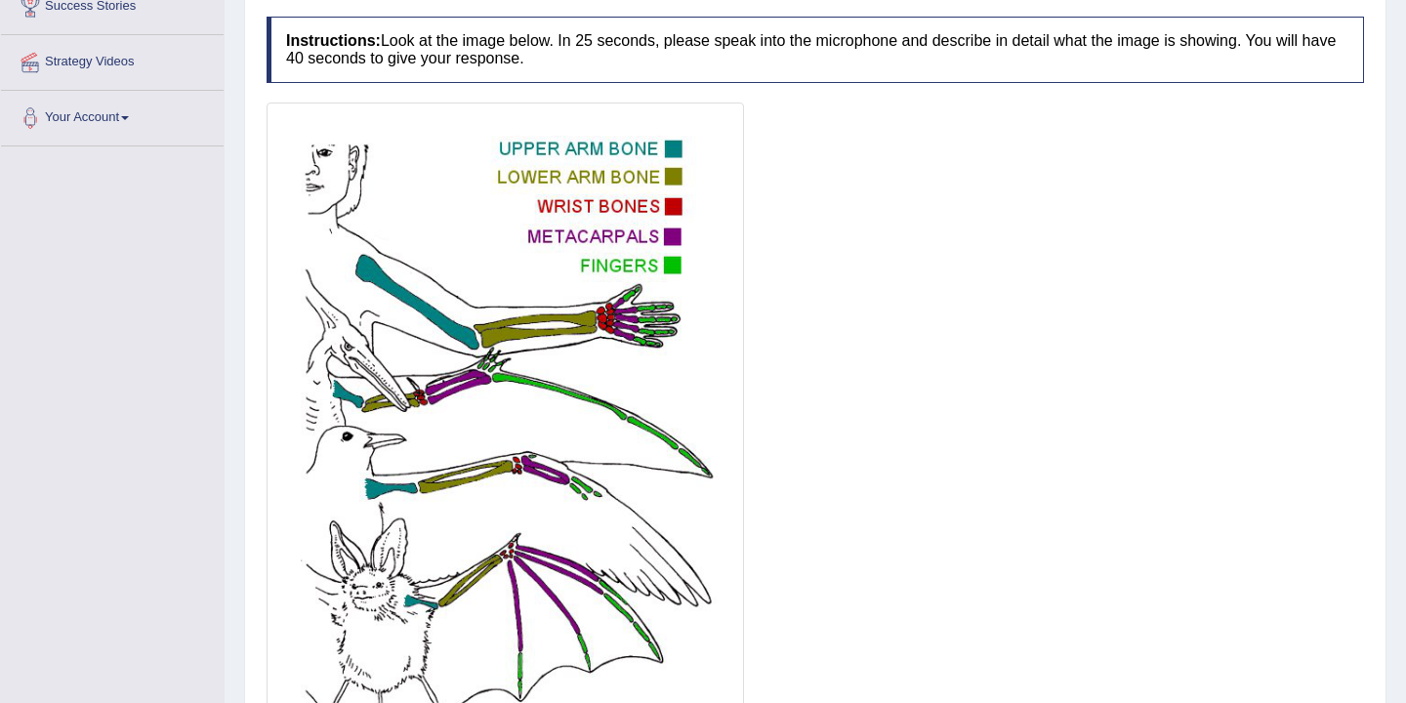
scroll to position [588, 0]
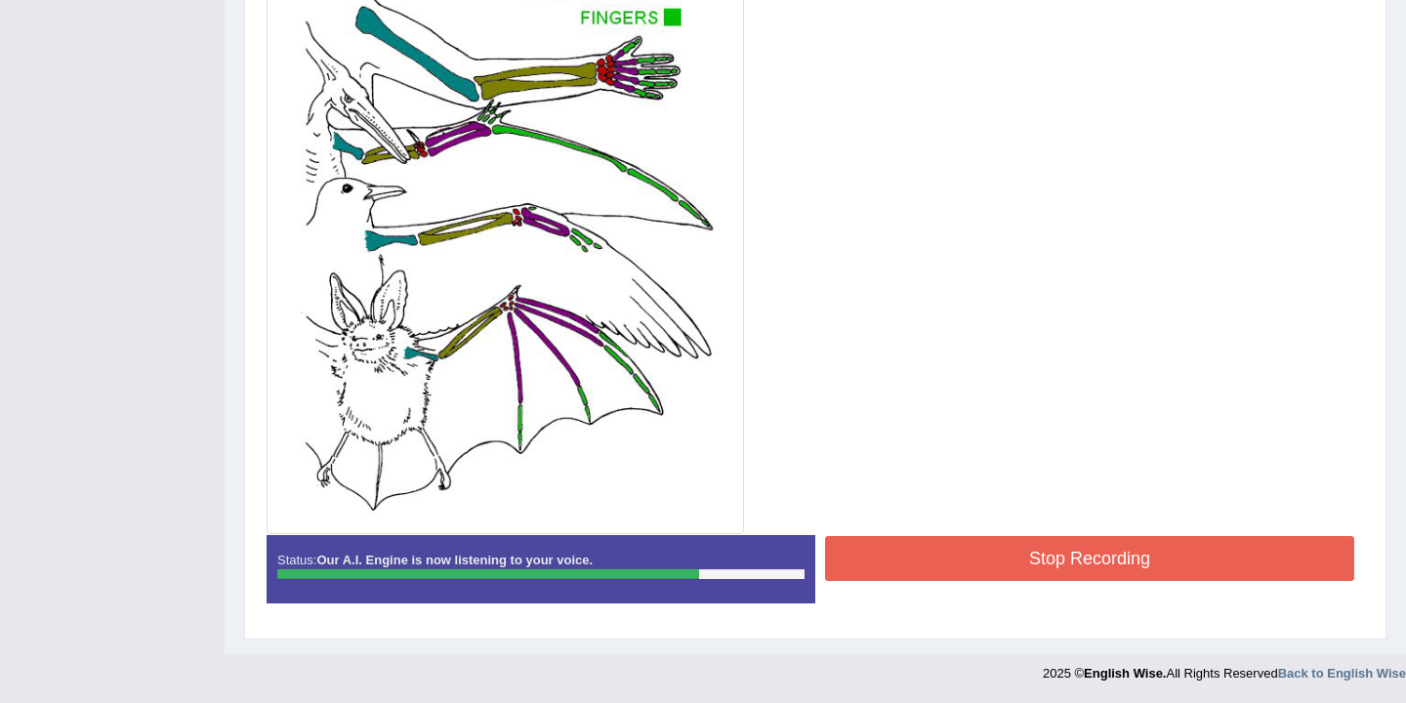
click at [961, 536] on button "Stop Recording" at bounding box center [1089, 558] width 529 height 45
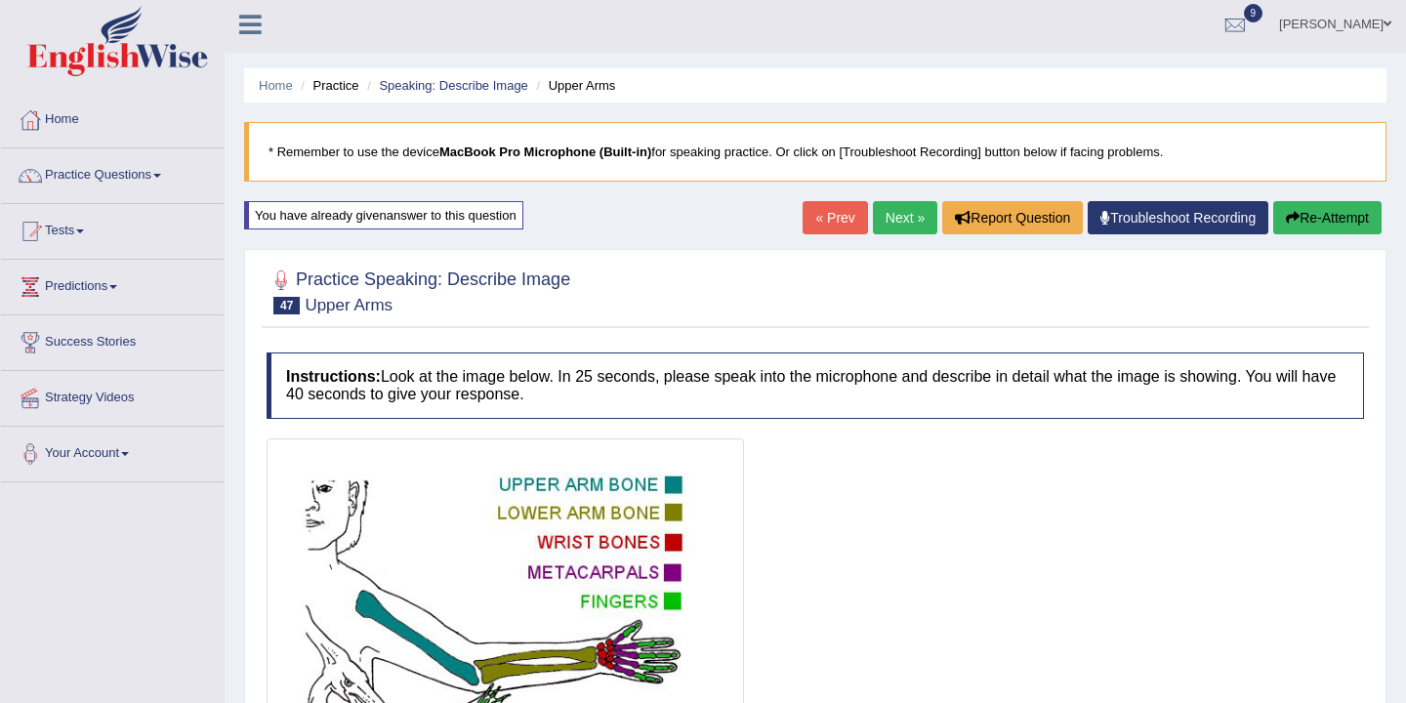
scroll to position [0, 0]
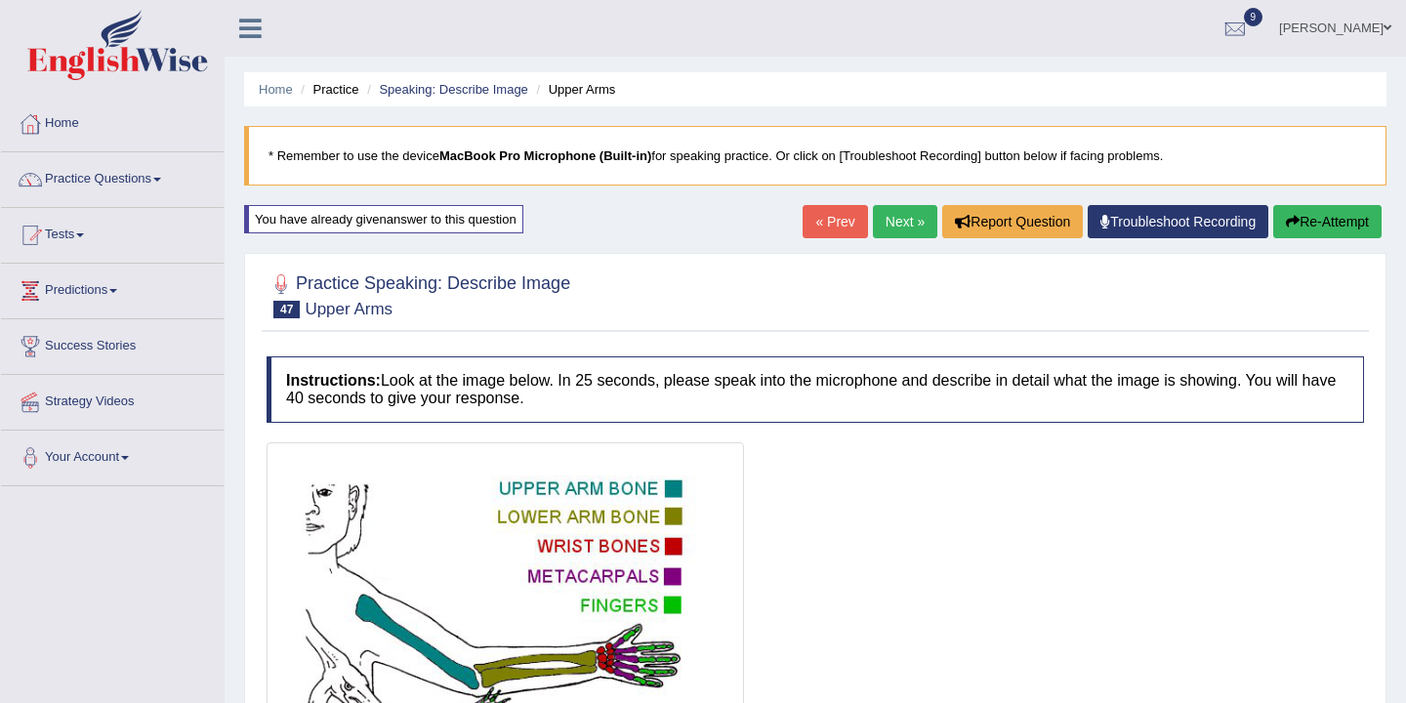
click at [1314, 216] on button "Re-Attempt" at bounding box center [1327, 221] width 108 height 33
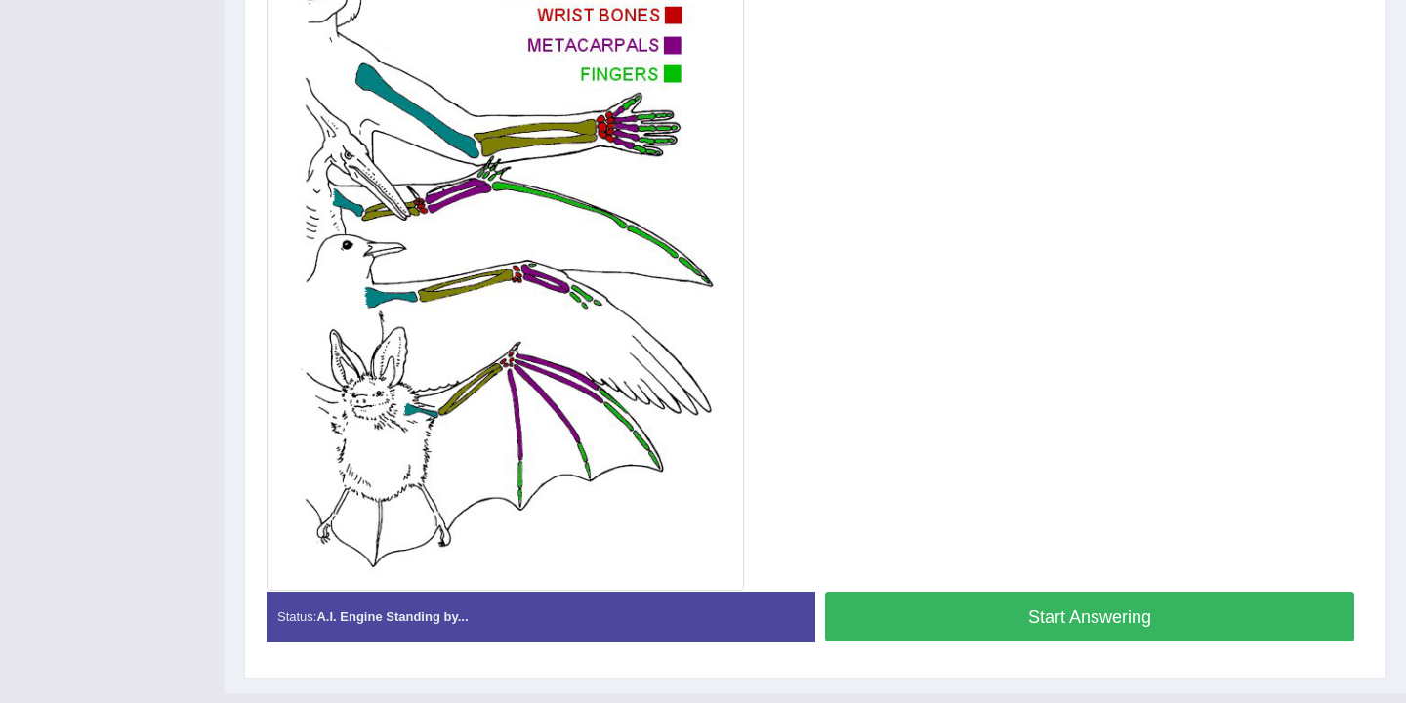
scroll to position [577, 0]
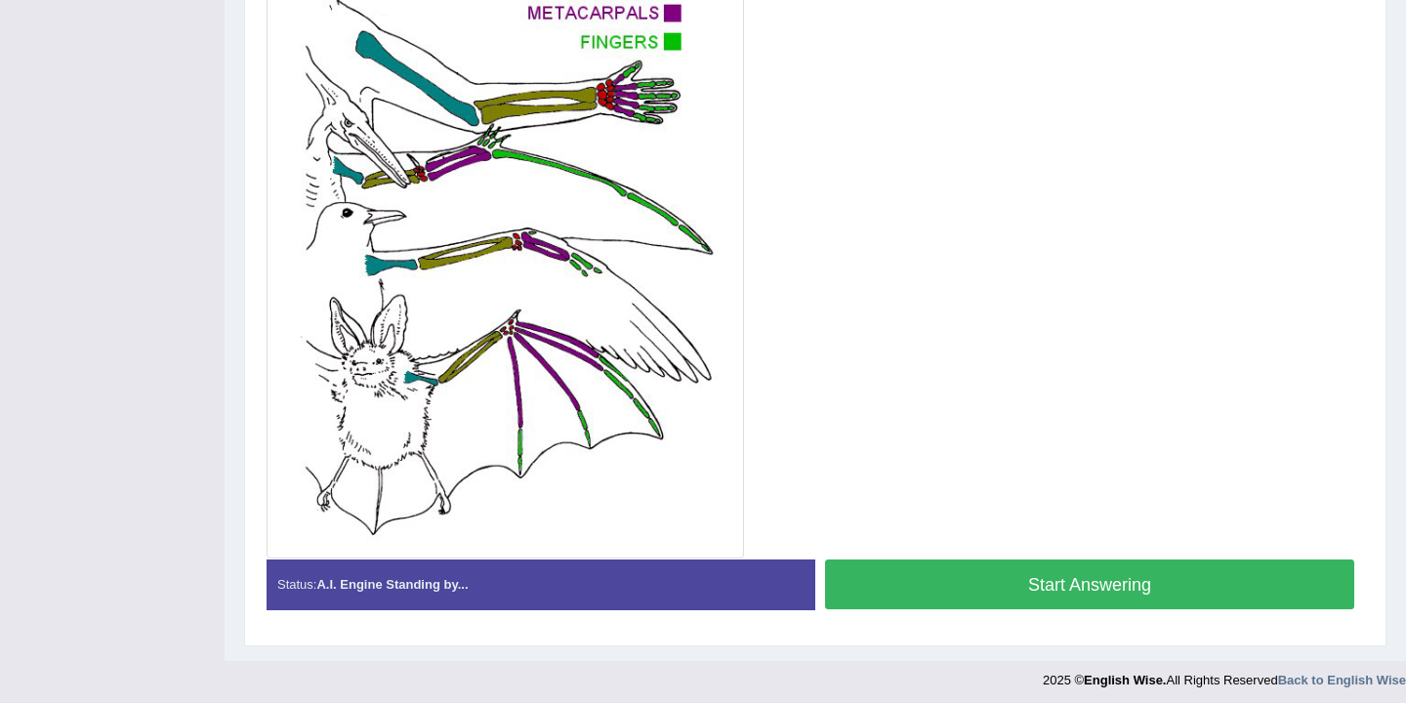
click at [946, 595] on button "Start Answering" at bounding box center [1089, 584] width 529 height 50
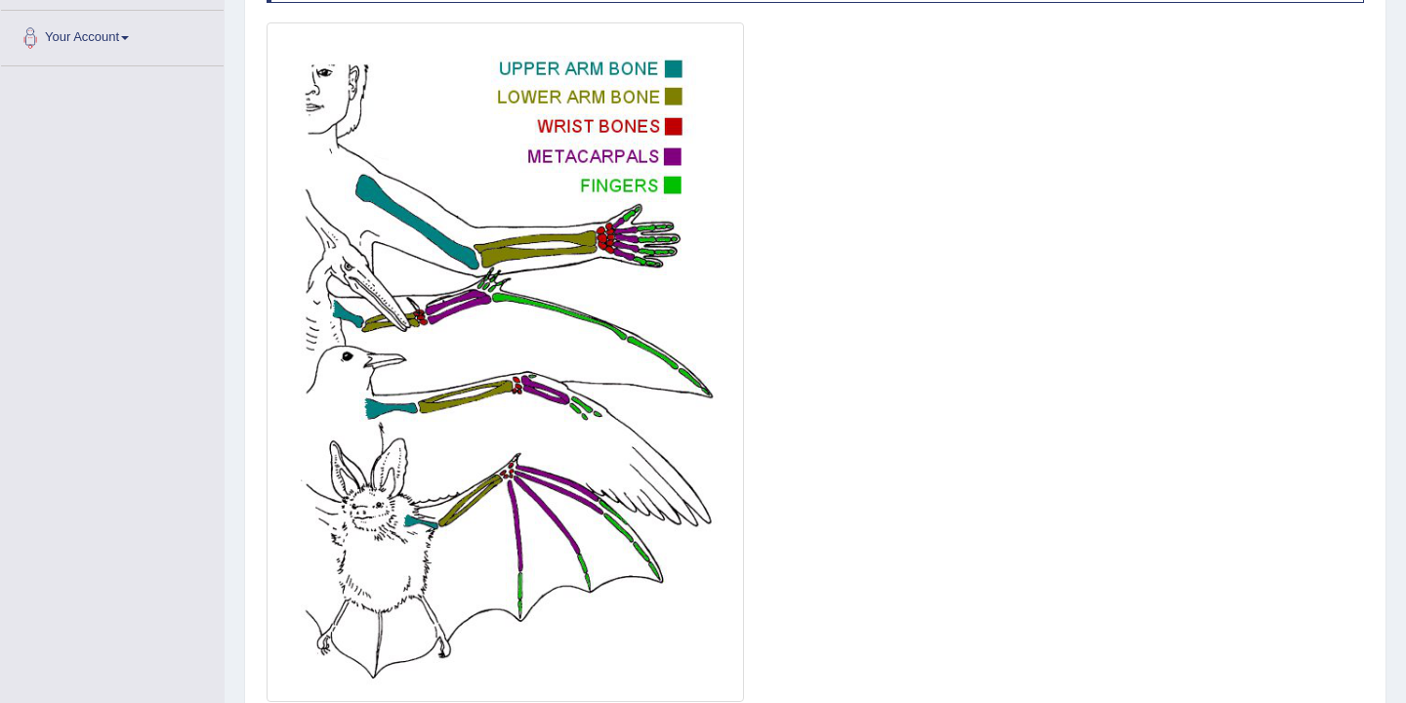
scroll to position [588, 0]
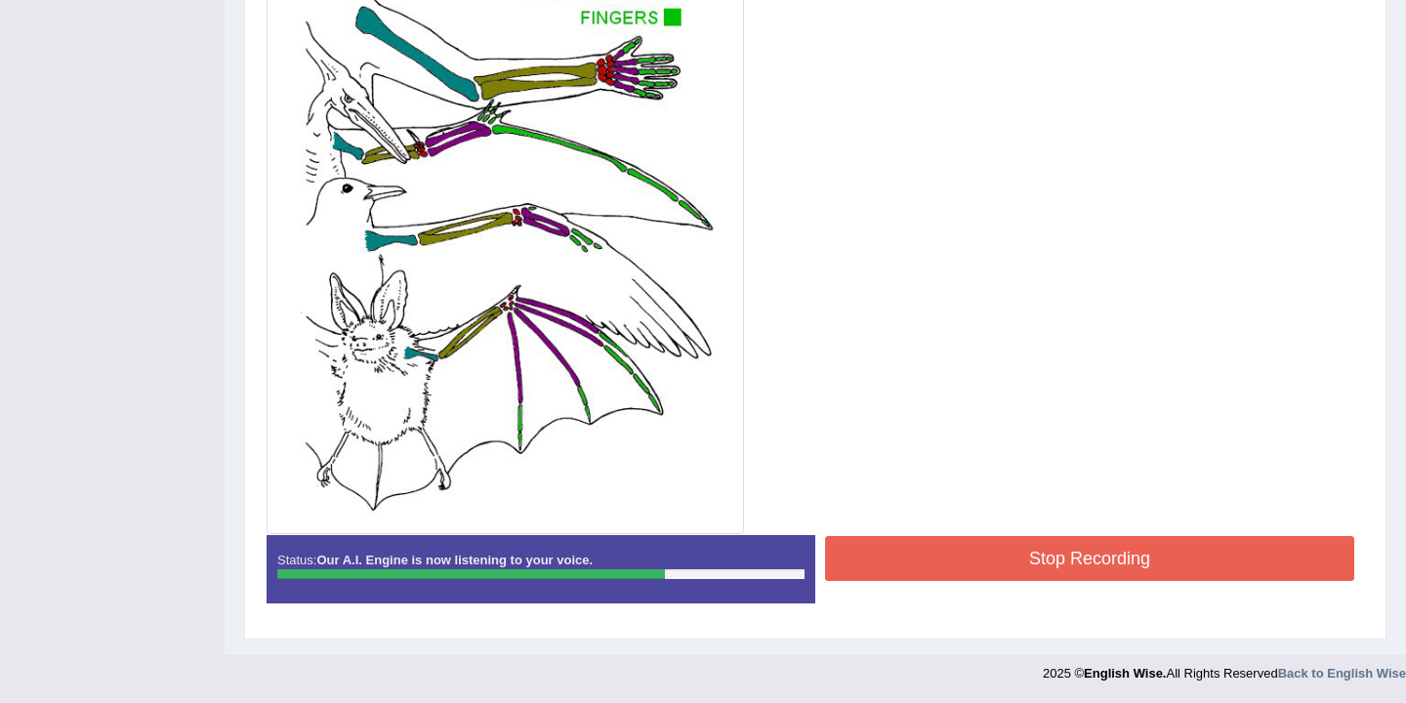
click at [954, 556] on button "Stop Recording" at bounding box center [1089, 558] width 529 height 45
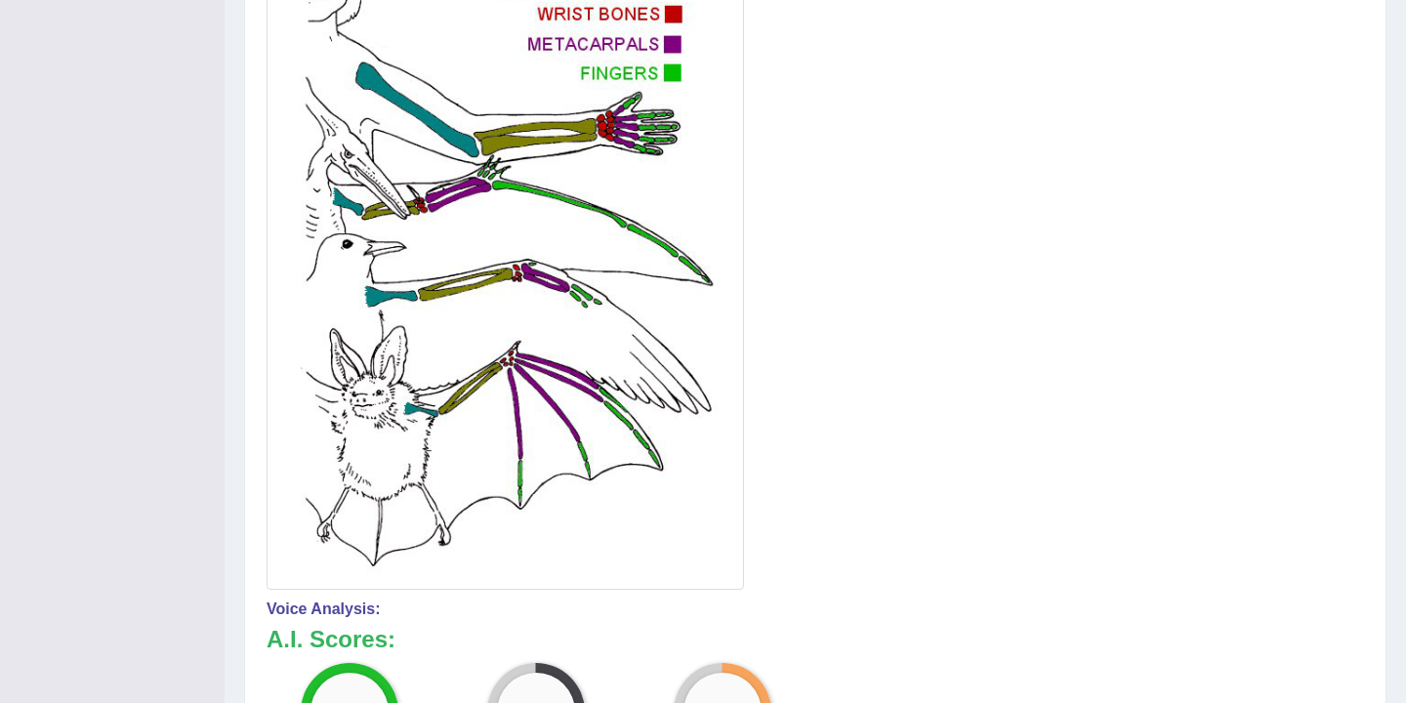
scroll to position [0, 0]
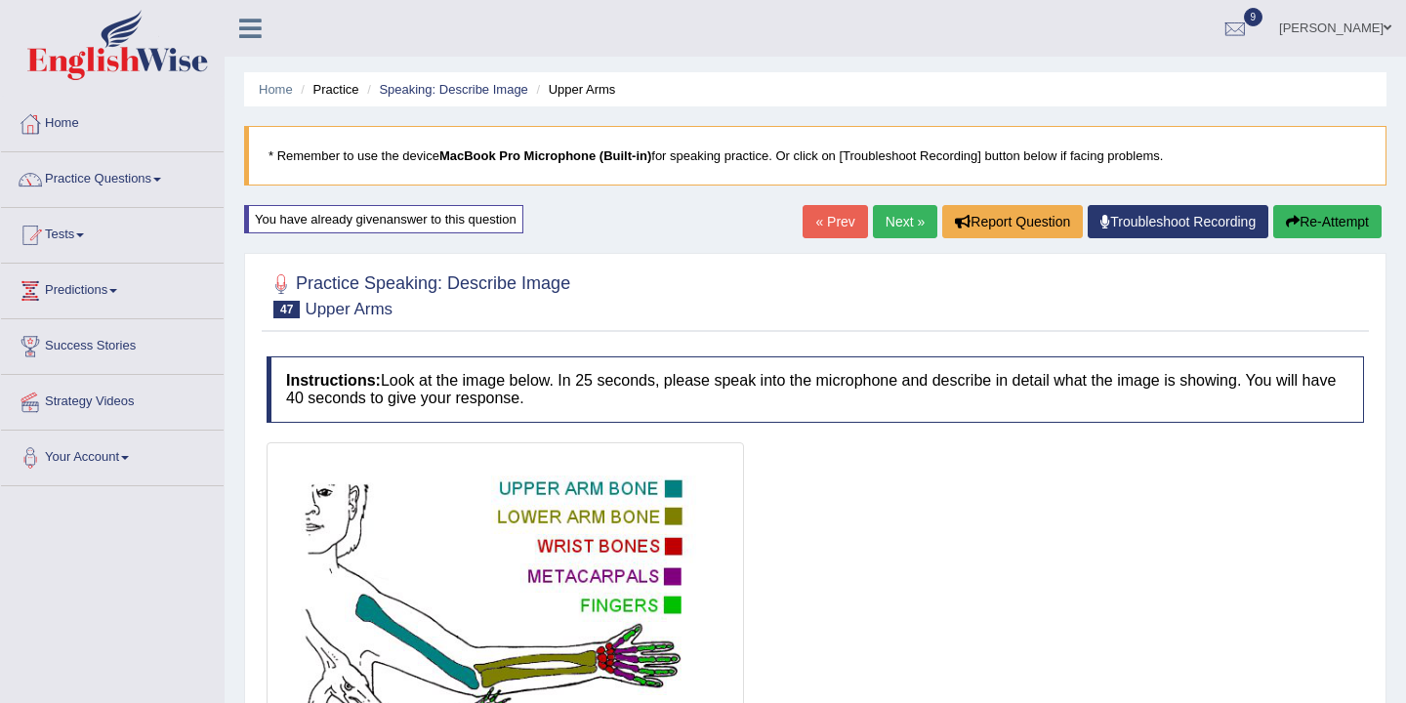
click at [891, 219] on link "Next »" at bounding box center [905, 221] width 64 height 33
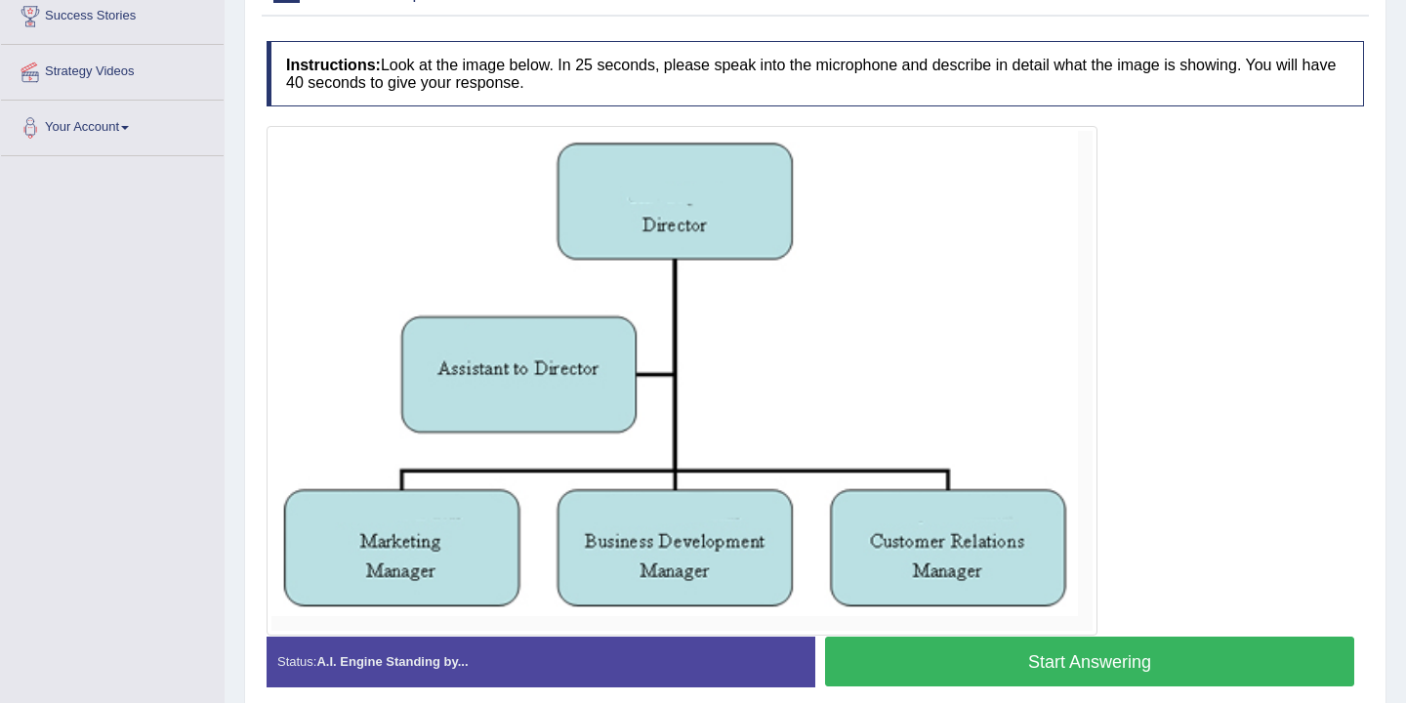
scroll to position [414, 0]
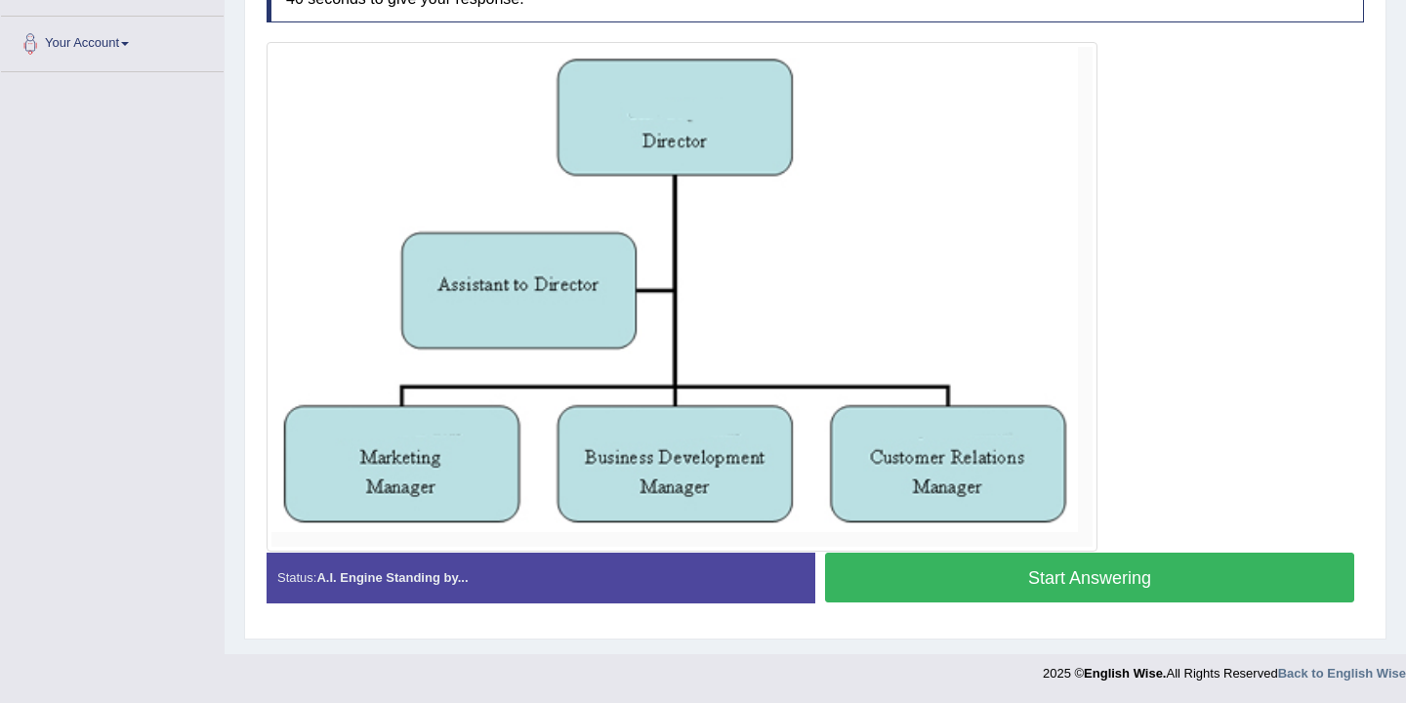
click at [1026, 586] on button "Start Answering" at bounding box center [1089, 578] width 529 height 50
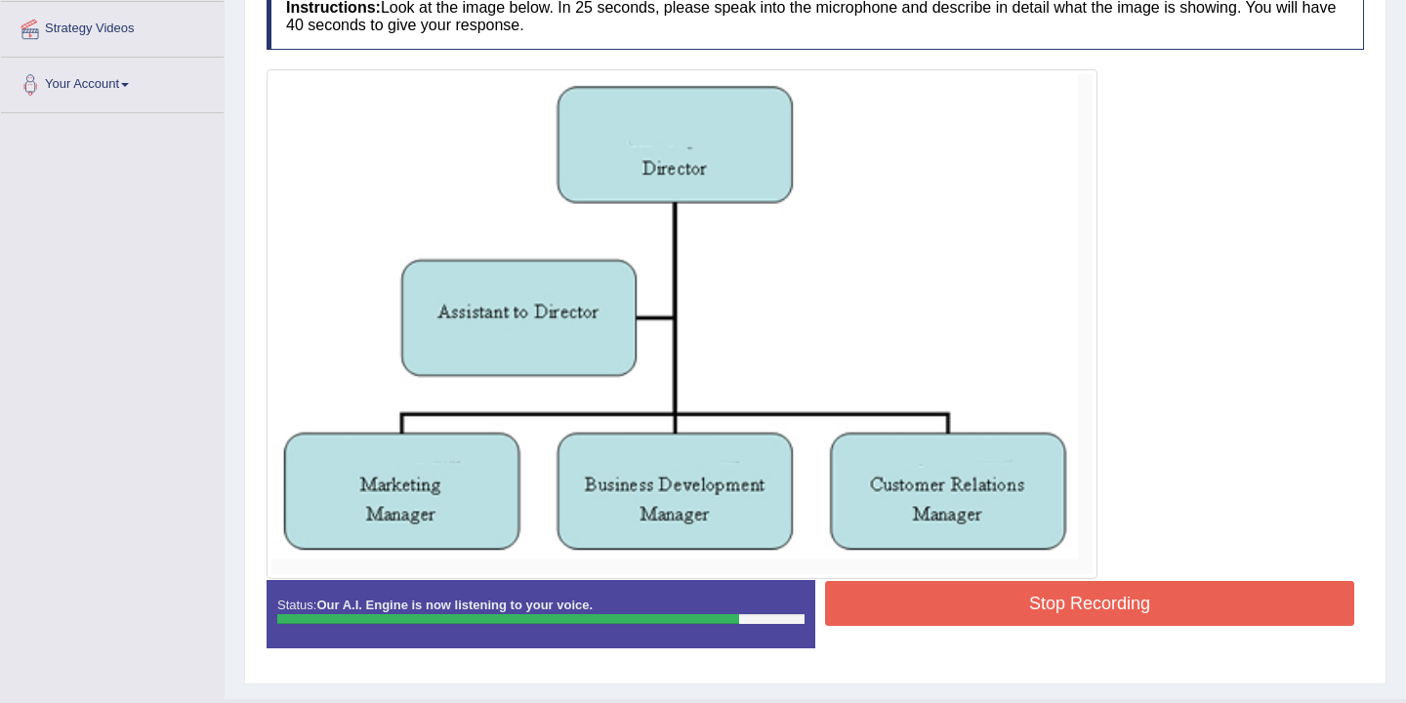
scroll to position [418, 0]
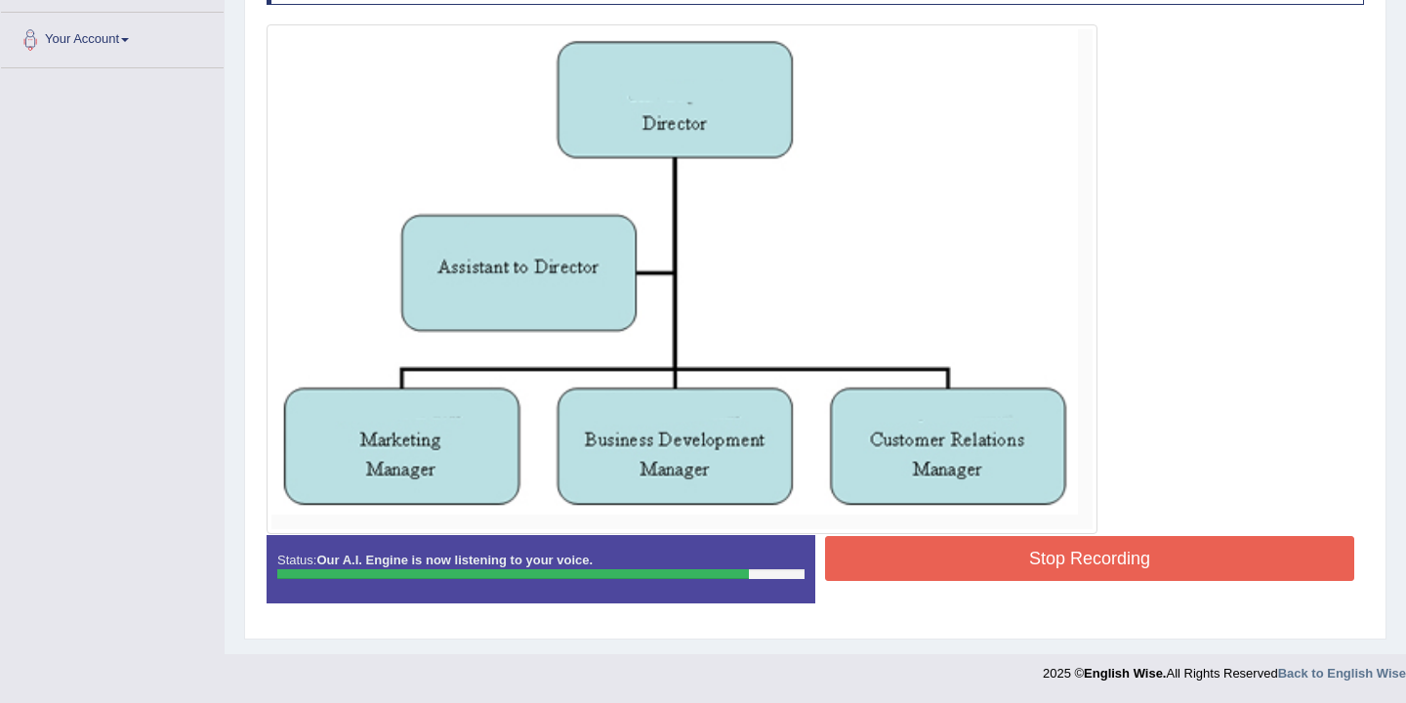
click at [1003, 553] on button "Stop Recording" at bounding box center [1089, 558] width 529 height 45
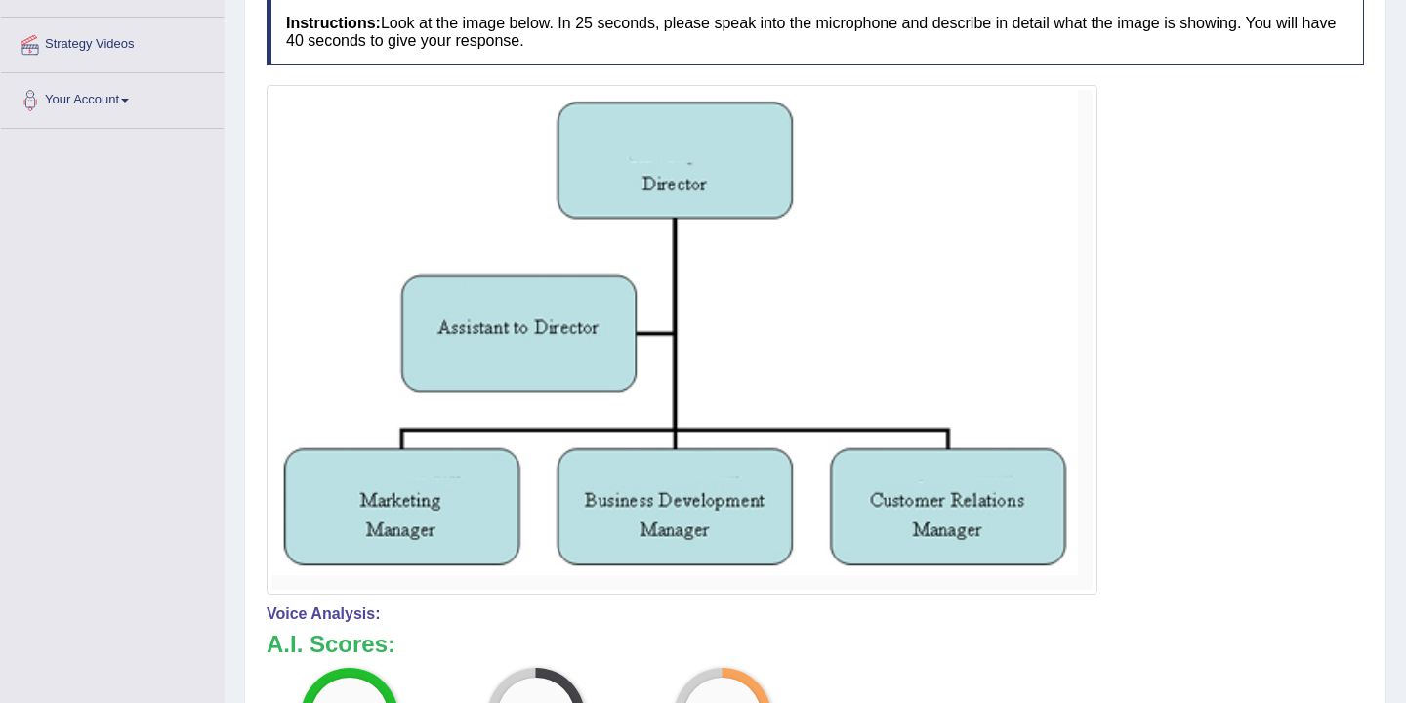
scroll to position [0, 0]
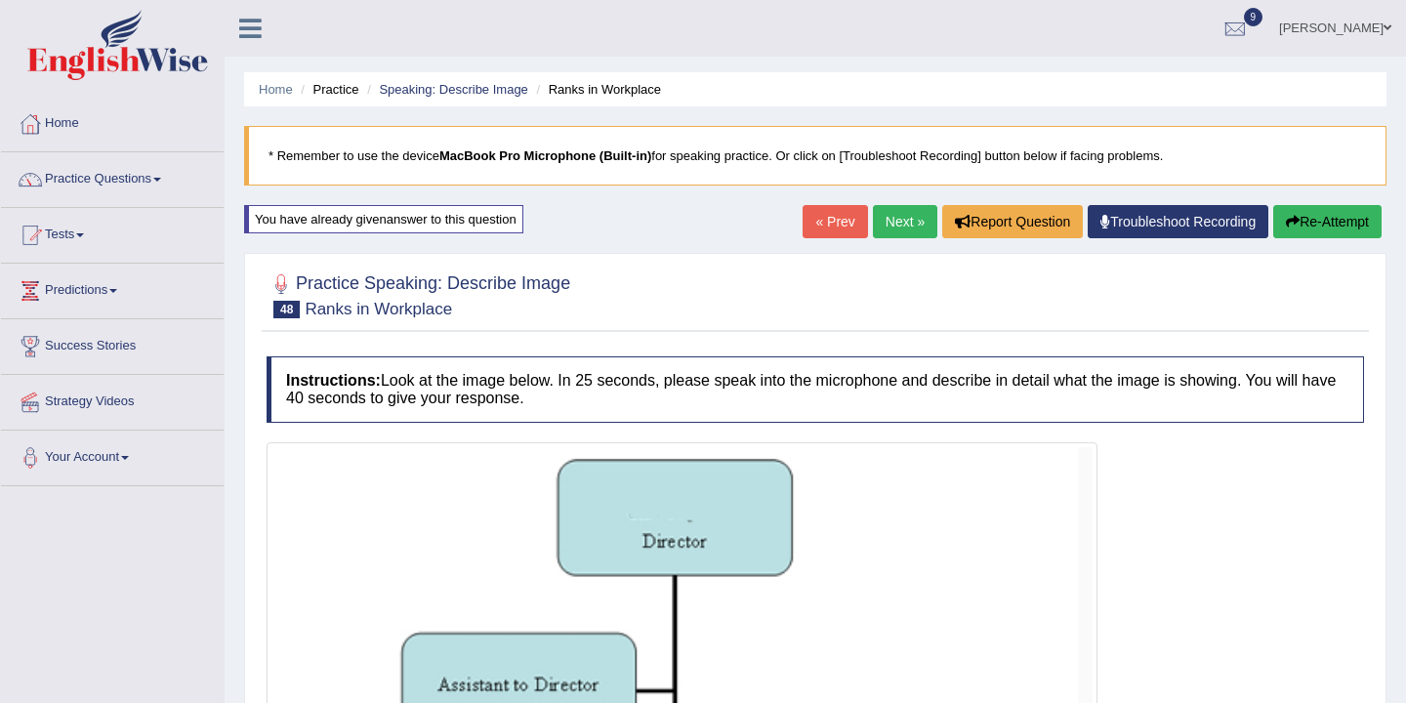
click at [899, 223] on link "Next »" at bounding box center [905, 221] width 64 height 33
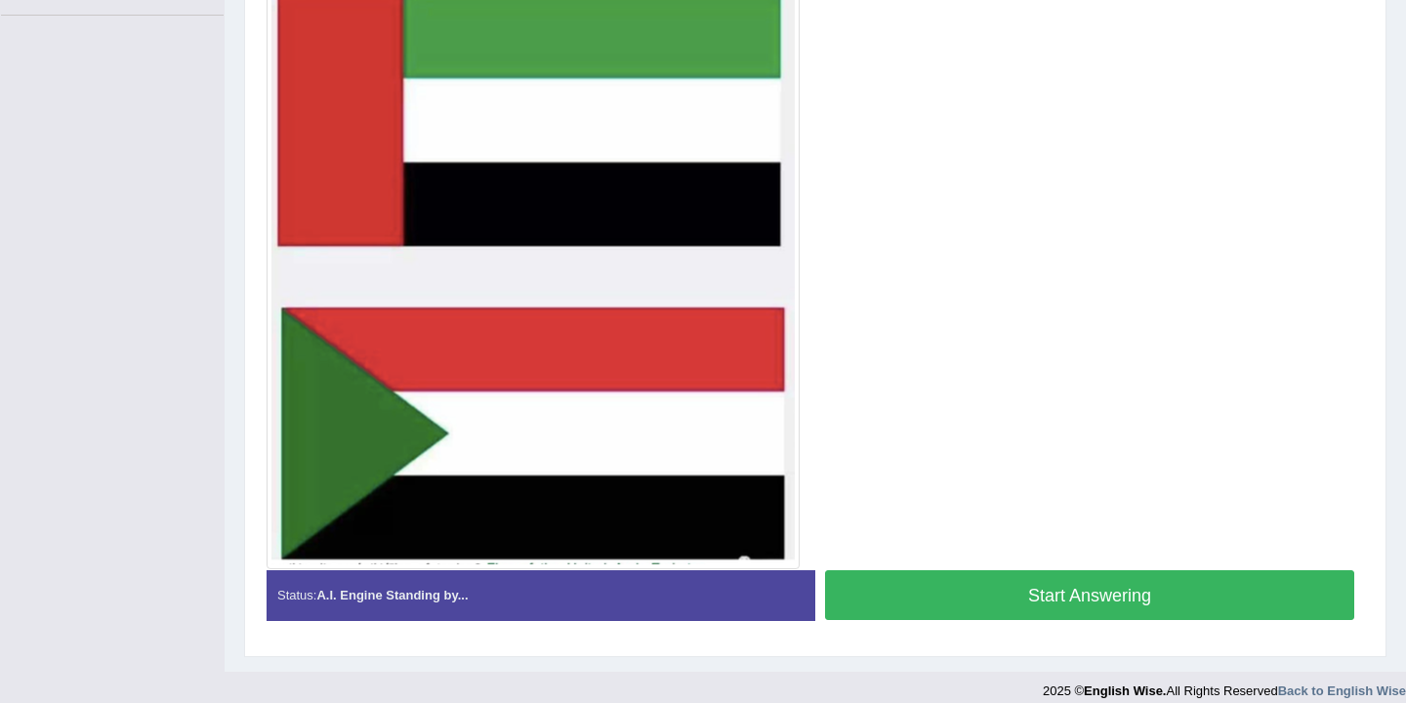
scroll to position [488, 0]
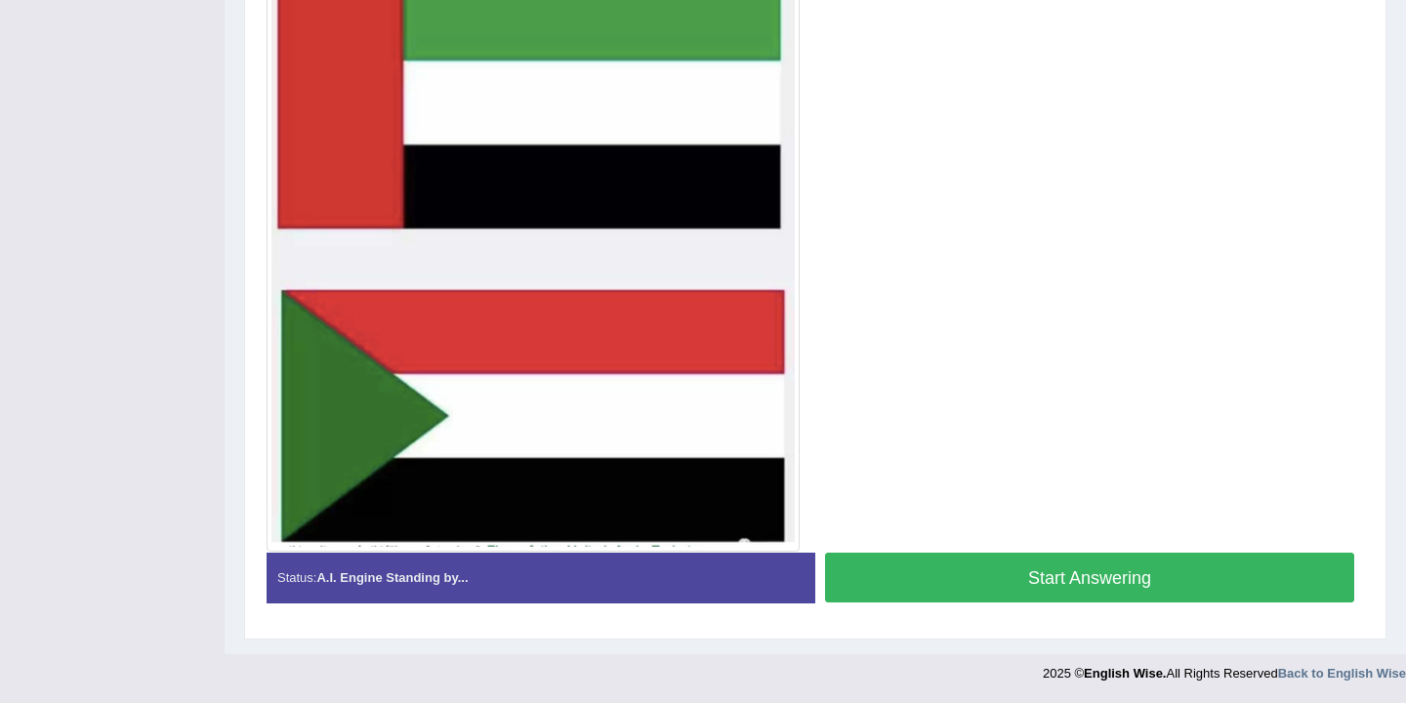
click at [973, 571] on button "Start Answering" at bounding box center [1089, 578] width 529 height 50
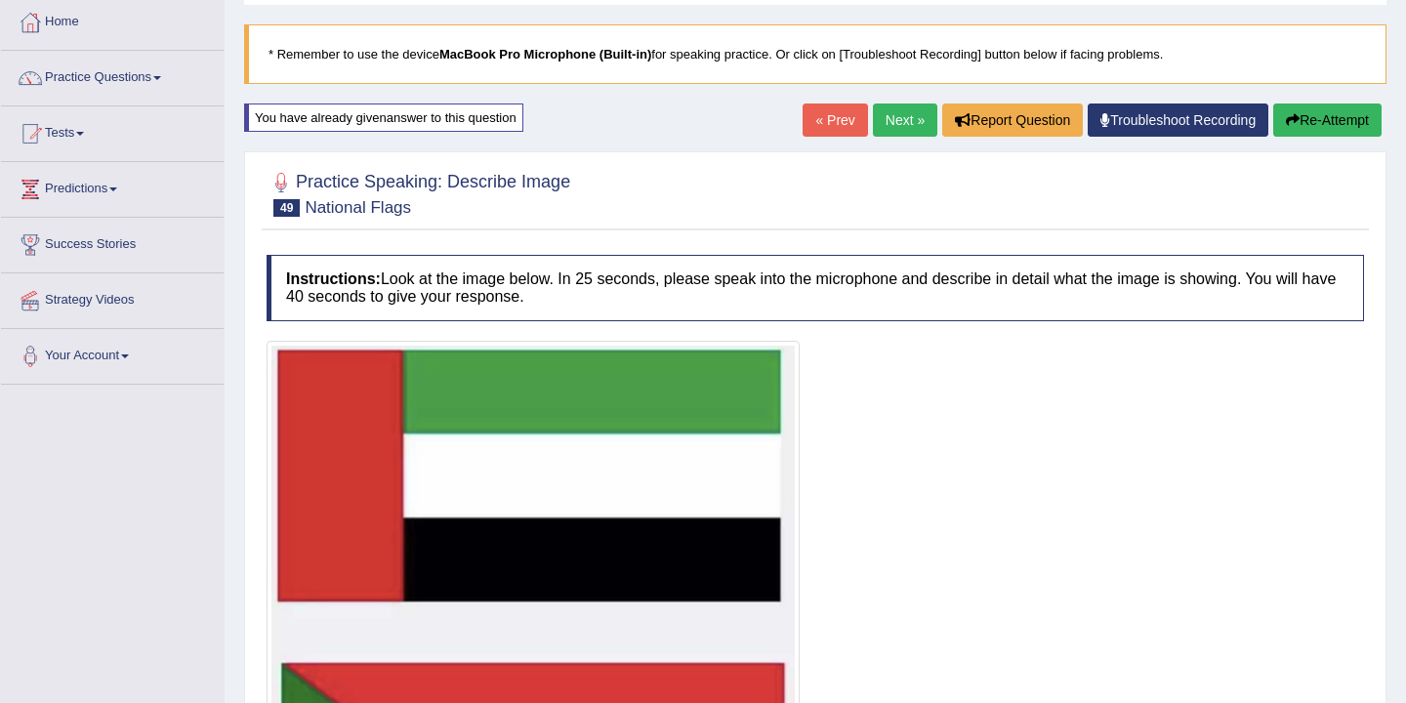
scroll to position [492, 0]
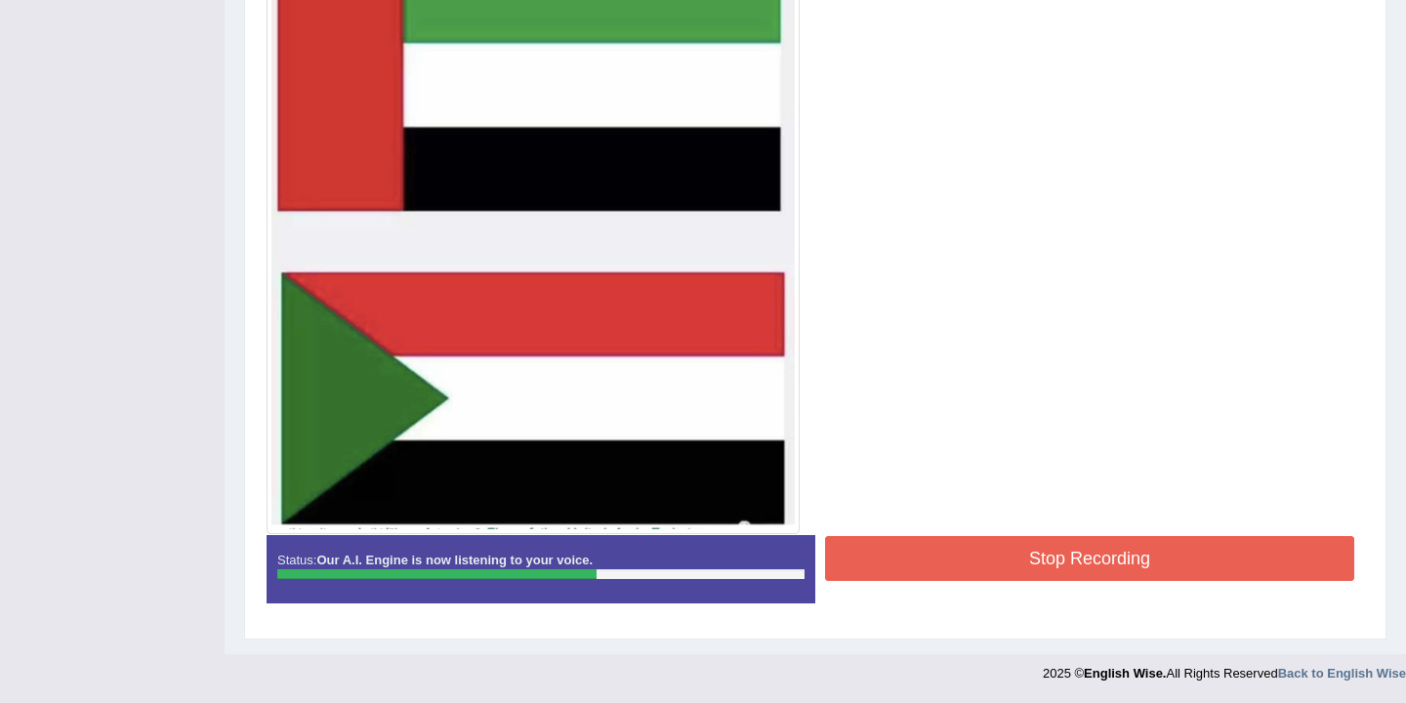
click at [991, 545] on button "Stop Recording" at bounding box center [1089, 558] width 529 height 45
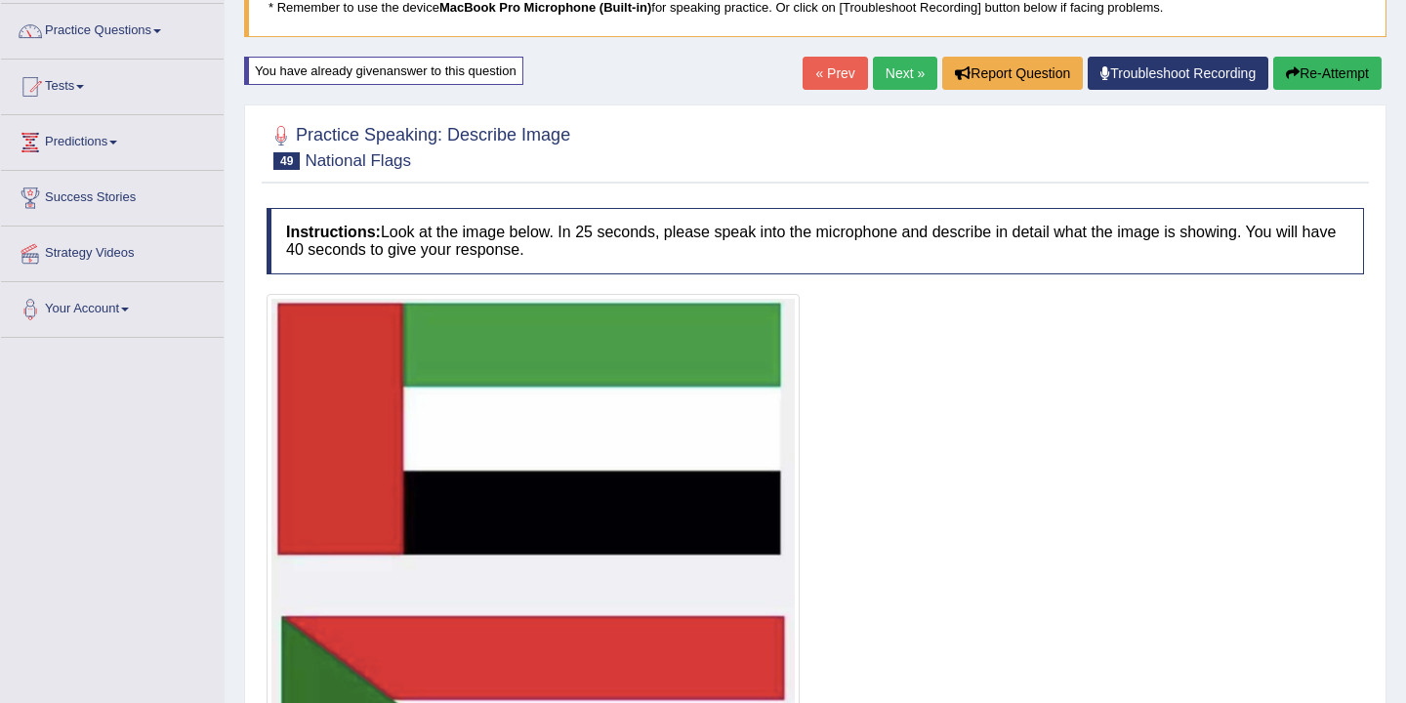
scroll to position [0, 0]
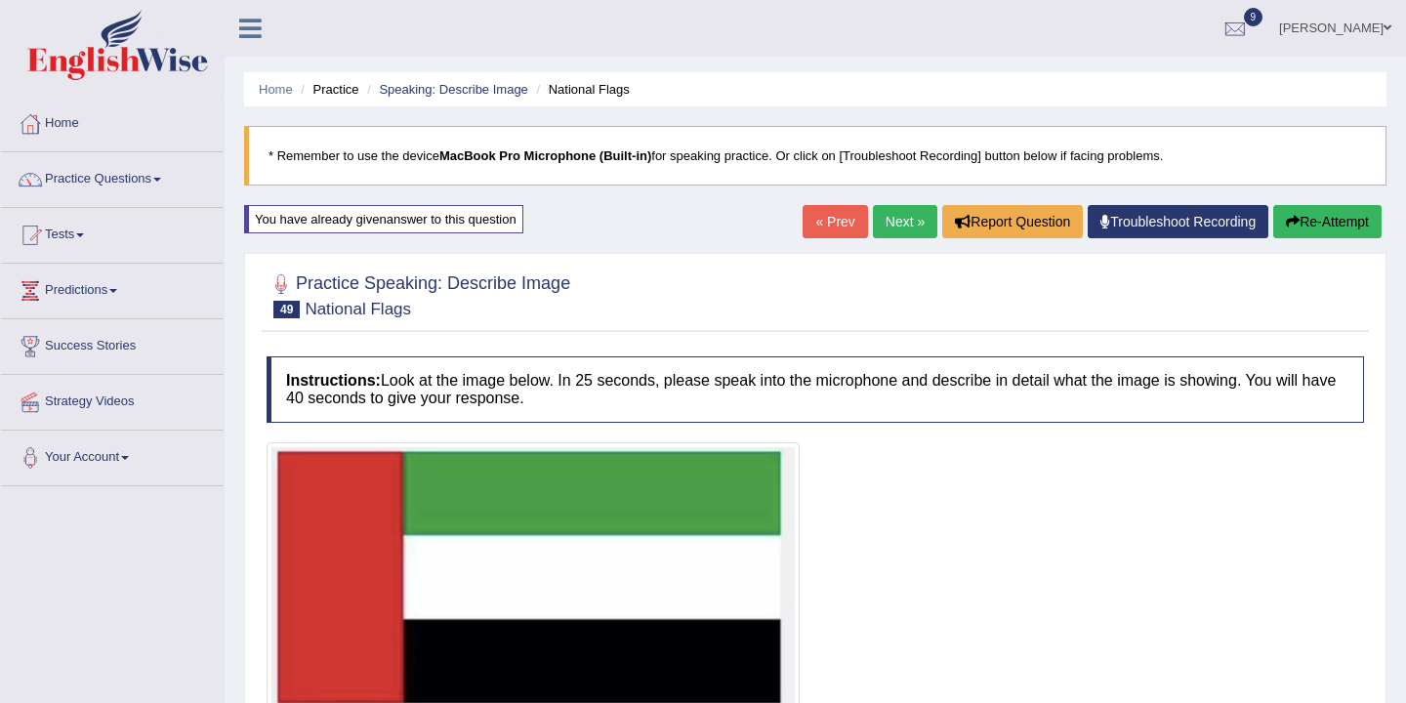
click at [889, 231] on link "Next »" at bounding box center [905, 221] width 64 height 33
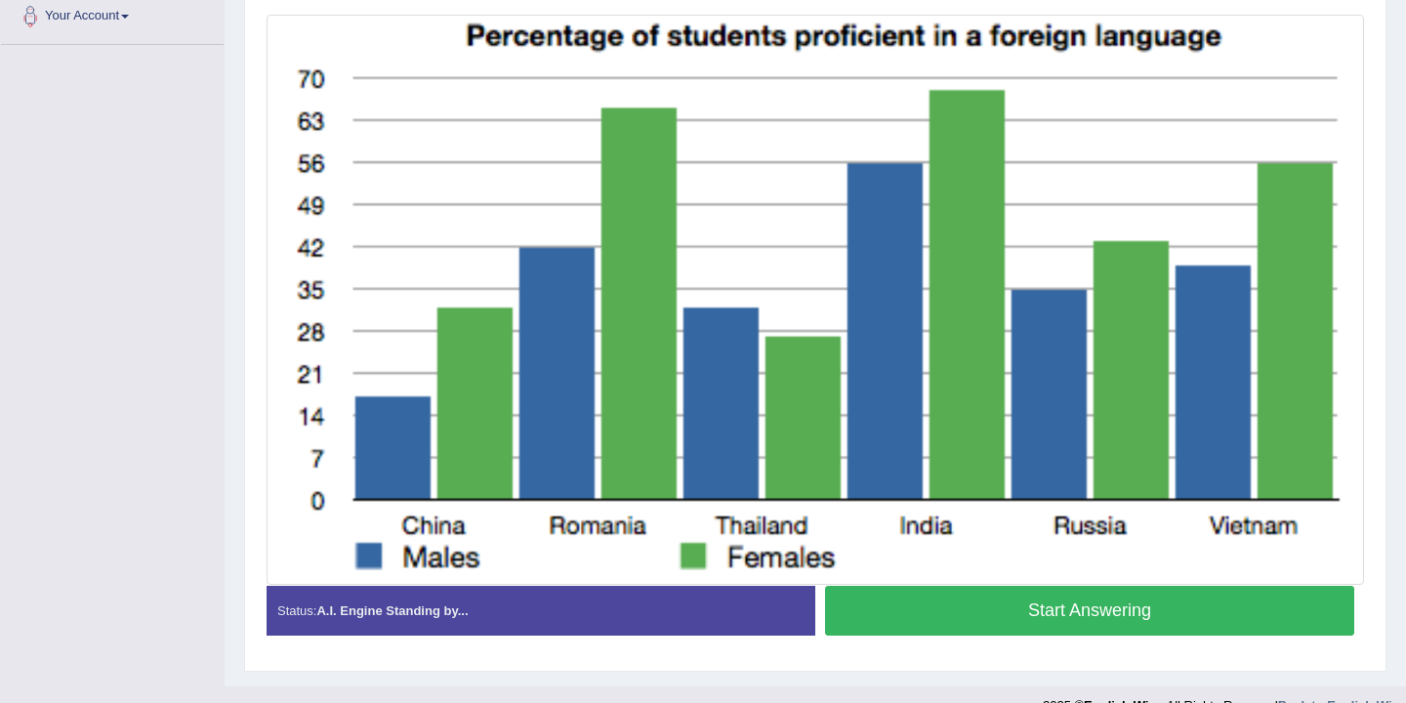
scroll to position [440, 0]
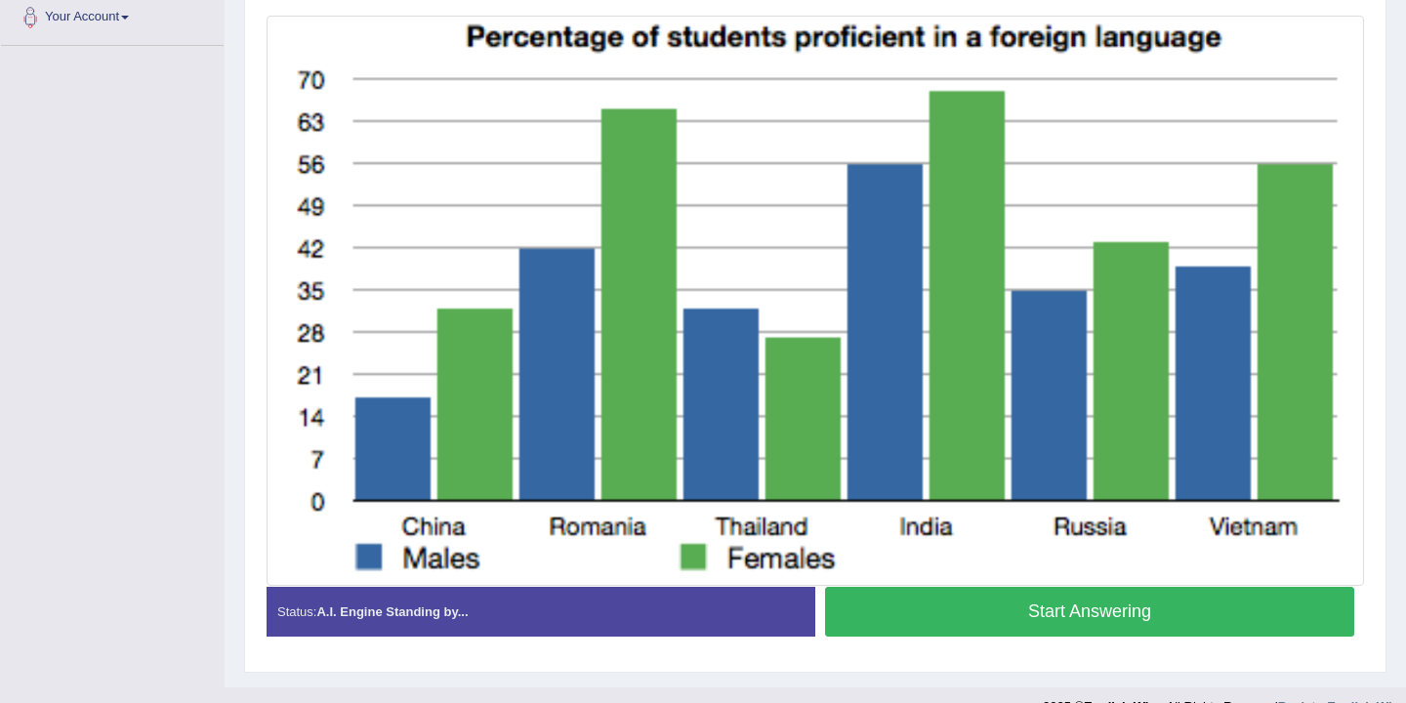
click at [1075, 614] on button "Start Answering" at bounding box center [1089, 612] width 529 height 50
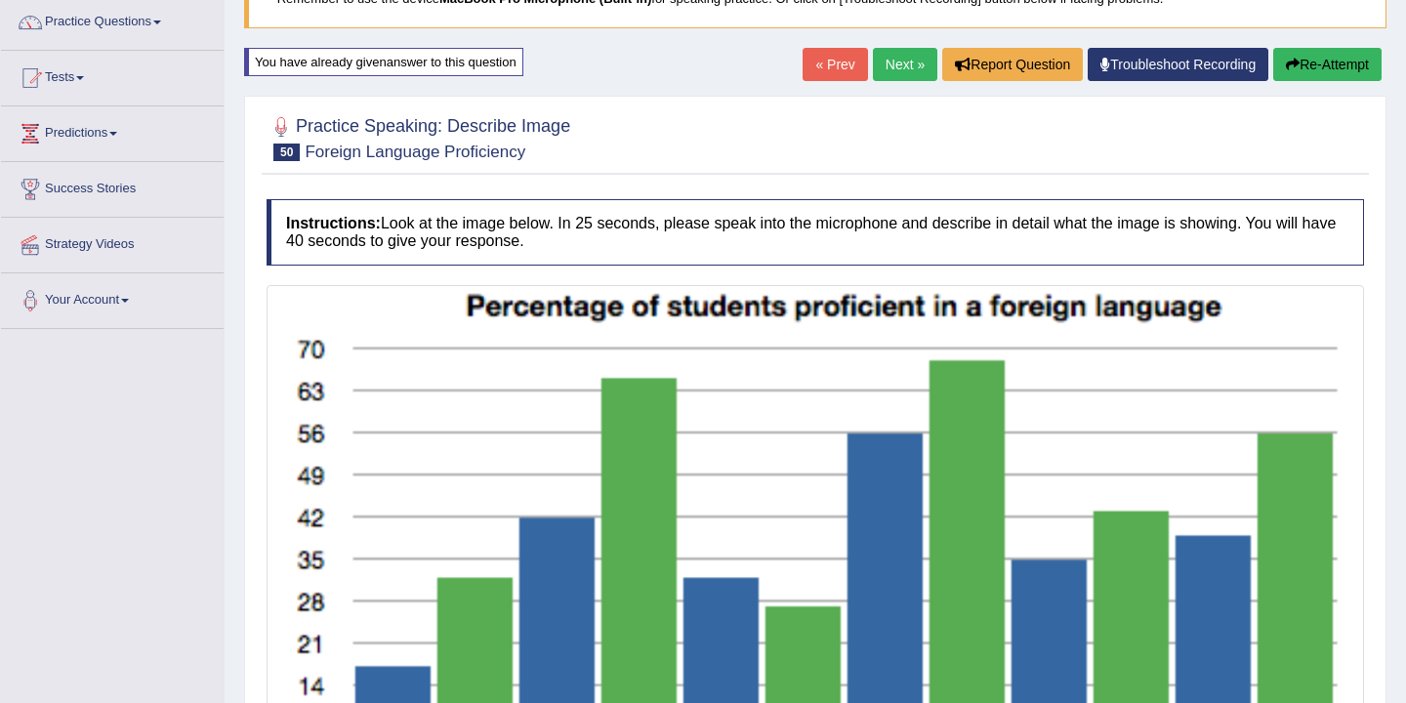
scroll to position [0, 0]
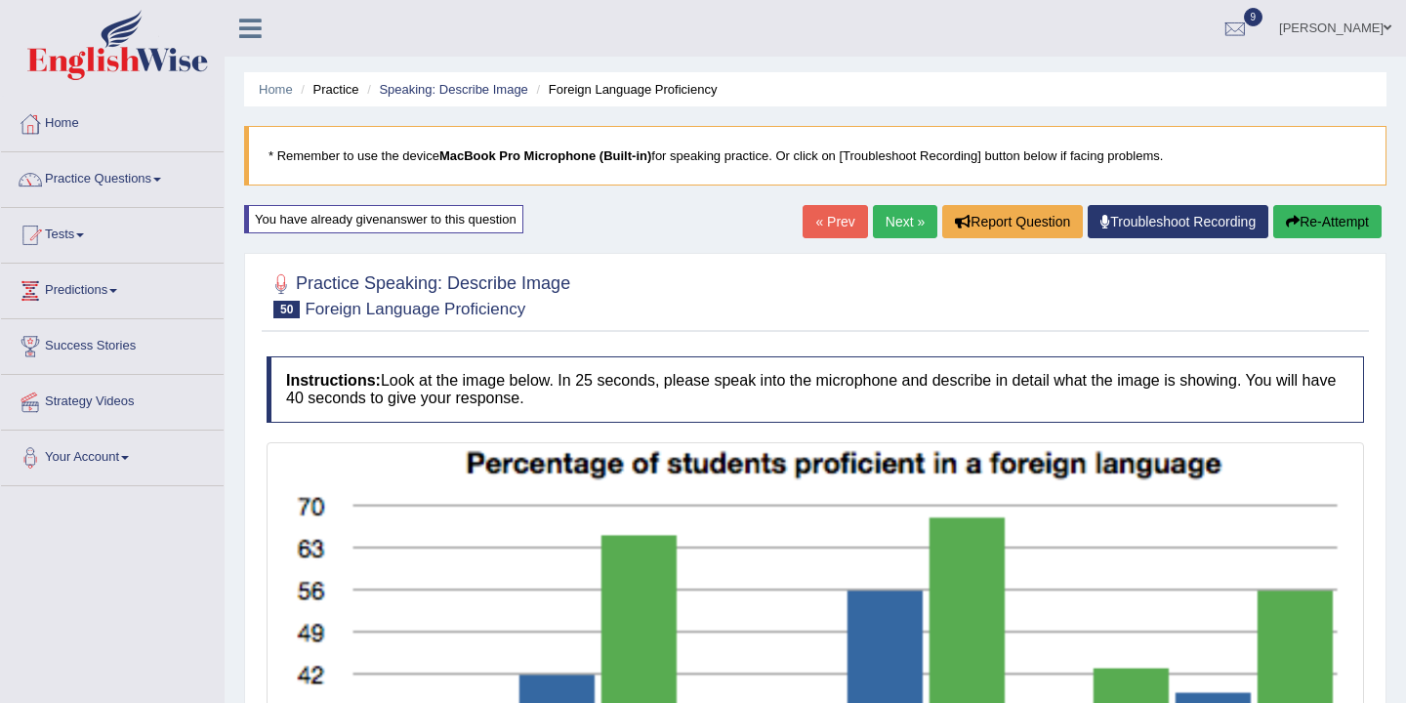
click at [1294, 226] on button "Re-Attempt" at bounding box center [1327, 221] width 108 height 33
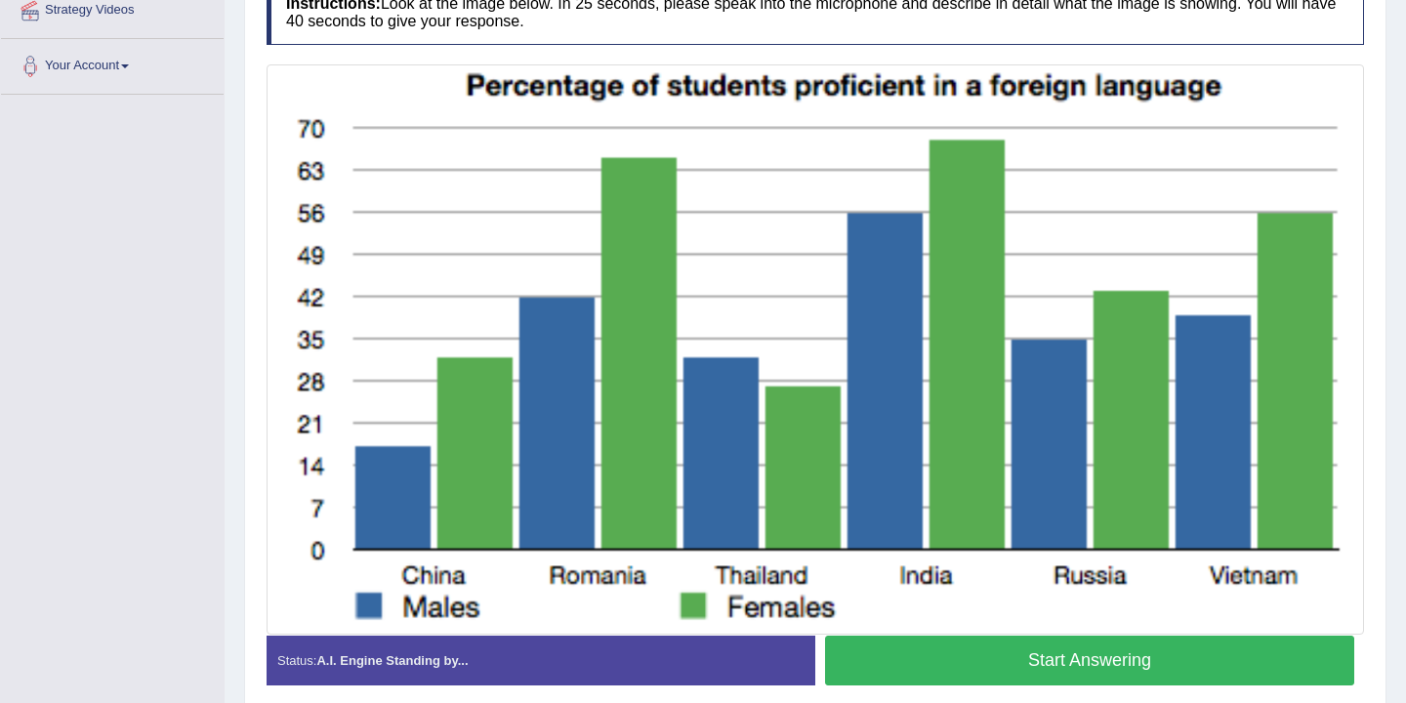
scroll to position [414, 0]
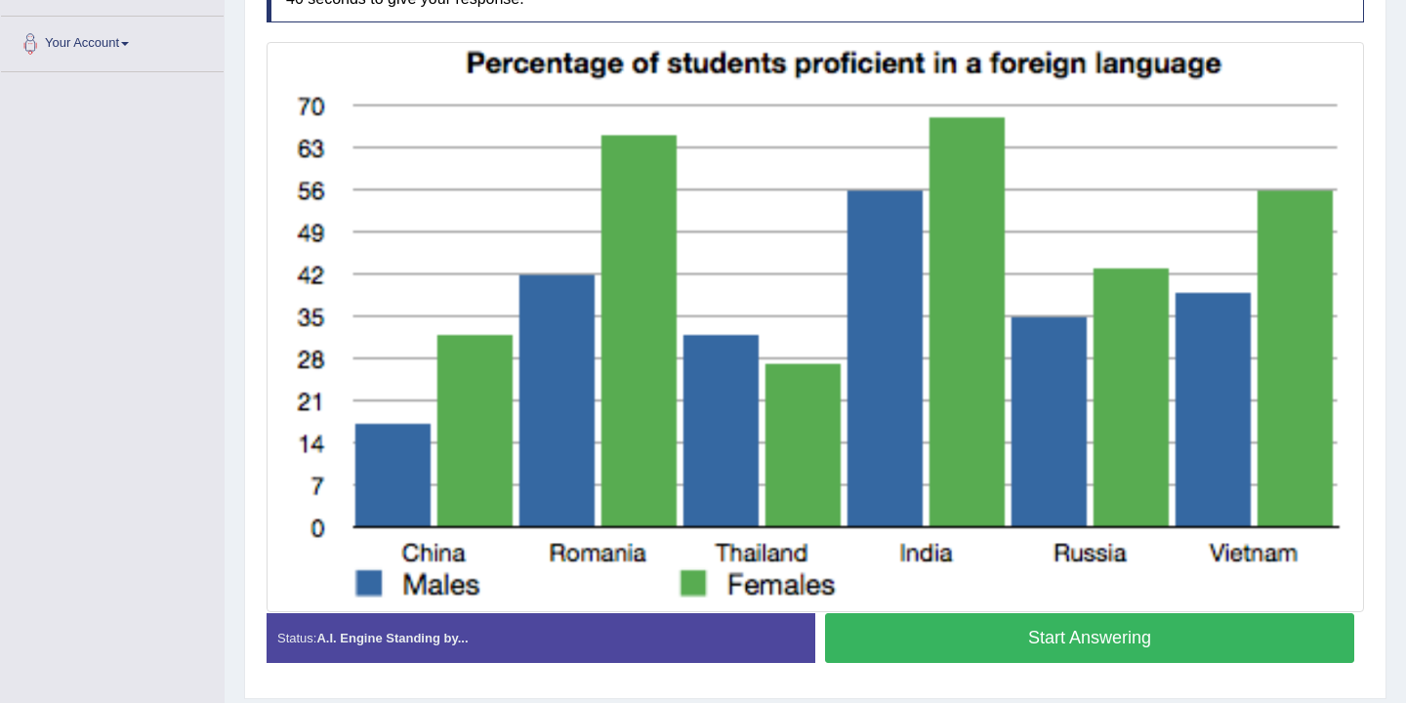
click at [1060, 635] on button "Start Answering" at bounding box center [1089, 638] width 529 height 50
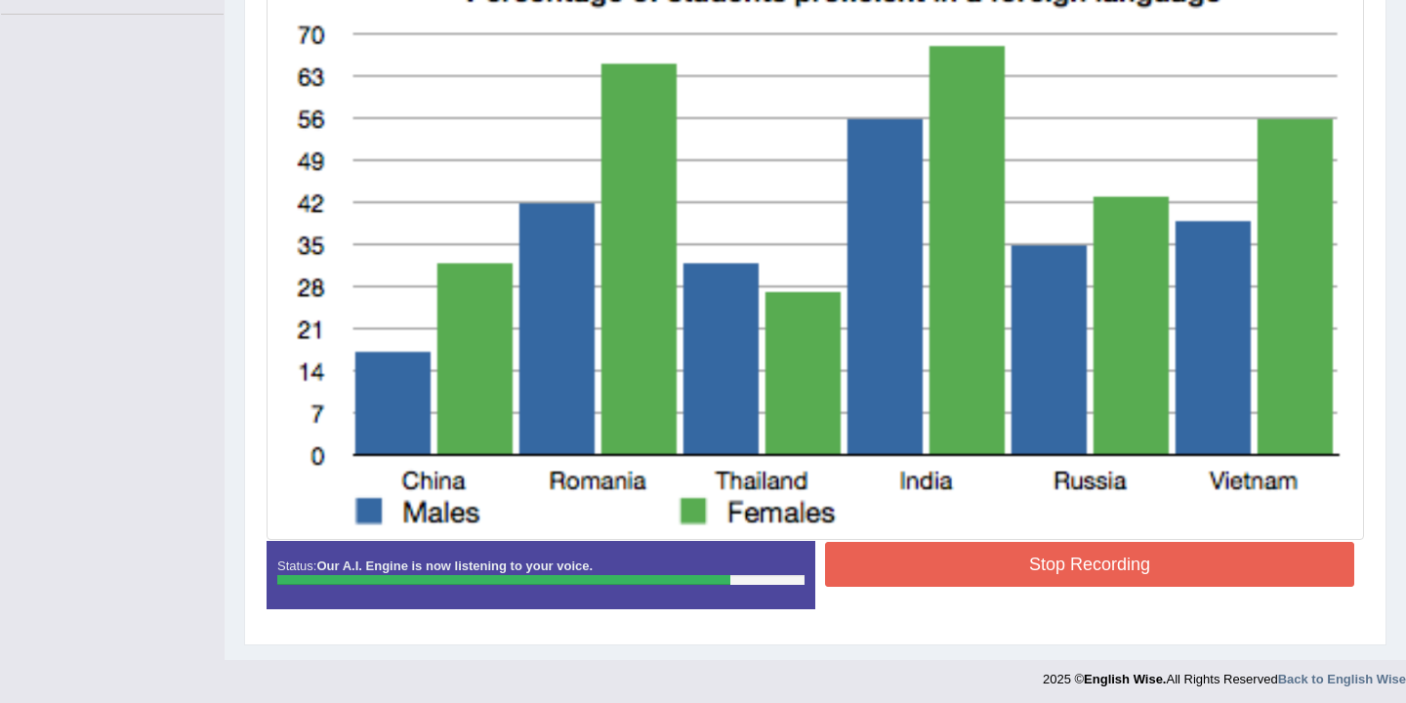
scroll to position [476, 0]
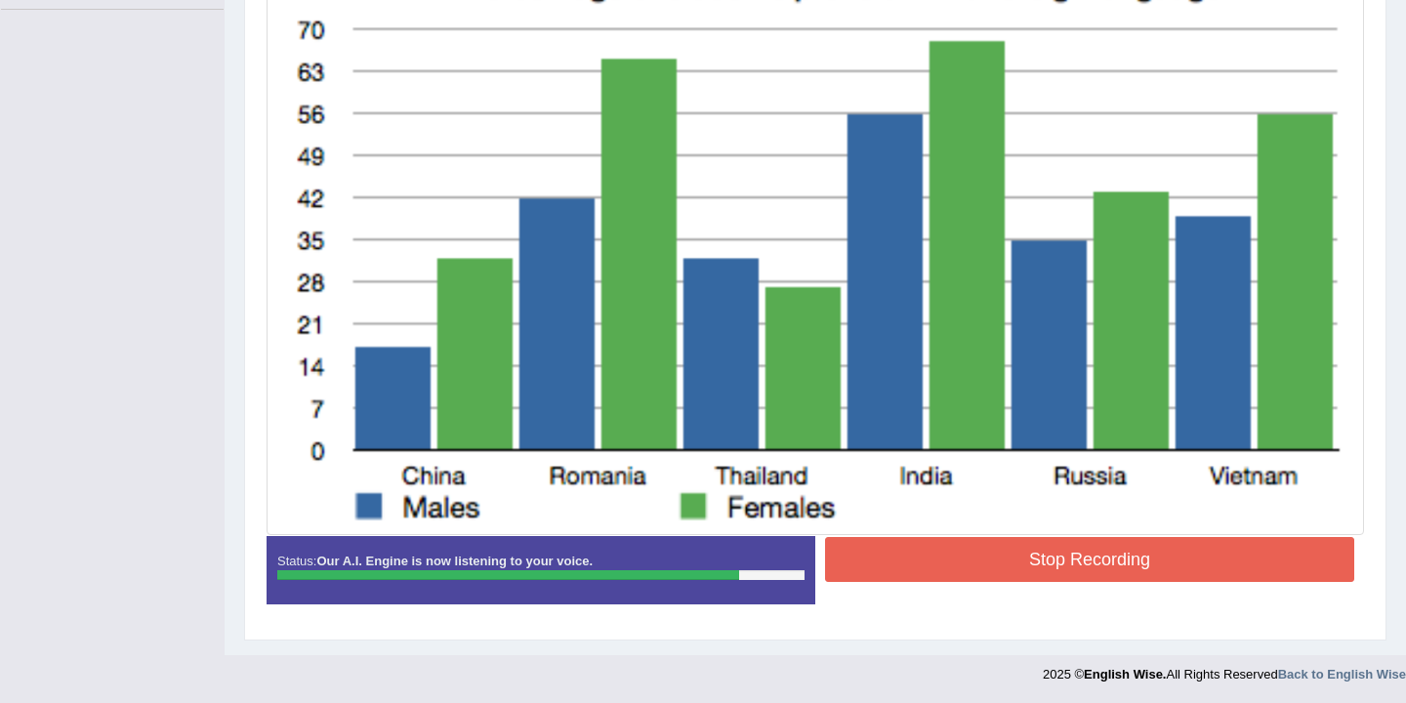
click at [1044, 554] on button "Stop Recording" at bounding box center [1089, 559] width 529 height 45
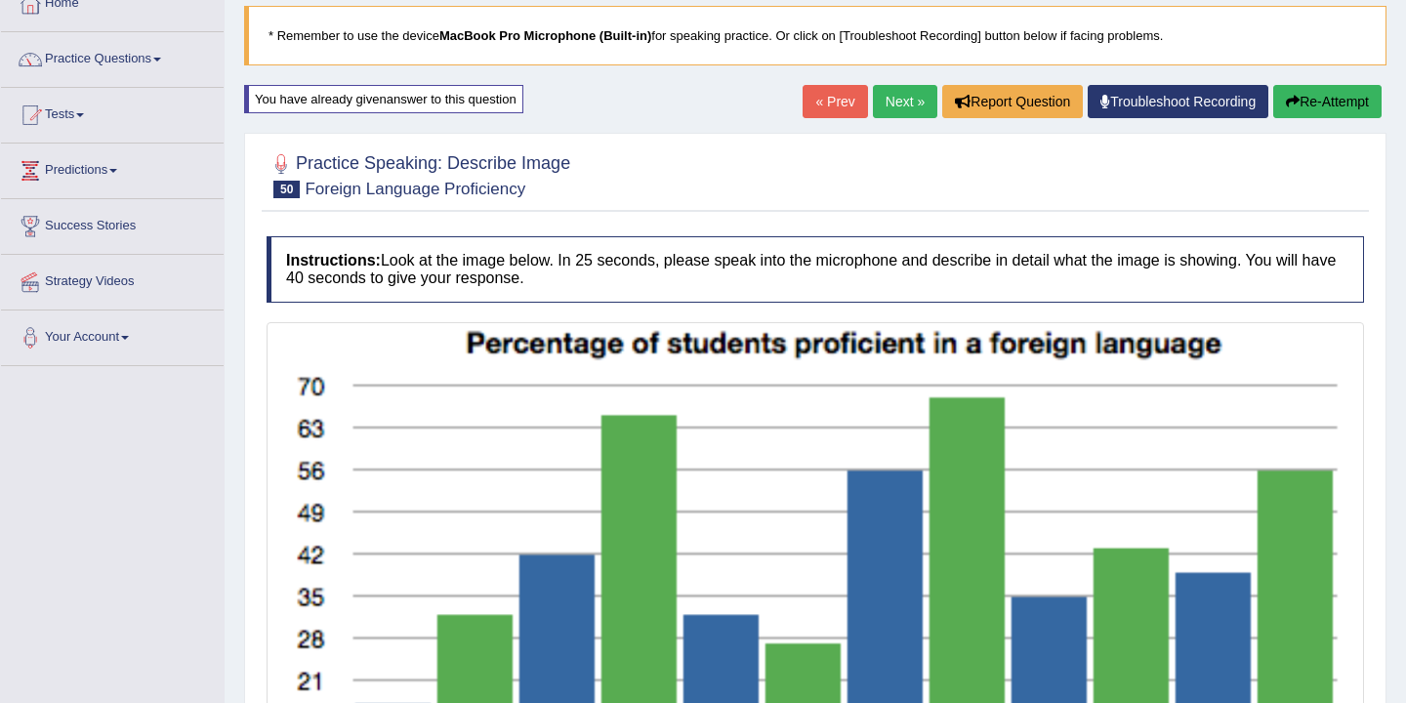
scroll to position [0, 0]
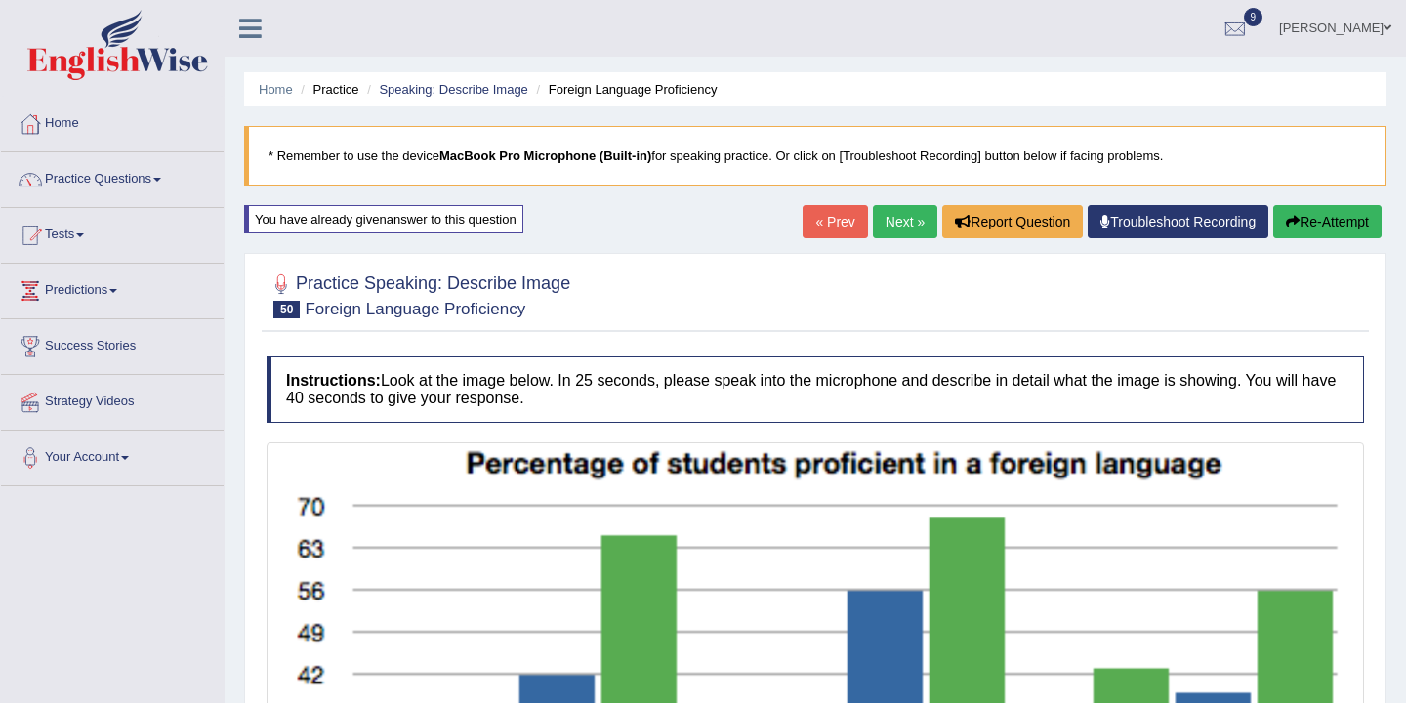
click at [887, 222] on link "Next »" at bounding box center [905, 221] width 64 height 33
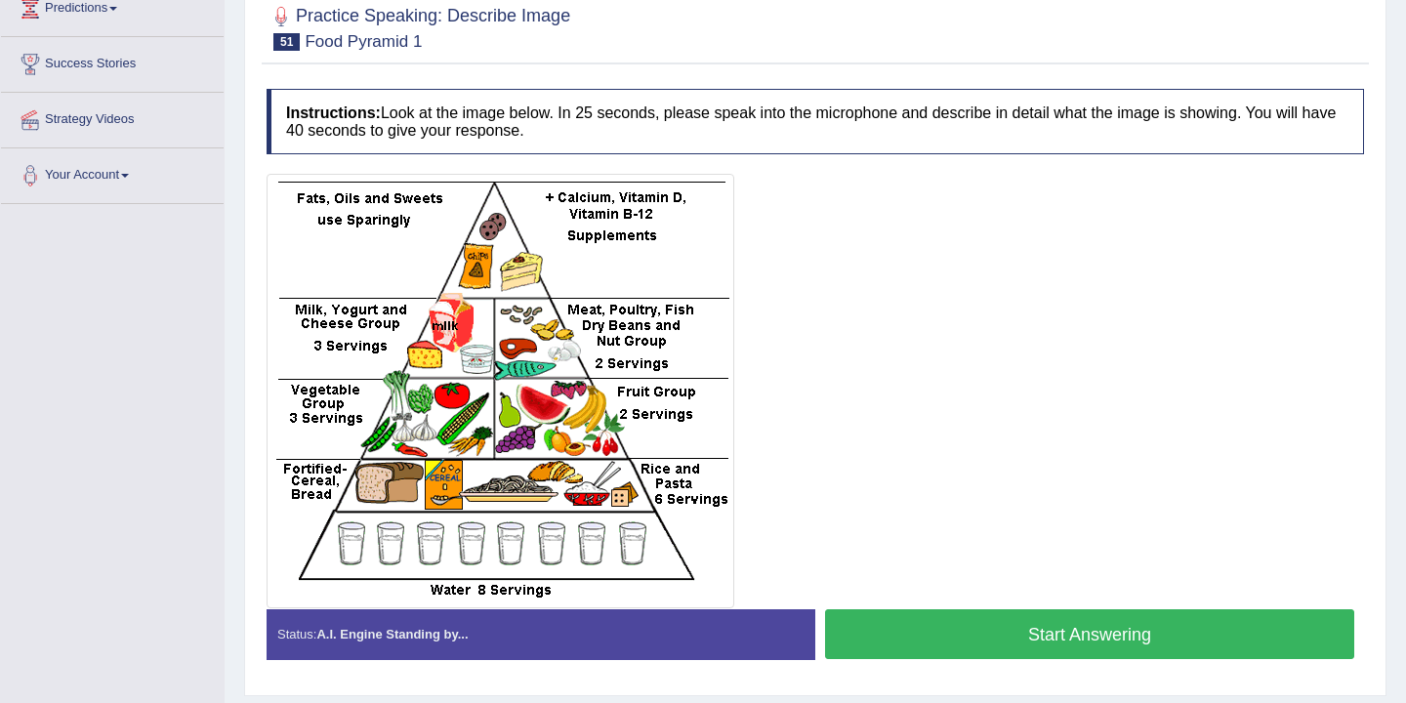
scroll to position [292, 0]
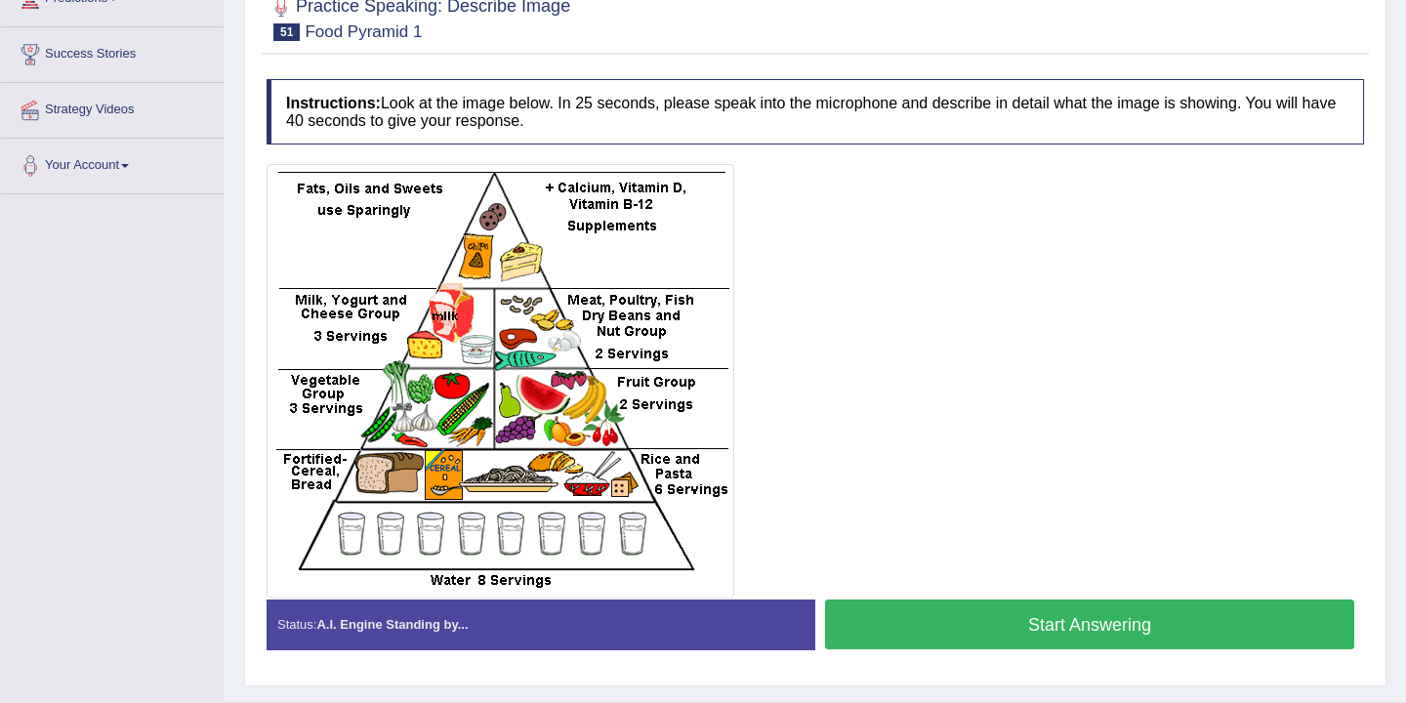
click at [977, 626] on button "Start Answering" at bounding box center [1089, 624] width 529 height 50
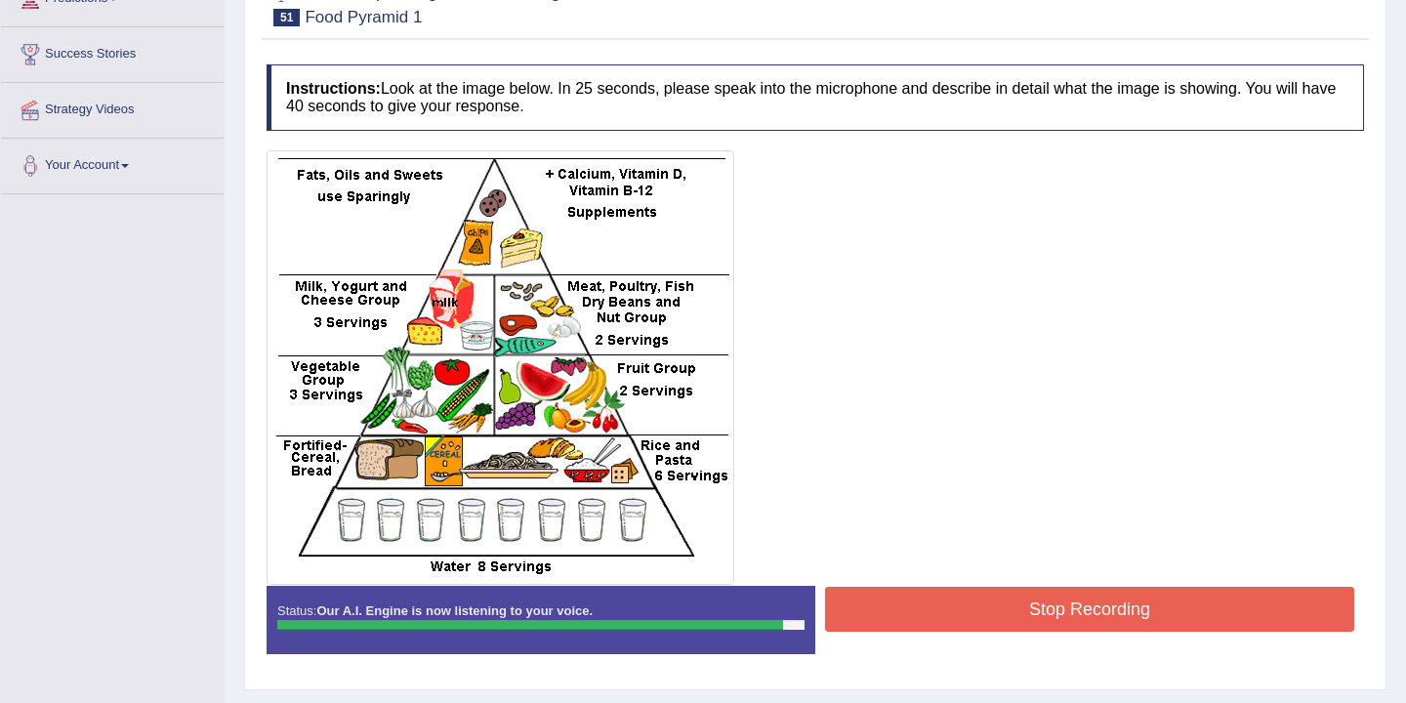
click at [975, 609] on button "Stop Recording" at bounding box center [1089, 609] width 529 height 45
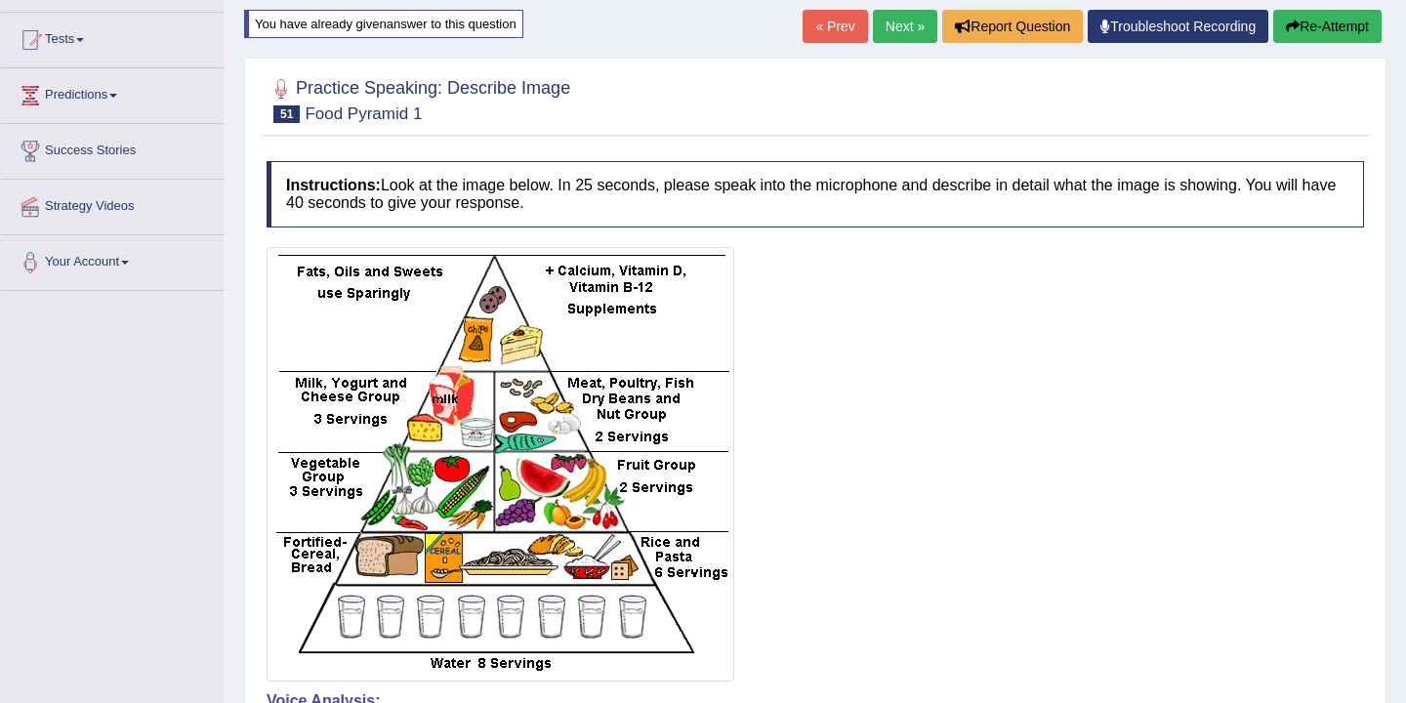
scroll to position [0, 0]
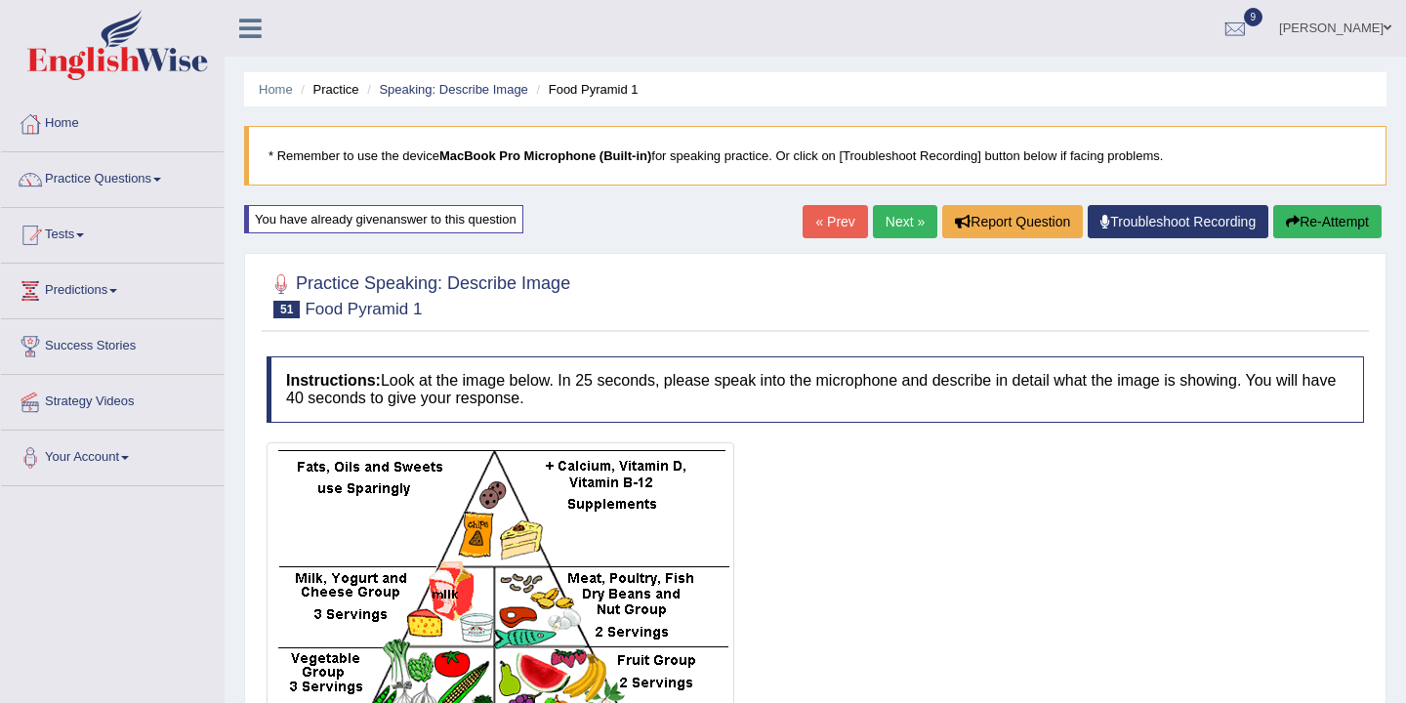
click at [1330, 227] on button "Re-Attempt" at bounding box center [1327, 221] width 108 height 33
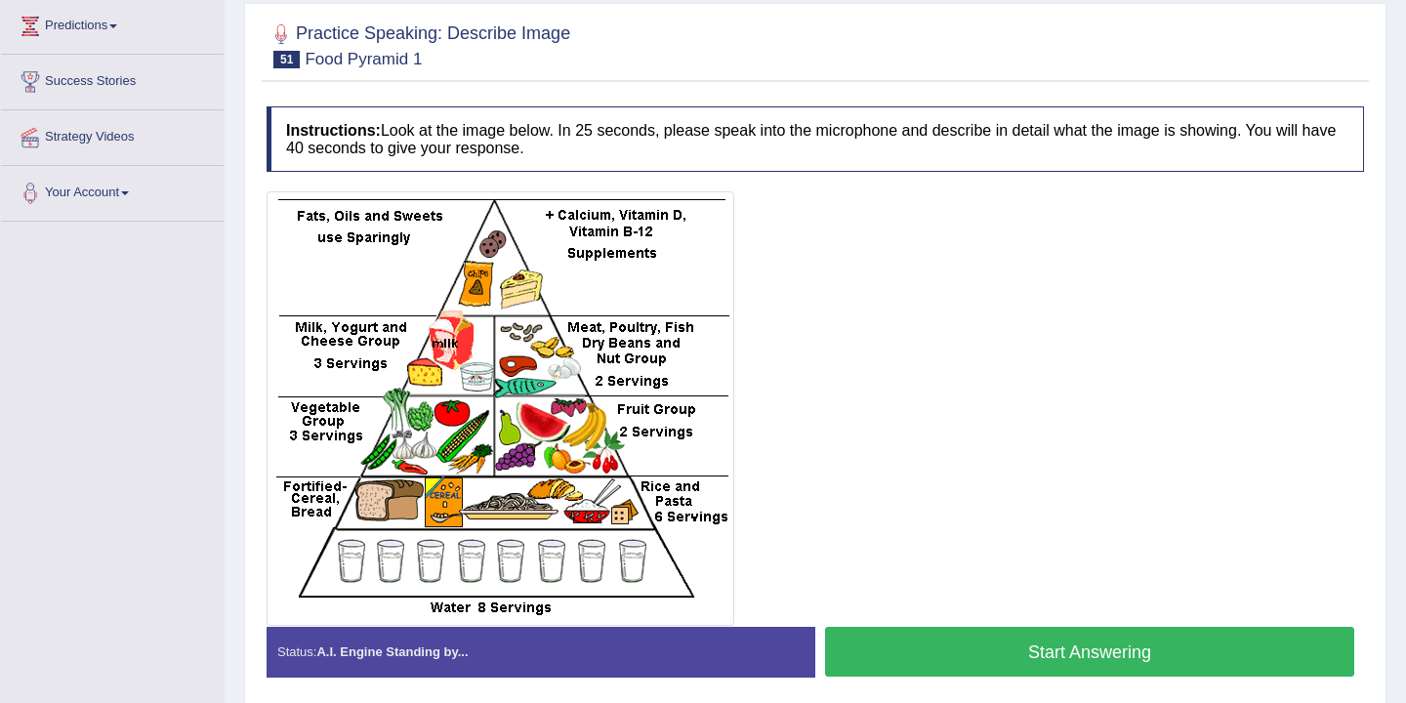
scroll to position [339, 0]
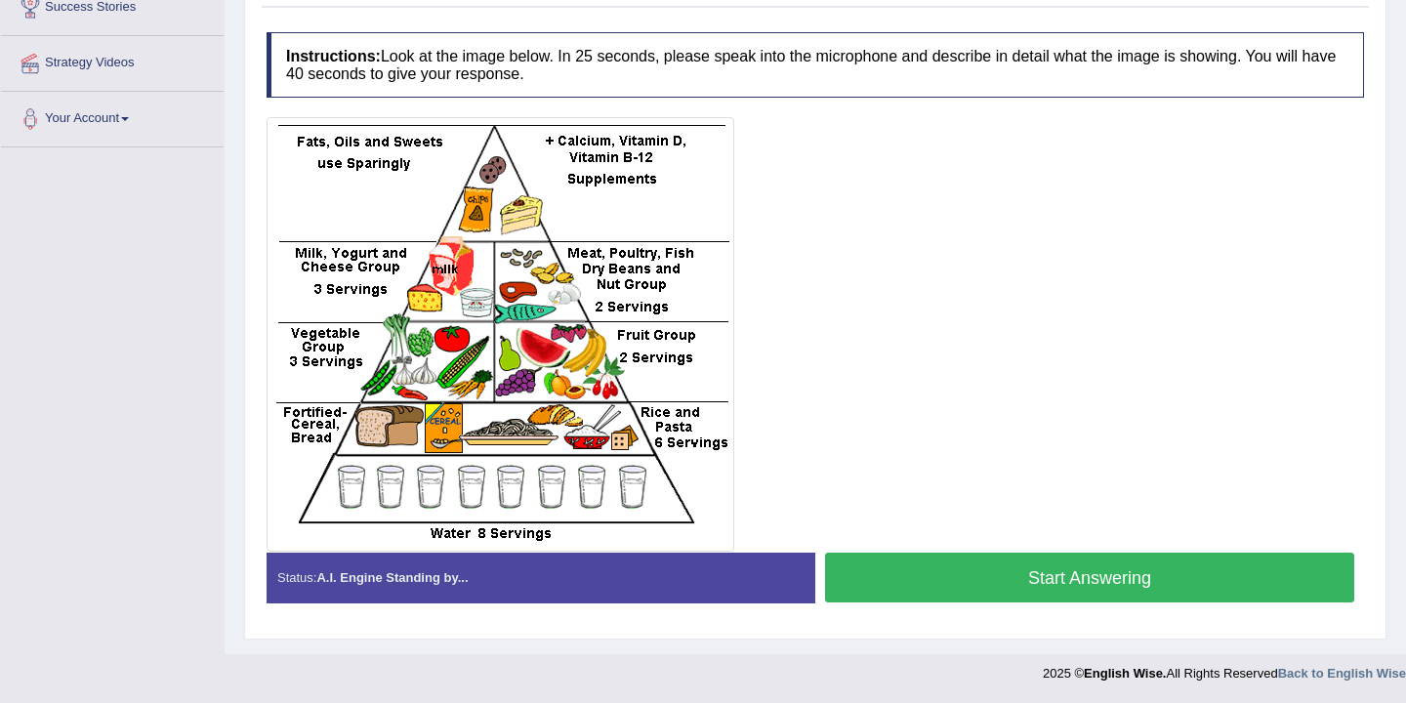
click at [1077, 574] on button "Start Answering" at bounding box center [1089, 578] width 529 height 50
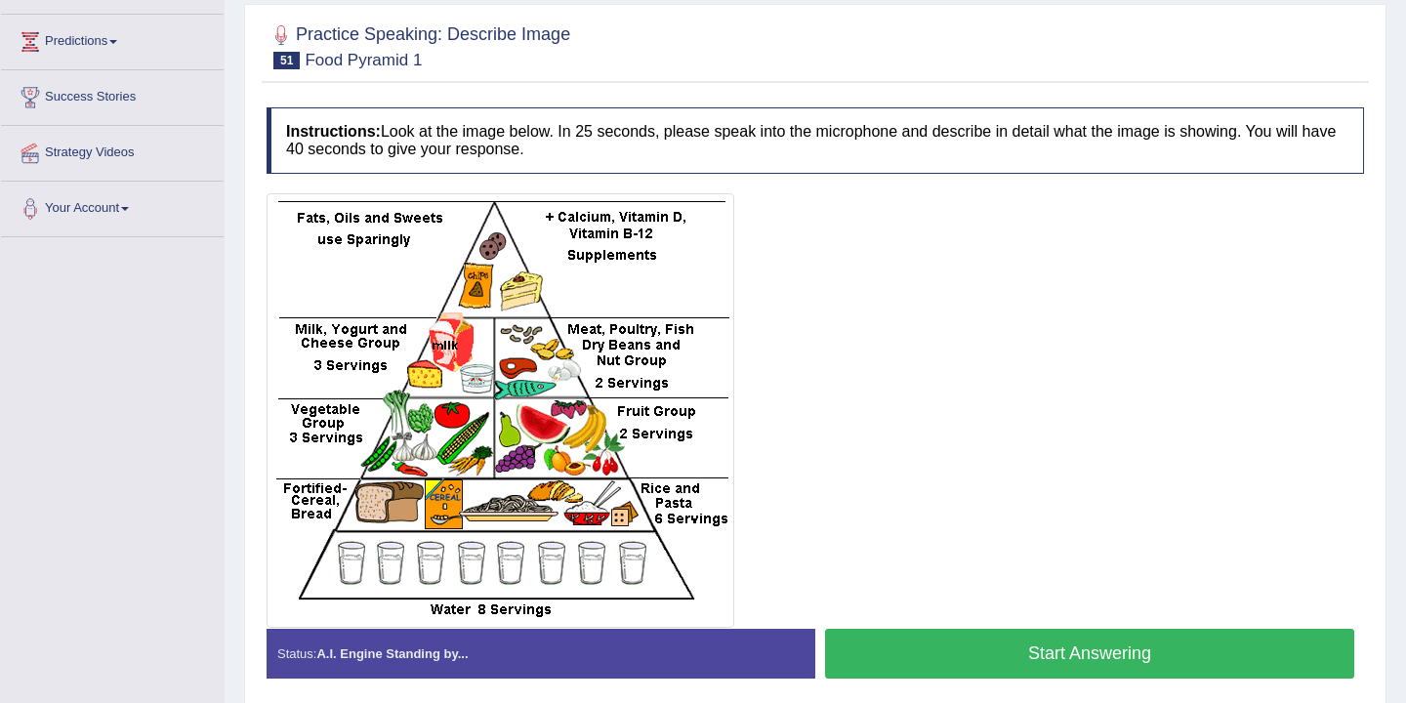
scroll to position [246, 0]
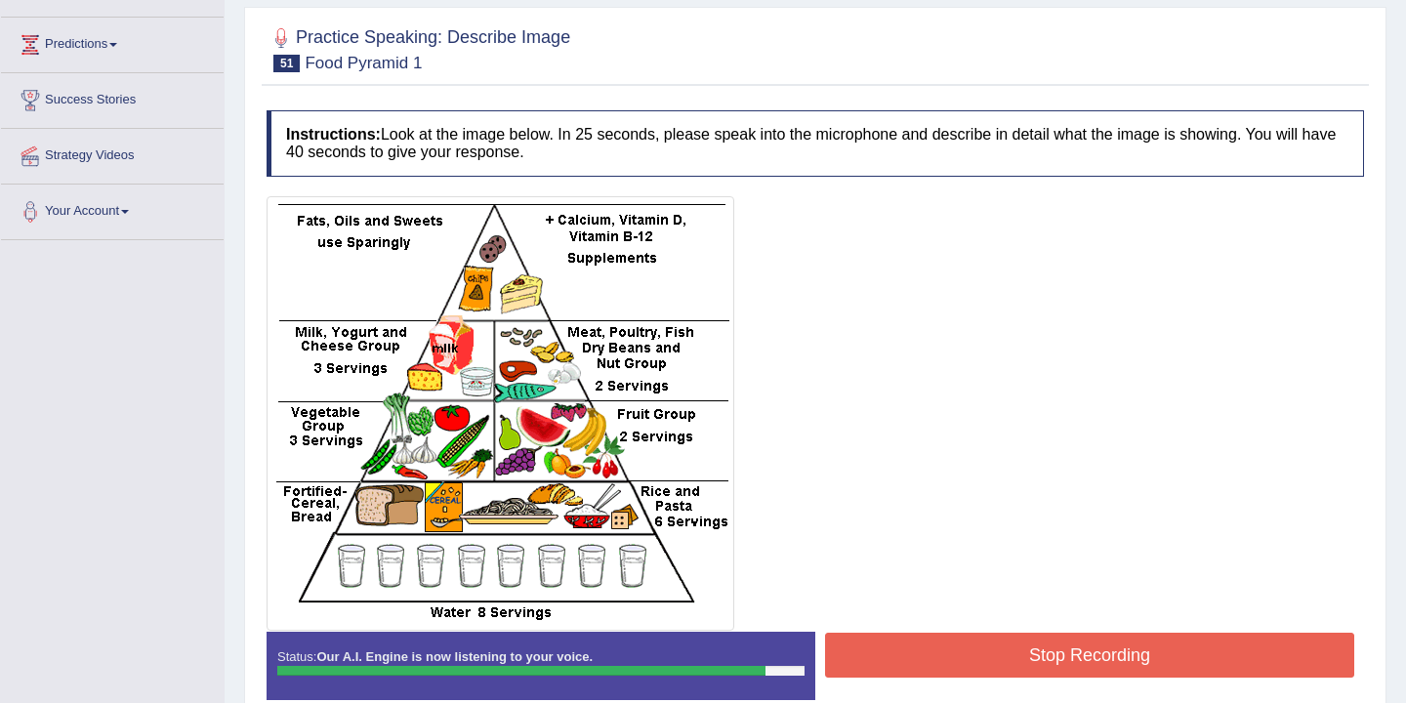
click at [1035, 651] on button "Stop Recording" at bounding box center [1089, 655] width 529 height 45
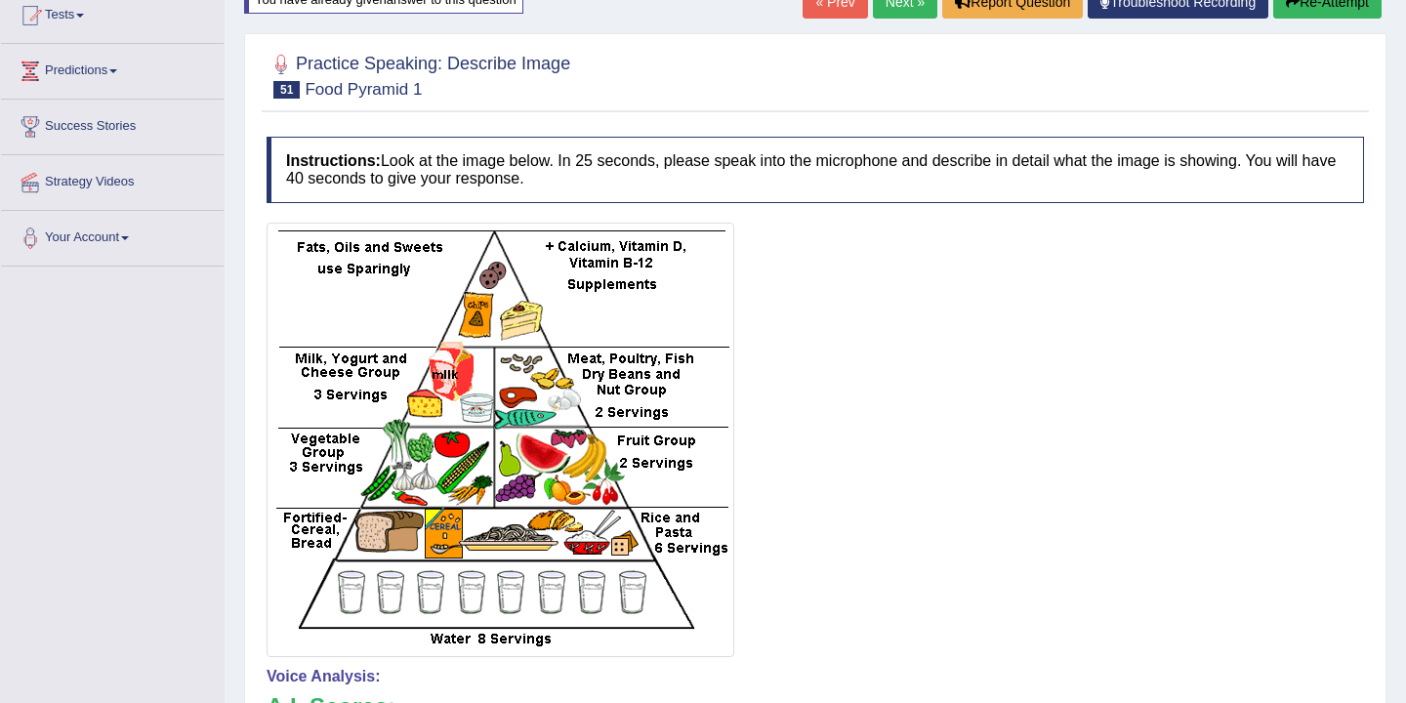
scroll to position [0, 0]
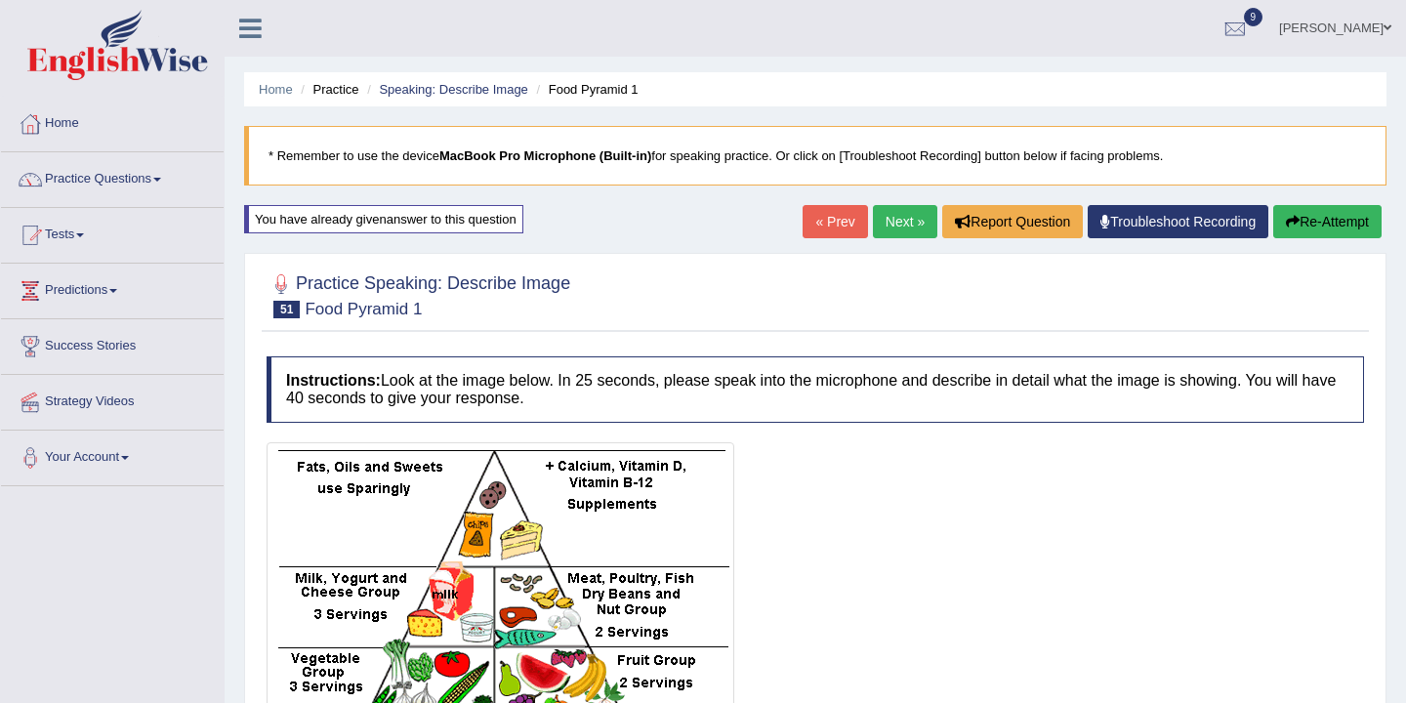
click at [891, 226] on link "Next »" at bounding box center [905, 221] width 64 height 33
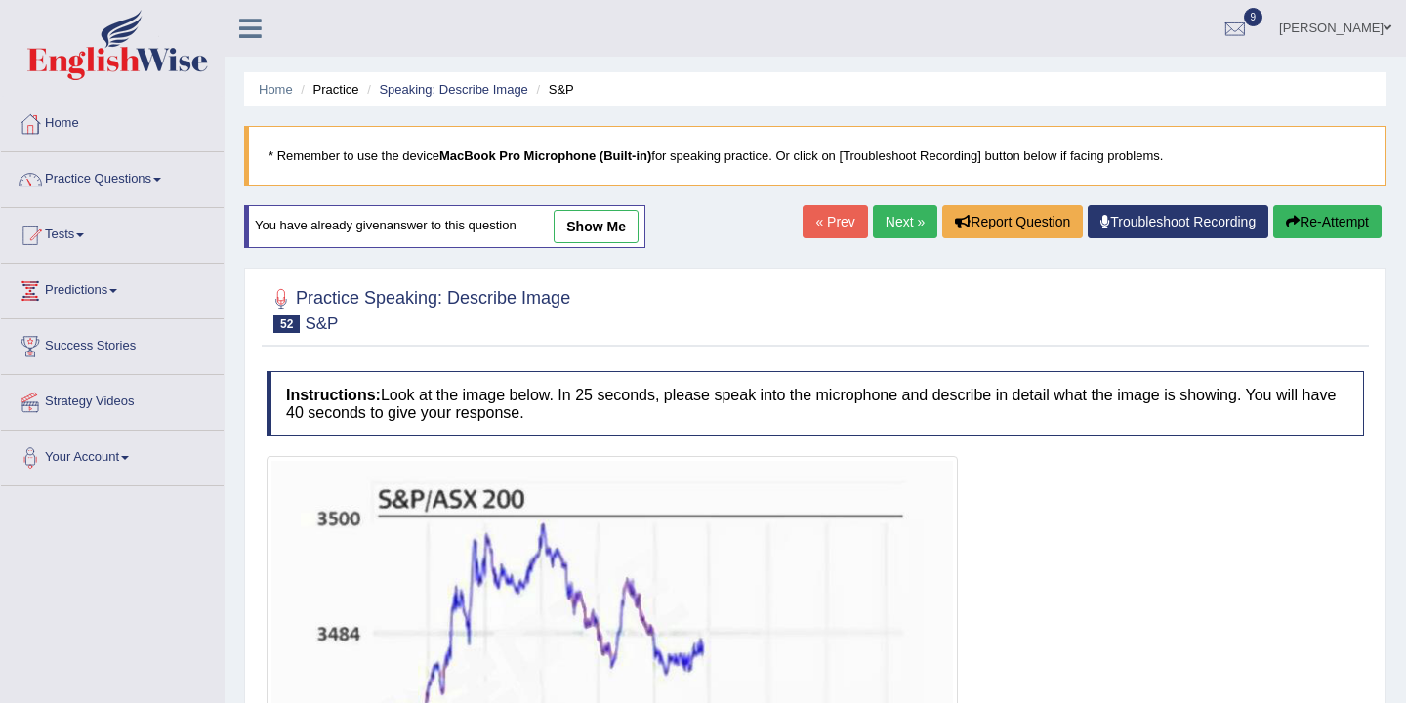
click at [890, 217] on link "Next »" at bounding box center [905, 221] width 64 height 33
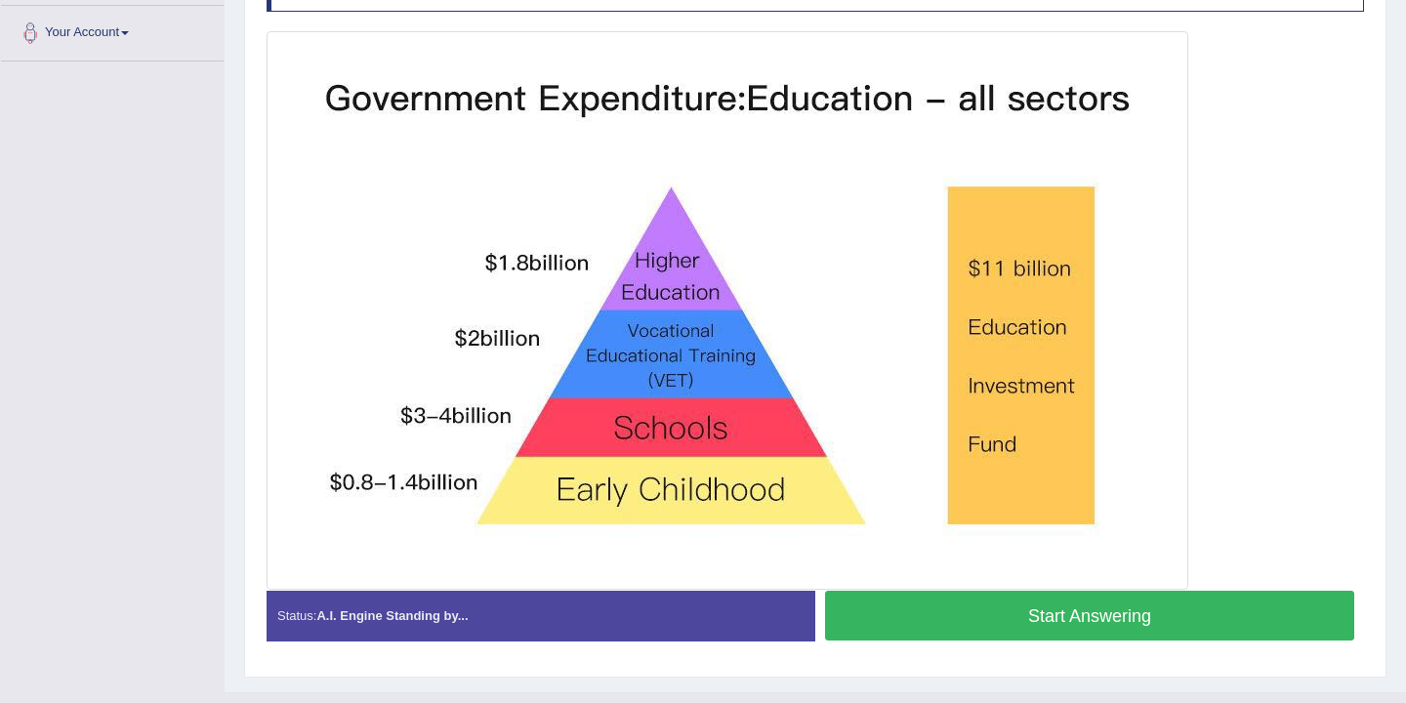
scroll to position [463, 0]
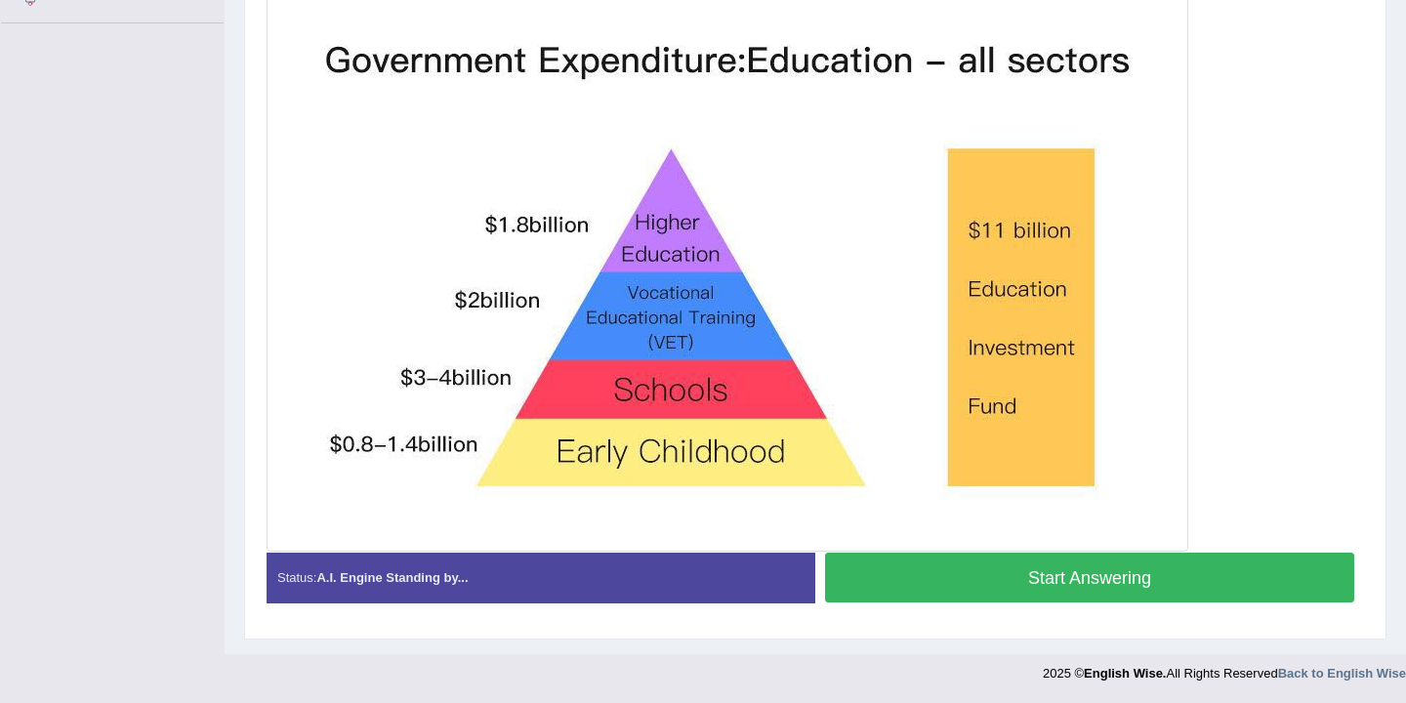
click at [953, 589] on button "Start Answering" at bounding box center [1089, 578] width 529 height 50
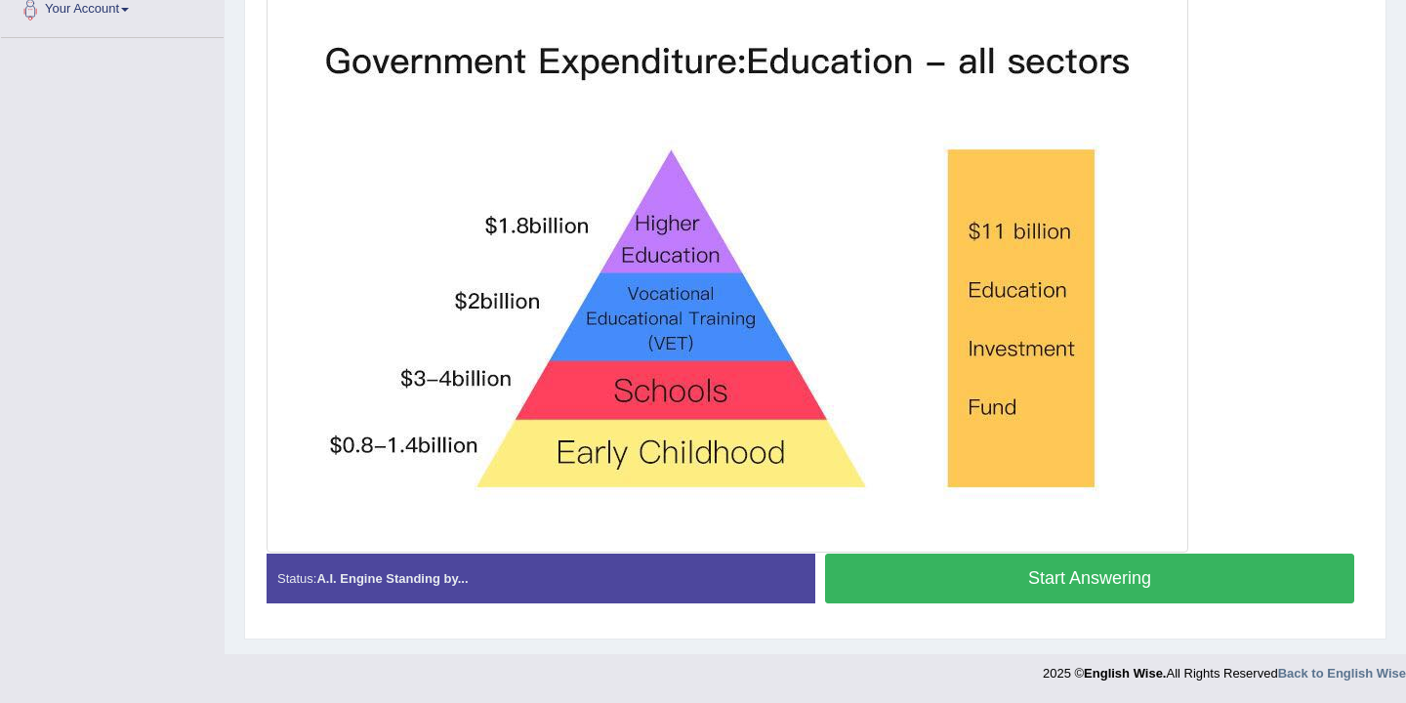
scroll to position [448, 0]
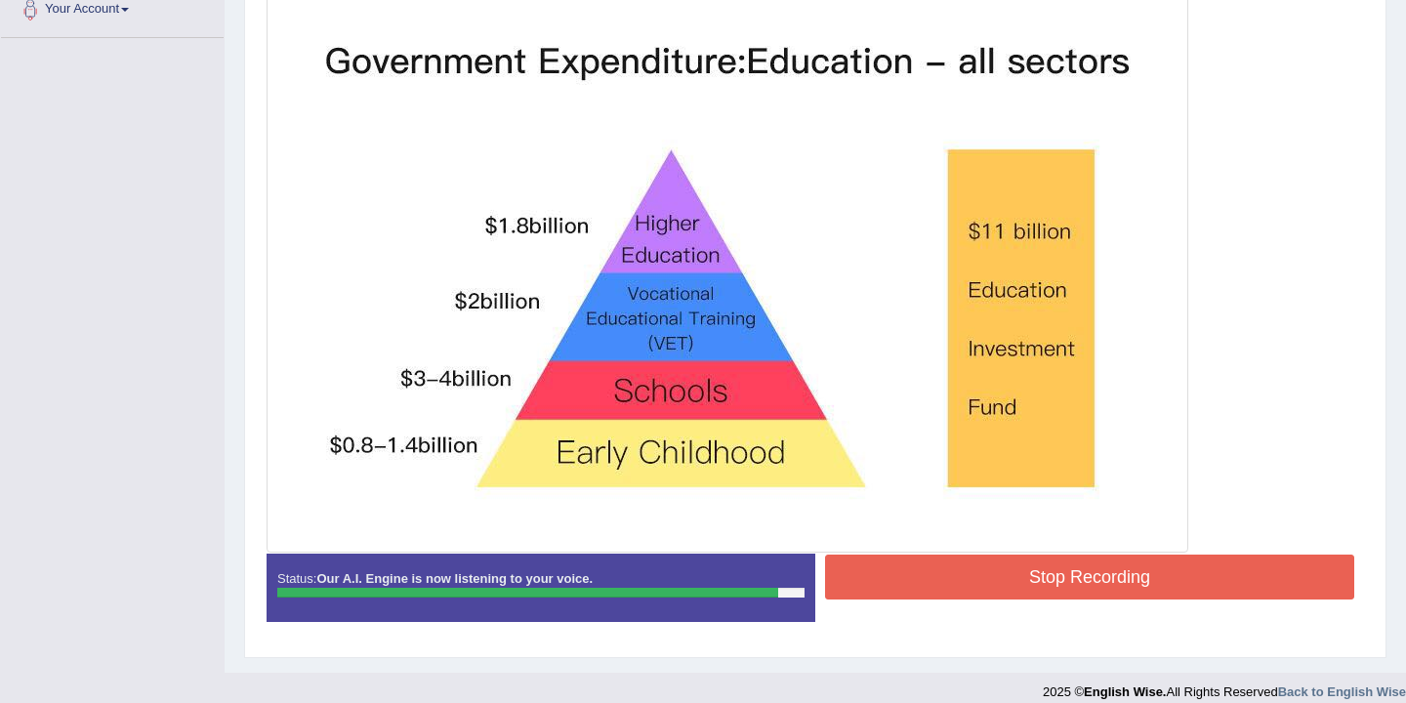
click at [953, 590] on button "Stop Recording" at bounding box center [1089, 576] width 529 height 45
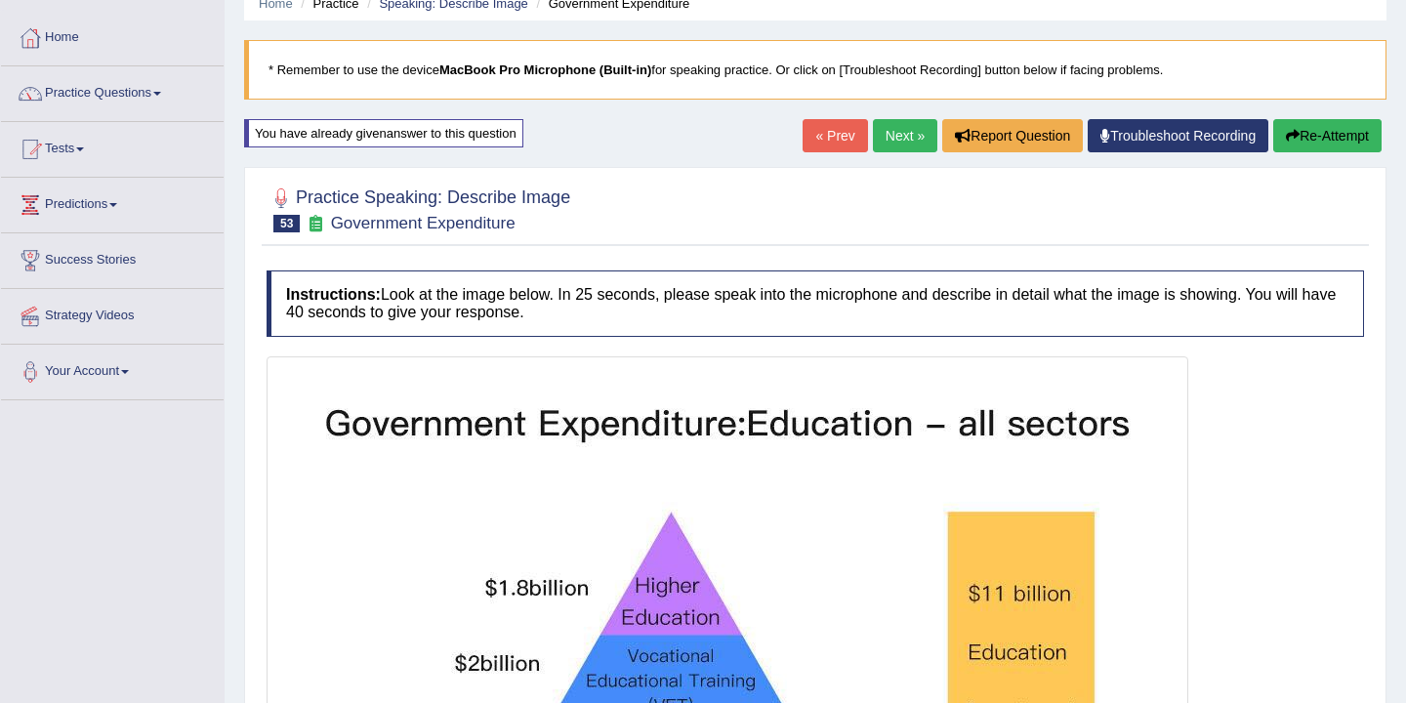
scroll to position [0, 0]
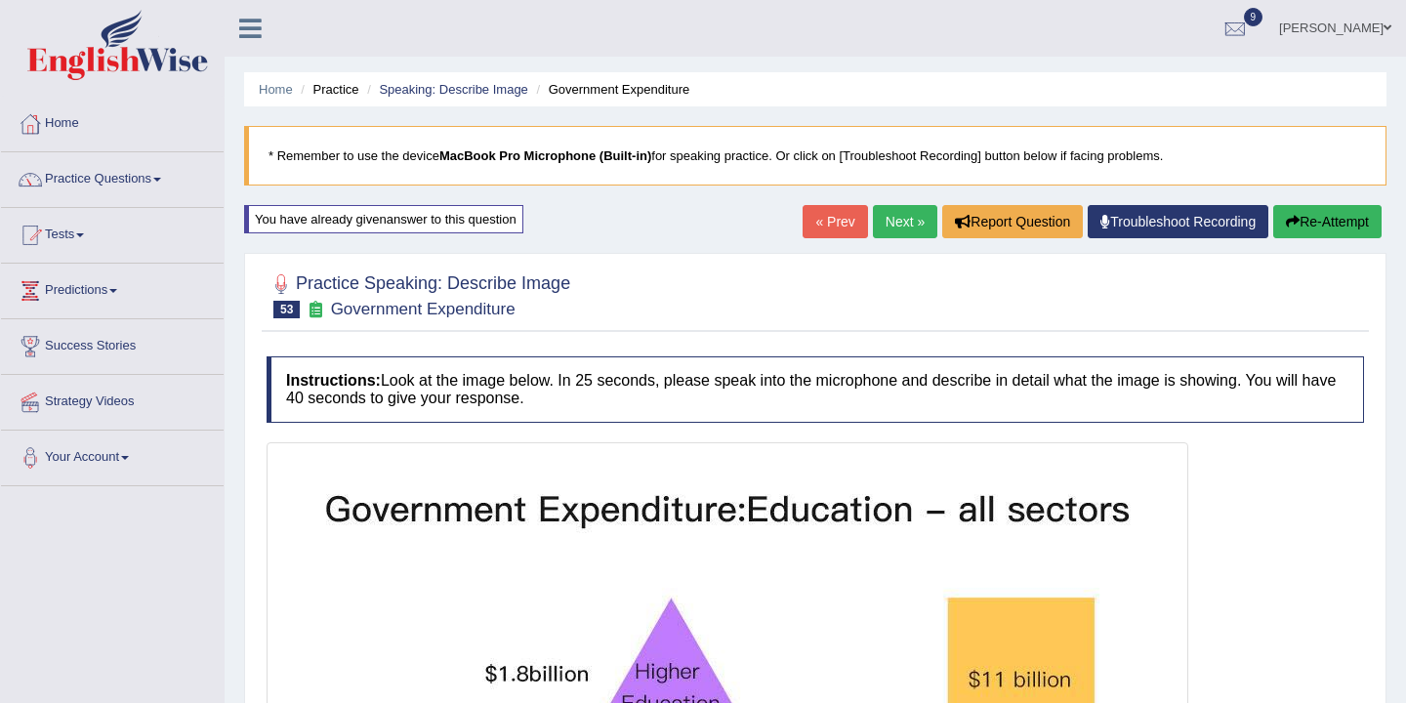
click at [1324, 219] on button "Re-Attempt" at bounding box center [1327, 221] width 108 height 33
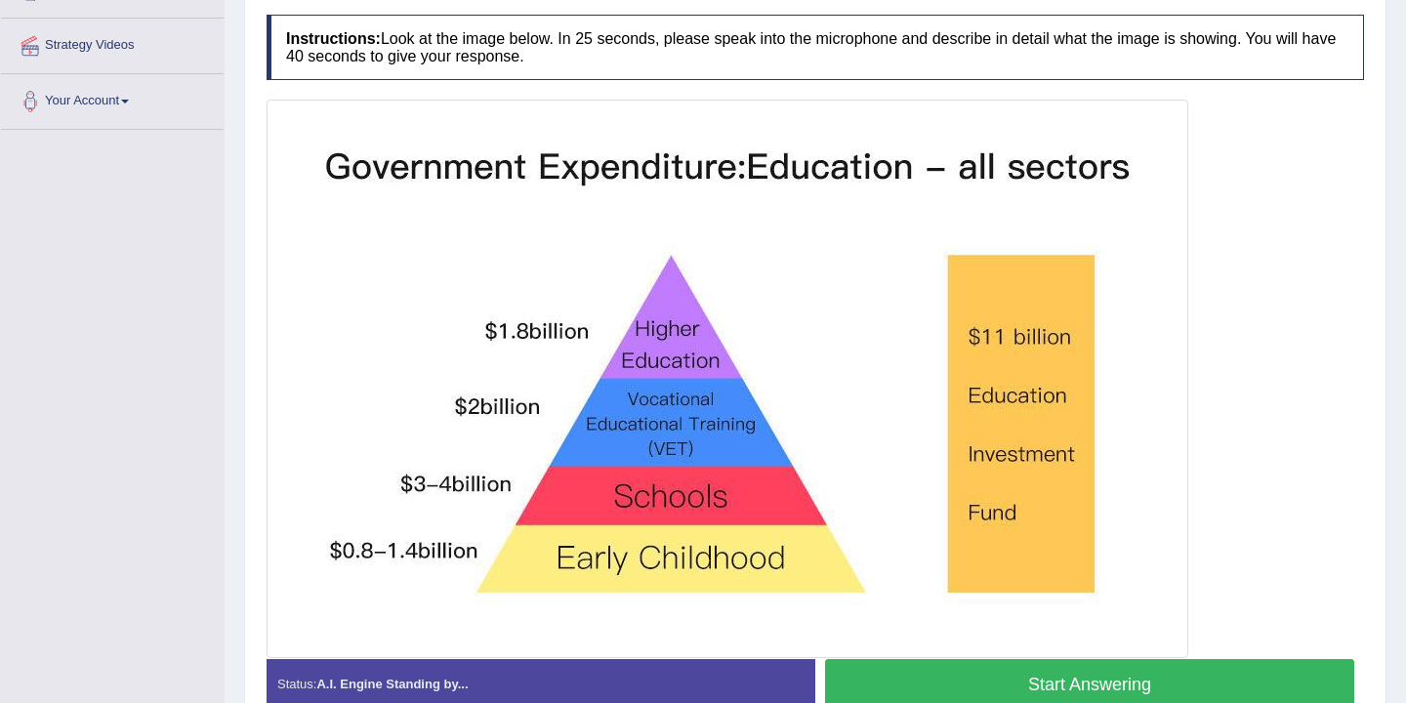
scroll to position [396, 0]
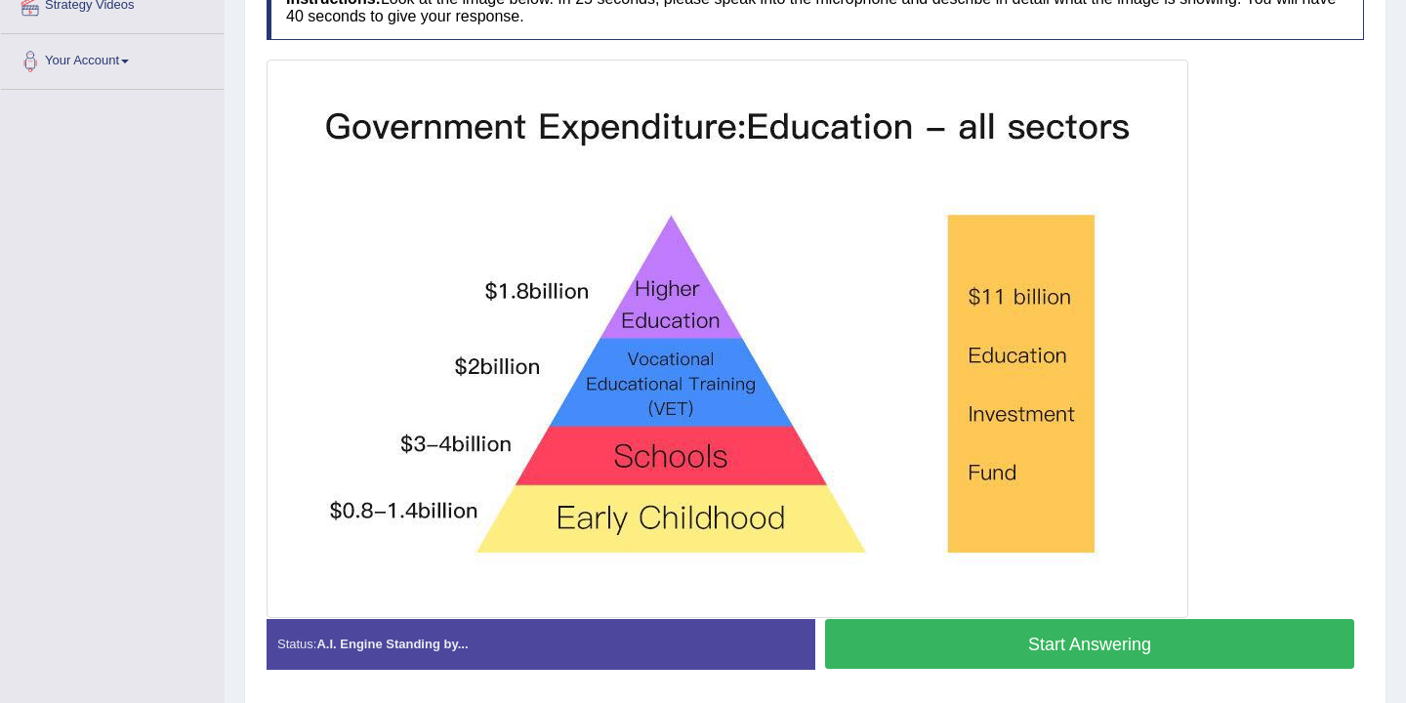
click at [1016, 657] on button "Start Answering" at bounding box center [1089, 644] width 529 height 50
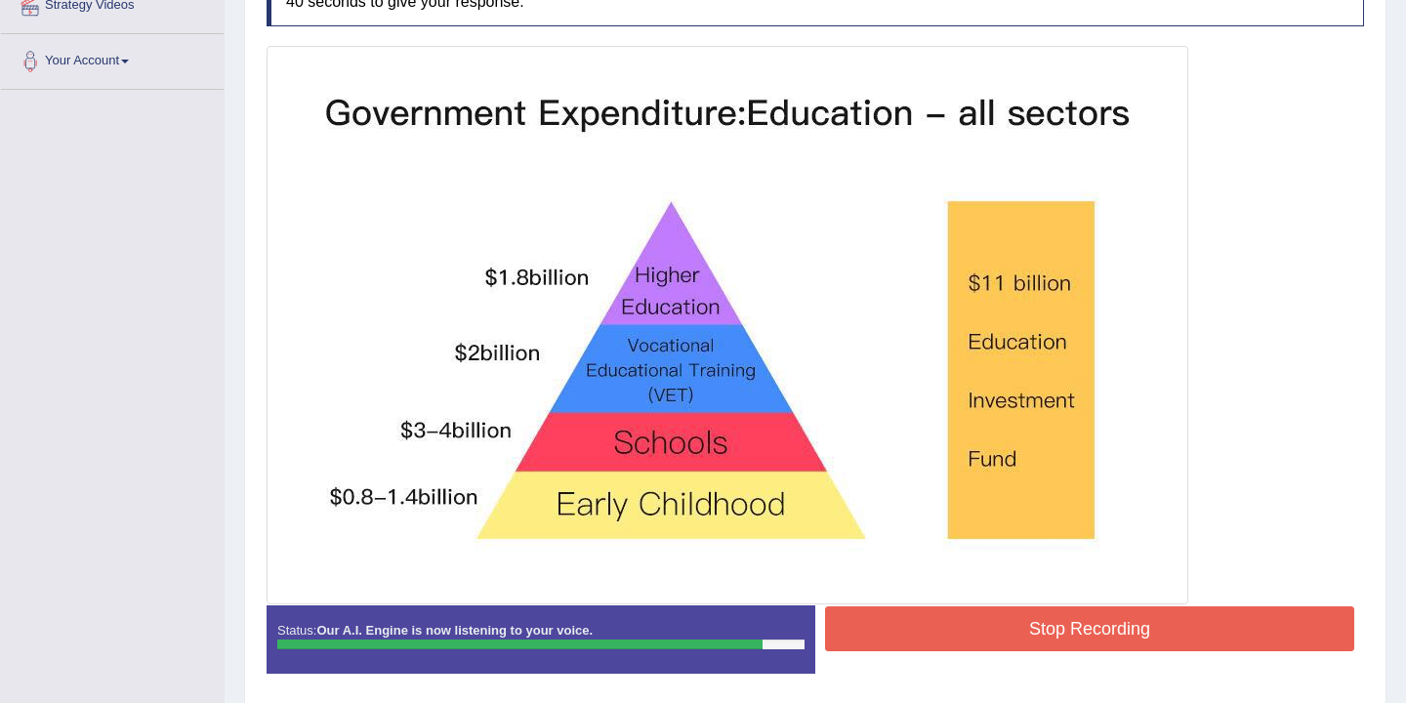
click at [1015, 629] on button "Stop Recording" at bounding box center [1089, 628] width 529 height 45
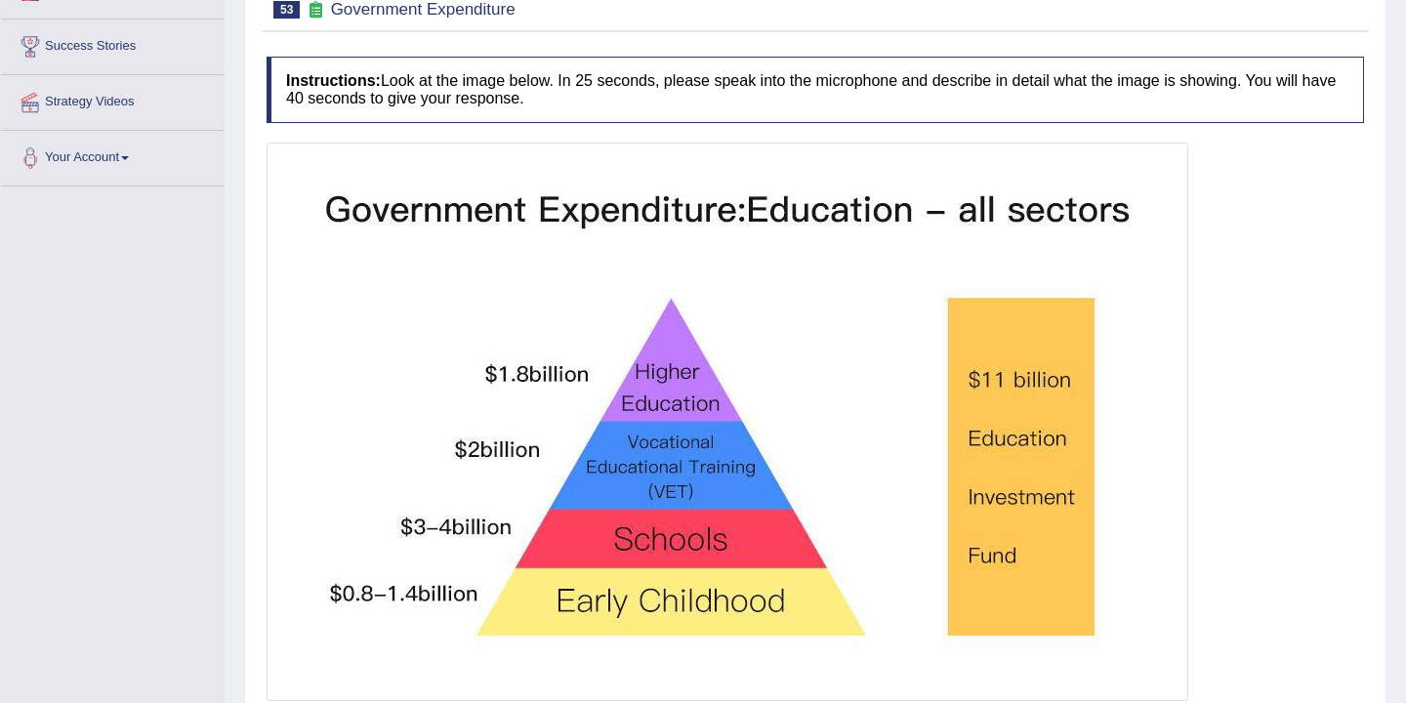
scroll to position [0, 0]
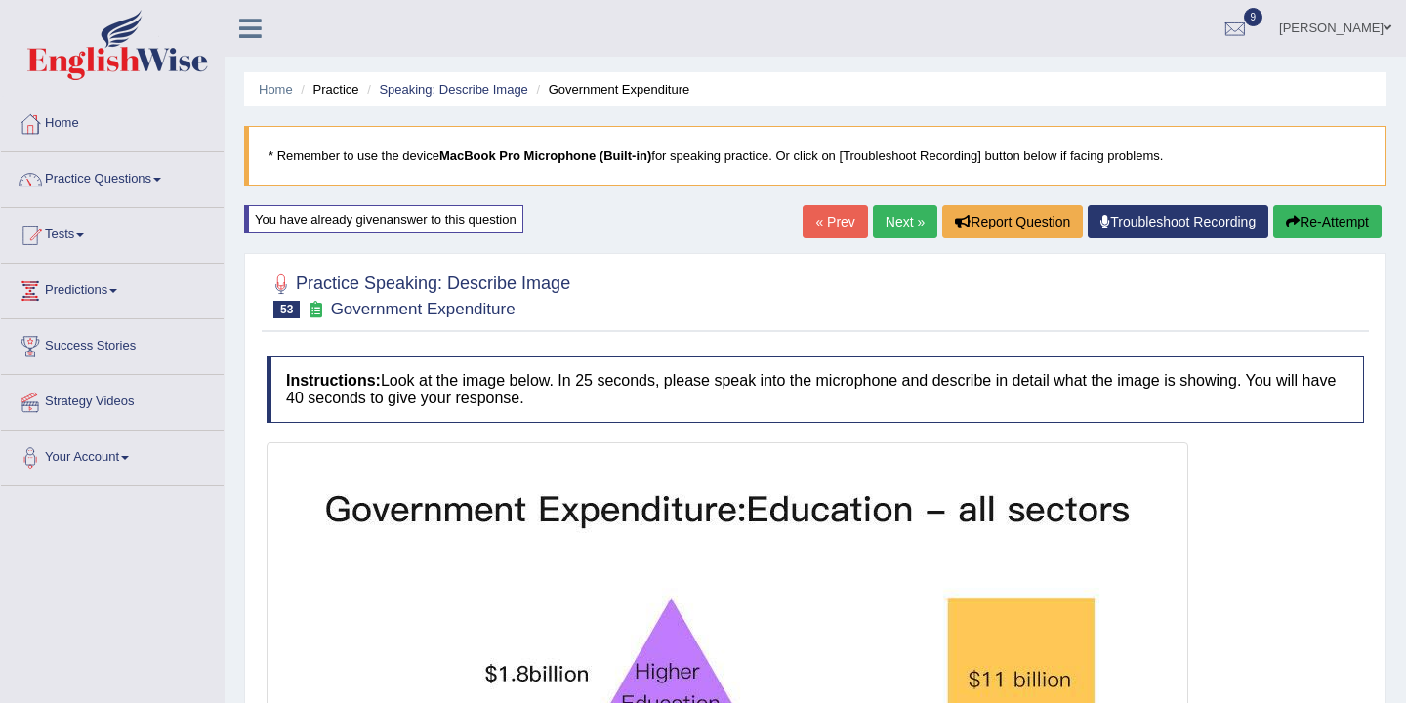
click at [1312, 226] on button "Re-Attempt" at bounding box center [1327, 221] width 108 height 33
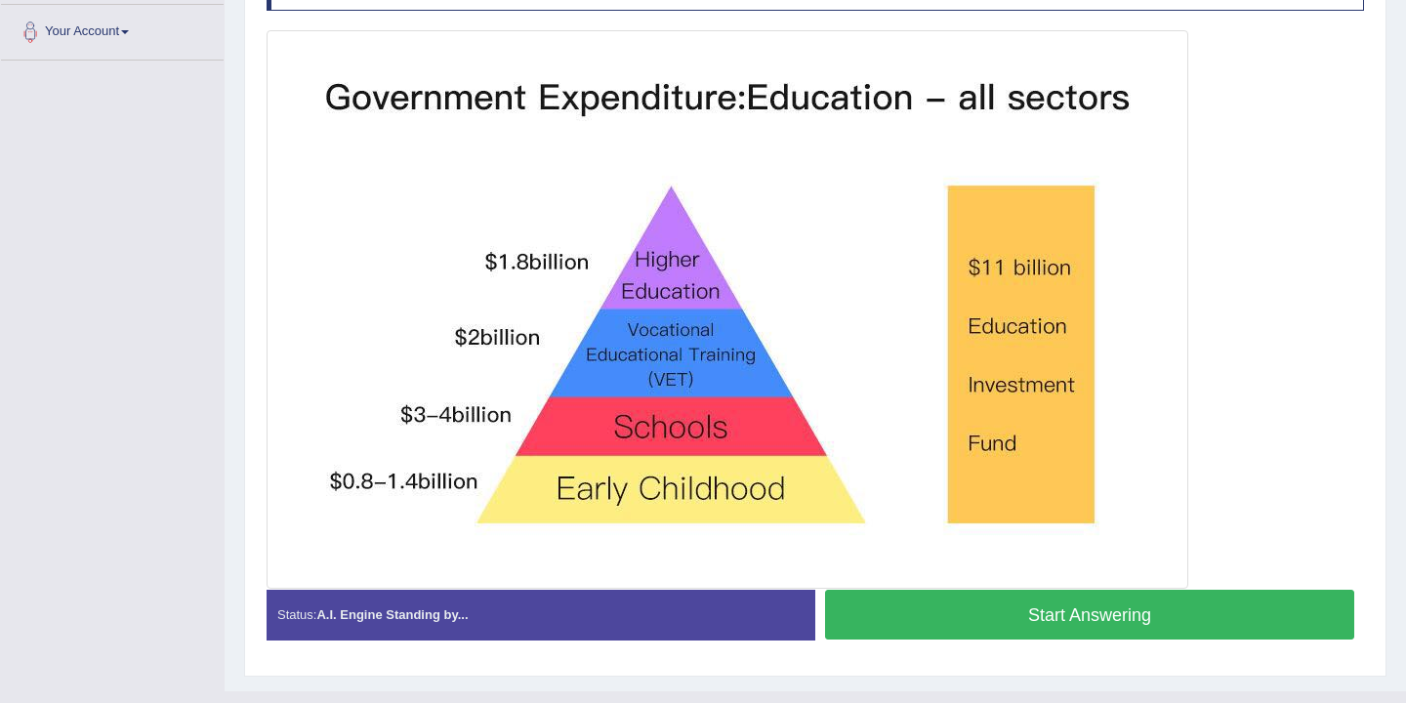
scroll to position [463, 0]
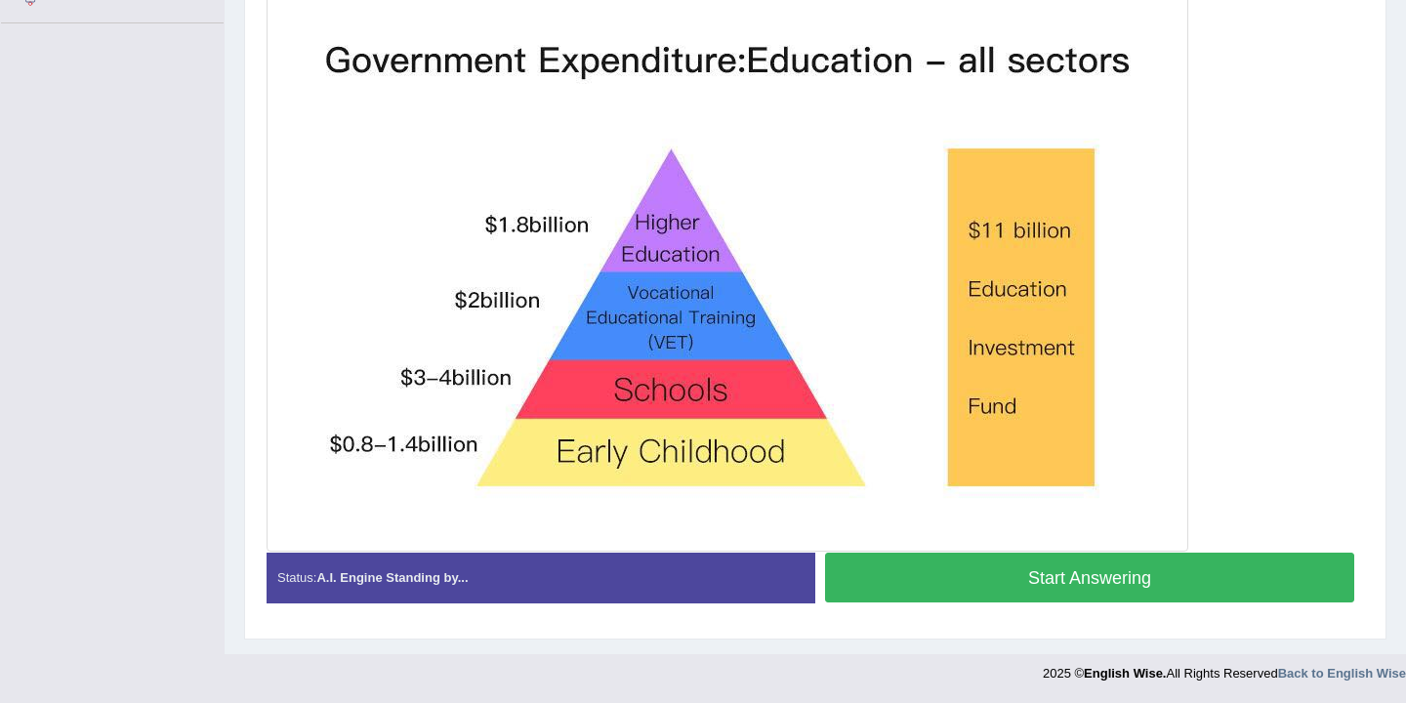
click at [987, 581] on button "Start Answering" at bounding box center [1089, 578] width 529 height 50
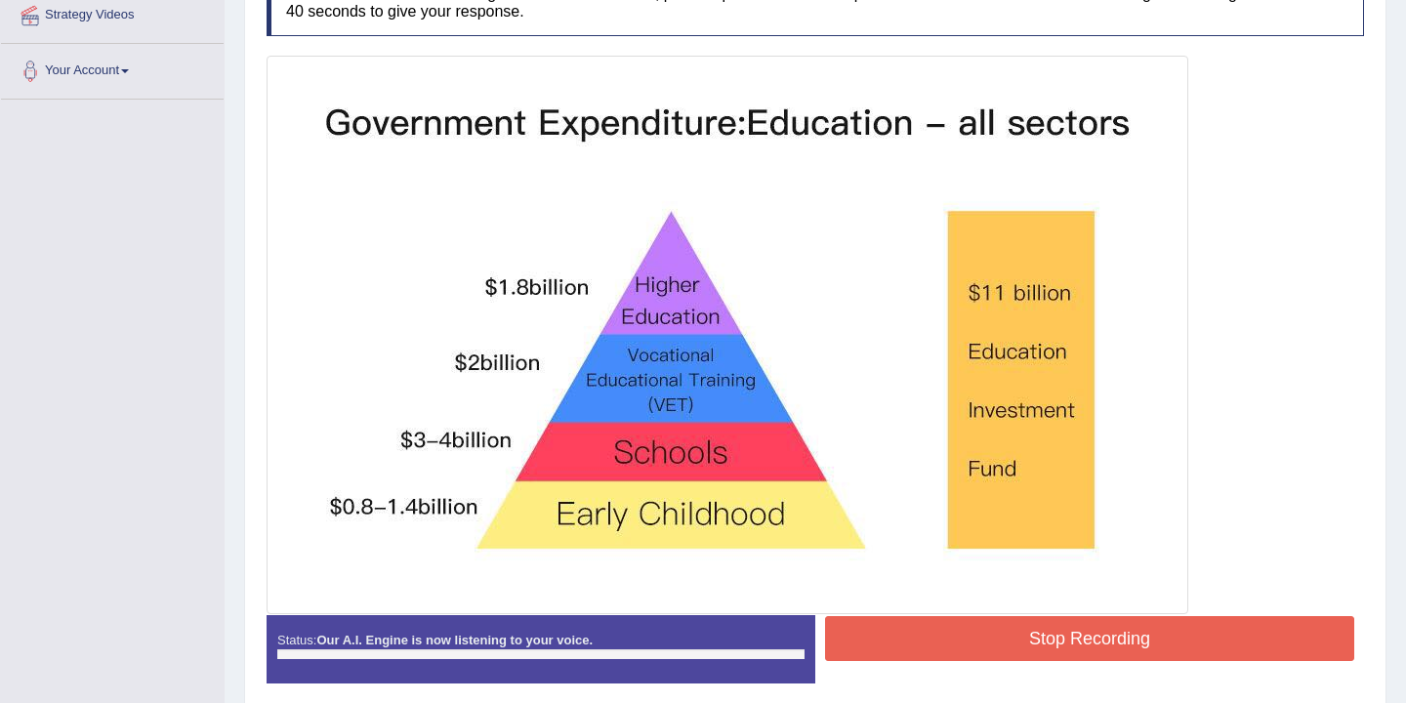
scroll to position [389, 0]
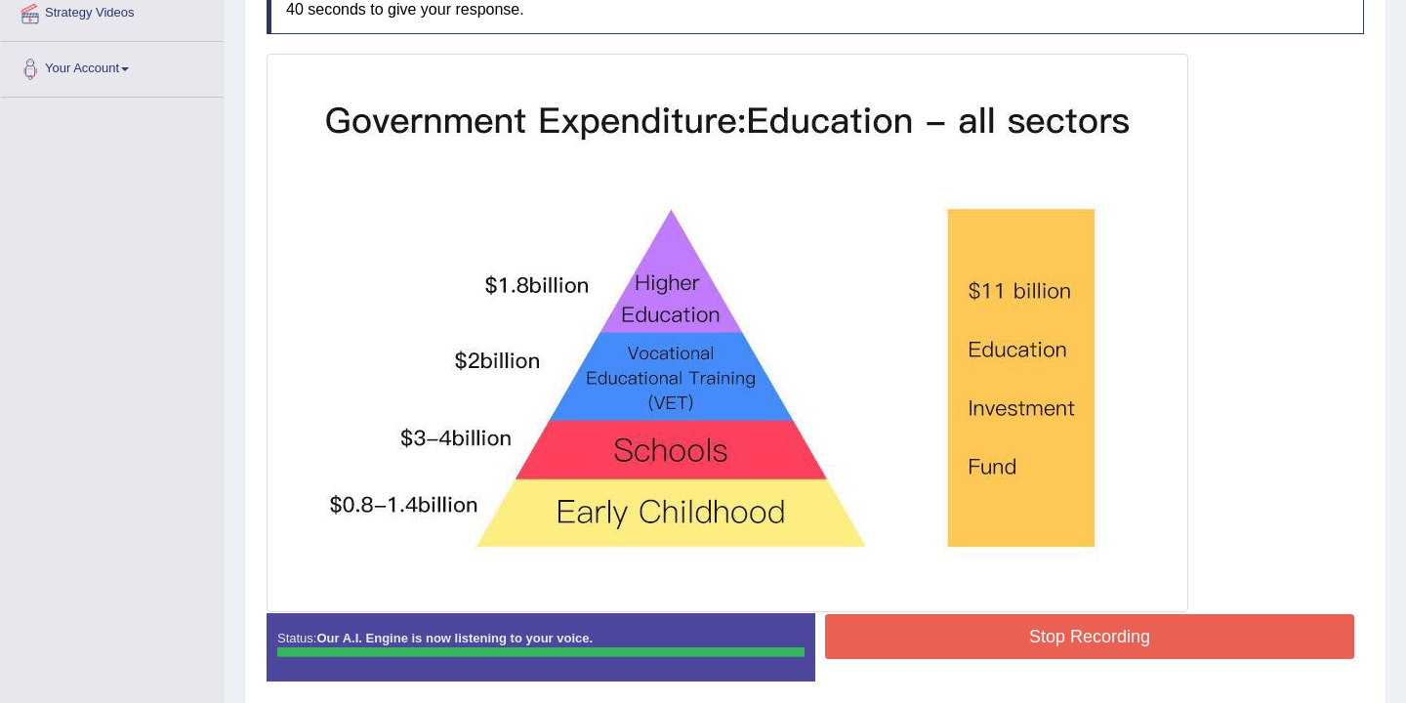
click at [979, 636] on div "Instructions: Look at the image below. In 25 seconds, please speak into the mic…" at bounding box center [815, 332] width 1107 height 748
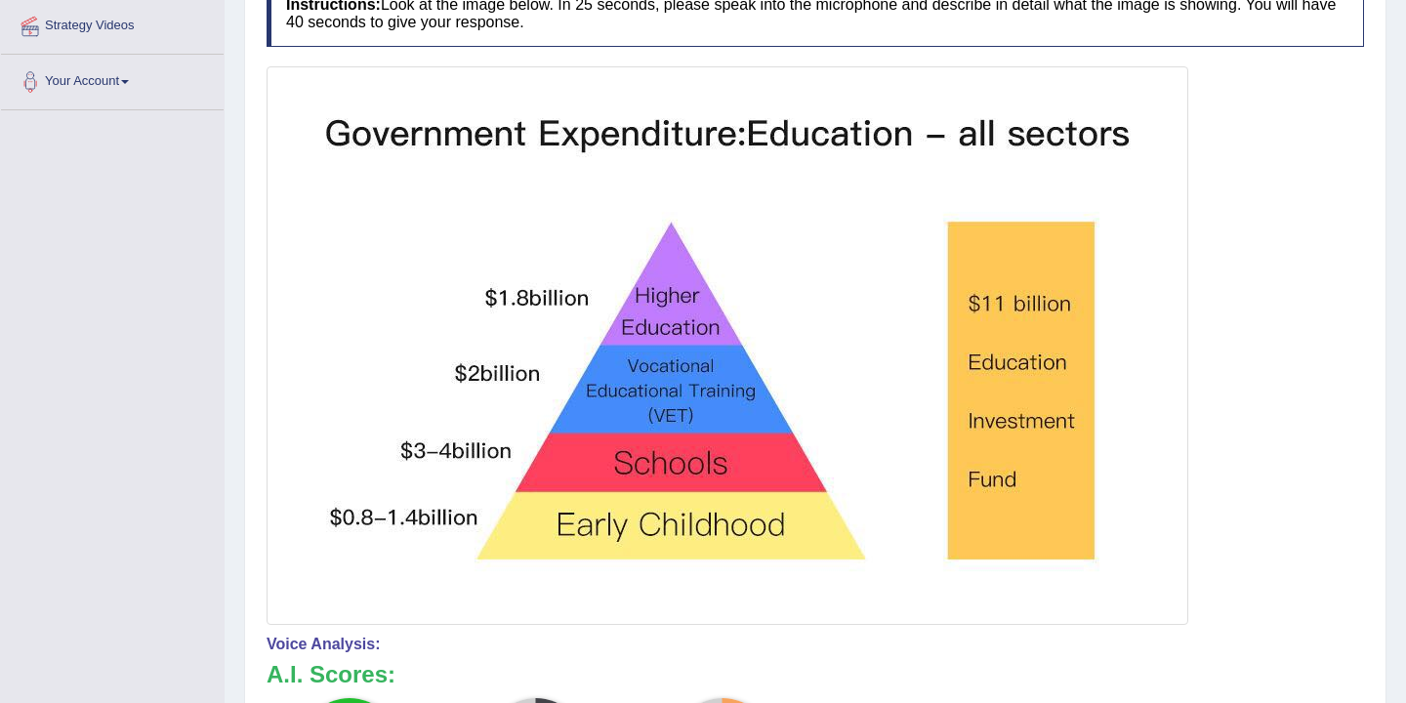
scroll to position [0, 0]
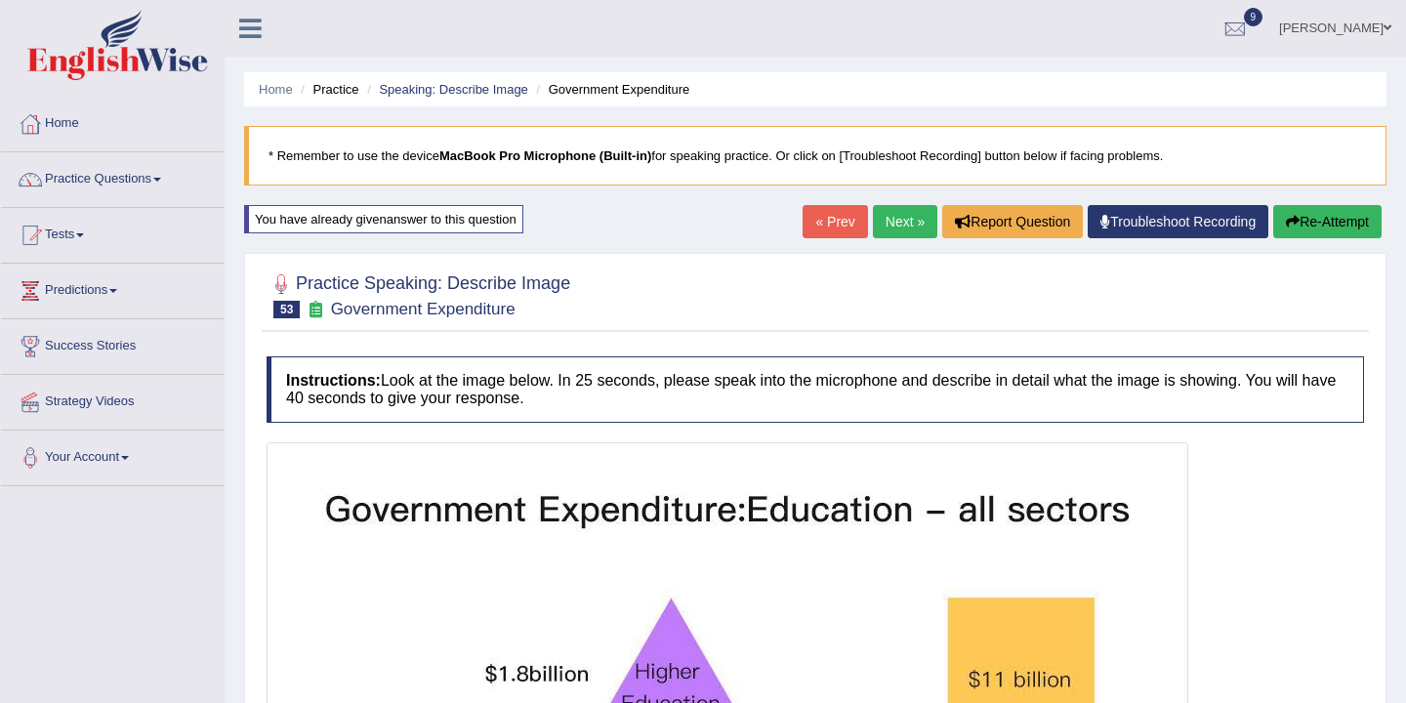
click at [898, 221] on link "Next »" at bounding box center [905, 221] width 64 height 33
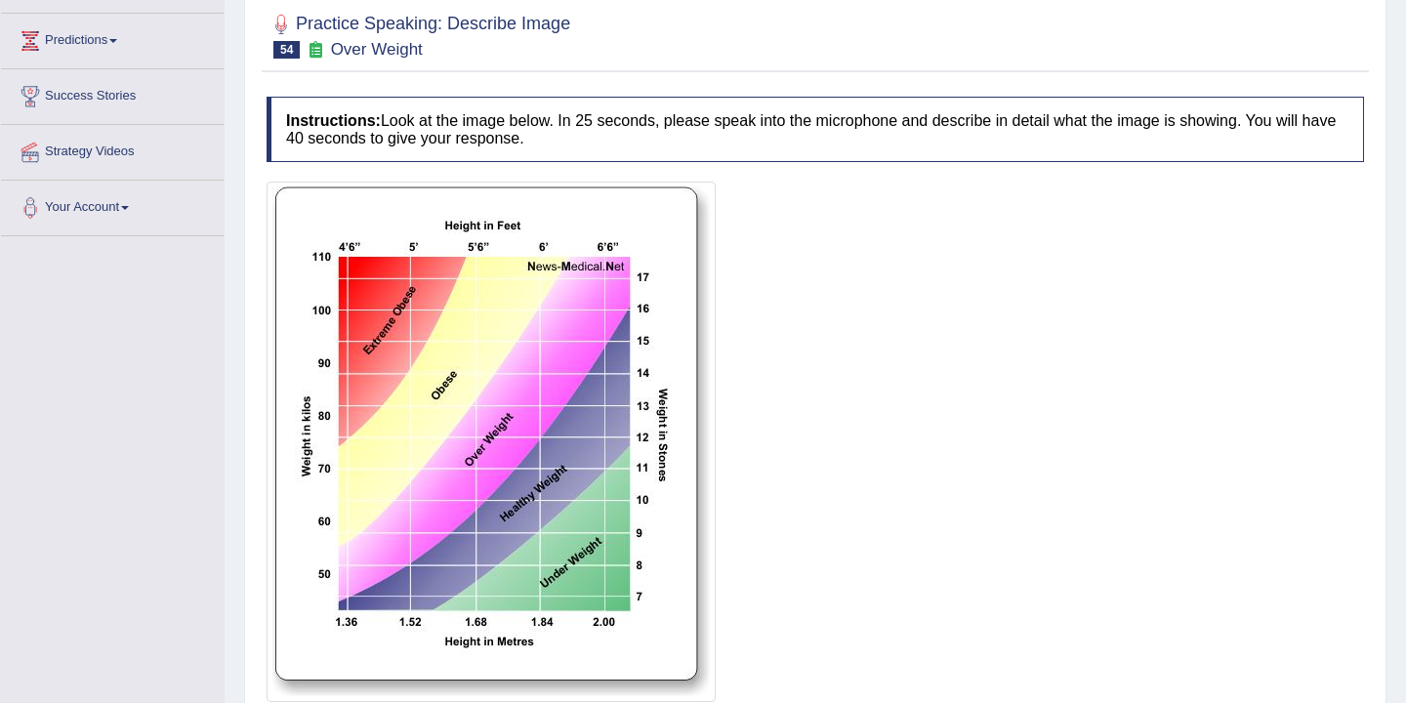
scroll to position [355, 0]
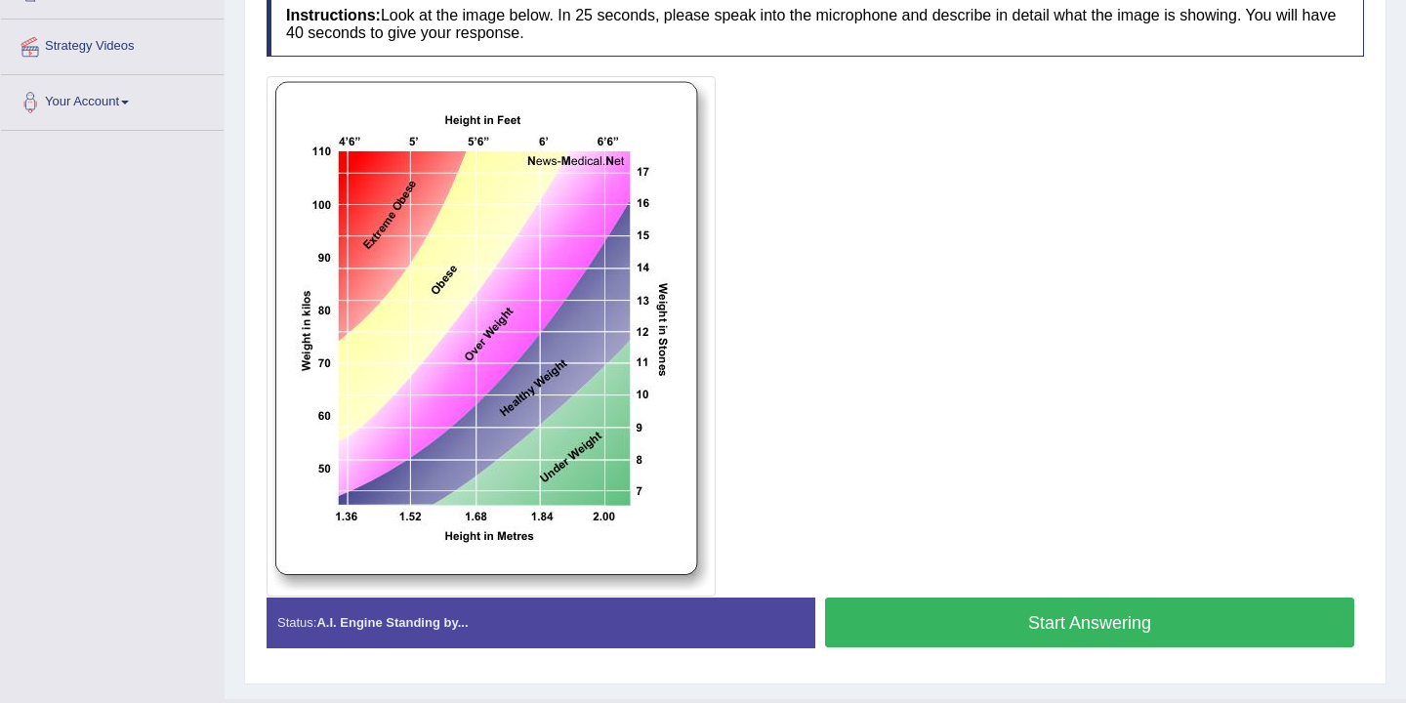
click at [973, 621] on button "Start Answering" at bounding box center [1089, 622] width 529 height 50
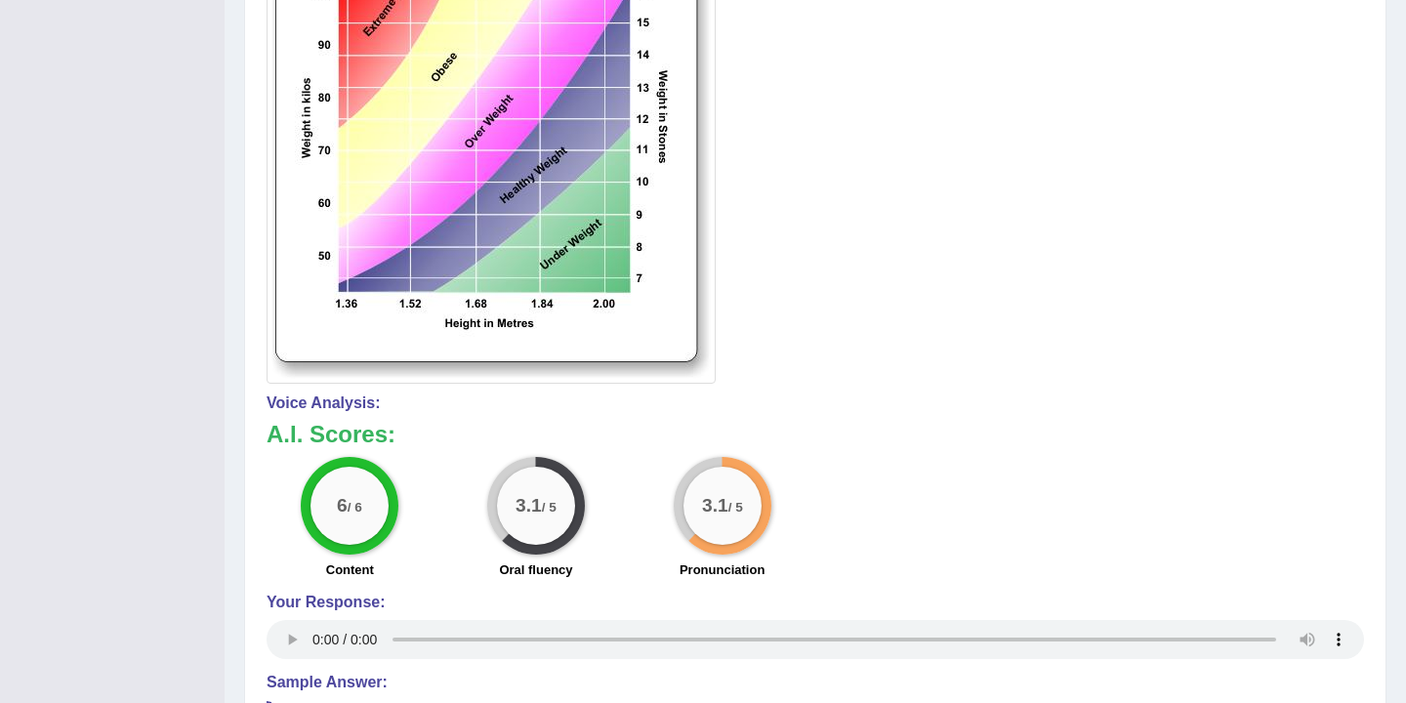
scroll to position [0, 0]
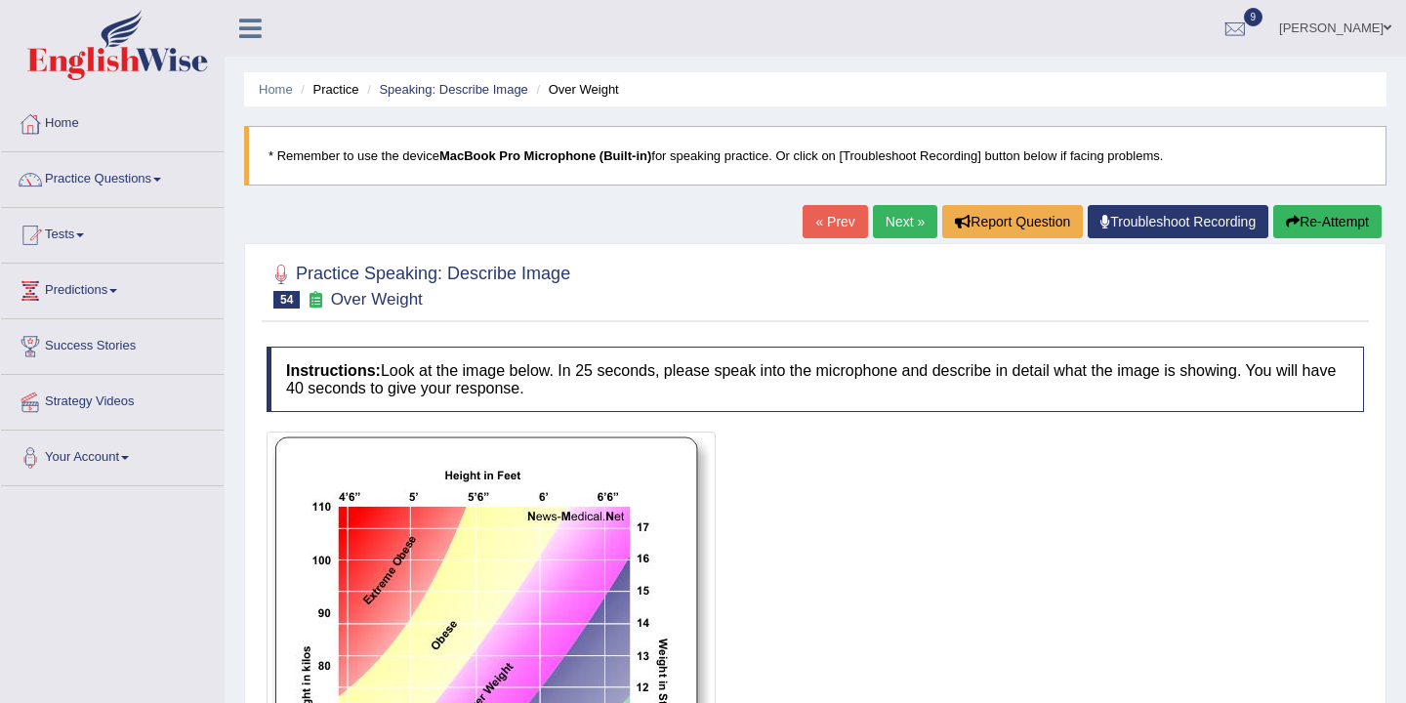
click at [893, 226] on link "Next »" at bounding box center [905, 221] width 64 height 33
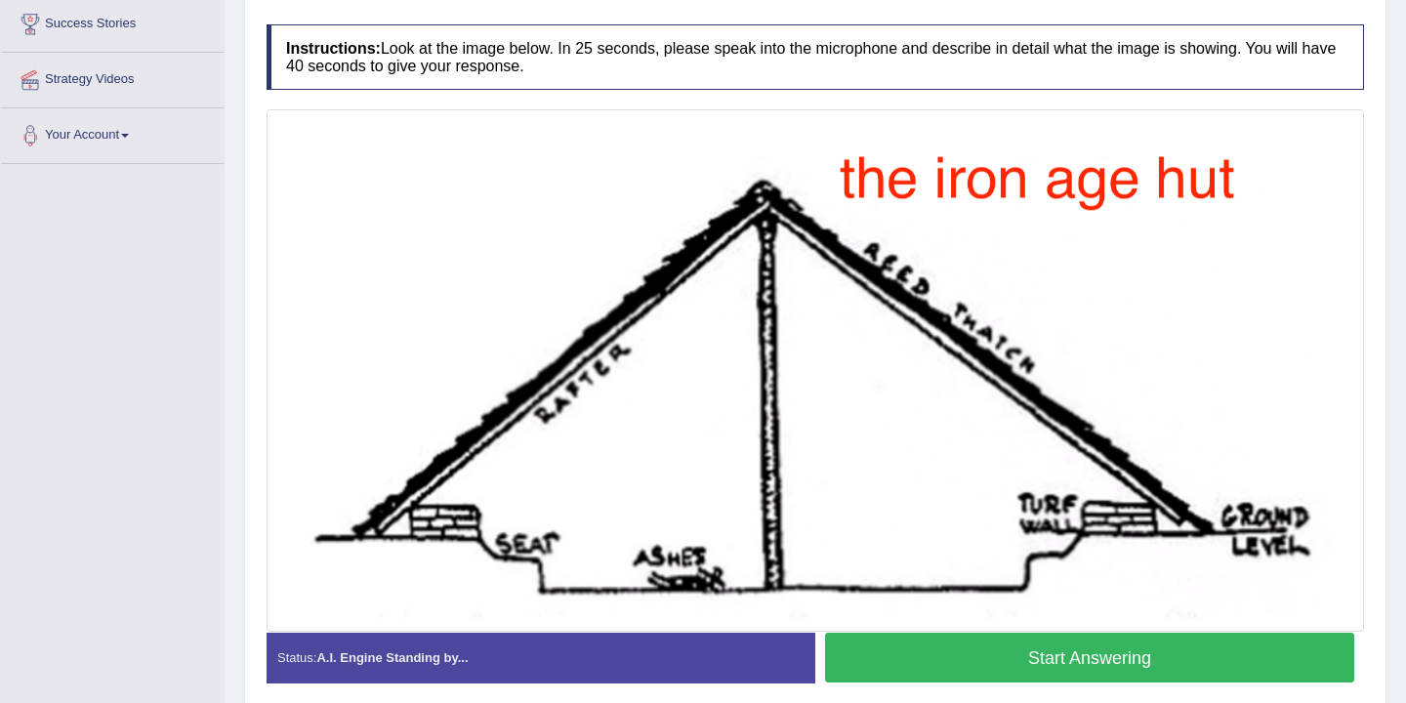
scroll to position [327, 0]
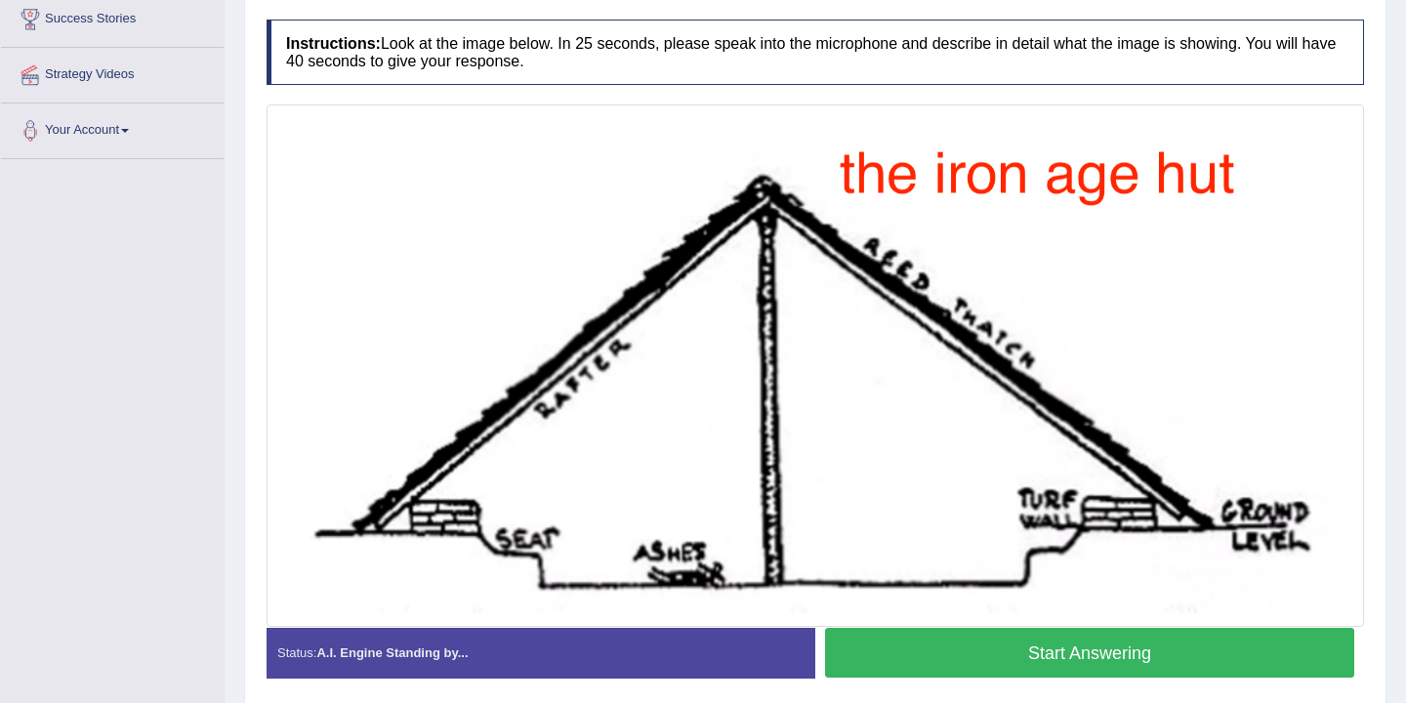
click at [1041, 656] on button "Start Answering" at bounding box center [1089, 653] width 529 height 50
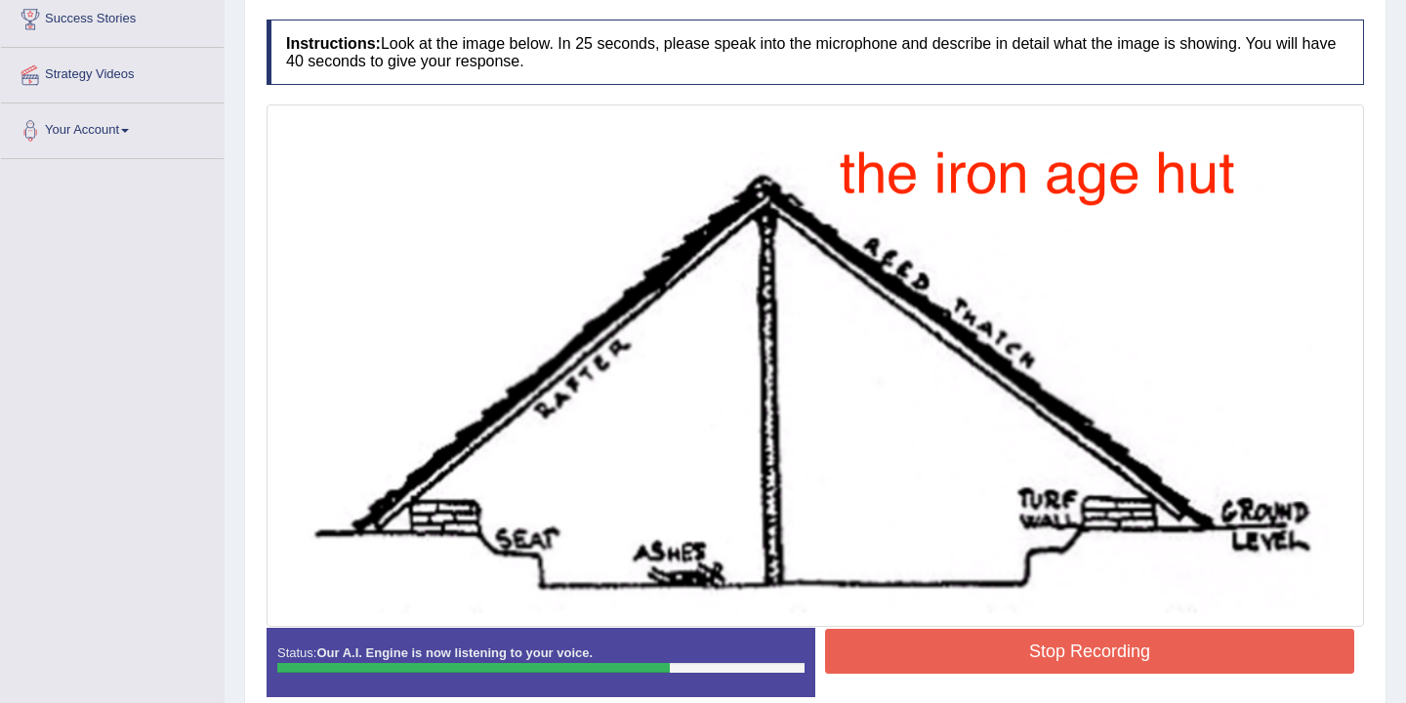
click at [1037, 660] on button "Stop Recording" at bounding box center [1089, 651] width 529 height 45
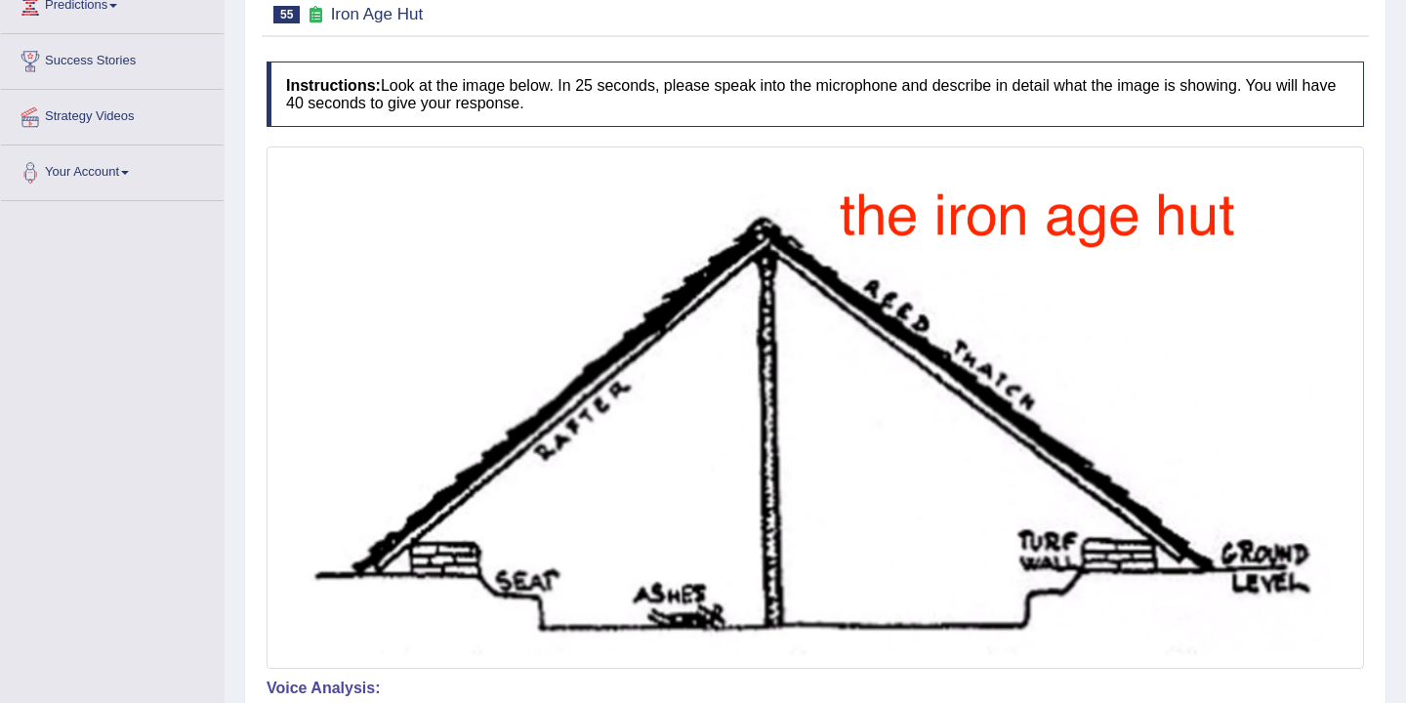
scroll to position [0, 0]
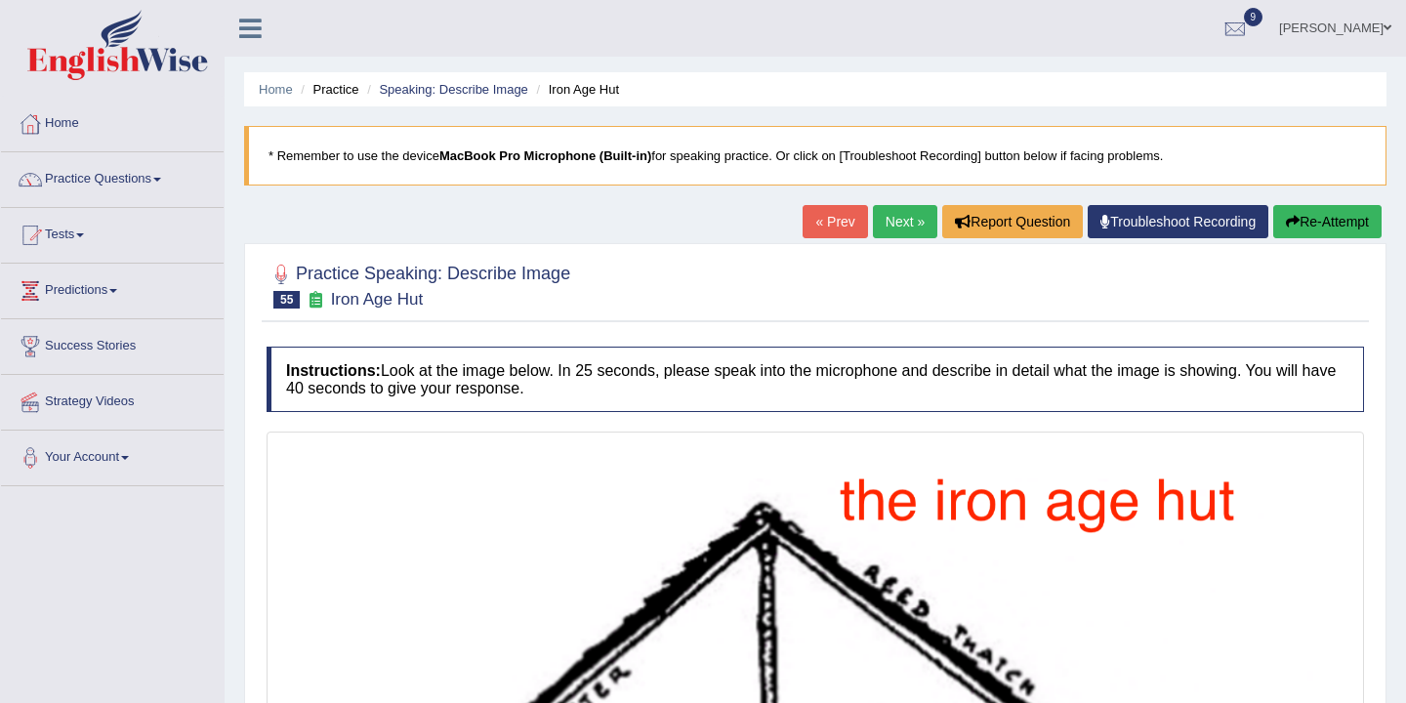
click at [895, 226] on link "Next »" at bounding box center [905, 221] width 64 height 33
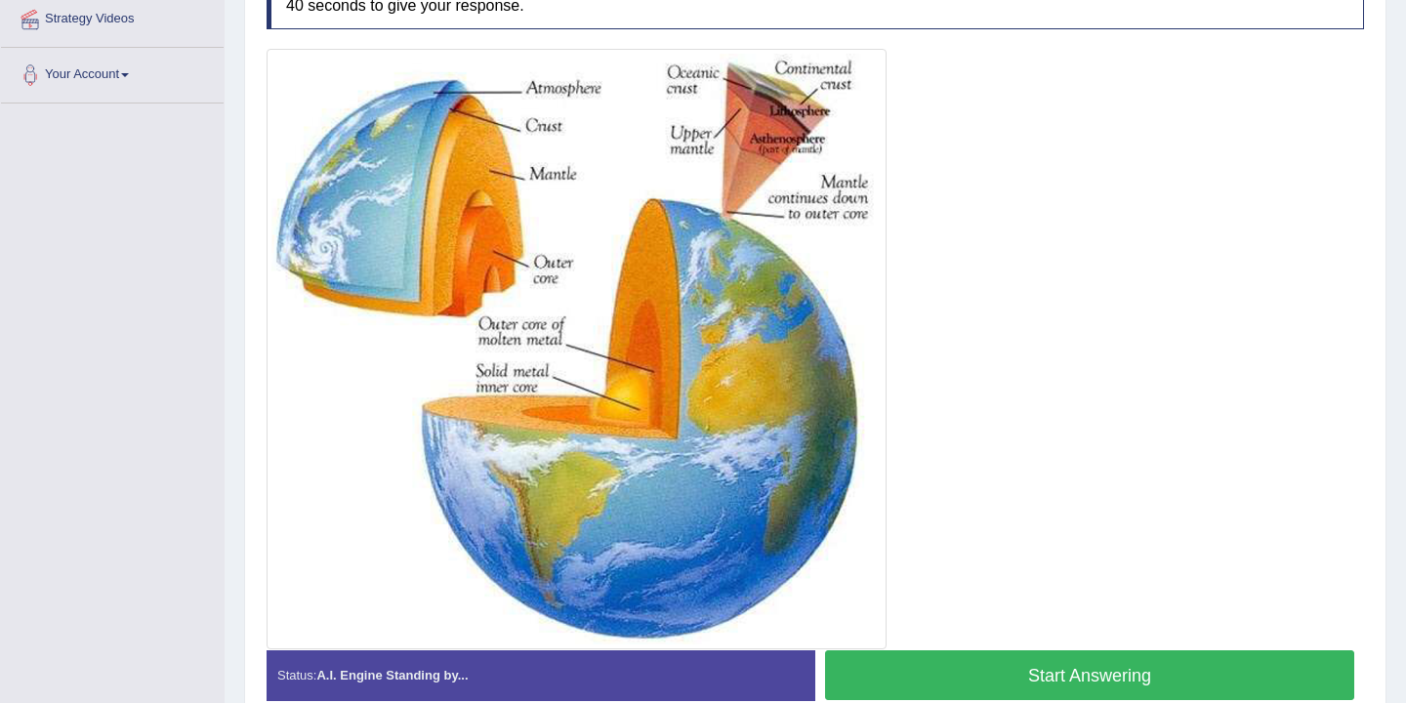
scroll to position [379, 0]
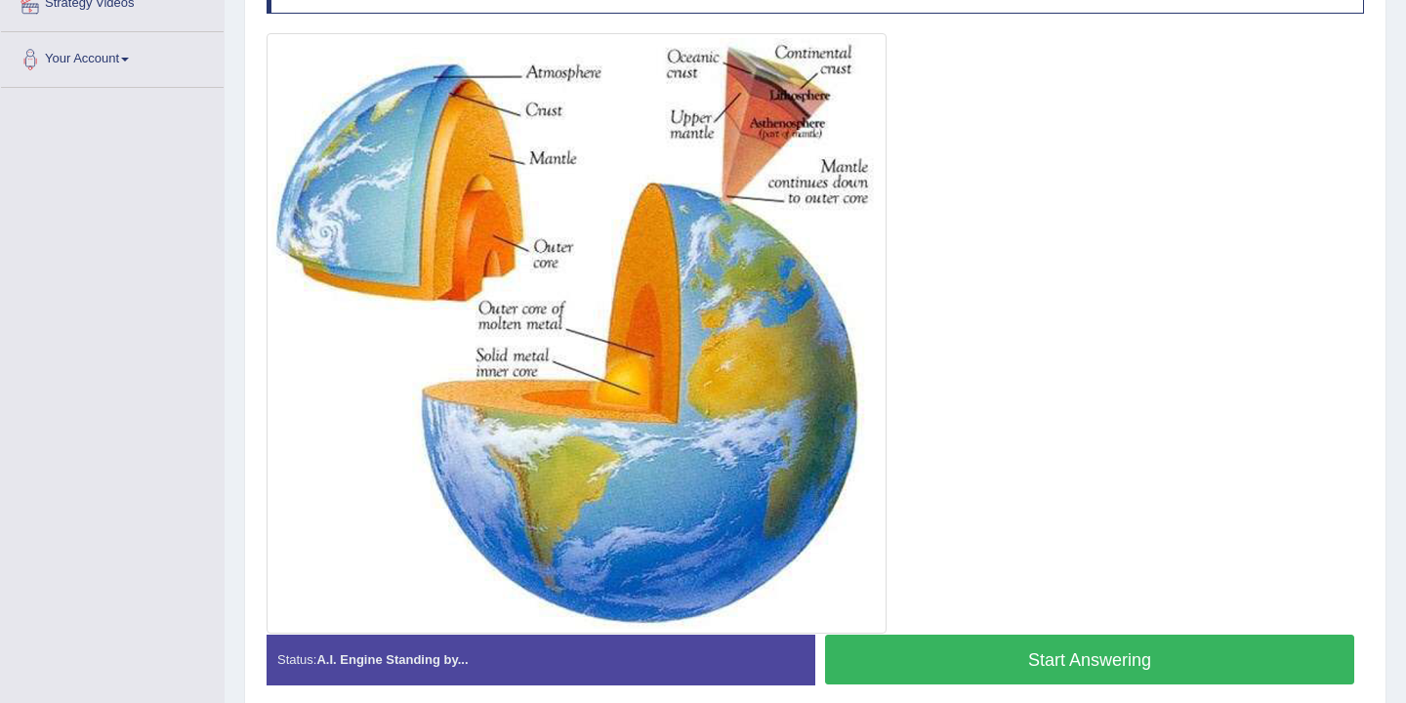
click at [986, 657] on button "Start Answering" at bounding box center [1089, 660] width 529 height 50
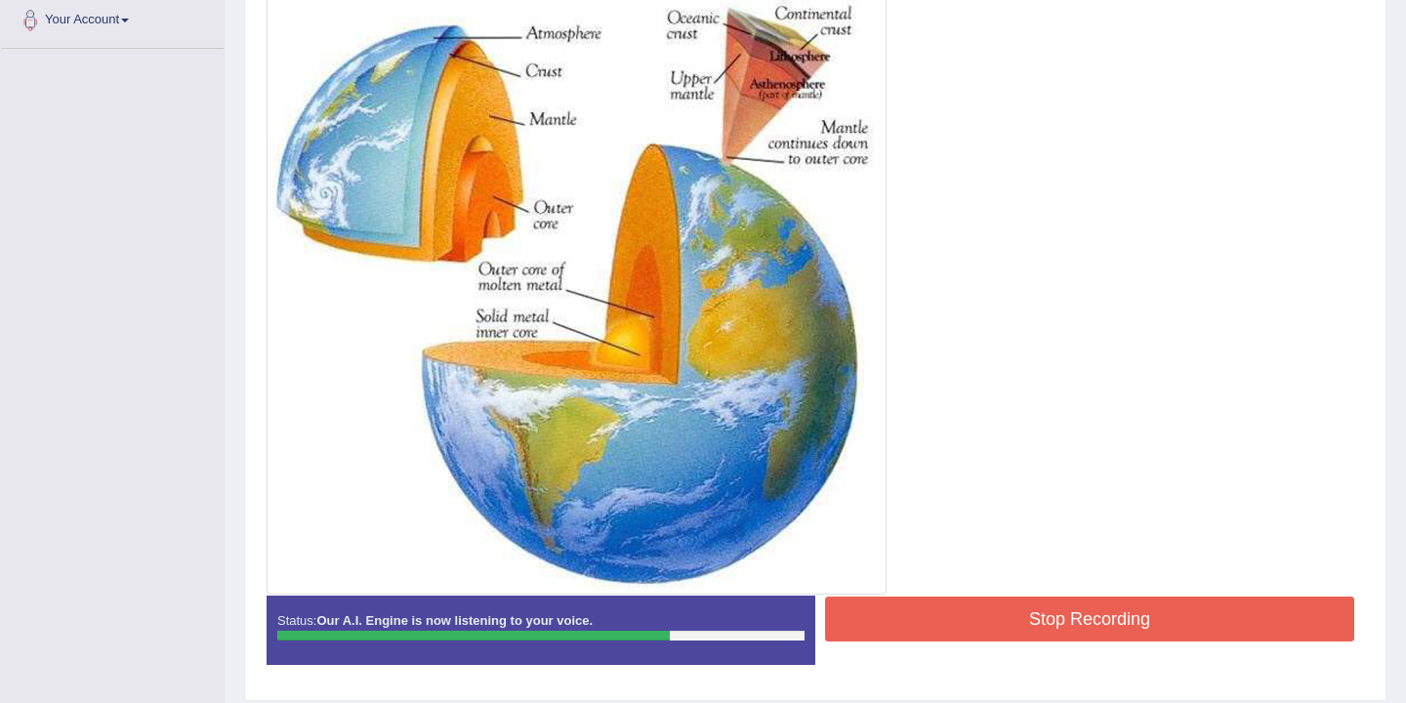
scroll to position [499, 0]
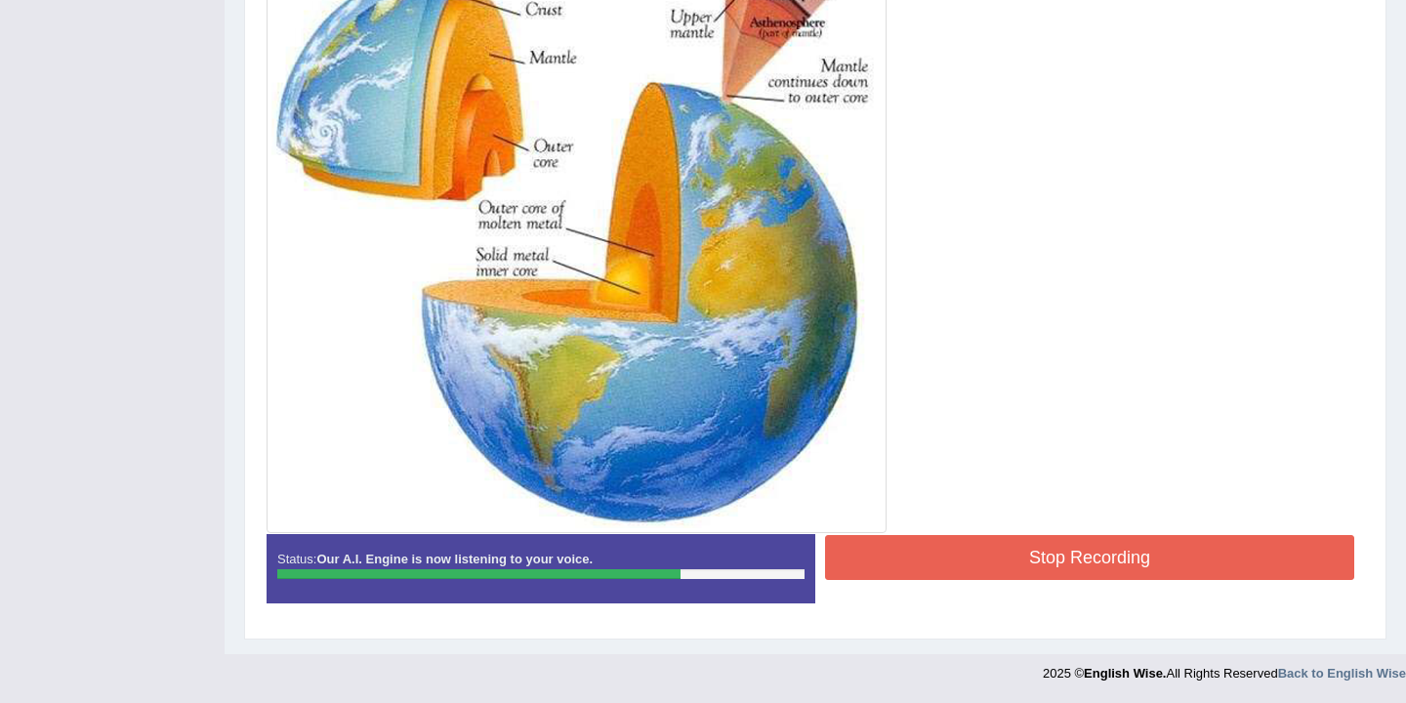
click at [987, 554] on button "Stop Recording" at bounding box center [1089, 557] width 529 height 45
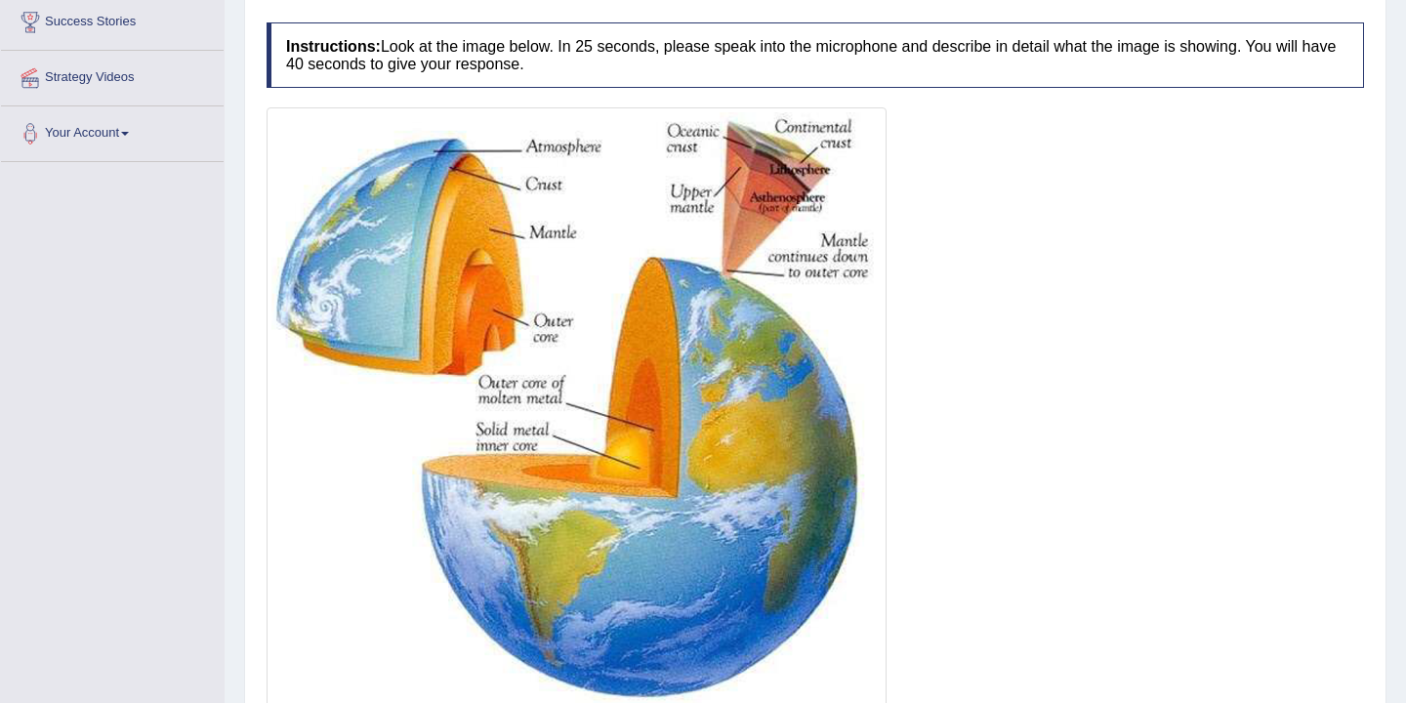
scroll to position [0, 0]
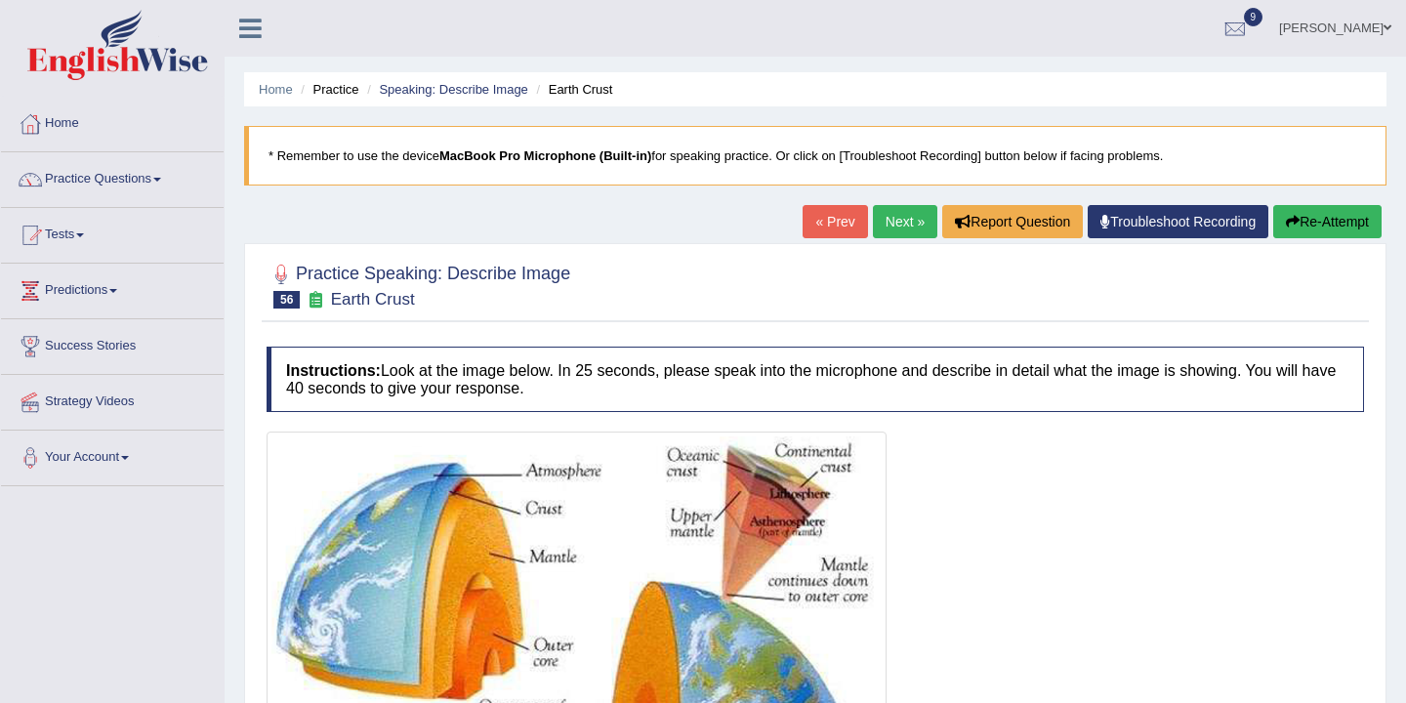
click at [886, 216] on link "Next »" at bounding box center [905, 221] width 64 height 33
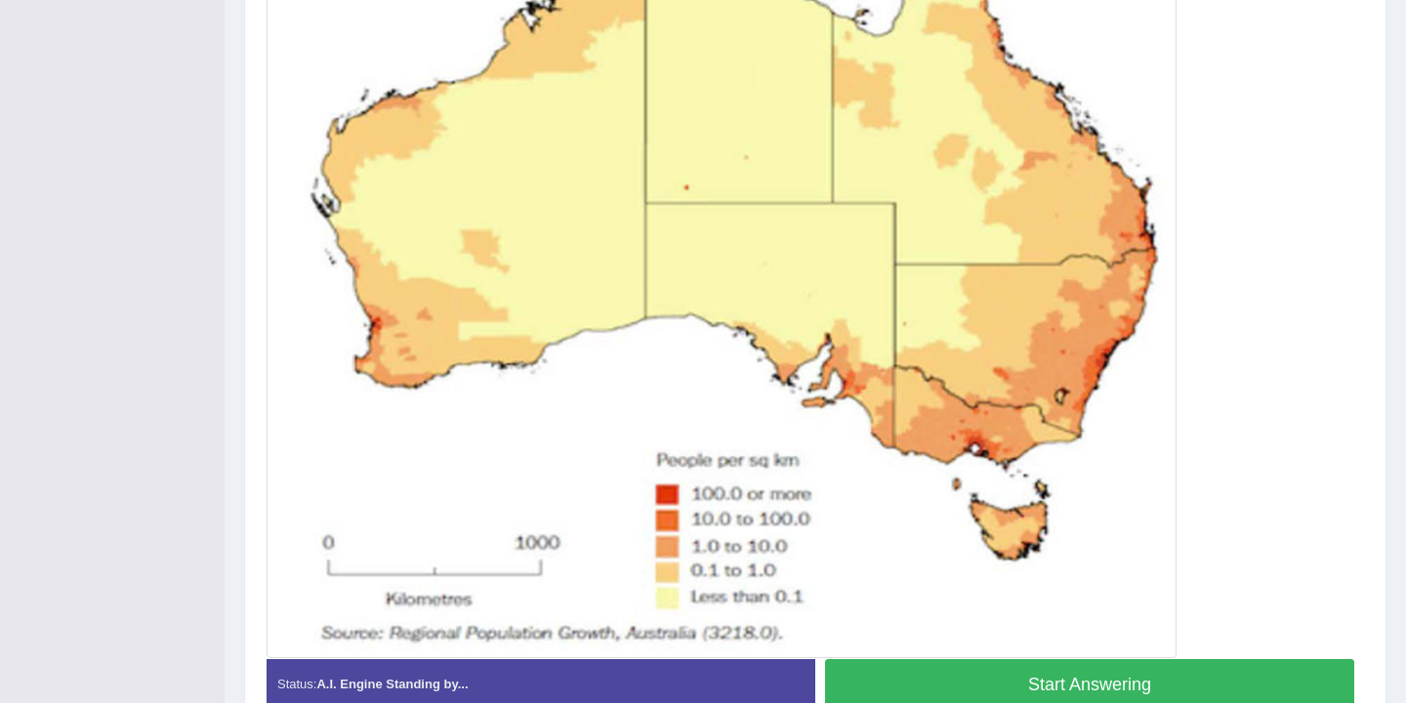
scroll to position [719, 0]
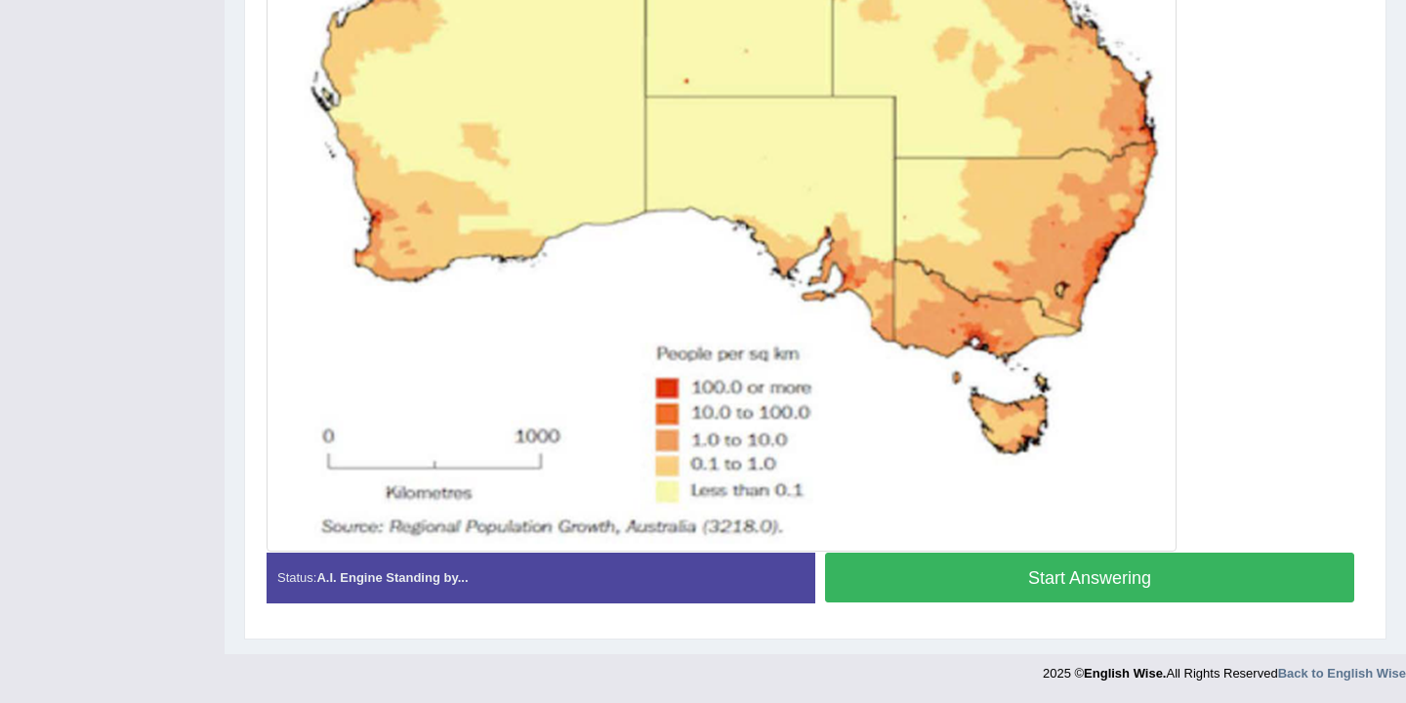
click at [966, 585] on button "Start Answering" at bounding box center [1089, 578] width 529 height 50
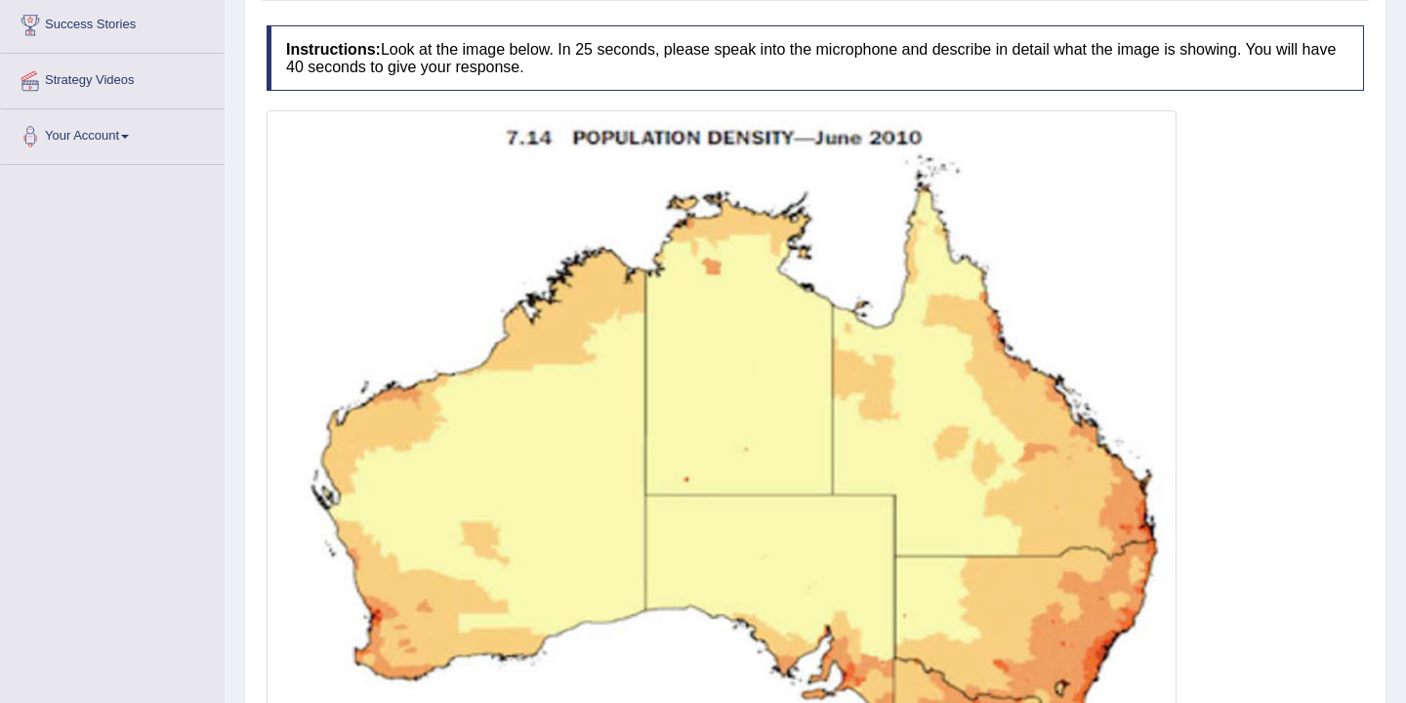
scroll to position [0, 0]
